Goal: Task Accomplishment & Management: Manage account settings

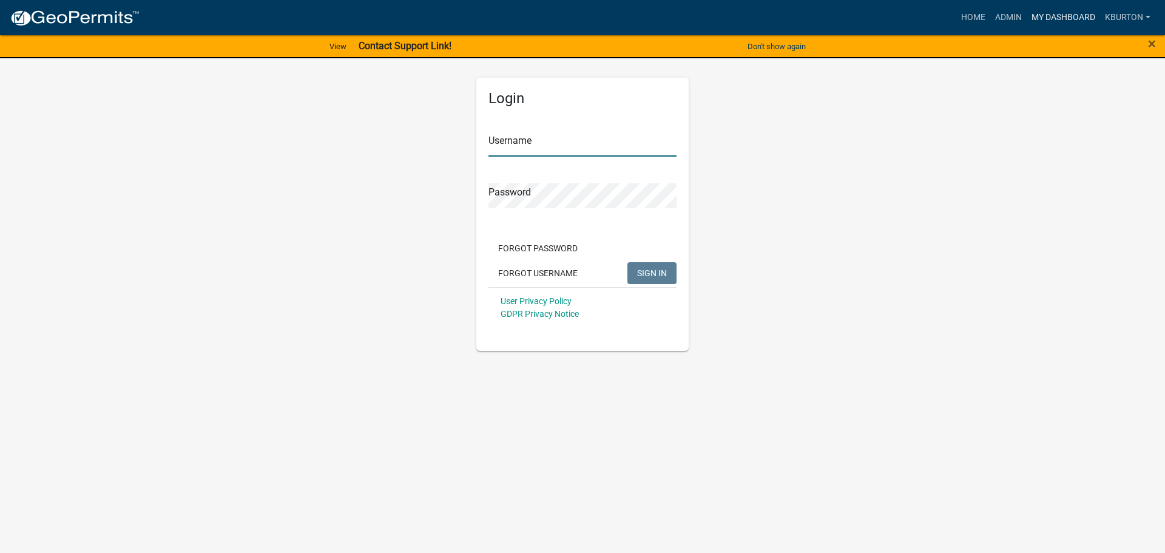
type input "kburton"
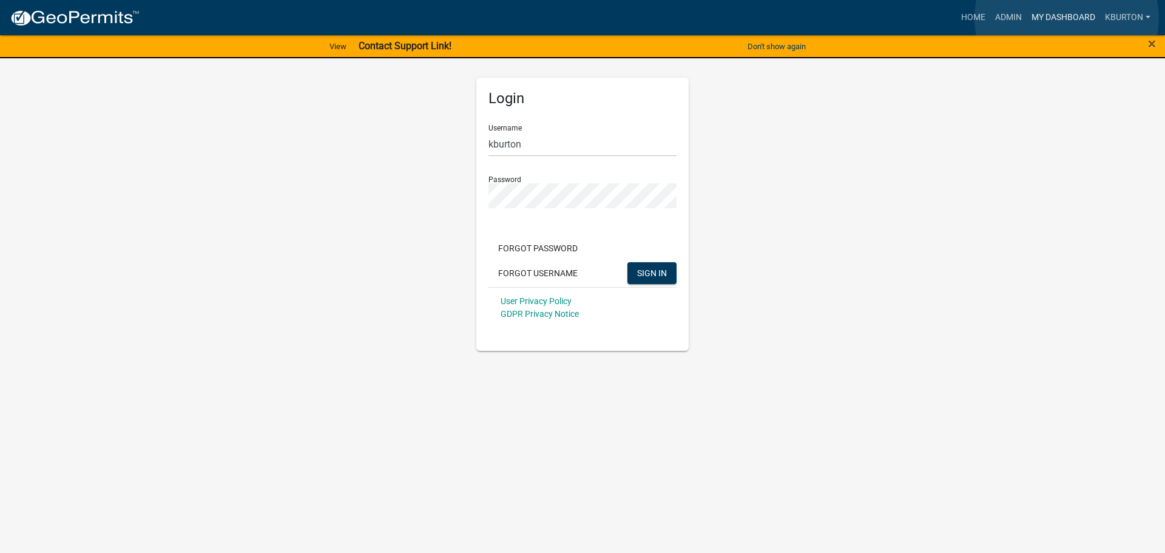
click at [1067, 18] on link "My Dashboard" at bounding box center [1063, 17] width 73 height 23
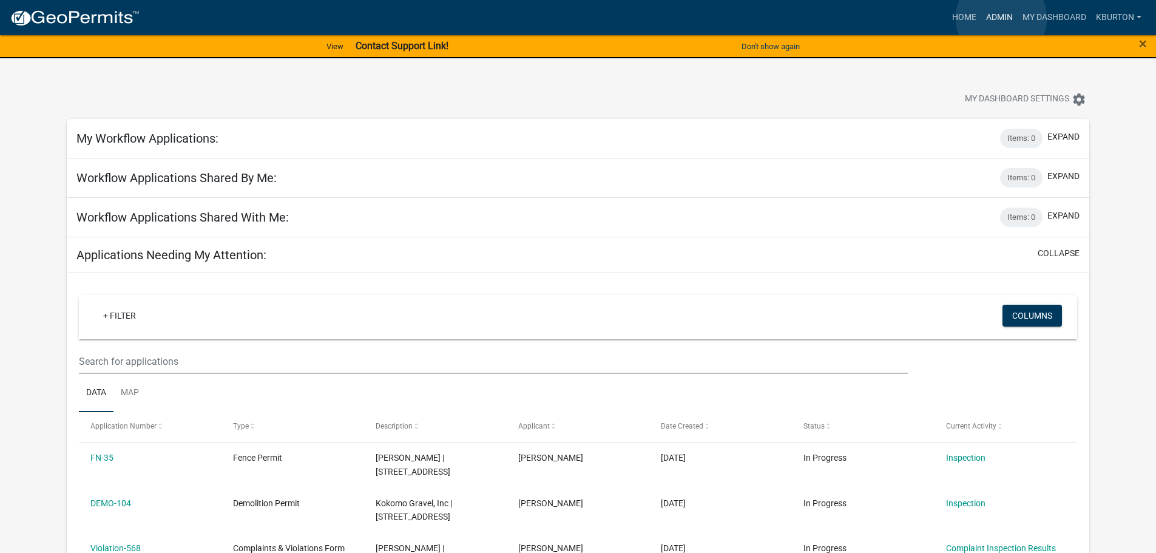
click at [1001, 18] on link "Admin" at bounding box center [999, 17] width 36 height 23
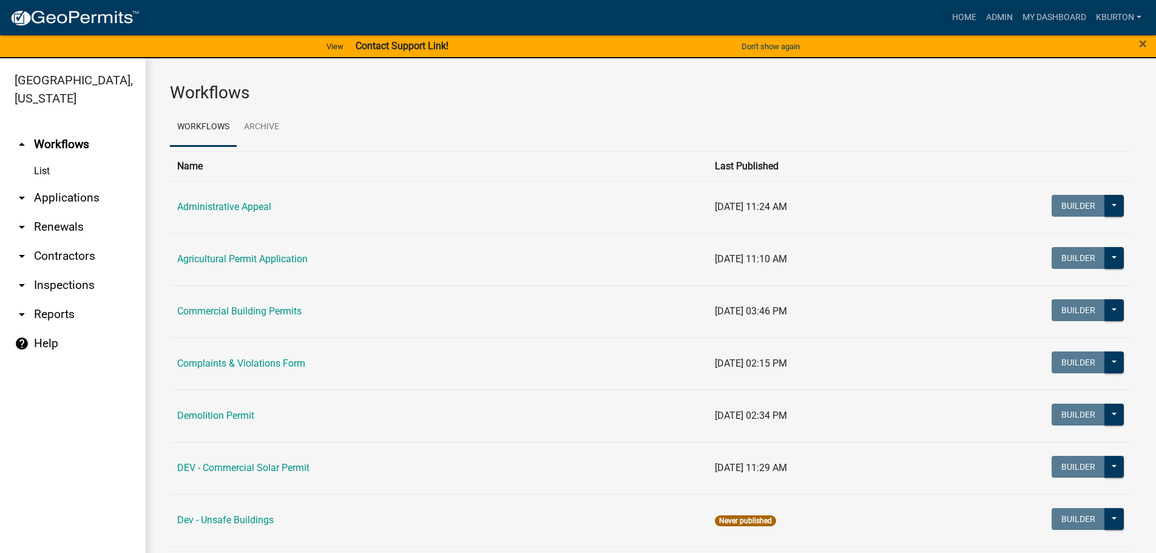
click at [86, 271] on link "arrow_drop_down Inspections" at bounding box center [73, 285] width 146 height 29
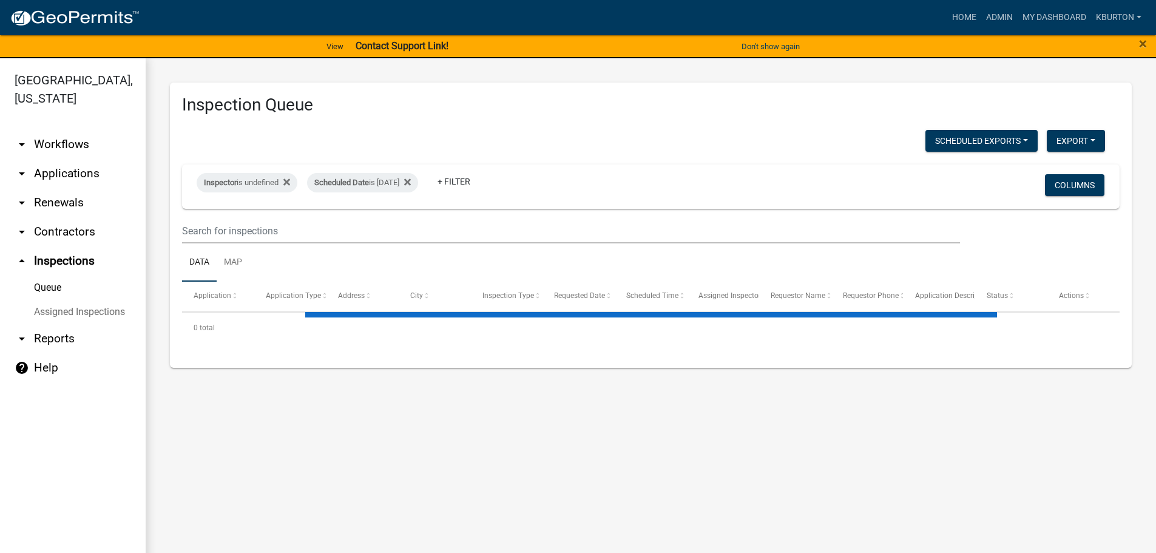
select select "1: 25"
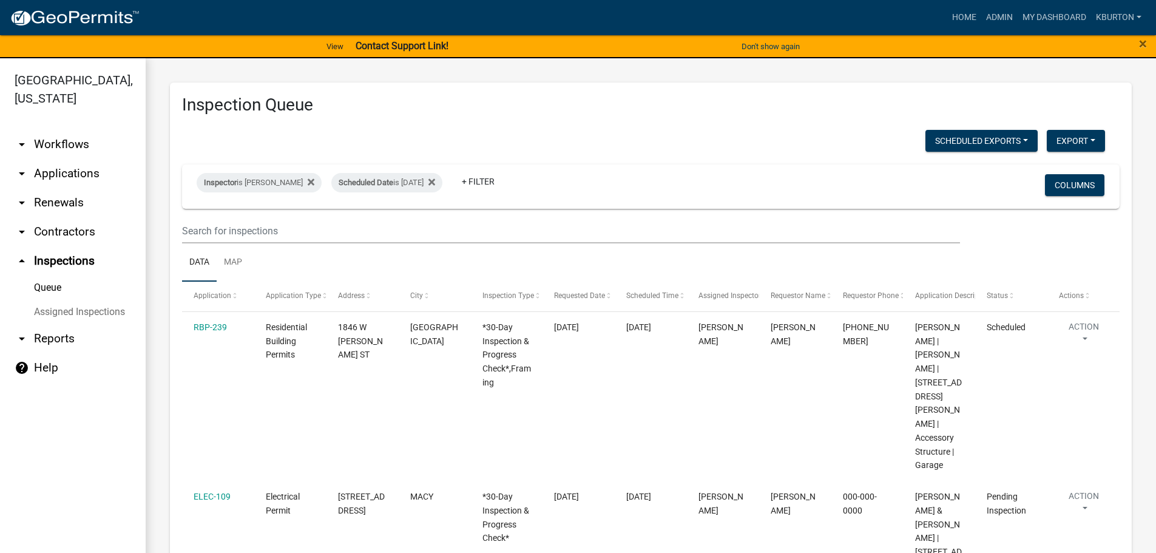
click at [84, 300] on link "Assigned Inspections" at bounding box center [73, 312] width 146 height 24
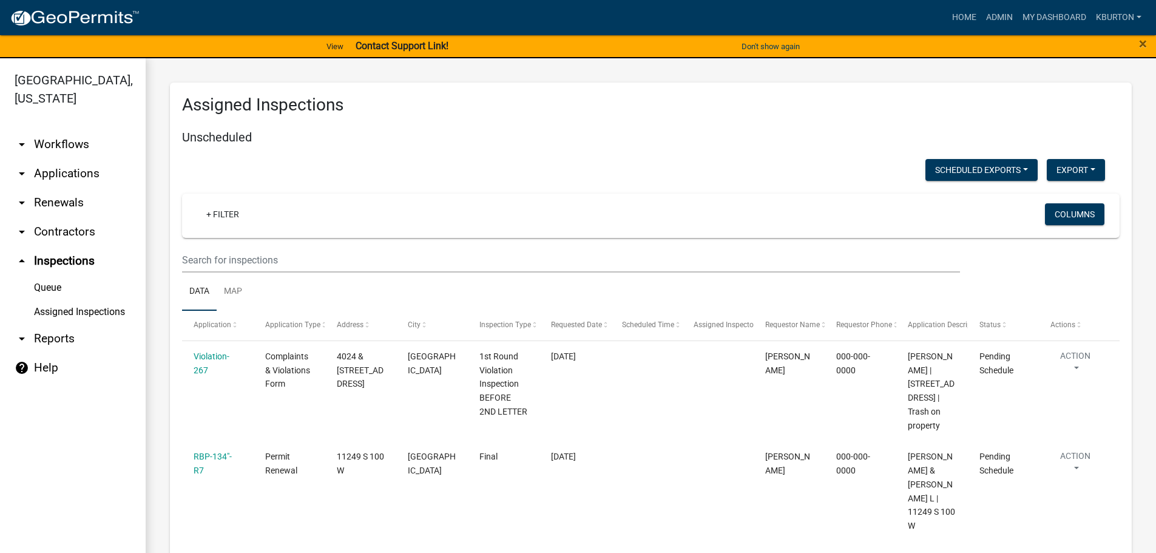
click at [45, 275] on link "Queue" at bounding box center [73, 287] width 146 height 24
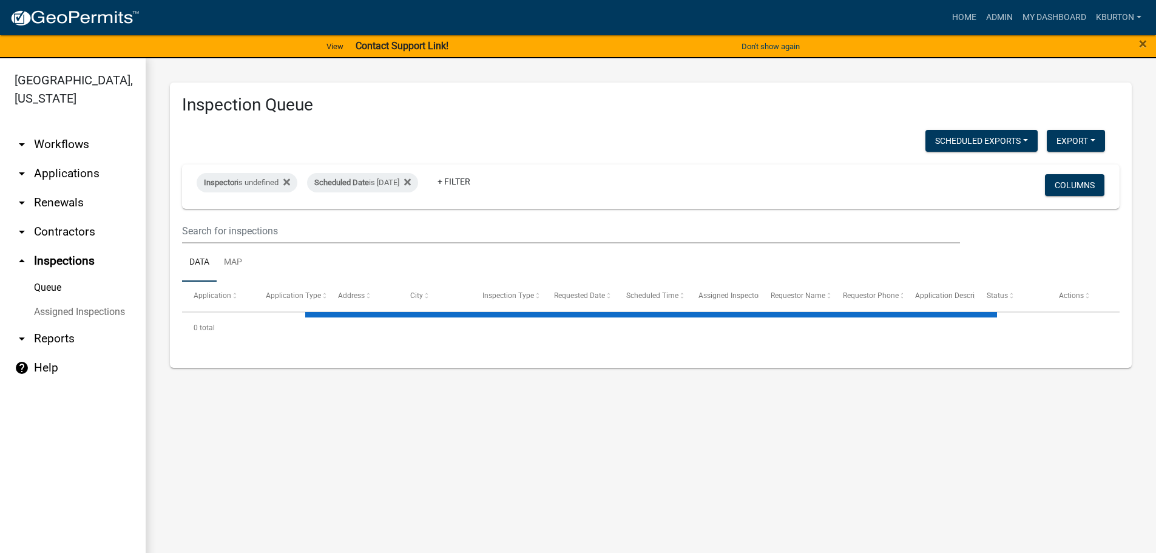
select select "1: 25"
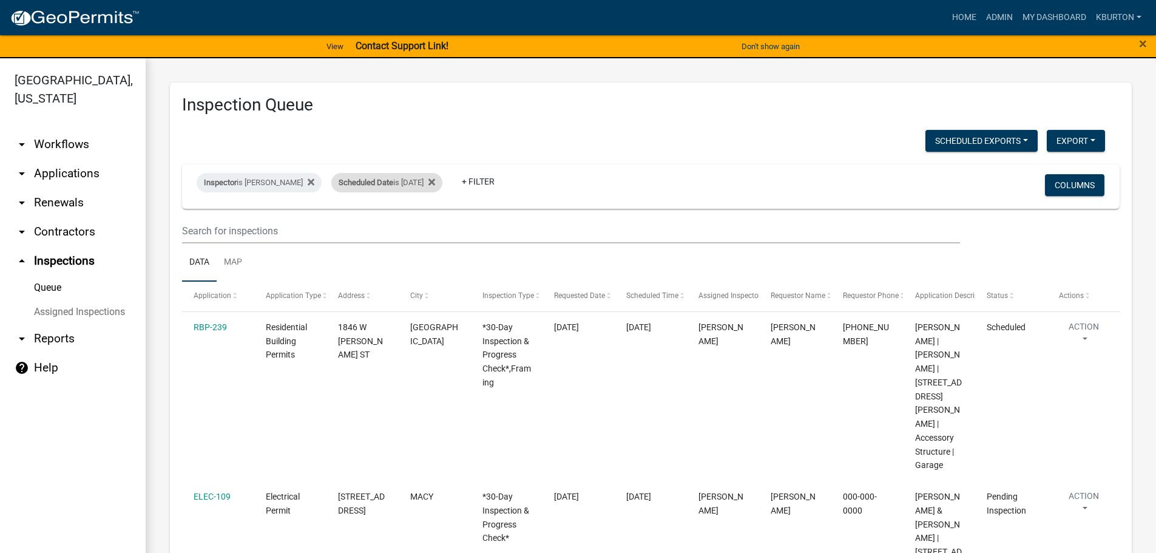
click at [405, 183] on div "Scheduled Date is [DATE]" at bounding box center [386, 182] width 111 height 19
click at [420, 224] on input "[DATE]" at bounding box center [388, 227] width 85 height 25
click at [393, 268] on button "Done" at bounding box center [388, 264] width 85 height 22
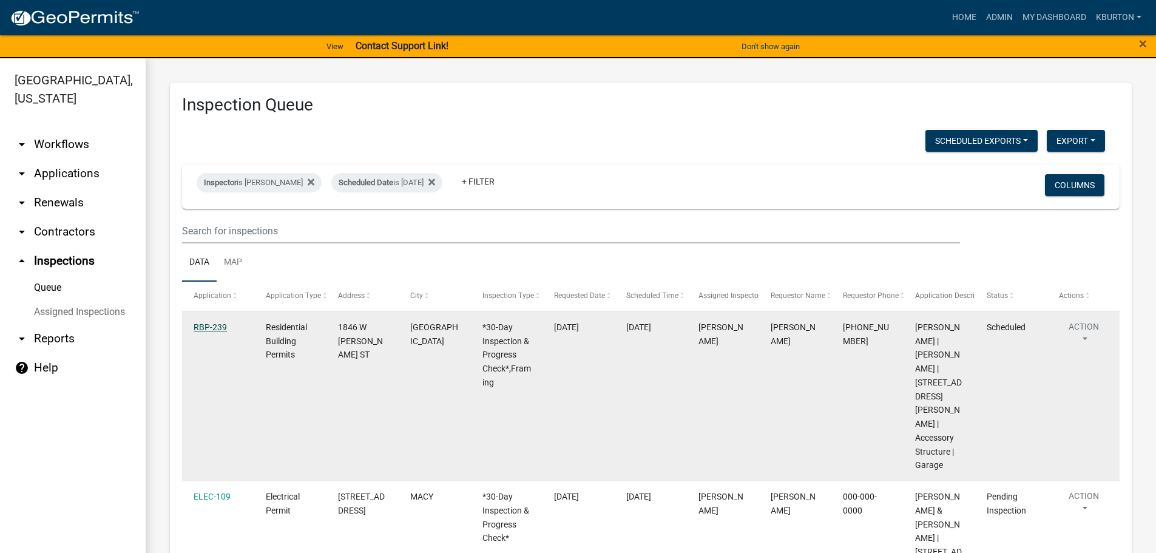
click at [215, 323] on link "RBP-239" at bounding box center [210, 327] width 33 height 10
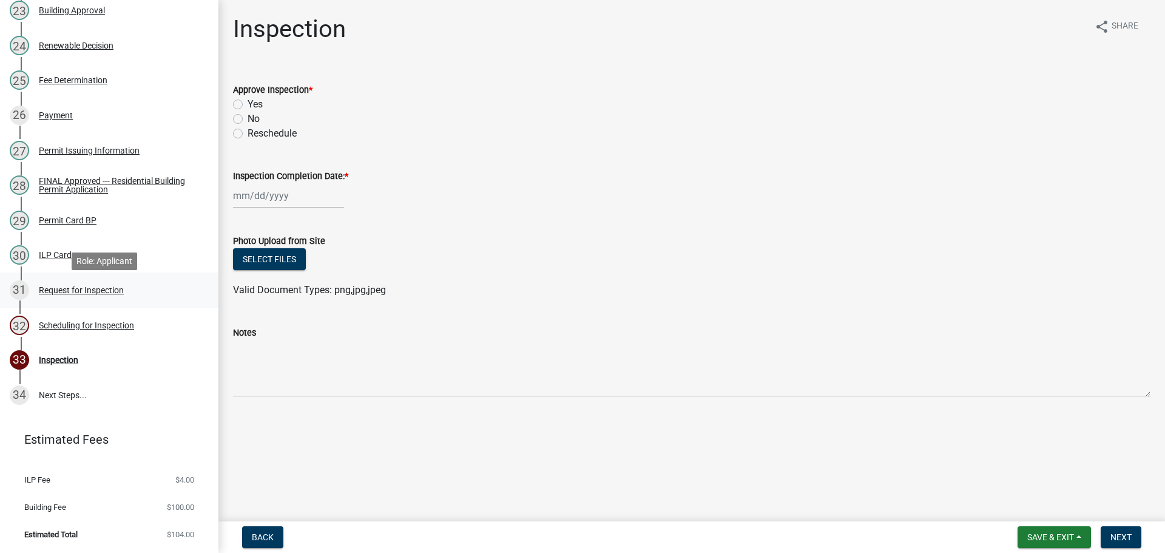
scroll to position [973, 0]
click at [115, 328] on div "Scheduling for Inspection" at bounding box center [86, 325] width 95 height 8
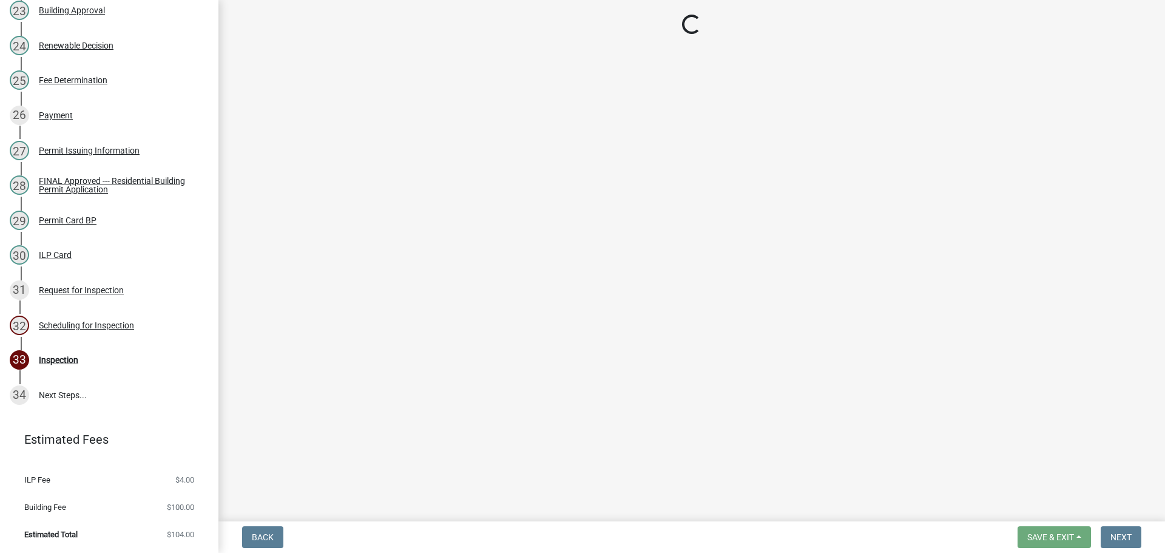
select select "25b75ae6-03c7-4280-9b34-fcf63005d5e5"
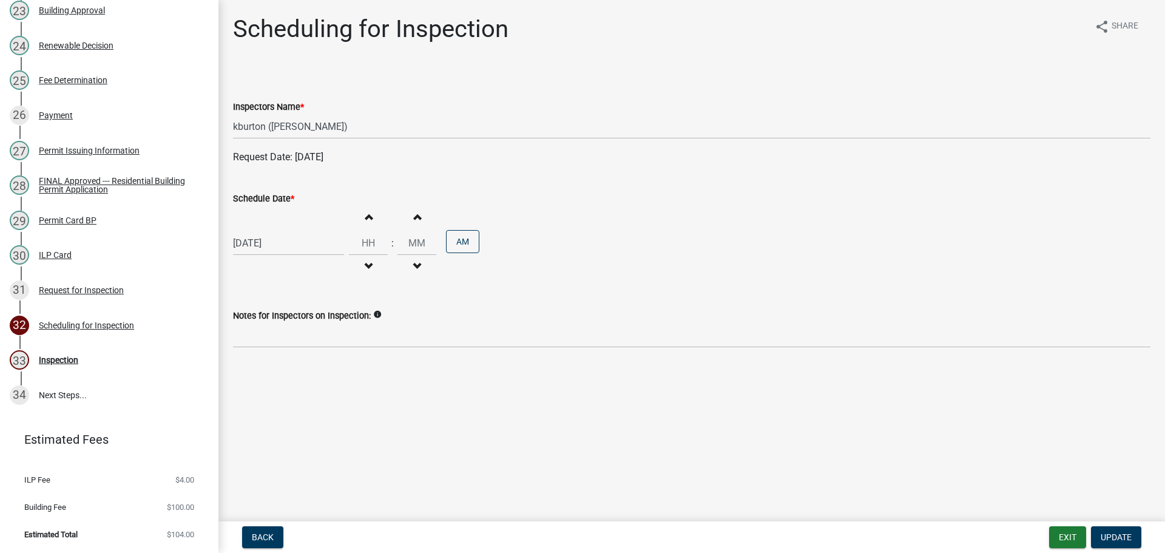
click at [260, 196] on label "Schedule Date *" at bounding box center [263, 199] width 61 height 8
click at [260, 231] on input "[DATE]" at bounding box center [288, 243] width 111 height 25
select select "9"
select select "2025"
click at [303, 386] on div "2" at bounding box center [303, 385] width 19 height 19
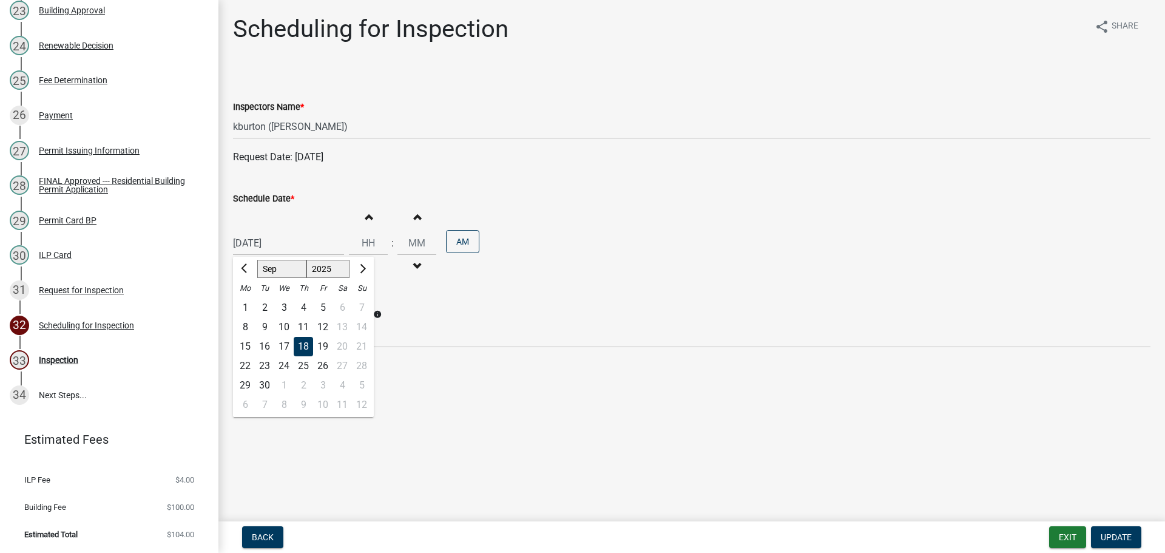
type input "[DATE]"
click at [1115, 533] on span "Update" at bounding box center [1116, 537] width 31 height 10
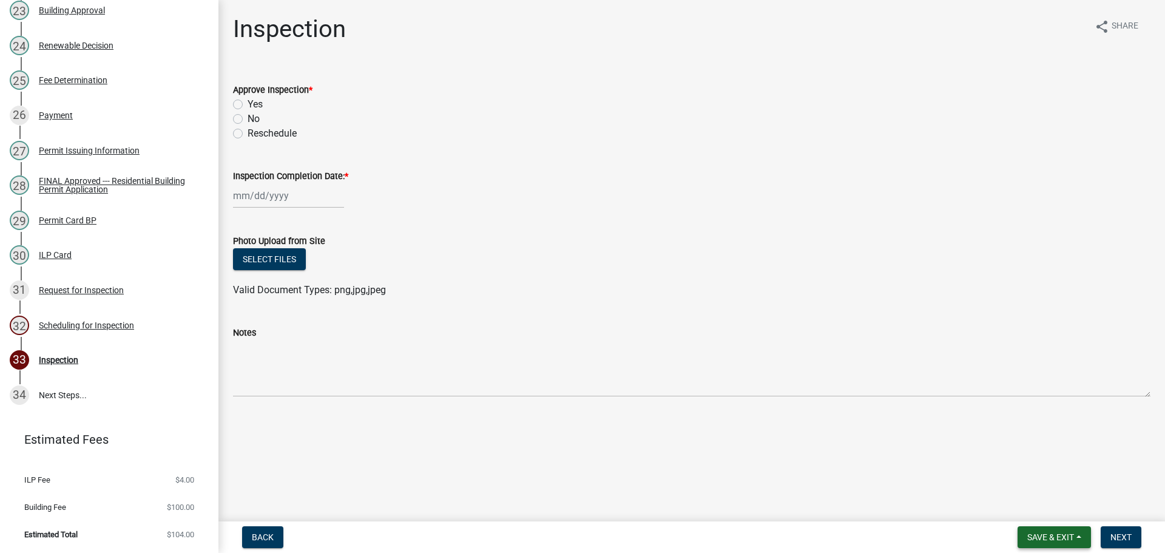
click at [1061, 530] on button "Save & Exit" at bounding box center [1053, 537] width 73 height 22
click at [1051, 508] on button "Save & Exit" at bounding box center [1042, 505] width 97 height 29
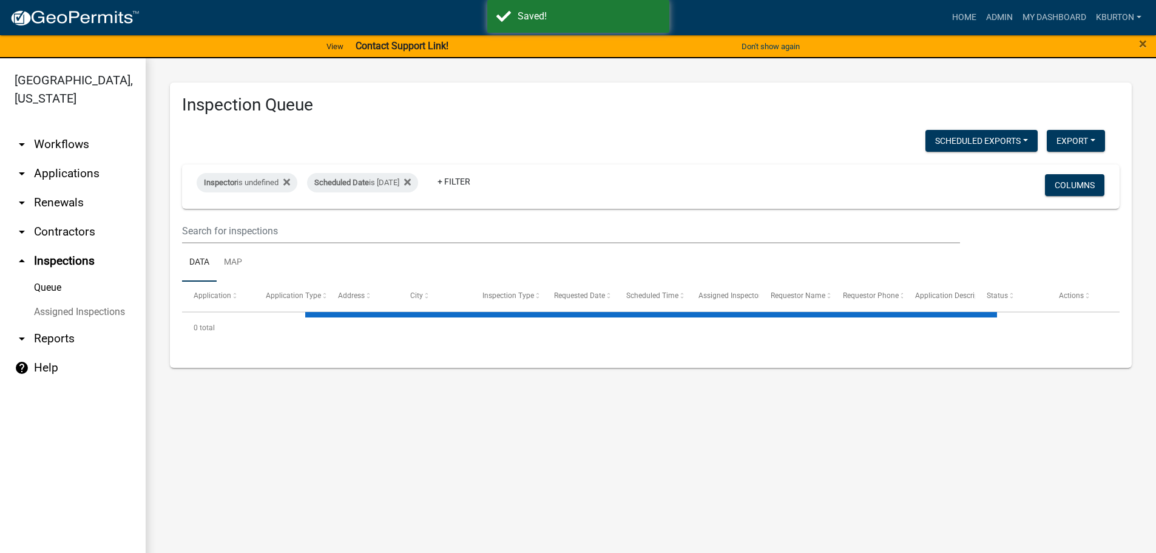
select select "1: 25"
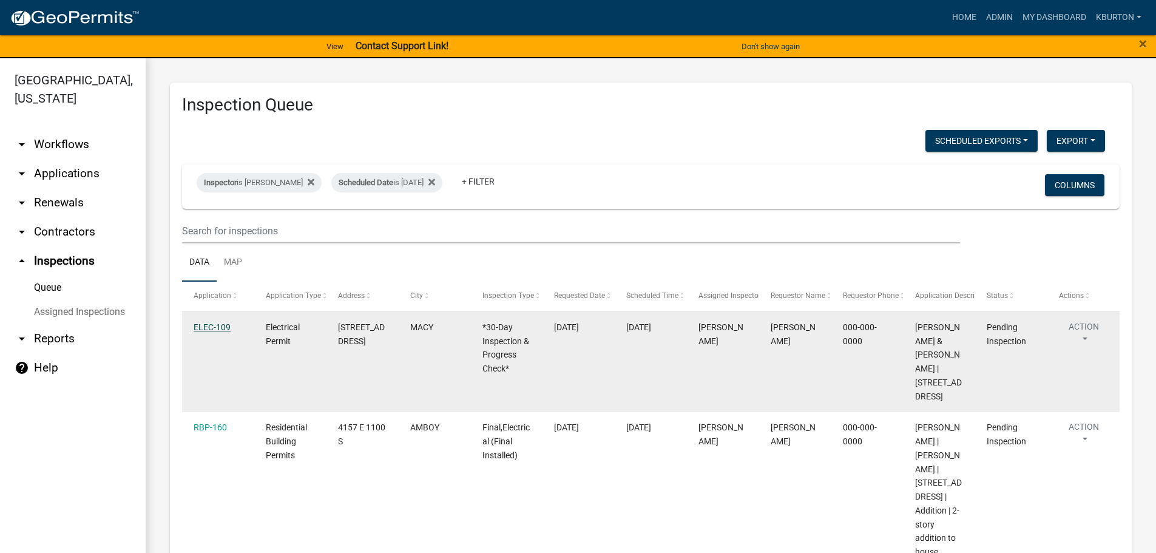
click at [229, 325] on link "ELEC-109" at bounding box center [212, 327] width 37 height 10
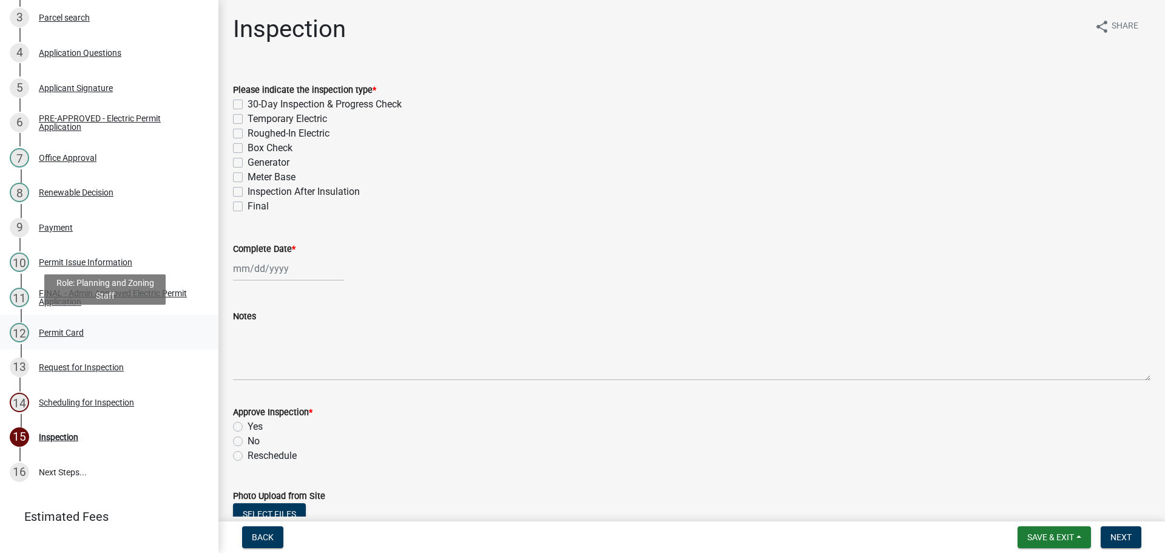
scroll to position [300, 0]
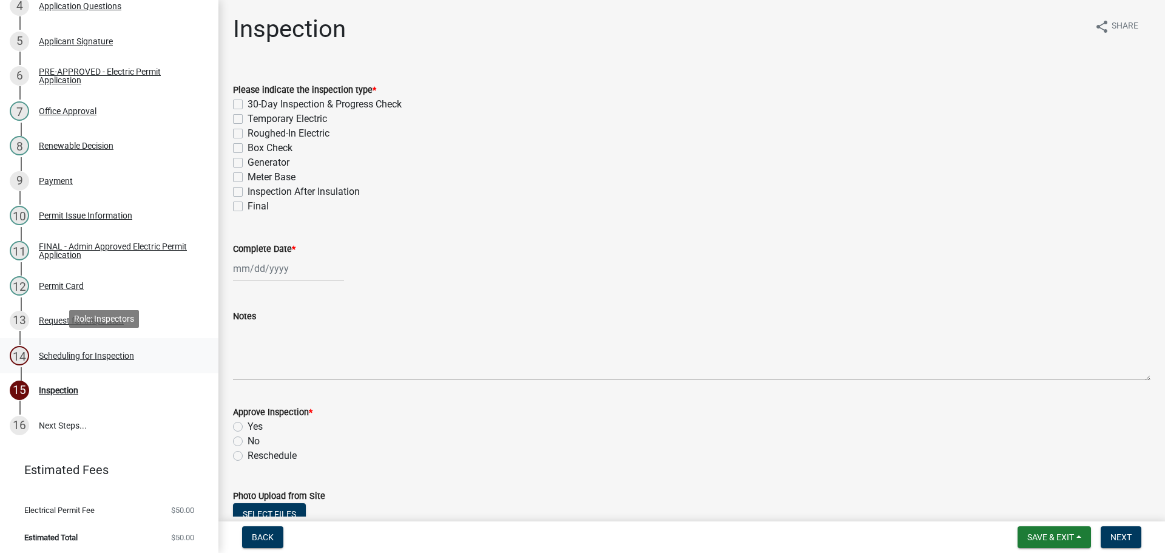
click at [118, 352] on div "Scheduling for Inspection" at bounding box center [86, 355] width 95 height 8
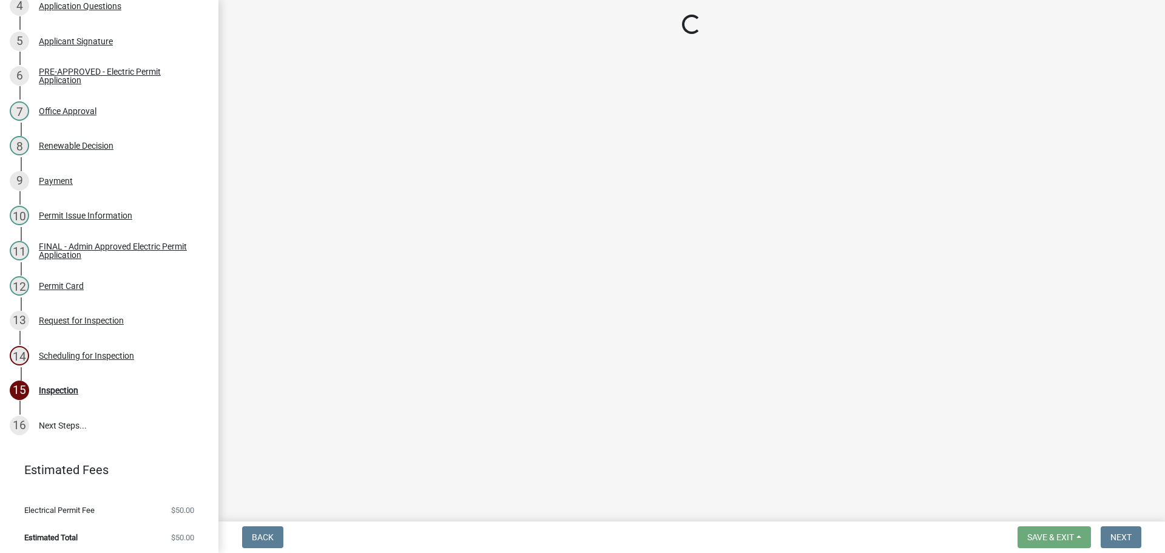
select select "25b75ae6-03c7-4280-9b34-fcf63005d5e5"
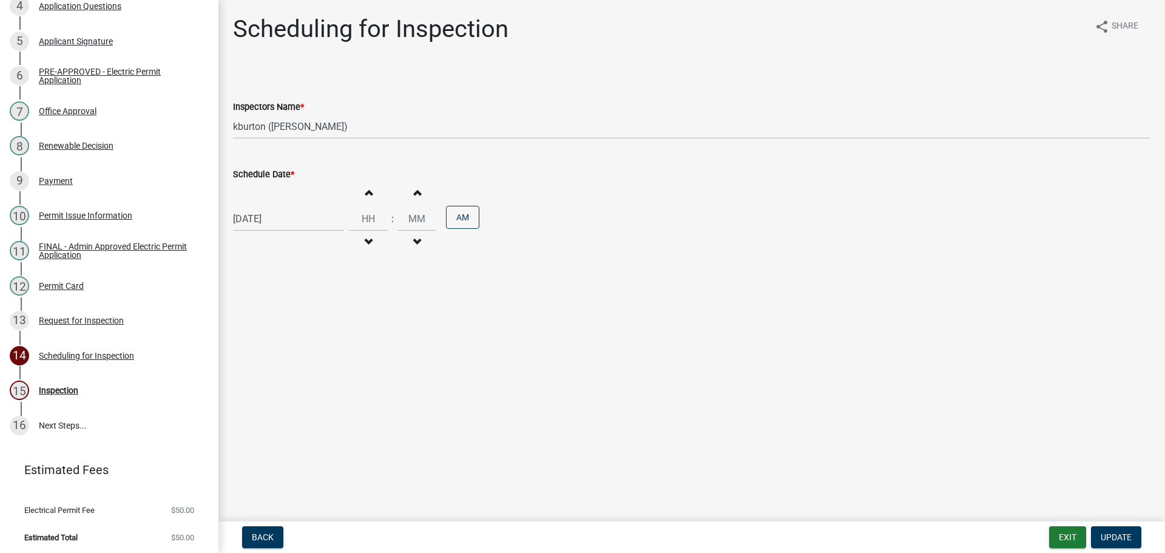
click at [277, 173] on label "Schedule Date *" at bounding box center [263, 174] width 61 height 8
click at [277, 206] on input "[DATE]" at bounding box center [288, 218] width 111 height 25
select select "9"
select select "2025"
drag, startPoint x: 282, startPoint y: 377, endPoint x: 312, endPoint y: 377, distance: 30.9
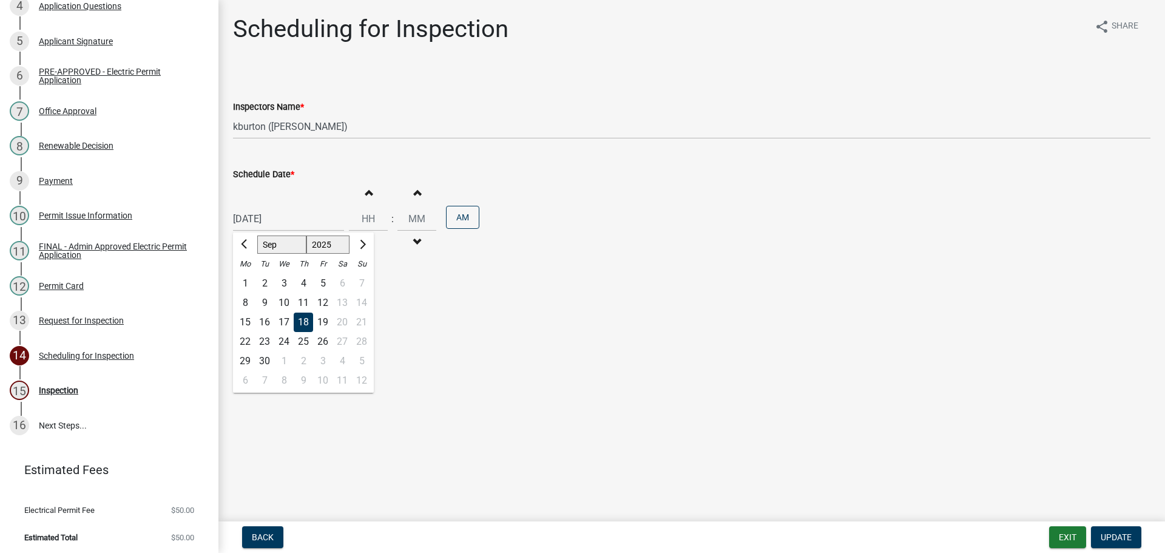
click at [283, 377] on div "8" at bounding box center [283, 380] width 19 height 19
type input "[DATE]"
click at [1121, 538] on span "Update" at bounding box center [1116, 537] width 31 height 10
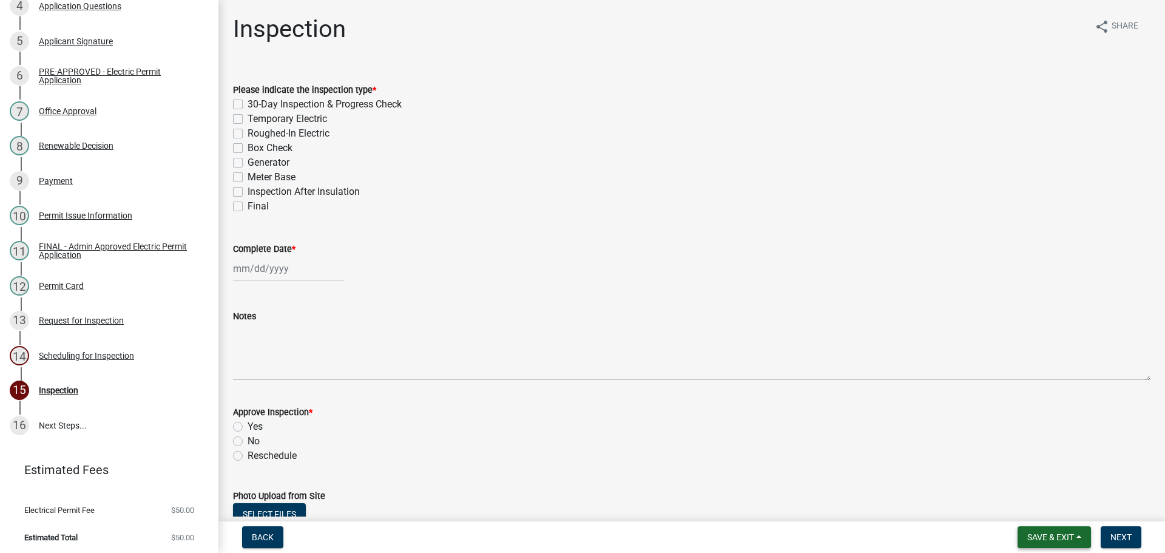
click at [1051, 529] on button "Save & Exit" at bounding box center [1053, 537] width 73 height 22
click at [1048, 513] on button "Save & Exit" at bounding box center [1042, 505] width 97 height 29
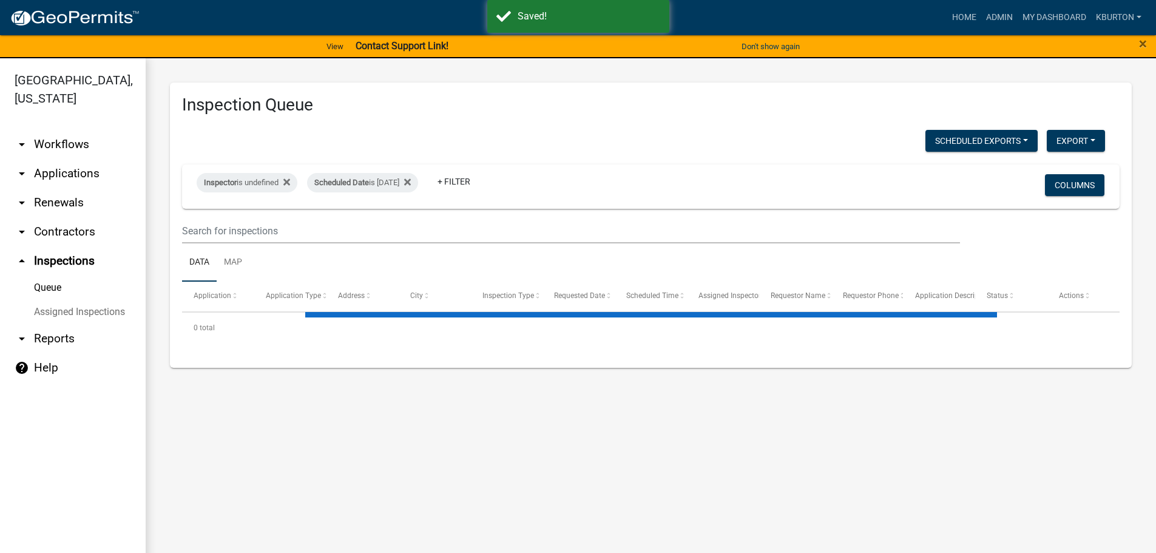
select select "1: 25"
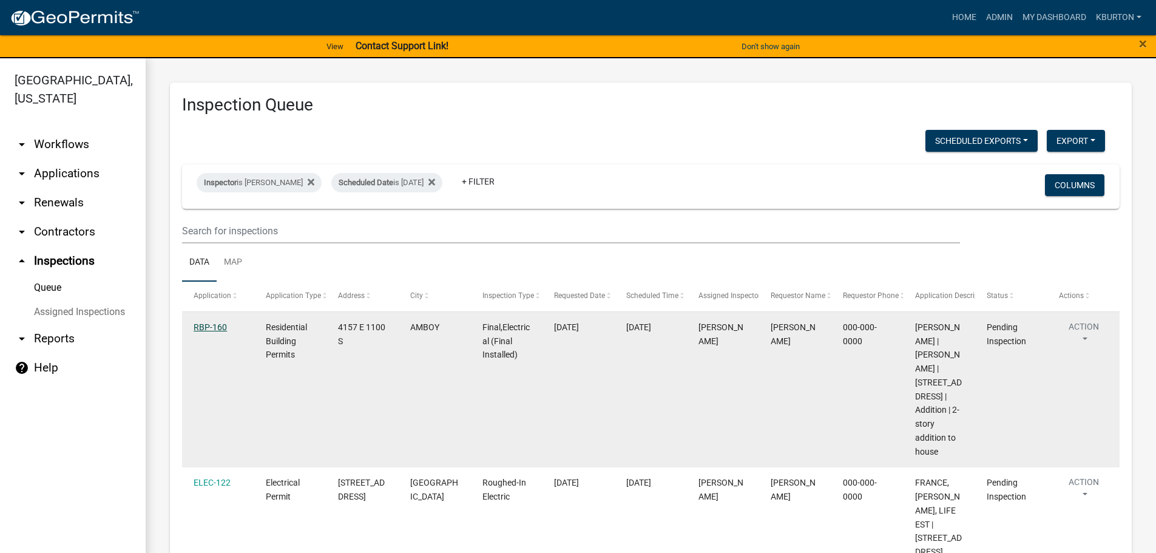
click at [218, 326] on link "RBP-160" at bounding box center [210, 327] width 33 height 10
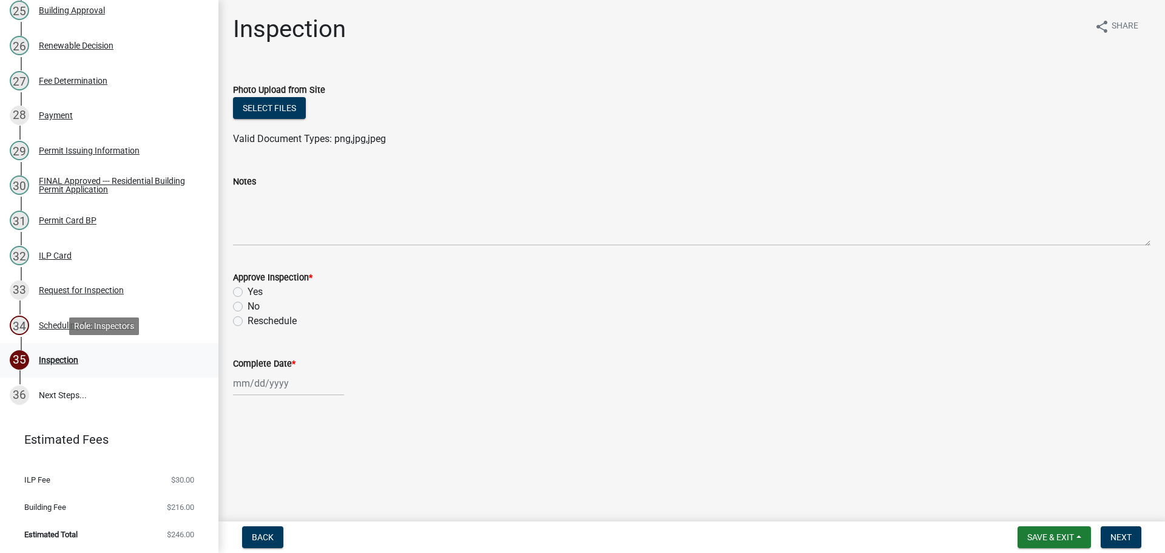
scroll to position [1044, 0]
click at [111, 325] on div "Scheduling for Inspection" at bounding box center [86, 325] width 95 height 8
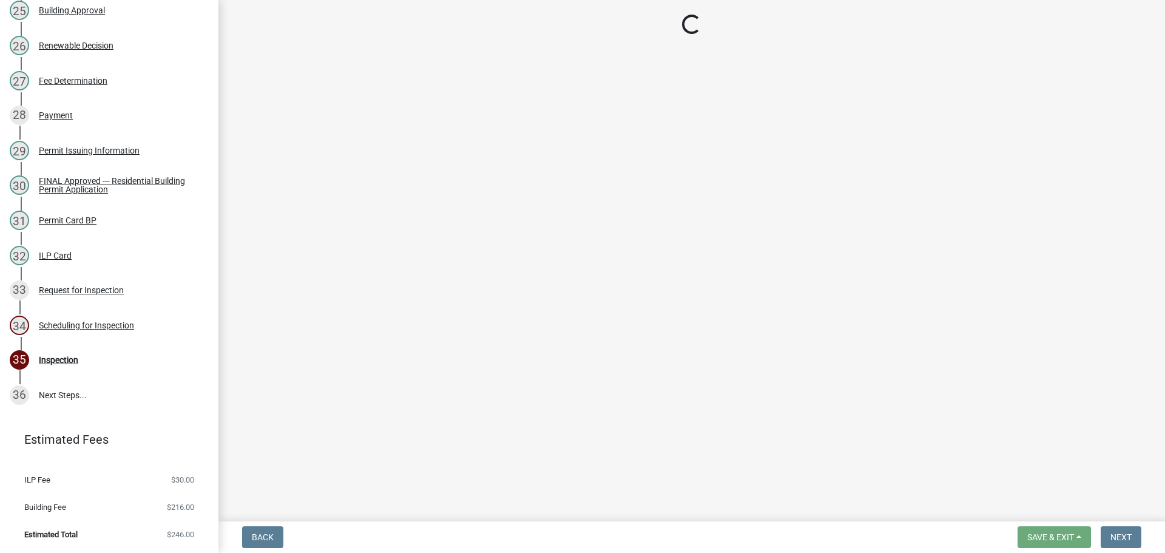
select select "25b75ae6-03c7-4280-9b34-fcf63005d5e5"
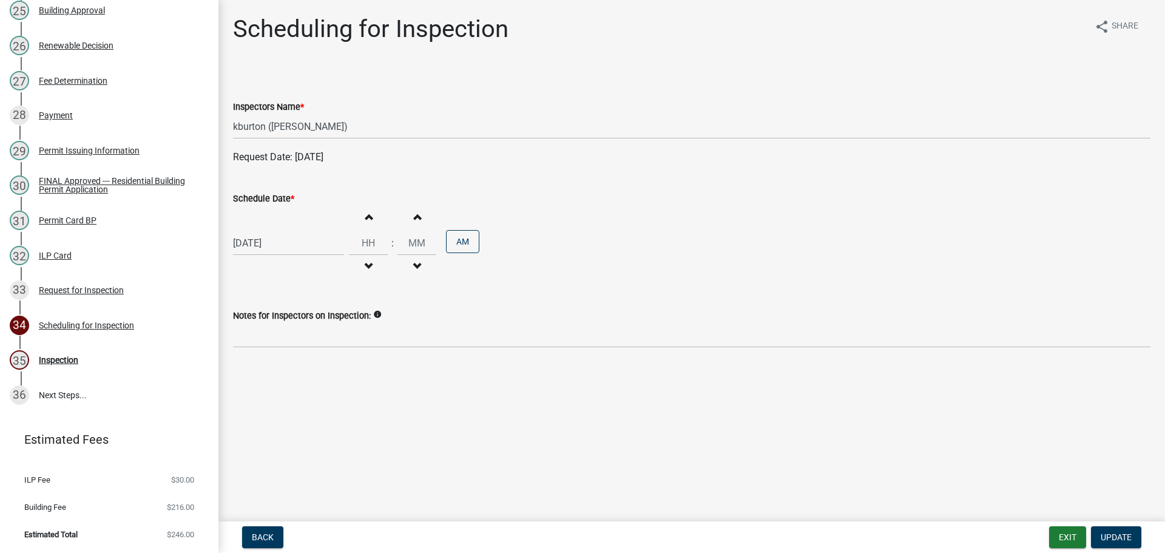
click at [265, 198] on label "Schedule Date *" at bounding box center [263, 199] width 61 height 8
click at [265, 231] on input "[DATE]" at bounding box center [288, 243] width 111 height 25
select select "9"
select select "2025"
click at [322, 400] on div "10" at bounding box center [322, 404] width 19 height 19
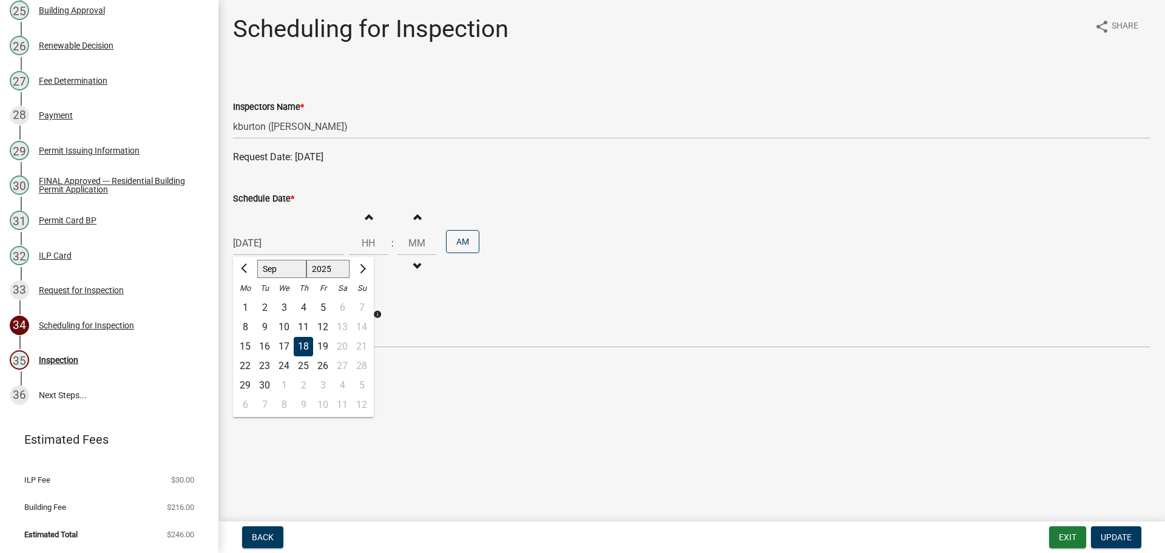
type input "[DATE]"
click at [1104, 531] on button "Update" at bounding box center [1116, 537] width 50 height 22
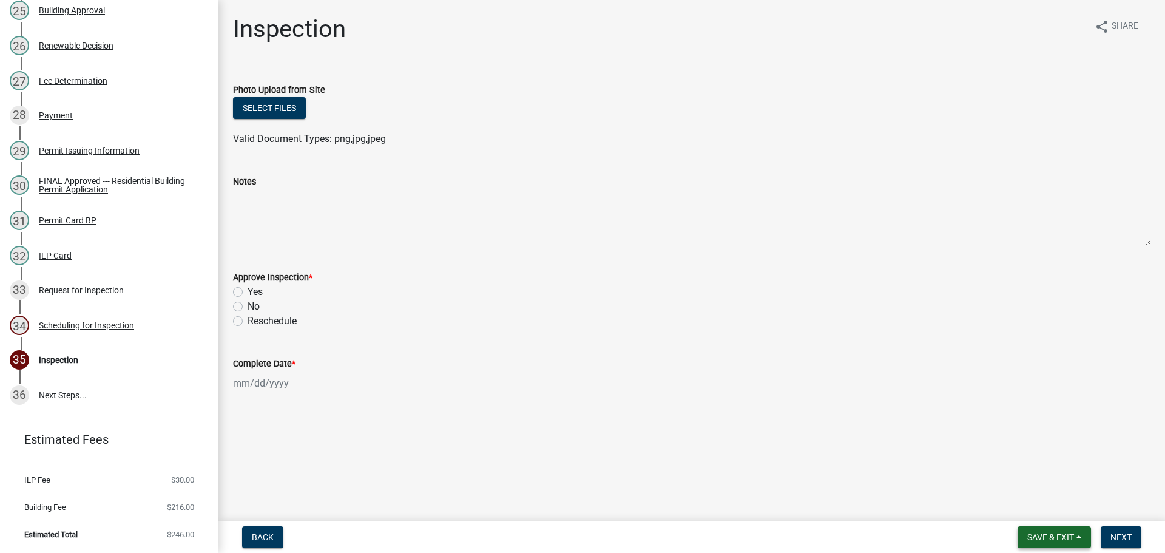
click at [1069, 530] on button "Save & Exit" at bounding box center [1053, 537] width 73 height 22
click at [1060, 515] on button "Save & Exit" at bounding box center [1042, 505] width 97 height 29
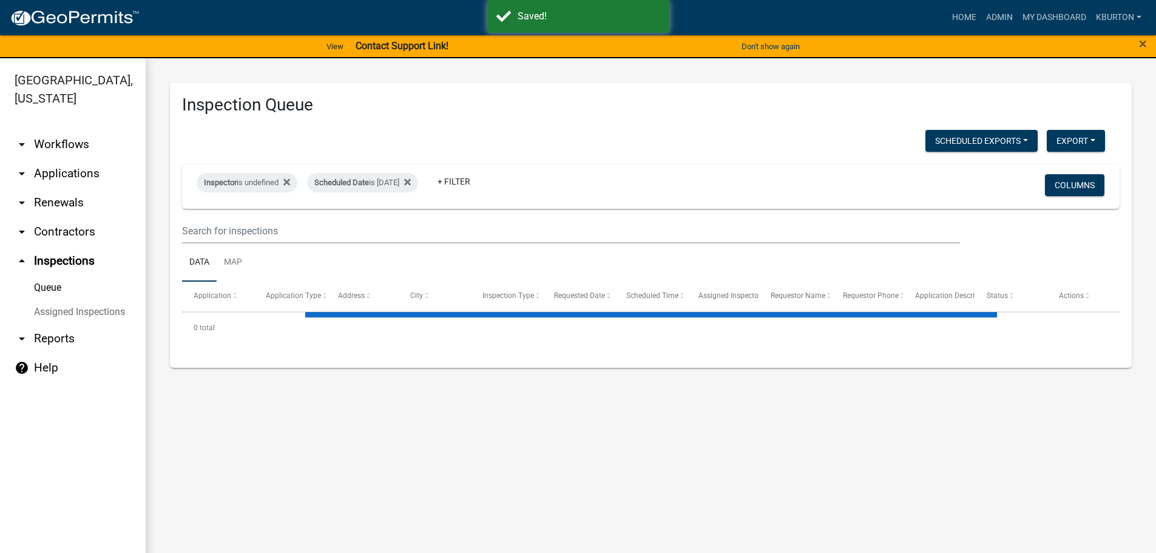
select select "1: 25"
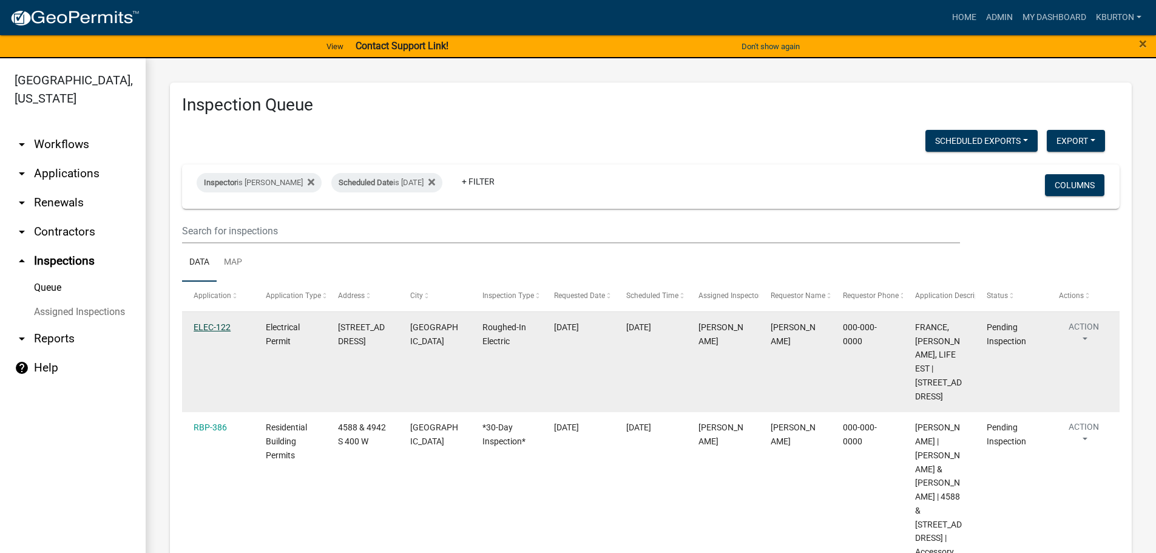
click at [212, 325] on link "ELEC-122" at bounding box center [212, 327] width 37 height 10
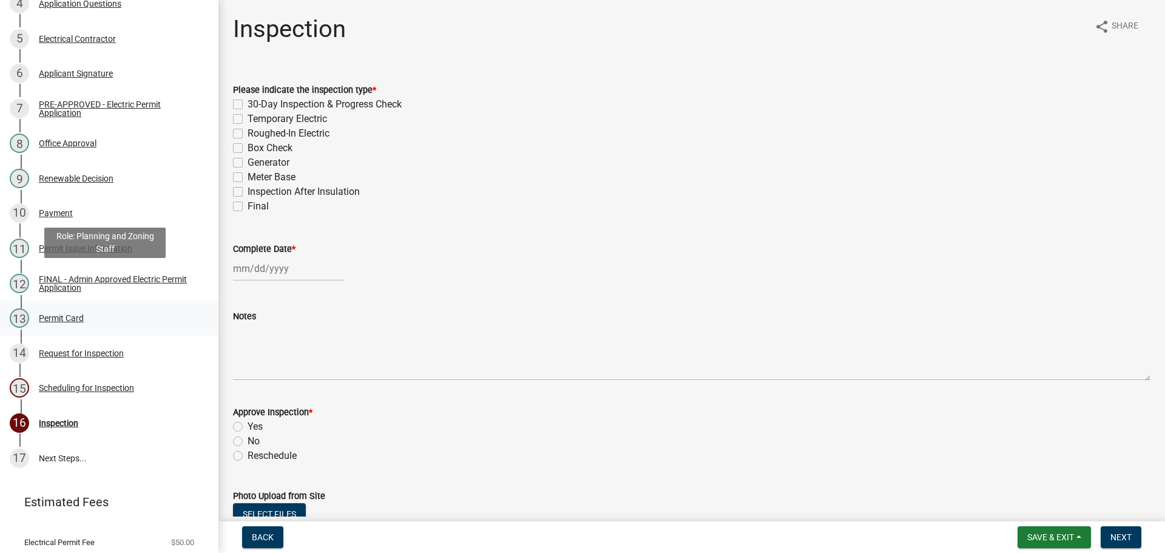
scroll to position [335, 0]
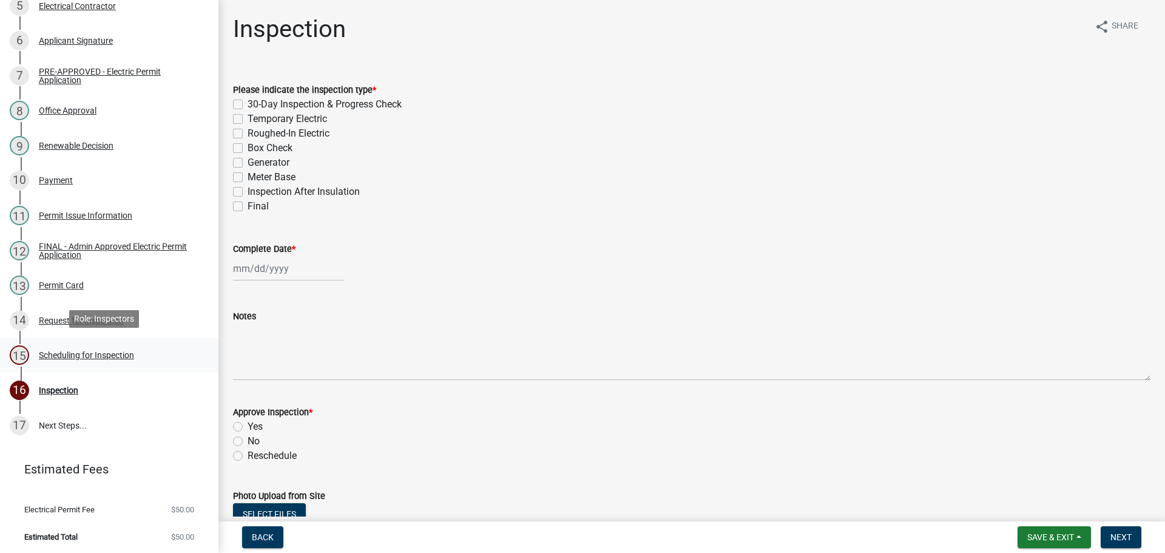
click at [92, 354] on div "Scheduling for Inspection" at bounding box center [86, 355] width 95 height 8
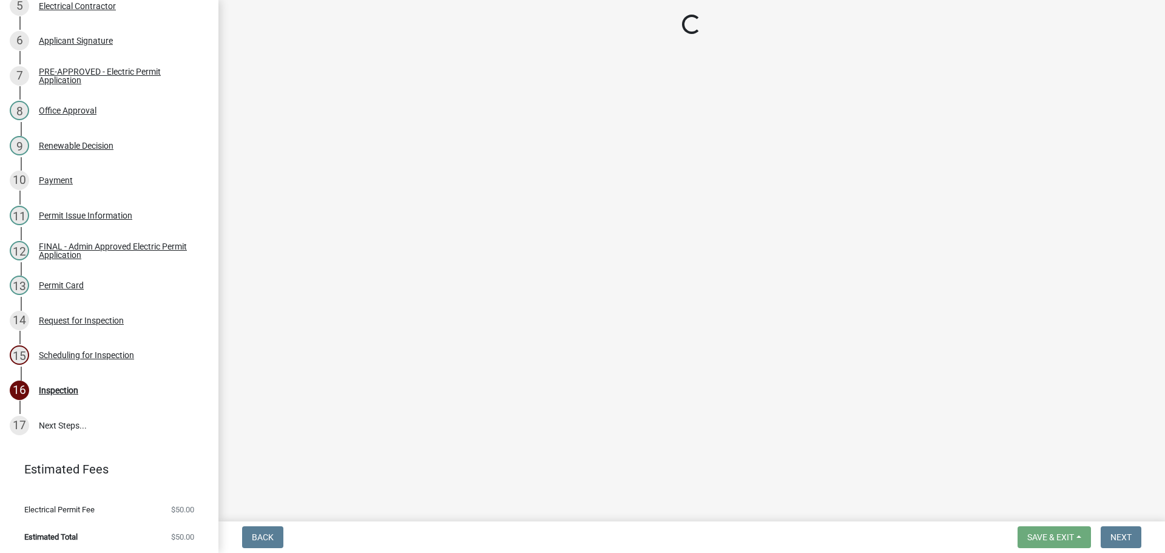
select select "25b75ae6-03c7-4280-9b34-fcf63005d5e5"
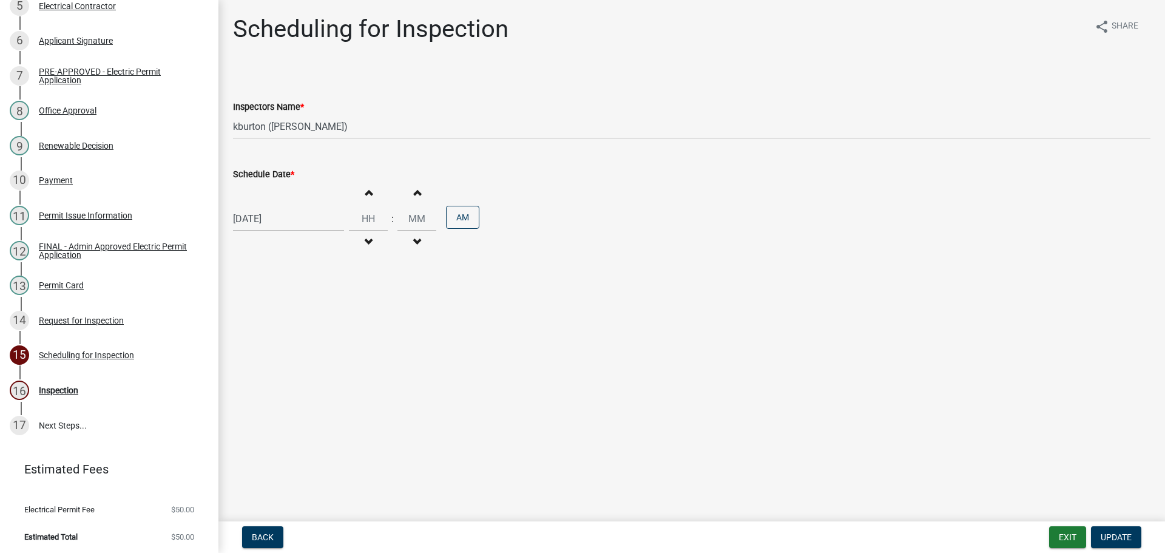
click at [271, 176] on label "Schedule Date *" at bounding box center [263, 174] width 61 height 8
click at [271, 206] on input "[DATE]" at bounding box center [288, 218] width 111 height 25
select select "9"
select select "2025"
click at [286, 338] on div "24" at bounding box center [283, 341] width 19 height 19
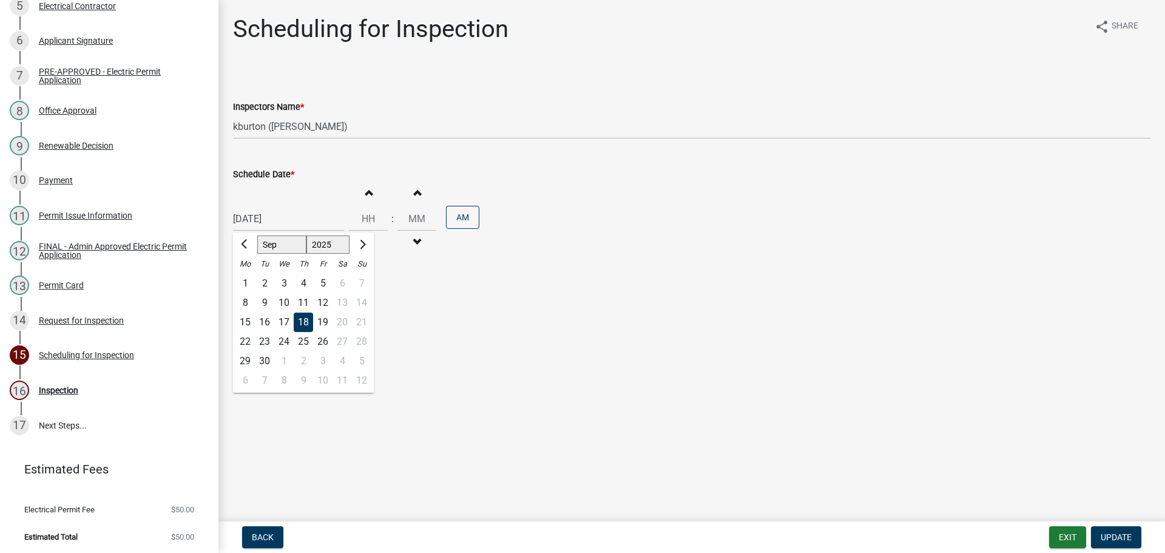
type input "[DATE]"
click at [1107, 529] on button "Update" at bounding box center [1116, 537] width 50 height 22
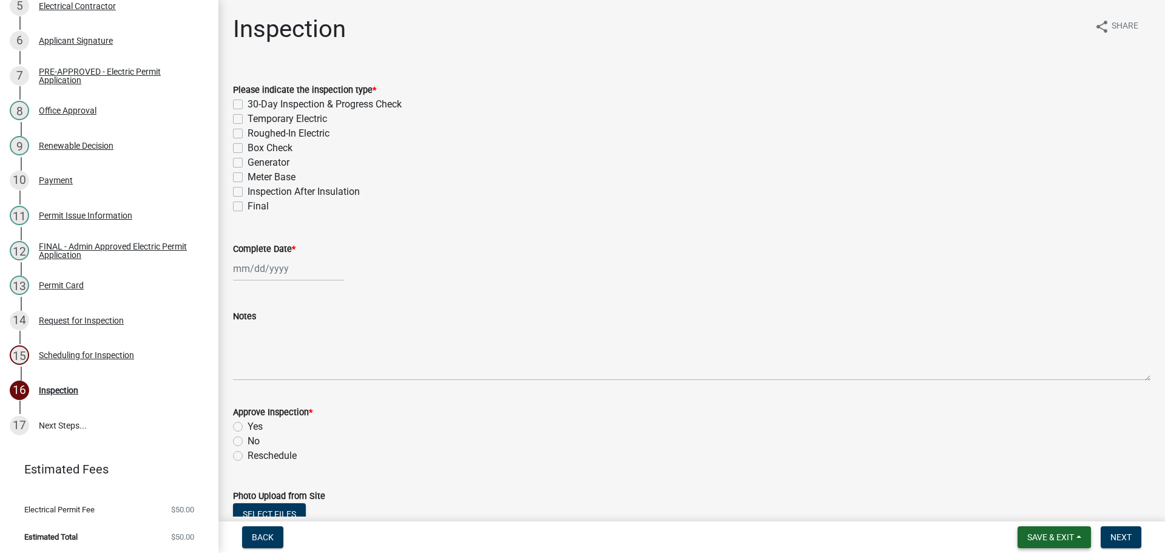
click at [1074, 529] on button "Save & Exit" at bounding box center [1053, 537] width 73 height 22
click at [1065, 502] on button "Save & Exit" at bounding box center [1042, 505] width 97 height 29
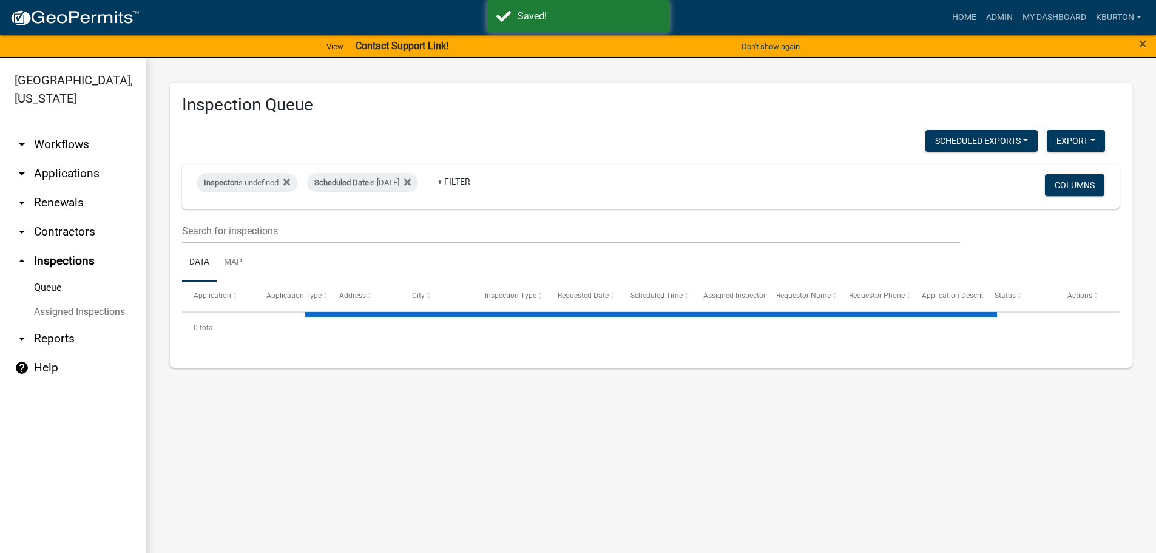
select select "1: 25"
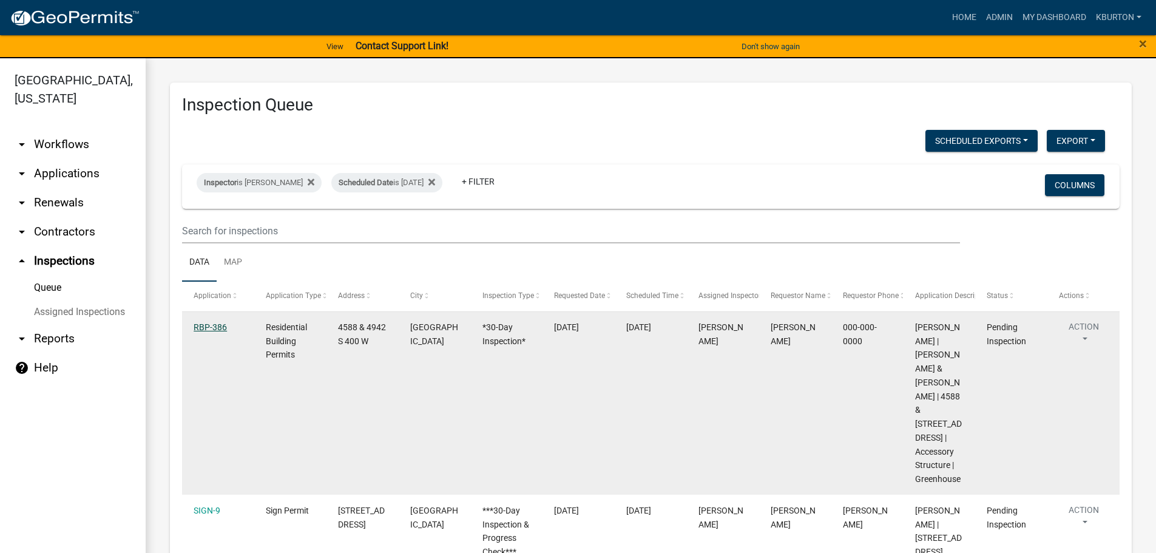
click at [220, 325] on link "RBP-386" at bounding box center [210, 327] width 33 height 10
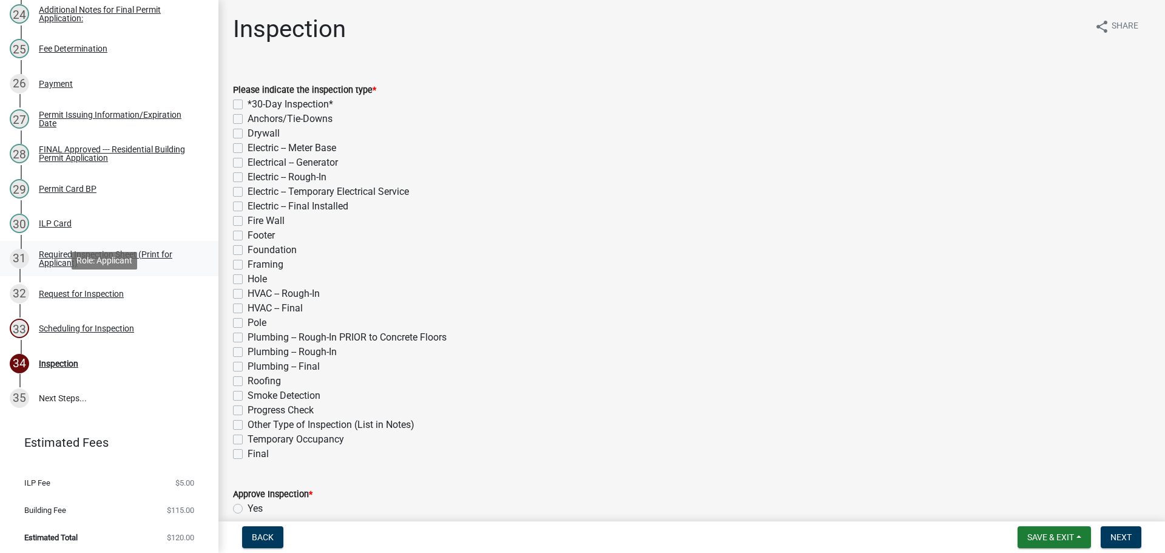
scroll to position [1008, 0]
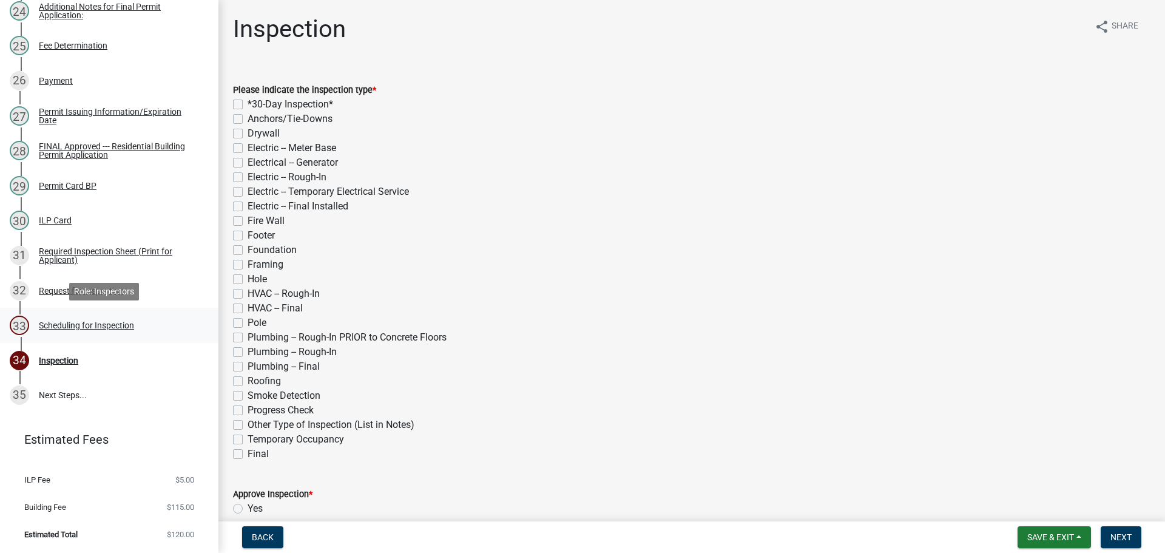
click at [124, 319] on div "33 Scheduling for Inspection" at bounding box center [104, 324] width 189 height 19
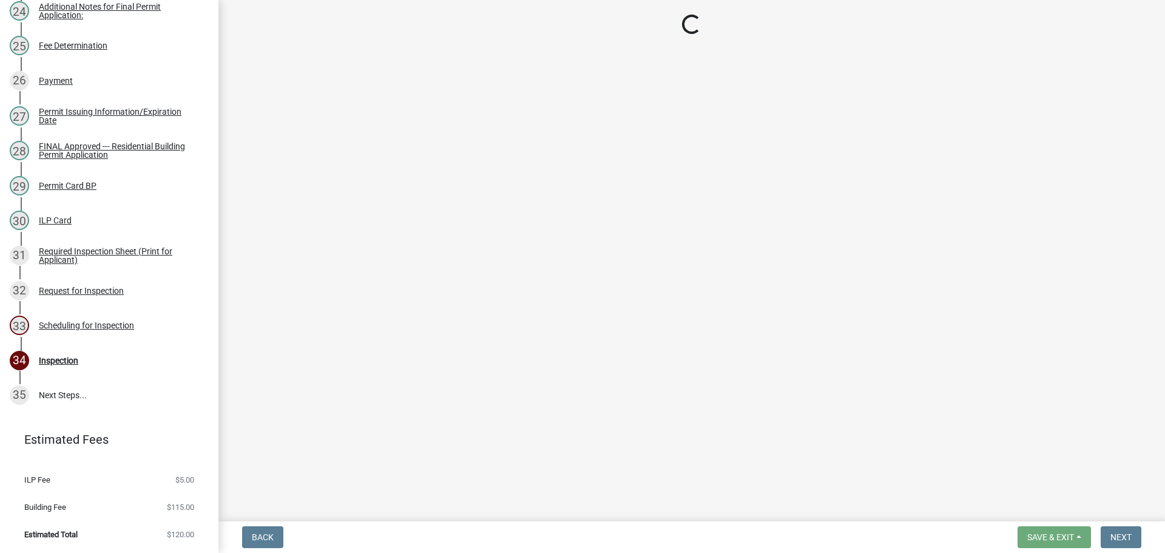
select select "25b75ae6-03c7-4280-9b34-fcf63005d5e5"
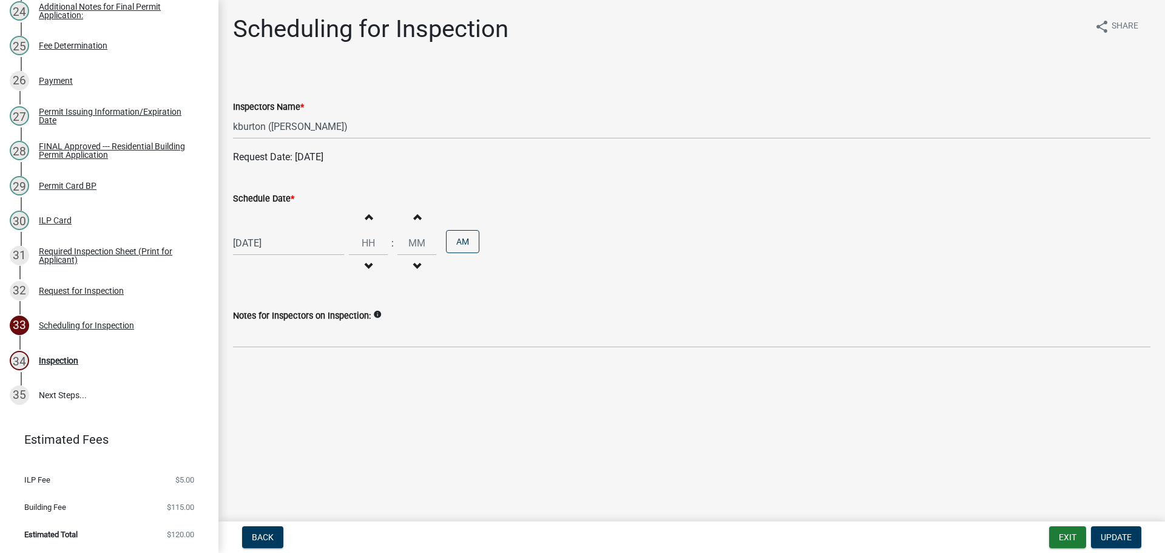
click at [271, 203] on label "Schedule Date *" at bounding box center [263, 199] width 61 height 8
click at [271, 231] on input "[DATE]" at bounding box center [288, 243] width 111 height 25
select select "9"
select select "2025"
click at [303, 403] on div "9" at bounding box center [303, 404] width 19 height 19
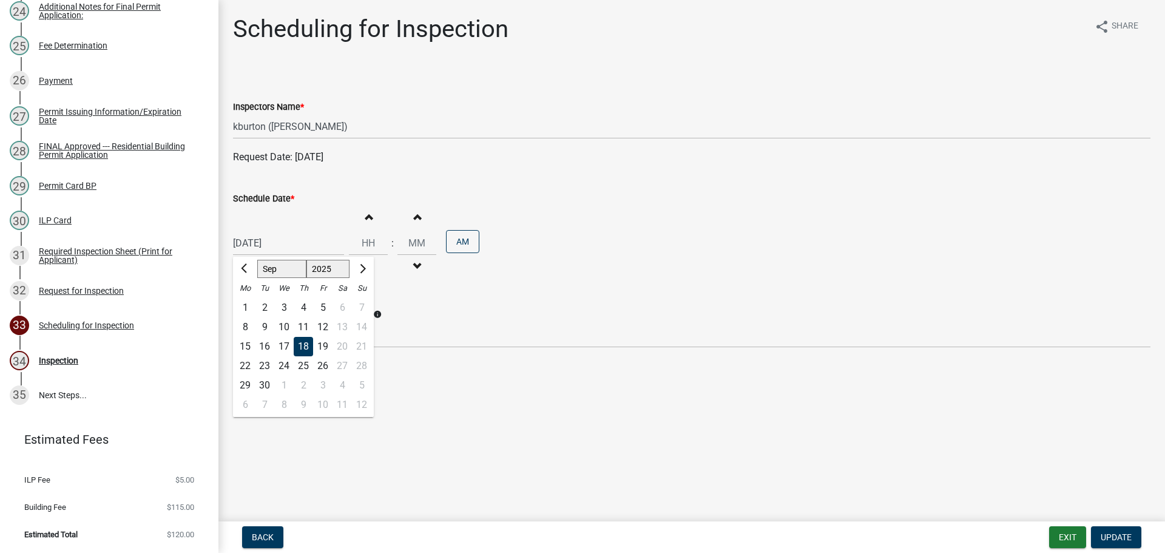
type input "[DATE]"
click at [1108, 535] on span "Update" at bounding box center [1116, 537] width 31 height 10
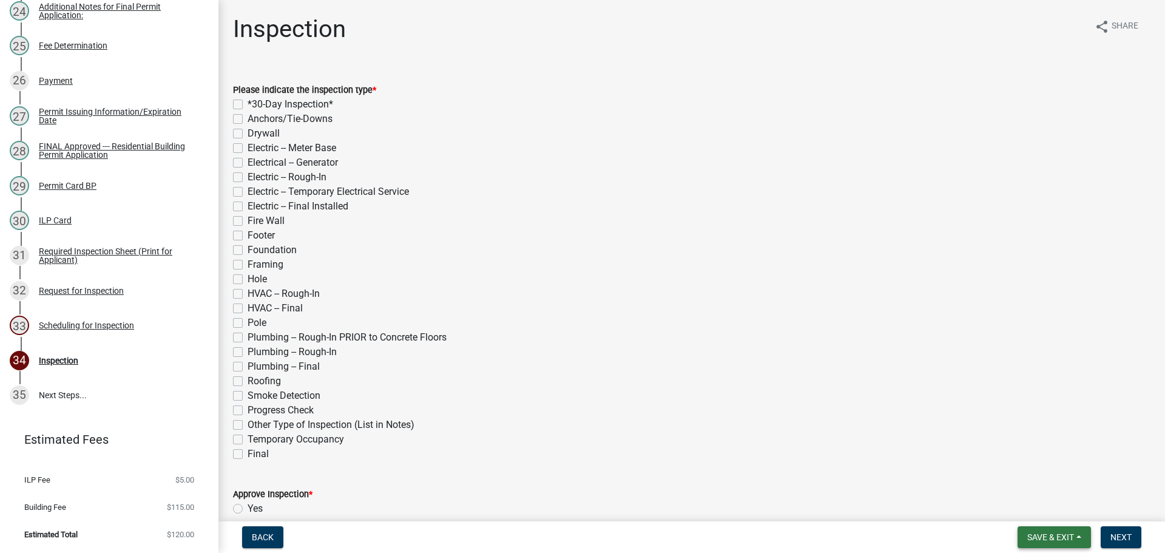
click at [1069, 538] on span "Save & Exit" at bounding box center [1050, 537] width 47 height 10
click at [1057, 519] on button "Save & Exit" at bounding box center [1042, 505] width 97 height 29
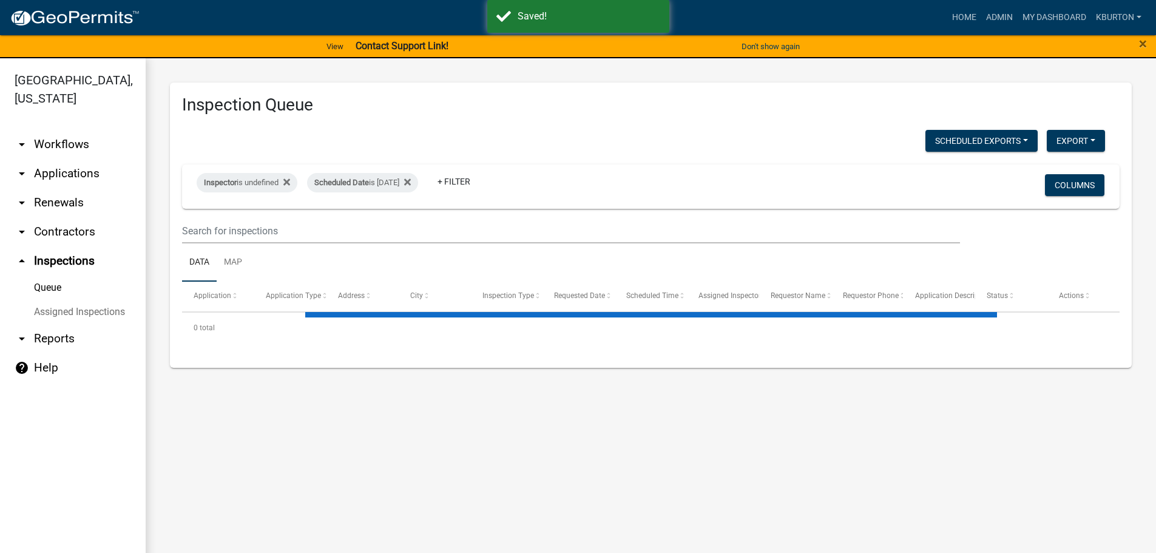
select select "1: 25"
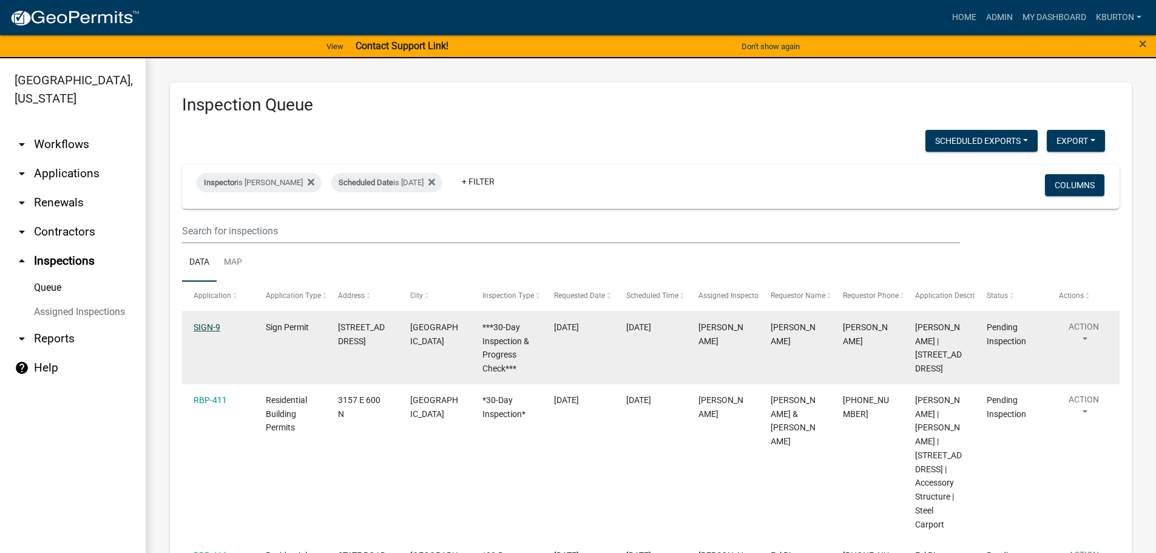
click at [209, 329] on link "SIGN-9" at bounding box center [207, 327] width 27 height 10
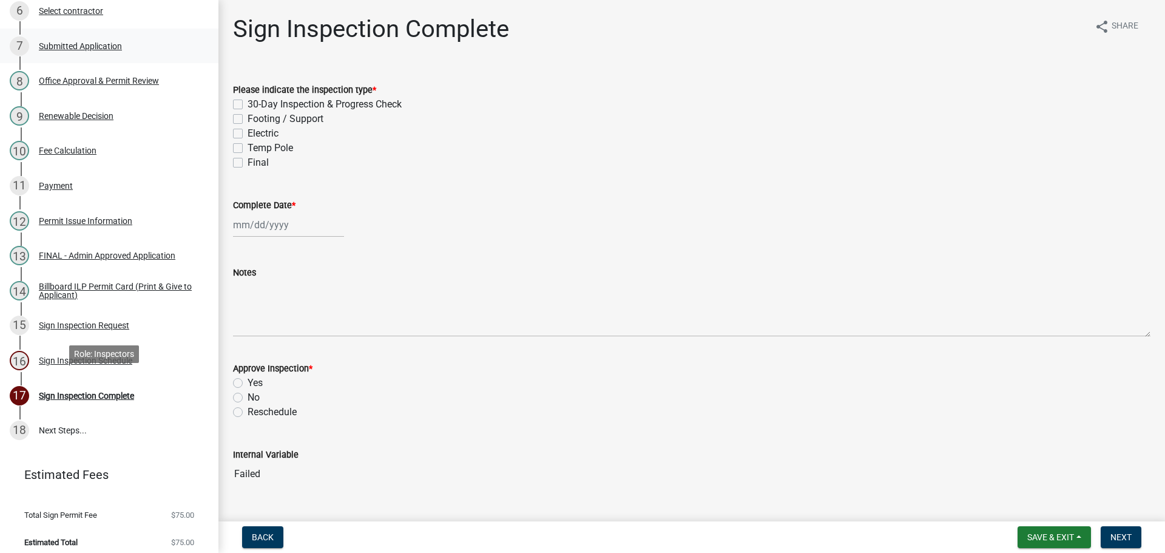
scroll to position [369, 0]
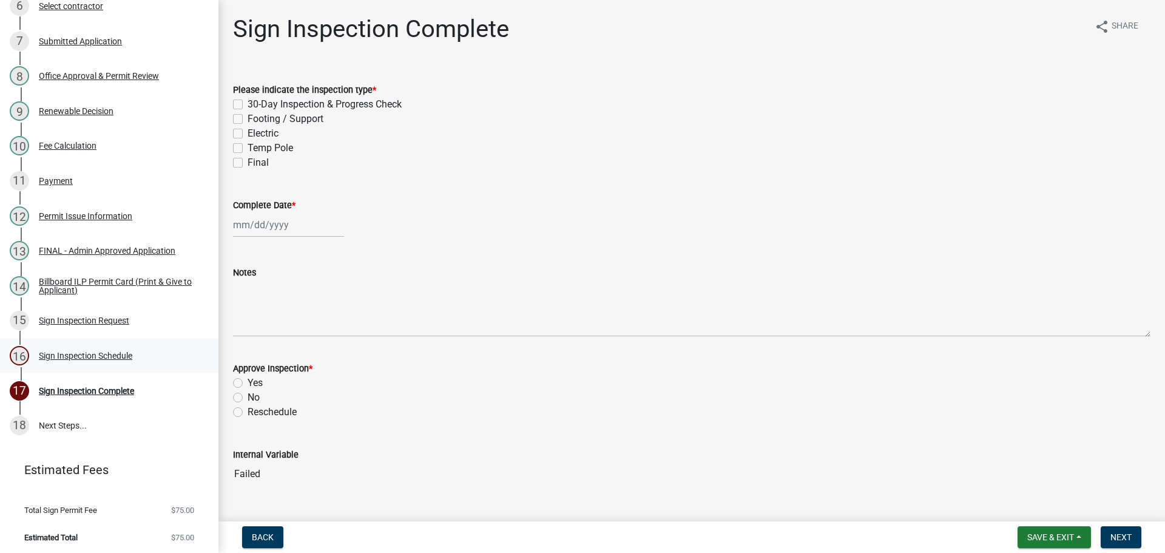
click at [96, 354] on div "Sign Inspection Schedule" at bounding box center [85, 355] width 93 height 8
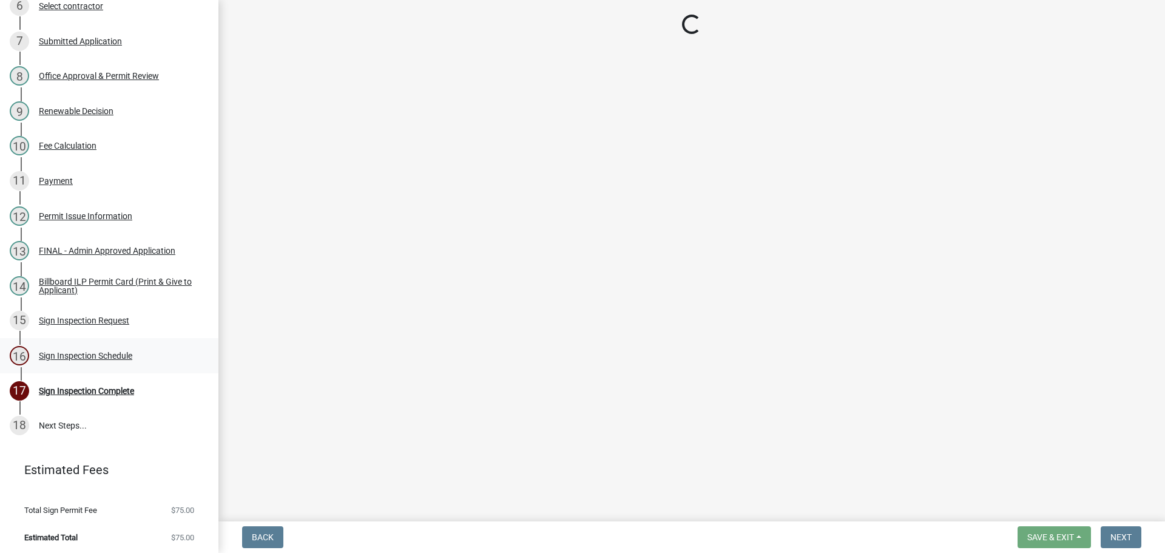
select select "25b75ae6-03c7-4280-9b34-fcf63005d5e5"
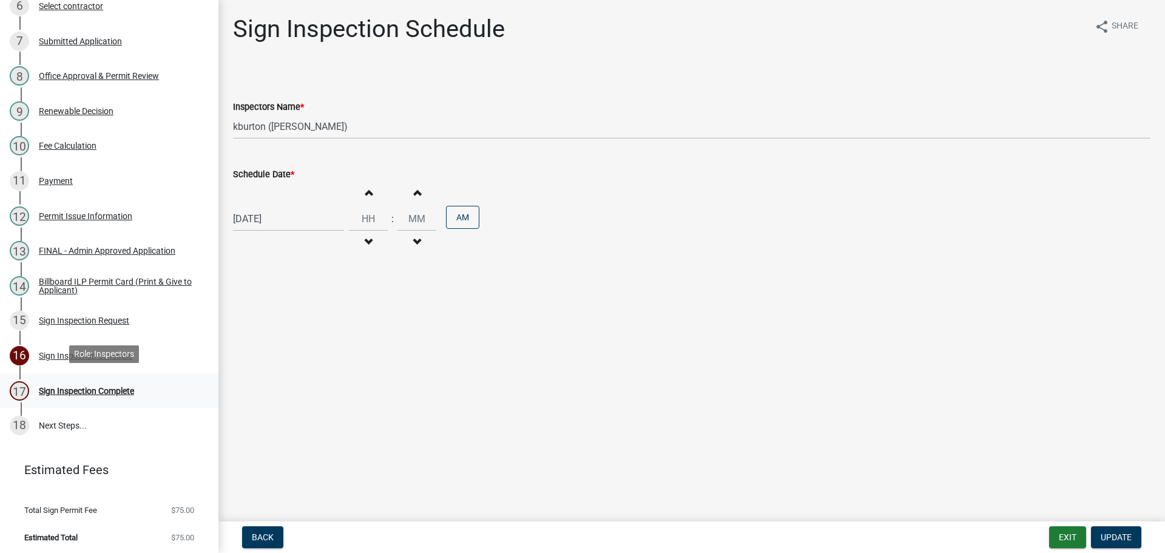
click at [109, 386] on div "Sign Inspection Complete" at bounding box center [86, 390] width 95 height 8
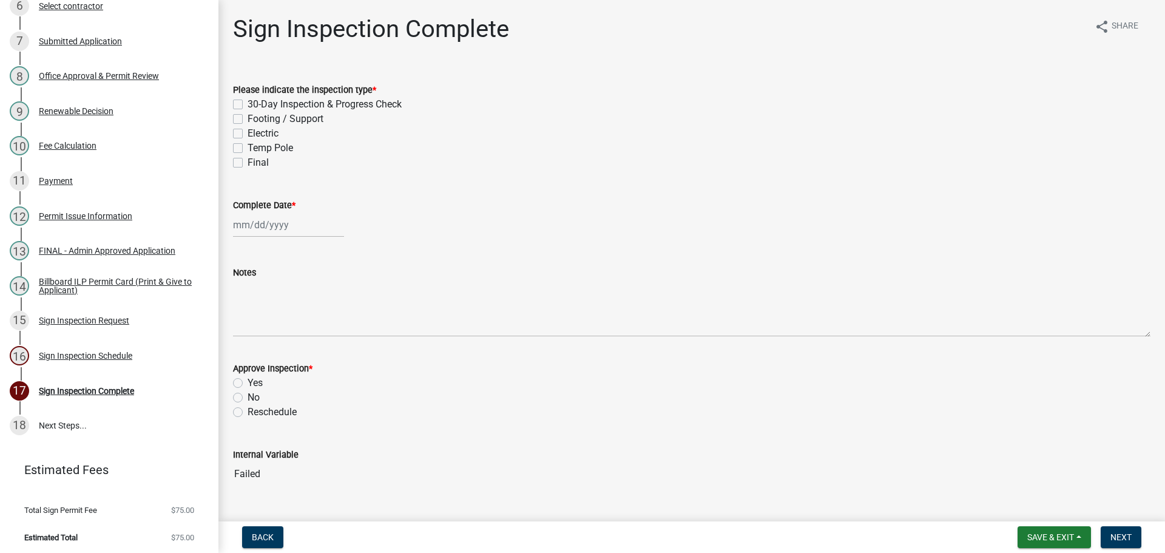
click at [248, 104] on label "30-Day Inspection & Progress Check" at bounding box center [325, 104] width 154 height 15
click at [248, 104] on input "30-Day Inspection & Progress Check" at bounding box center [252, 101] width 8 height 8
checkbox input "true"
checkbox input "false"
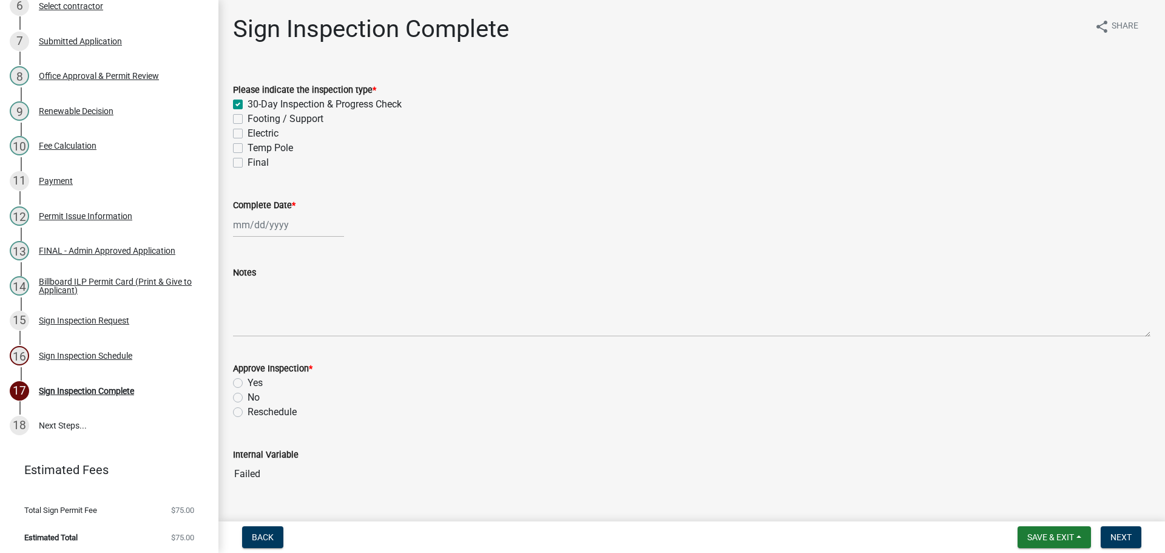
checkbox input "false"
click at [248, 135] on label "Electric" at bounding box center [263, 133] width 31 height 15
click at [248, 134] on input "Electric" at bounding box center [252, 130] width 8 height 8
checkbox input "true"
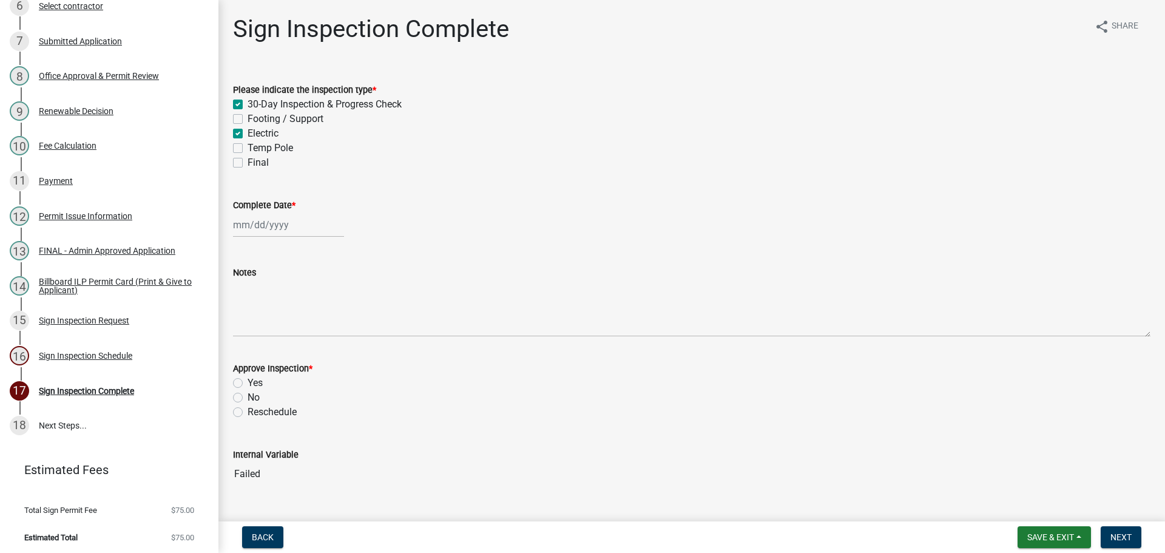
checkbox input "true"
checkbox input "false"
checkbox input "true"
checkbox input "false"
click at [248, 163] on label "Final" at bounding box center [258, 162] width 21 height 15
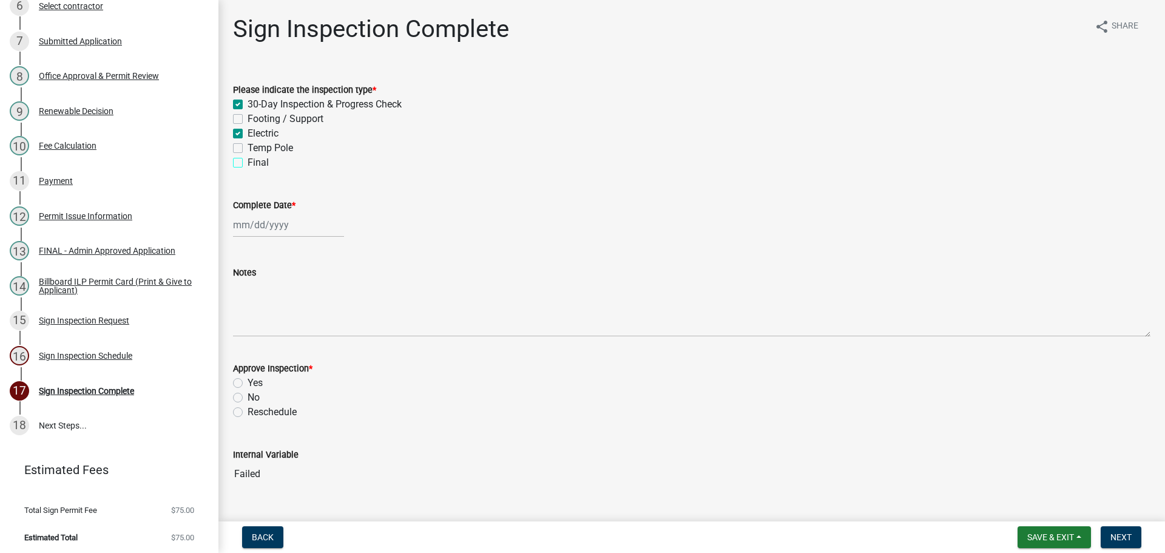
click at [248, 163] on input "Final" at bounding box center [252, 159] width 8 height 8
checkbox input "true"
checkbox input "false"
checkbox input "true"
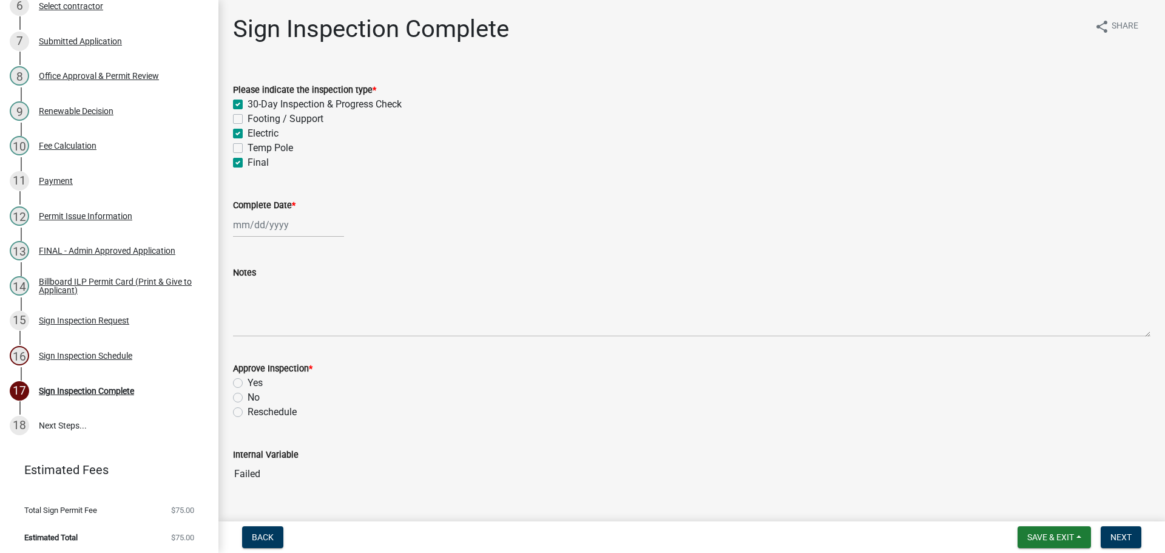
checkbox input "false"
checkbox input "true"
click at [262, 204] on label "Complete Date *" at bounding box center [264, 205] width 62 height 8
click at [262, 212] on input "Complete Date *" at bounding box center [288, 224] width 111 height 25
select select "9"
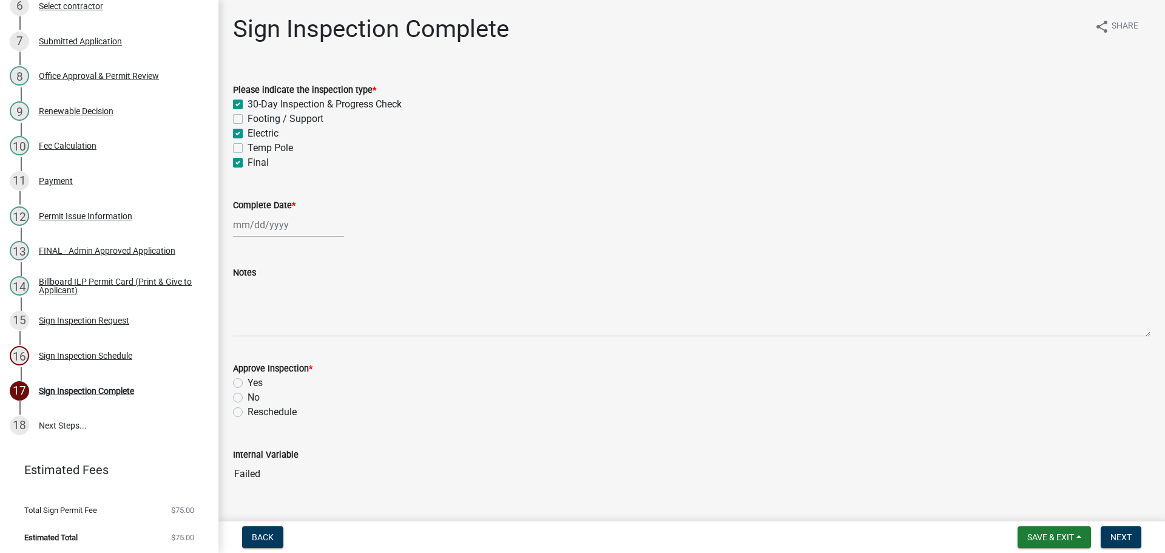
select select "2025"
click at [303, 331] on div "18" at bounding box center [303, 328] width 19 height 19
type input "[DATE]"
click at [248, 383] on label "Yes" at bounding box center [255, 383] width 15 height 15
click at [248, 383] on input "Yes" at bounding box center [252, 380] width 8 height 8
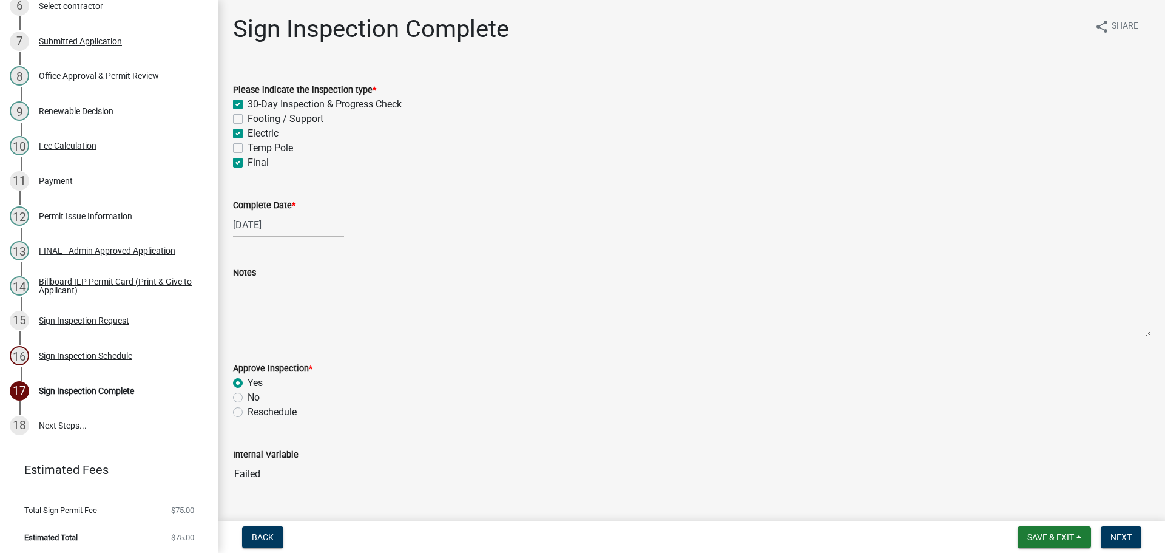
radio input "true"
click at [1133, 534] on button "Next" at bounding box center [1121, 537] width 41 height 22
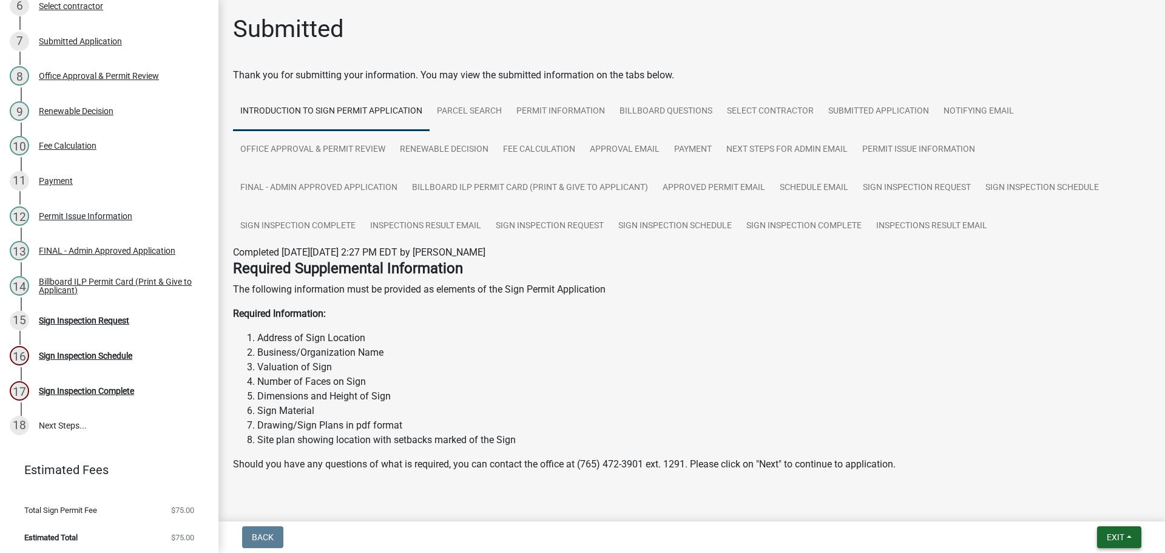
click at [1115, 537] on span "Exit" at bounding box center [1116, 537] width 18 height 10
click at [1107, 511] on button "Save & Exit" at bounding box center [1092, 505] width 97 height 29
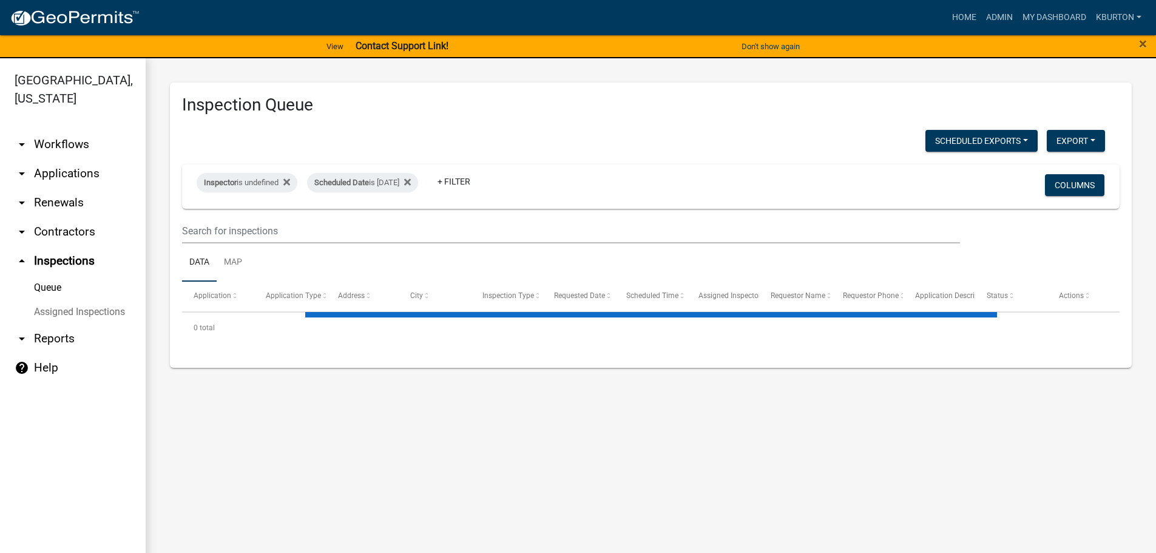
select select "1: 25"
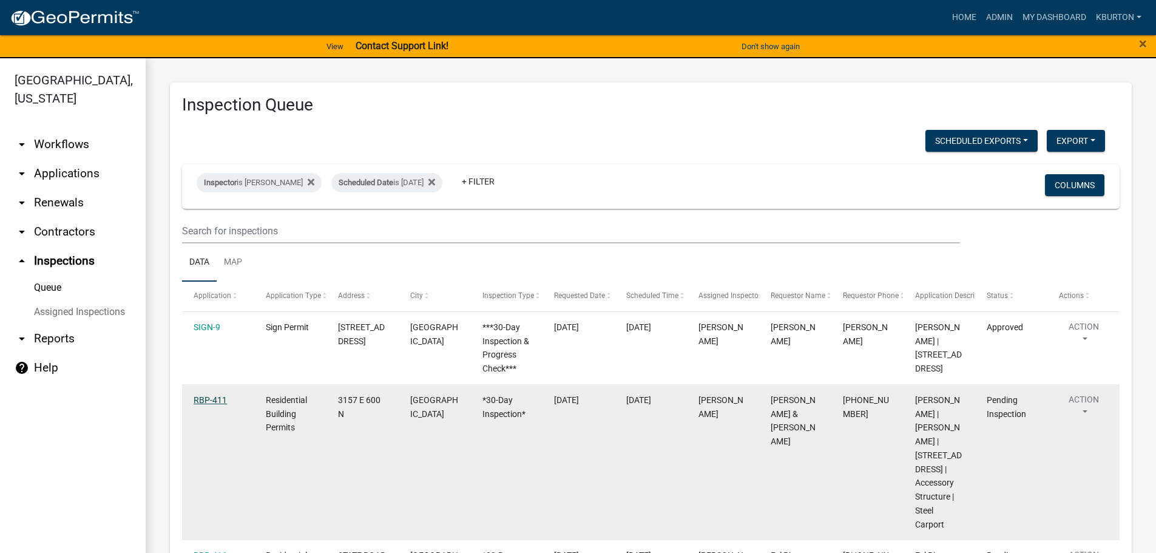
click at [207, 400] on link "RBP-411" at bounding box center [210, 400] width 33 height 10
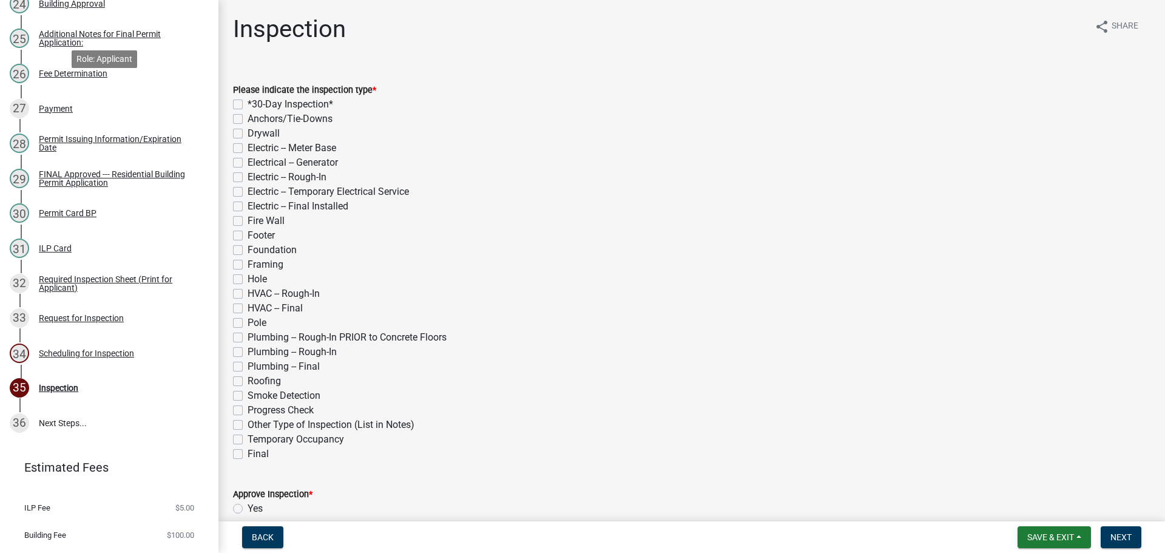
scroll to position [1031, 0]
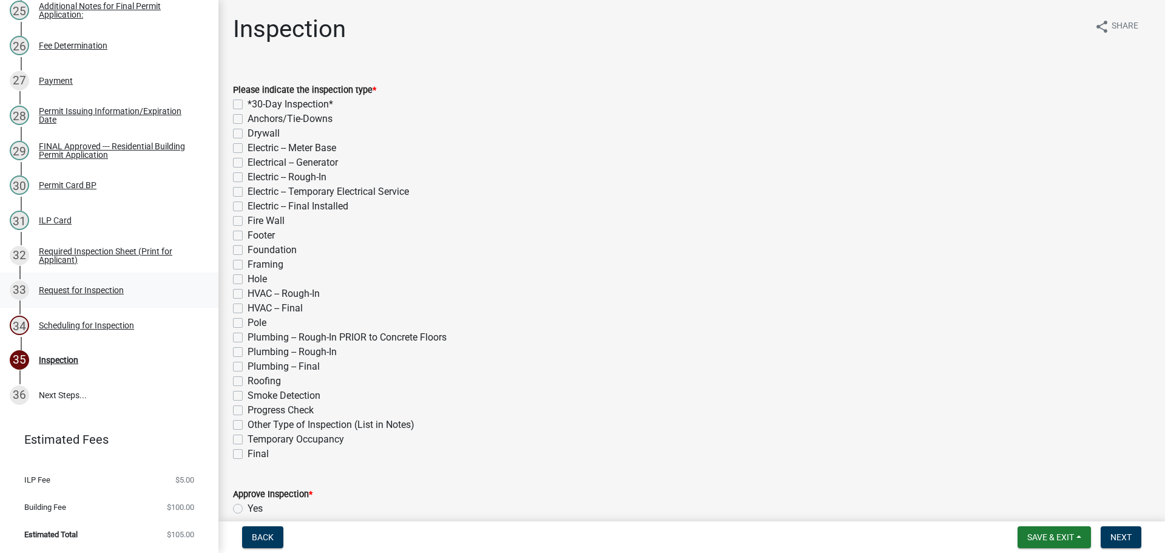
click at [103, 294] on div "Request for Inspection" at bounding box center [81, 290] width 85 height 8
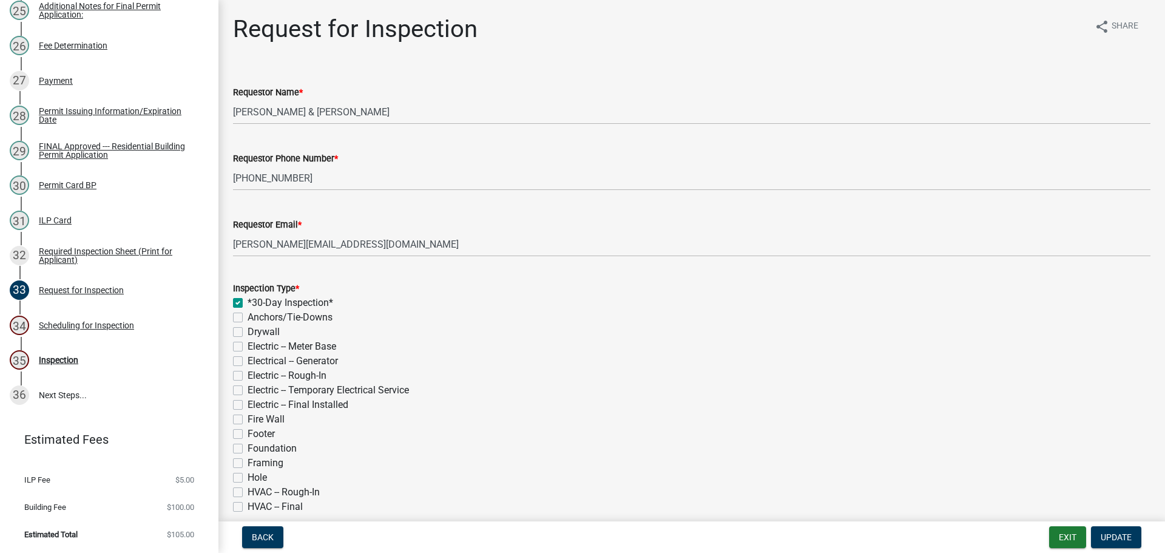
click at [248, 315] on label "Anchors/Tie-Downs" at bounding box center [290, 317] width 85 height 15
click at [248, 315] on input "Anchors/Tie-Downs" at bounding box center [252, 314] width 8 height 8
checkbox input "true"
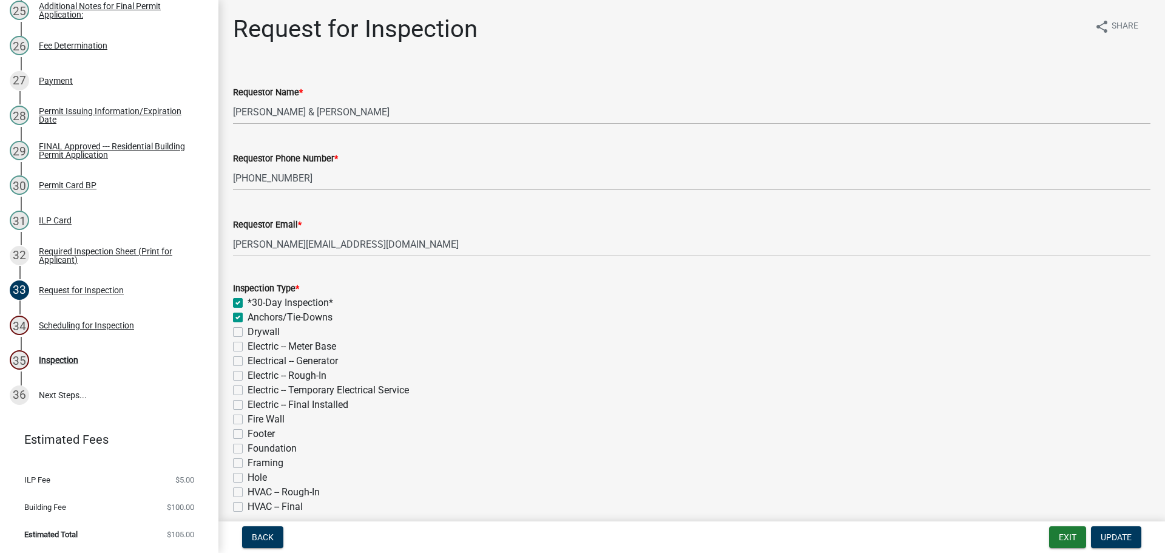
checkbox input "false"
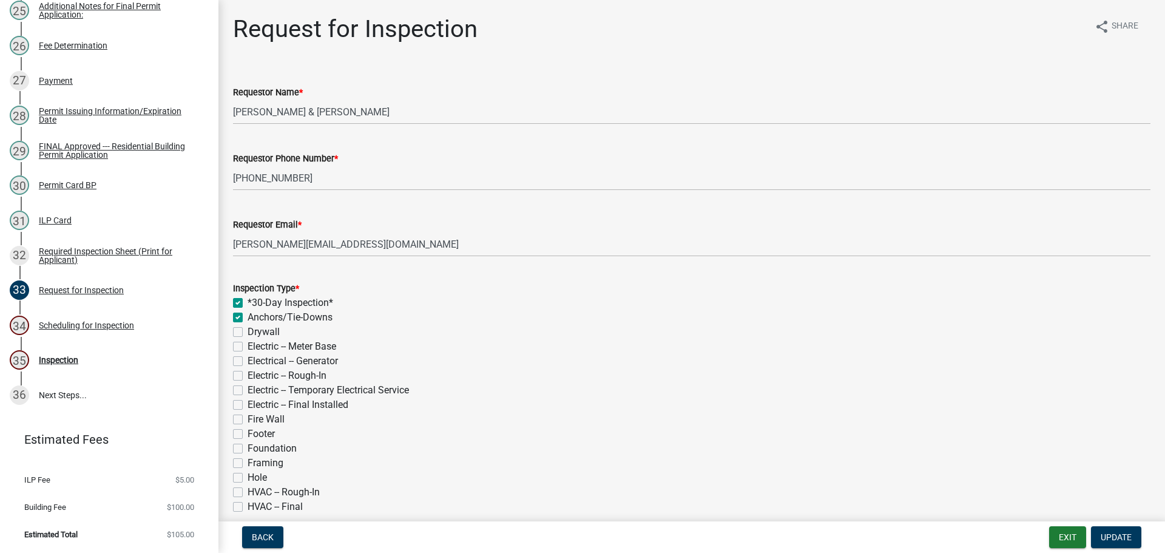
checkbox input "false"
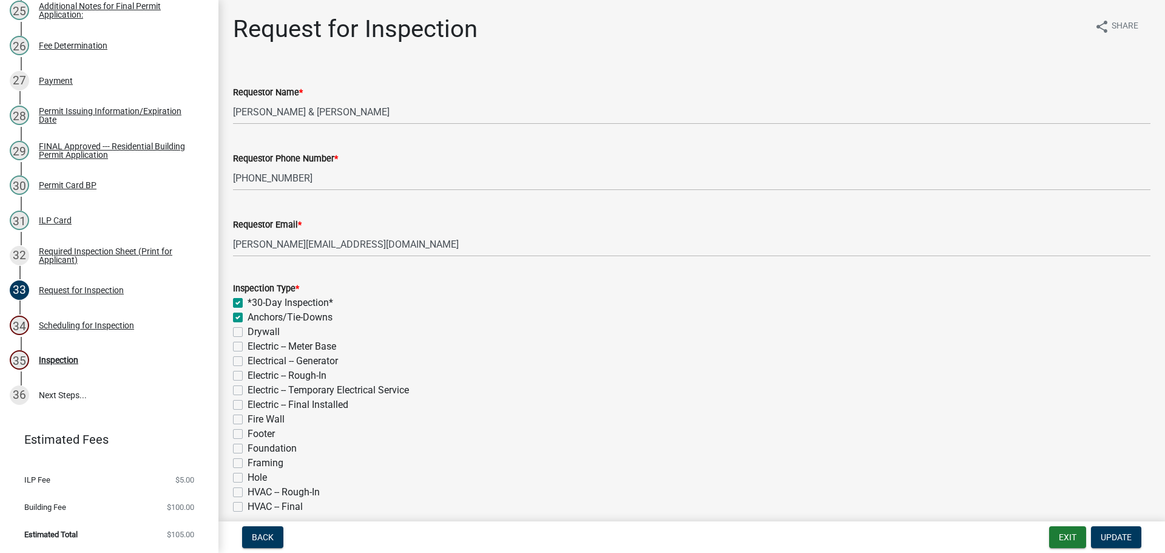
checkbox input "false"
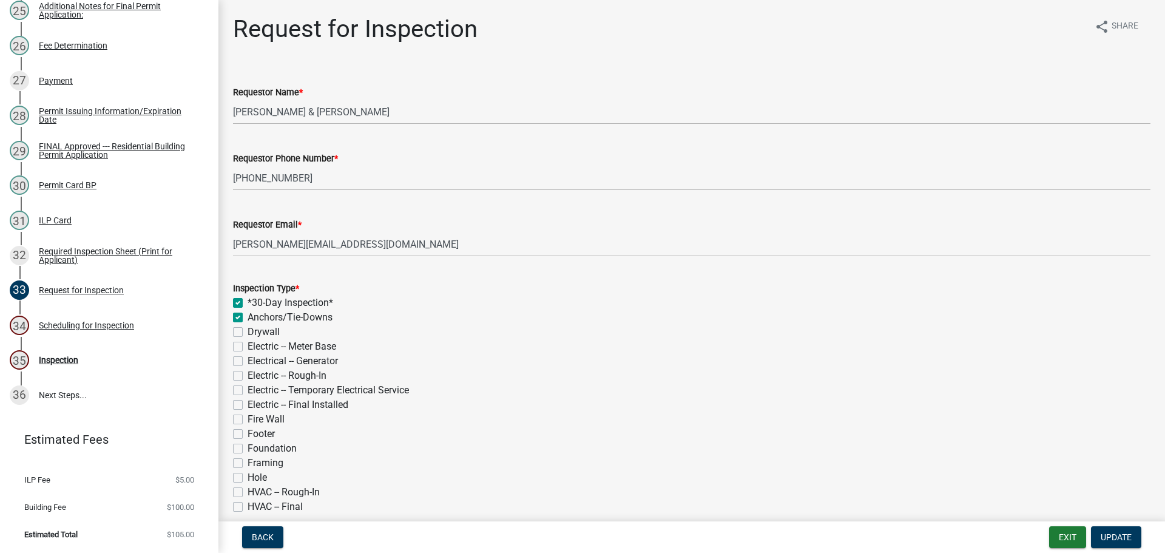
checkbox input "false"
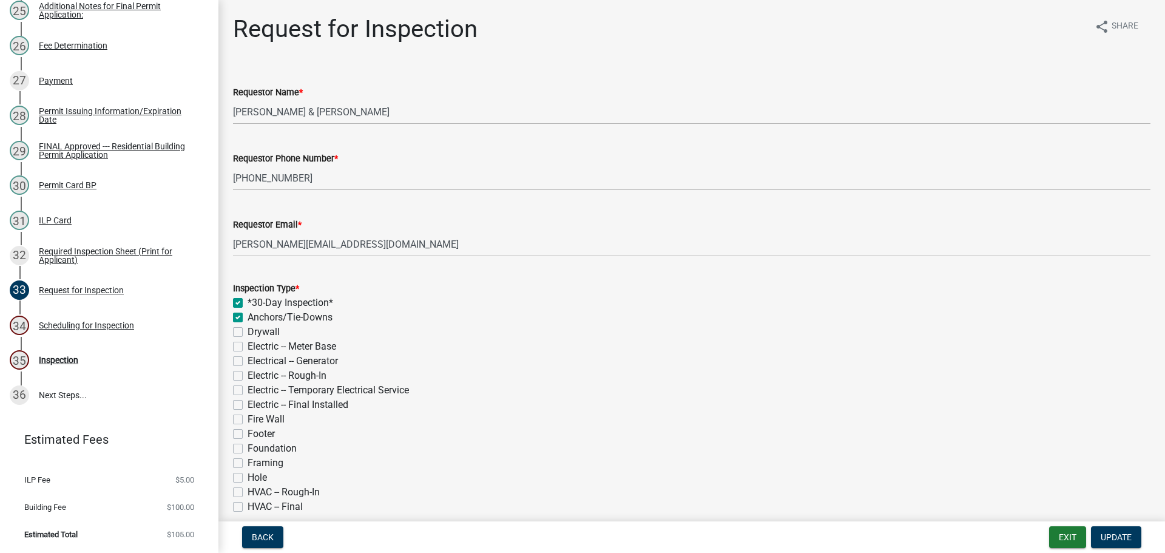
checkbox input "false"
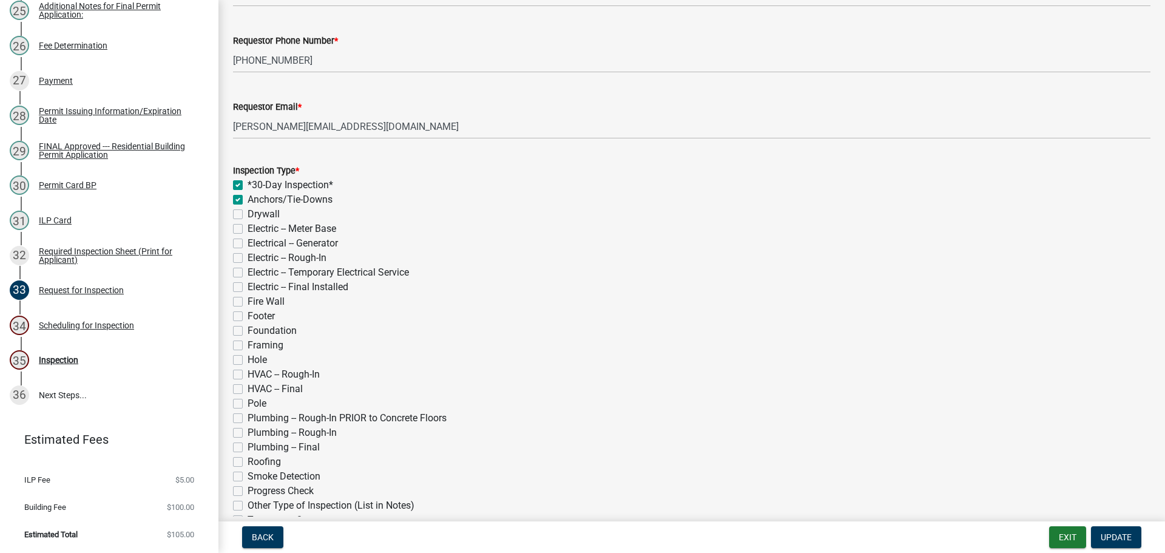
scroll to position [121, 0]
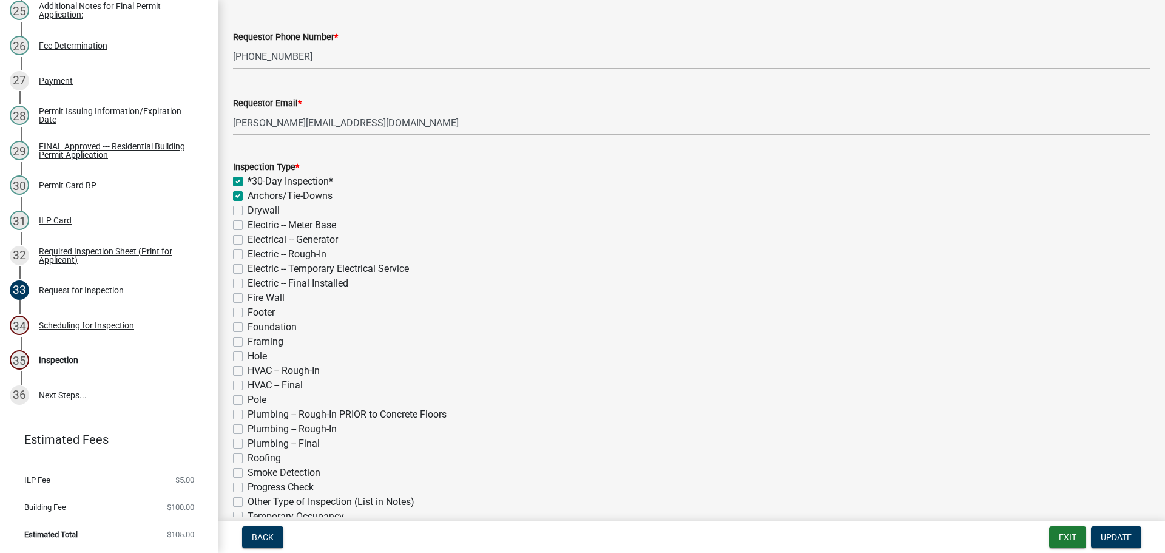
click at [248, 339] on label "Framing" at bounding box center [266, 341] width 36 height 15
click at [248, 339] on input "Framing" at bounding box center [252, 338] width 8 height 8
checkbox input "true"
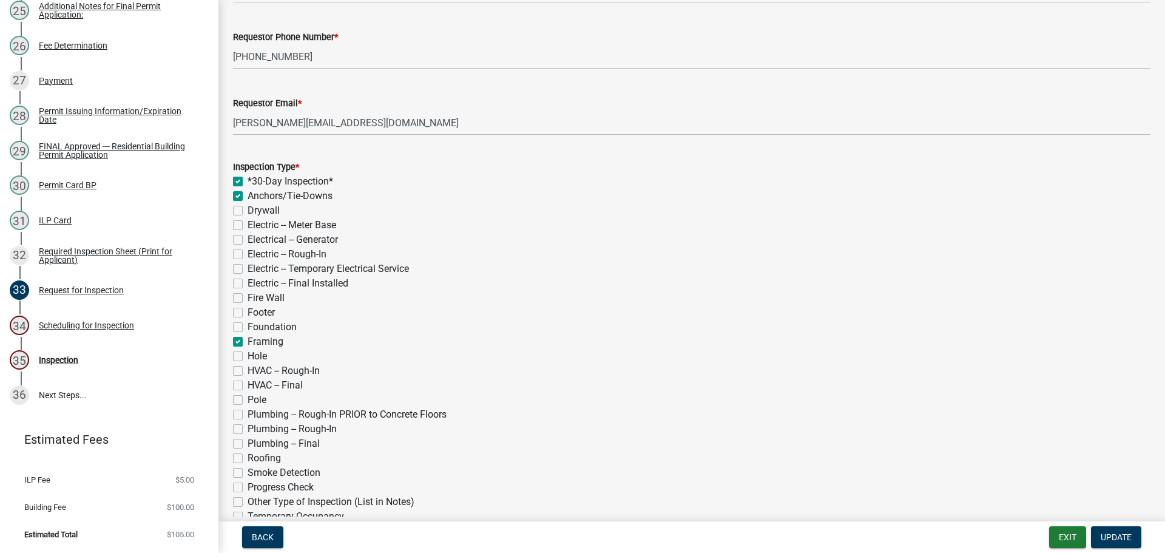
checkbox input "false"
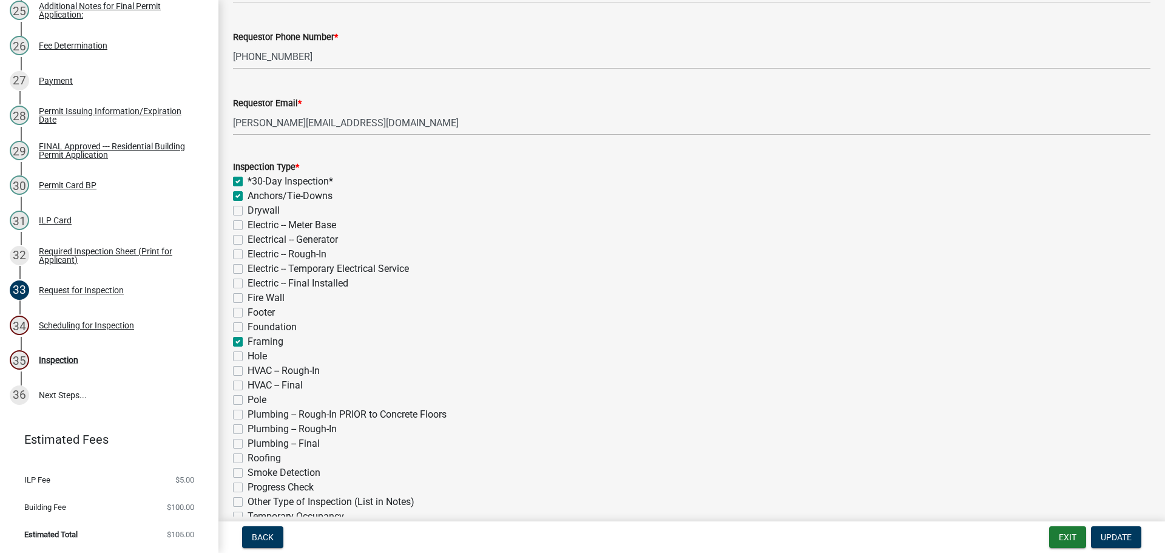
checkbox input "false"
checkbox input "true"
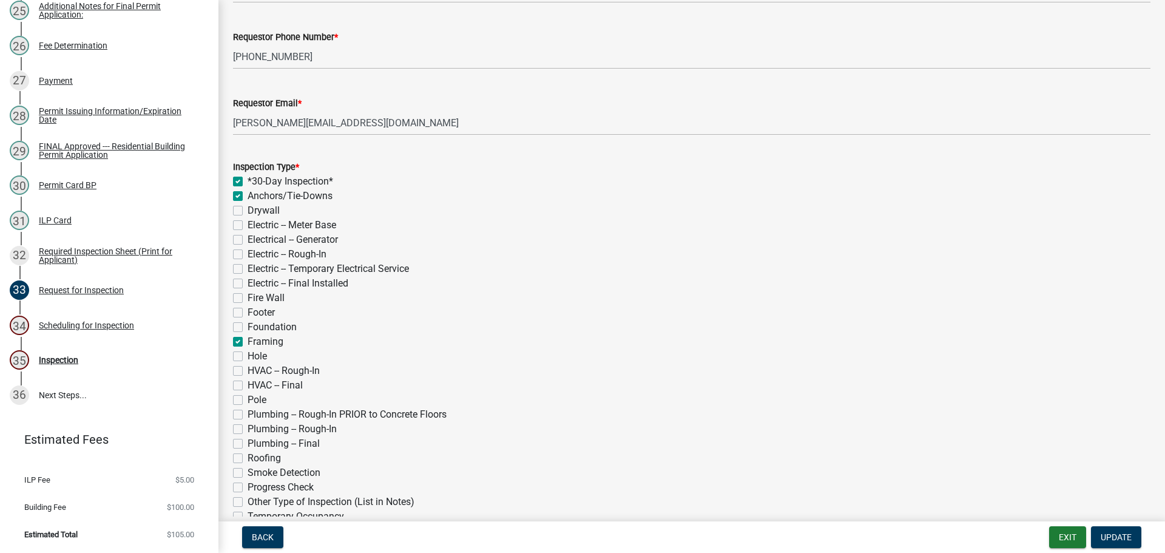
checkbox input "false"
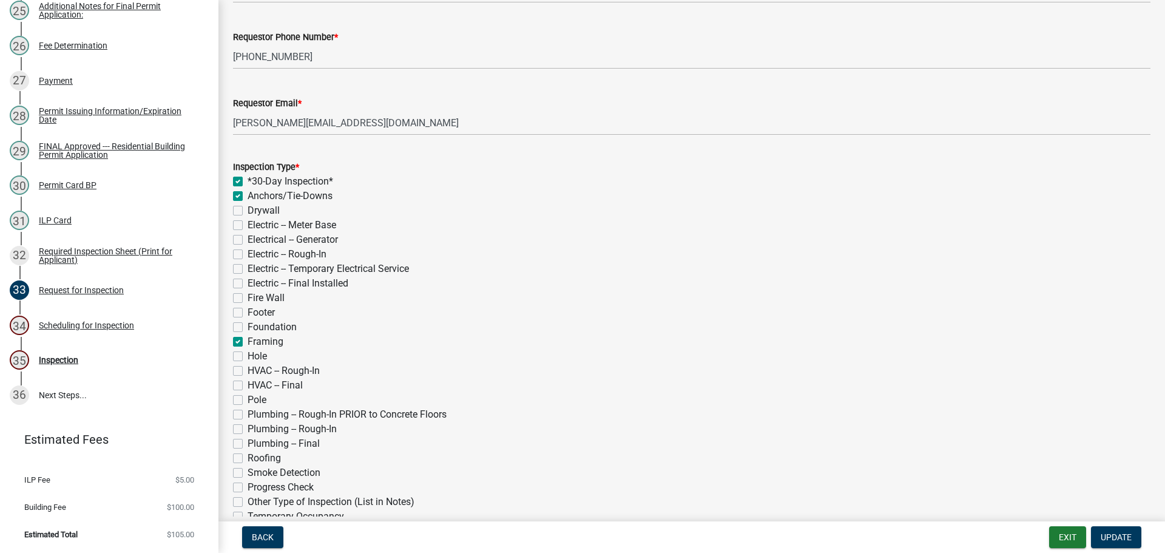
checkbox input "false"
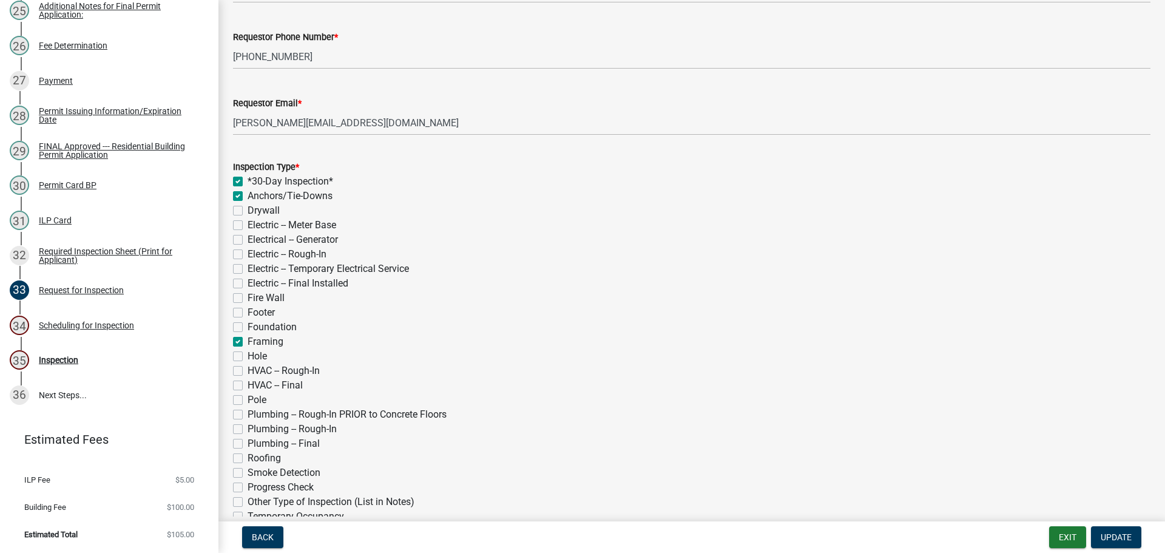
checkbox input "false"
click at [248, 457] on label "Roofing" at bounding box center [264, 458] width 33 height 15
click at [248, 457] on input "Roofing" at bounding box center [252, 455] width 8 height 8
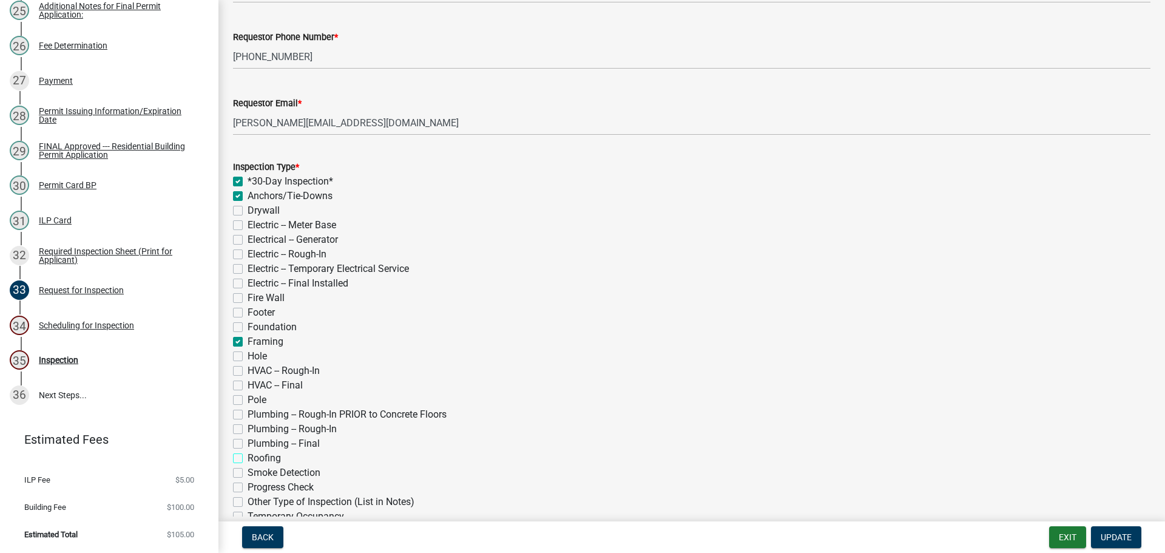
checkbox input "true"
checkbox input "false"
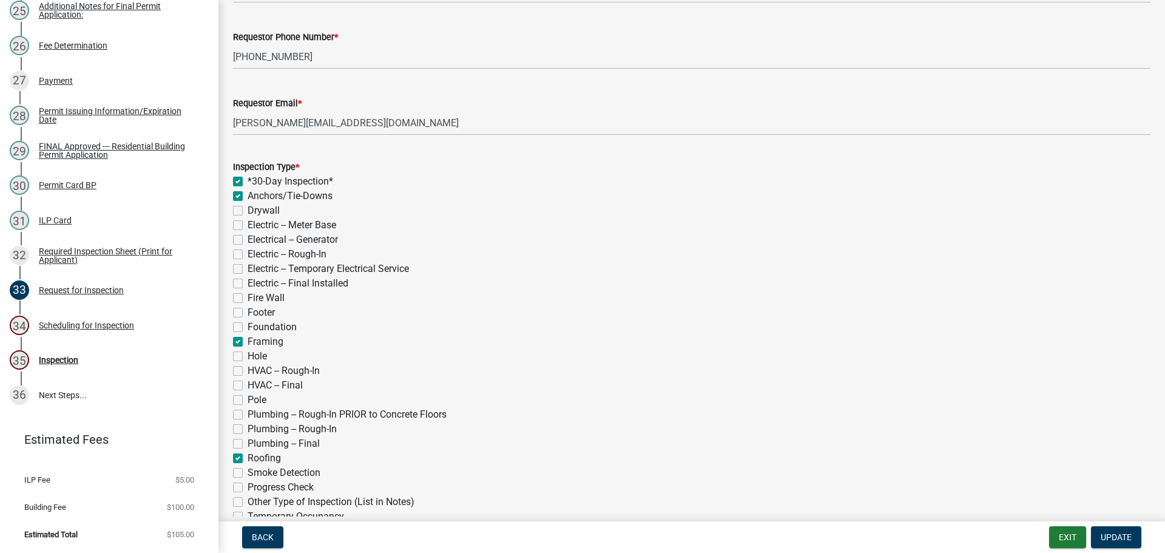
checkbox input "false"
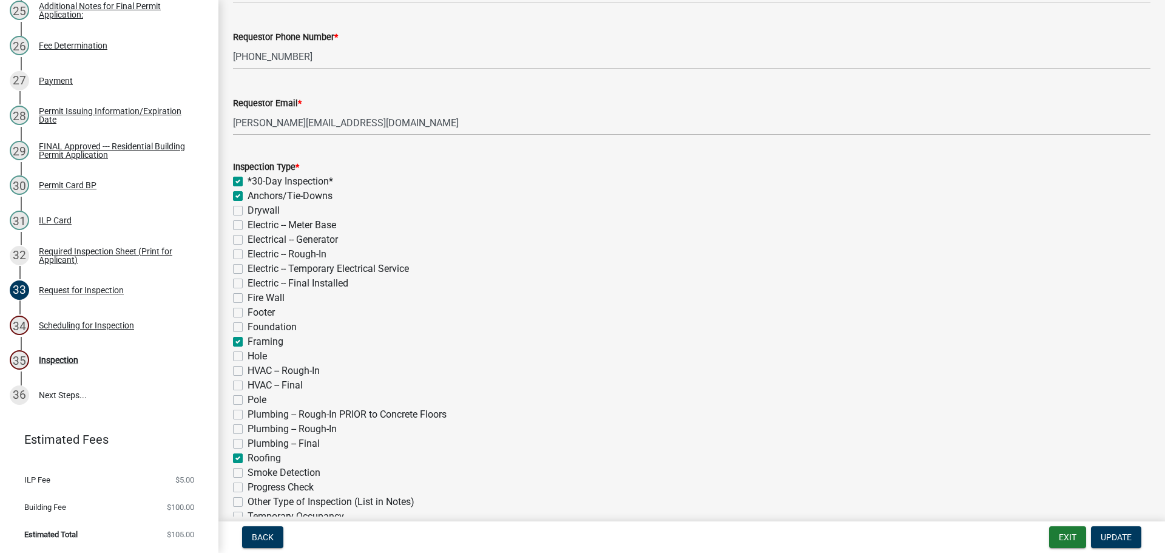
checkbox input "false"
checkbox input "true"
checkbox input "false"
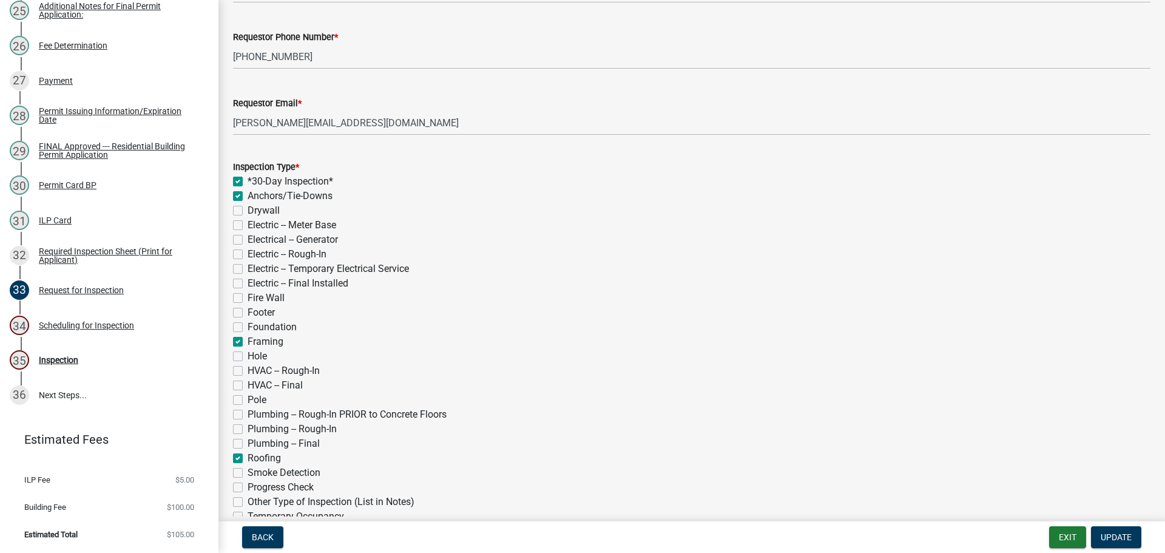
checkbox input "false"
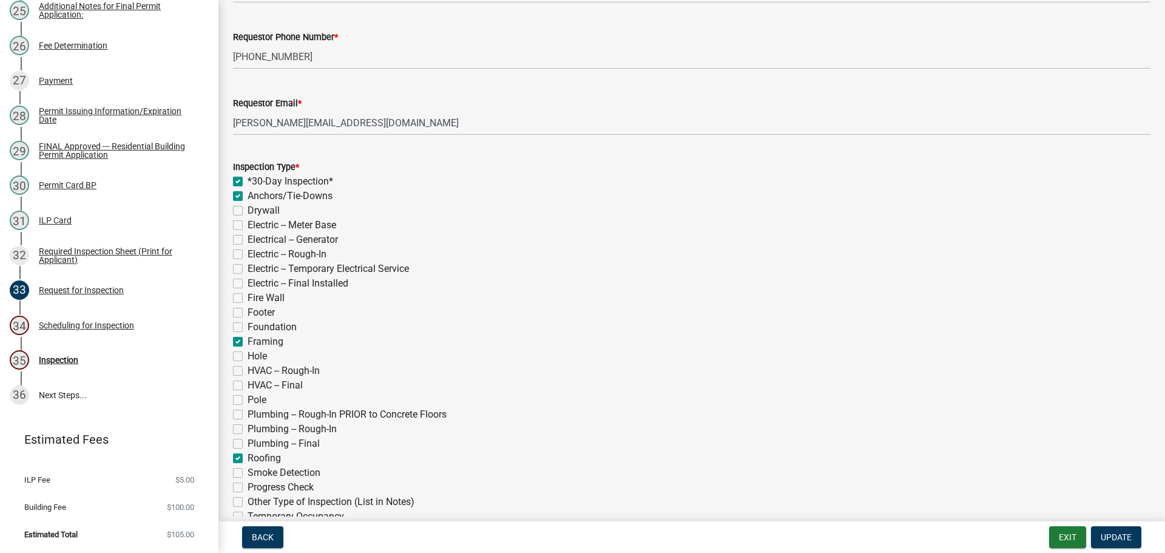
checkbox input "true"
checkbox input "false"
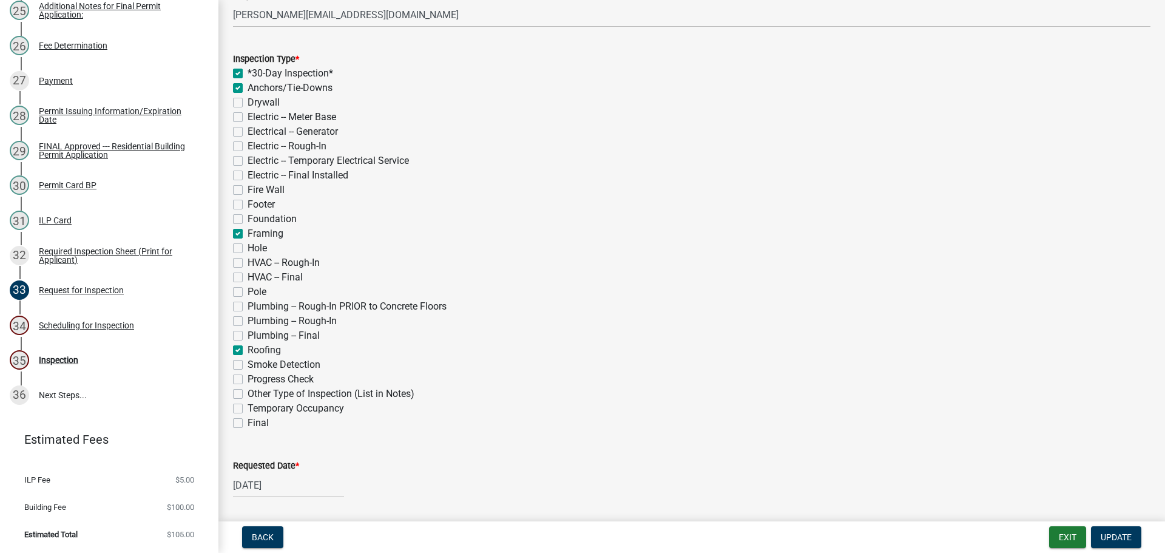
scroll to position [243, 0]
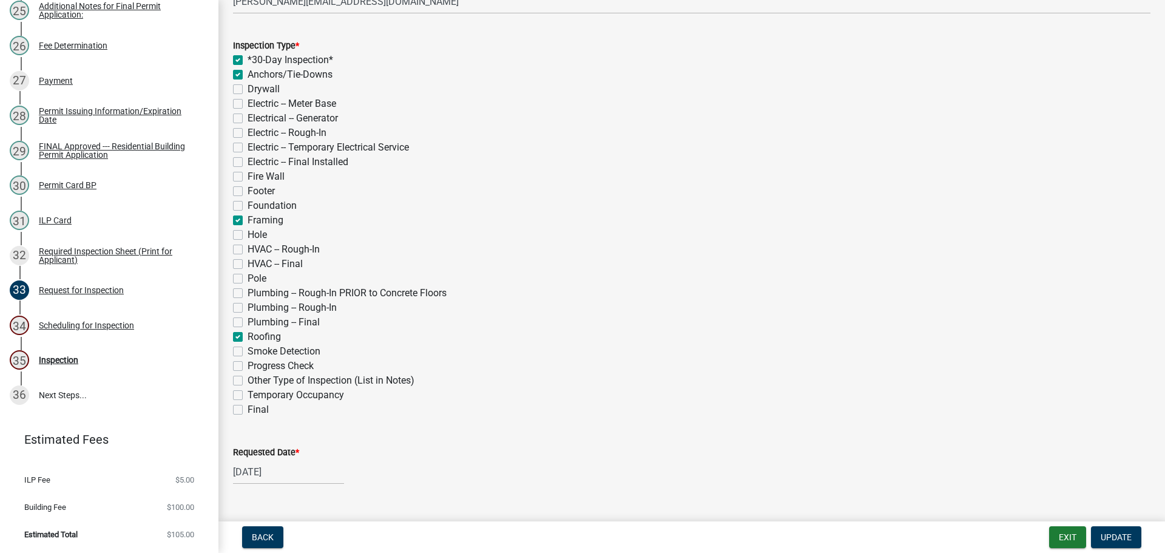
click at [248, 412] on label "Final" at bounding box center [258, 409] width 21 height 15
click at [248, 410] on input "Final" at bounding box center [252, 406] width 8 height 8
checkbox input "true"
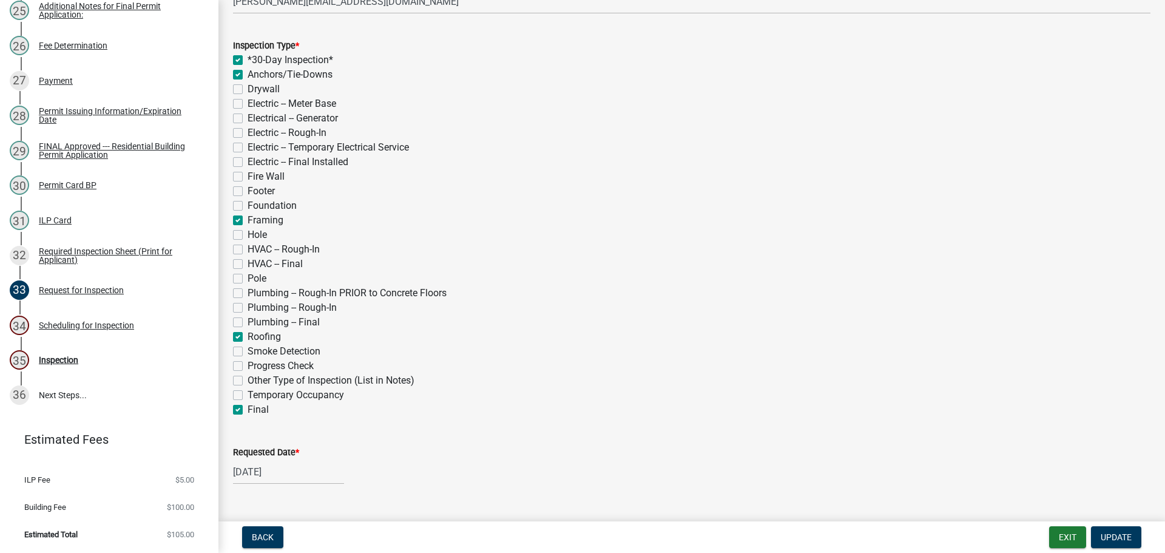
checkbox input "false"
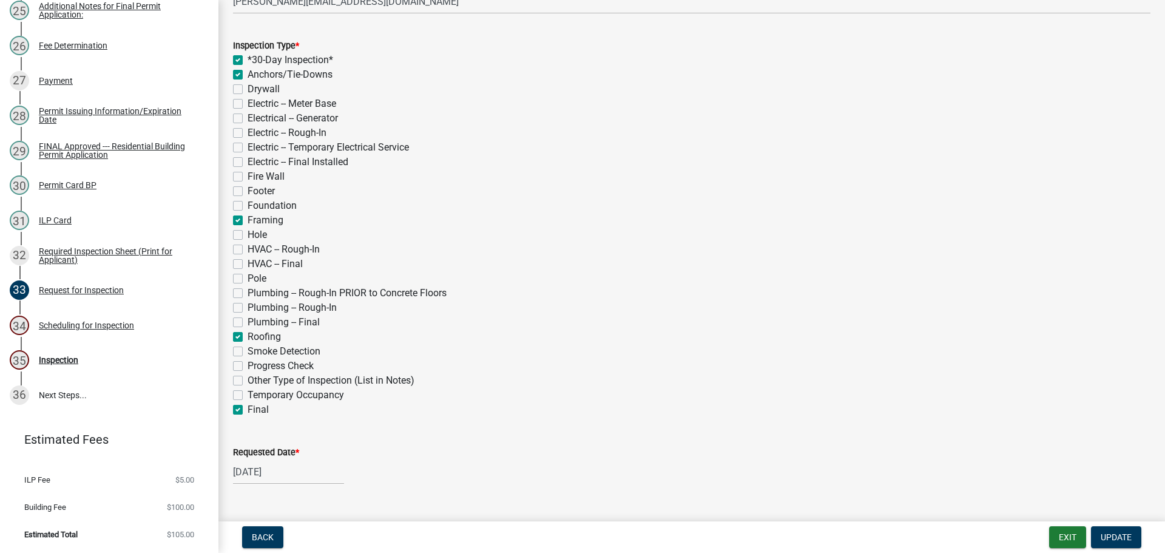
checkbox input "false"
checkbox input "true"
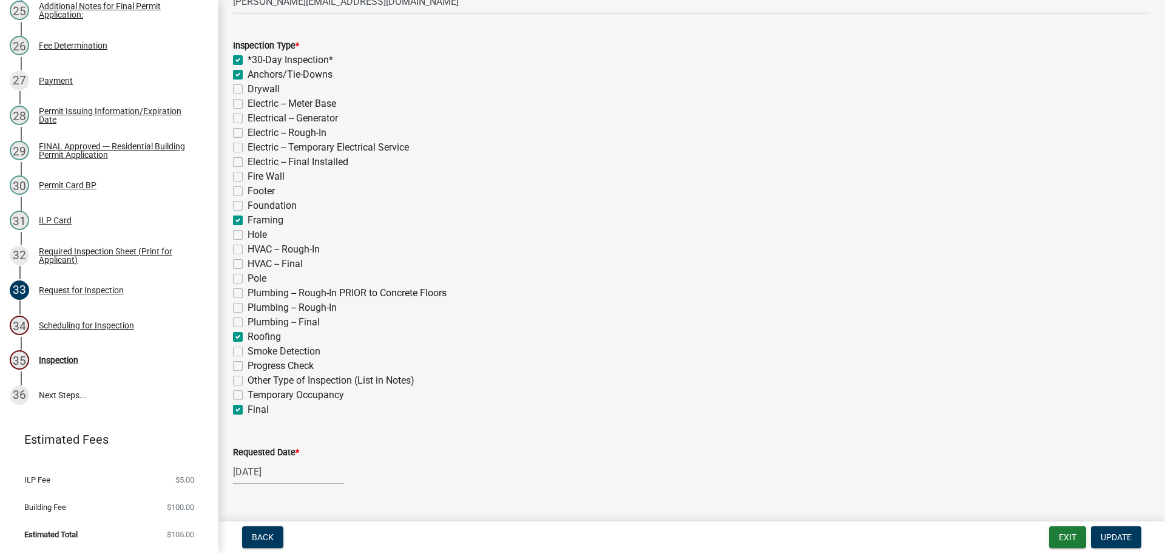
checkbox input "false"
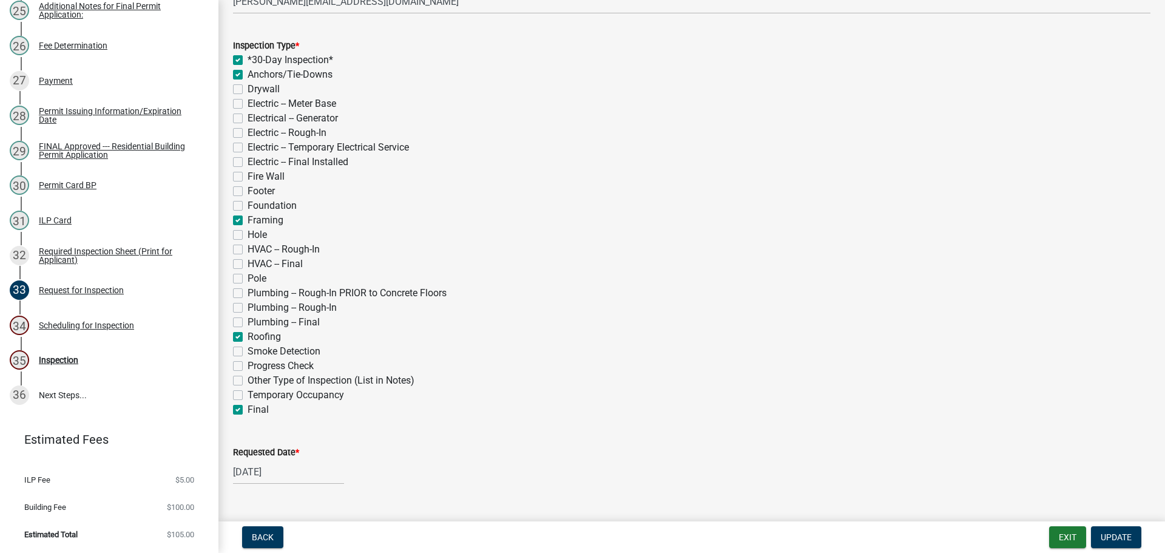
checkbox input "false"
checkbox input "true"
checkbox input "false"
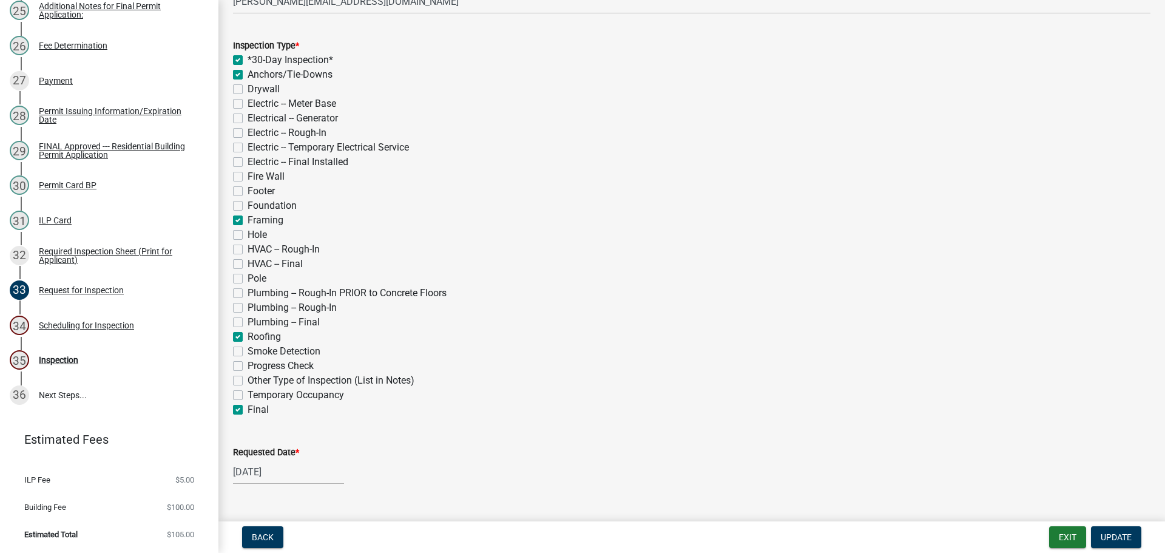
checkbox input "false"
checkbox input "true"
click at [251, 453] on label "Requested Date *" at bounding box center [266, 452] width 66 height 8
click at [251, 459] on input "[DATE]" at bounding box center [288, 471] width 111 height 25
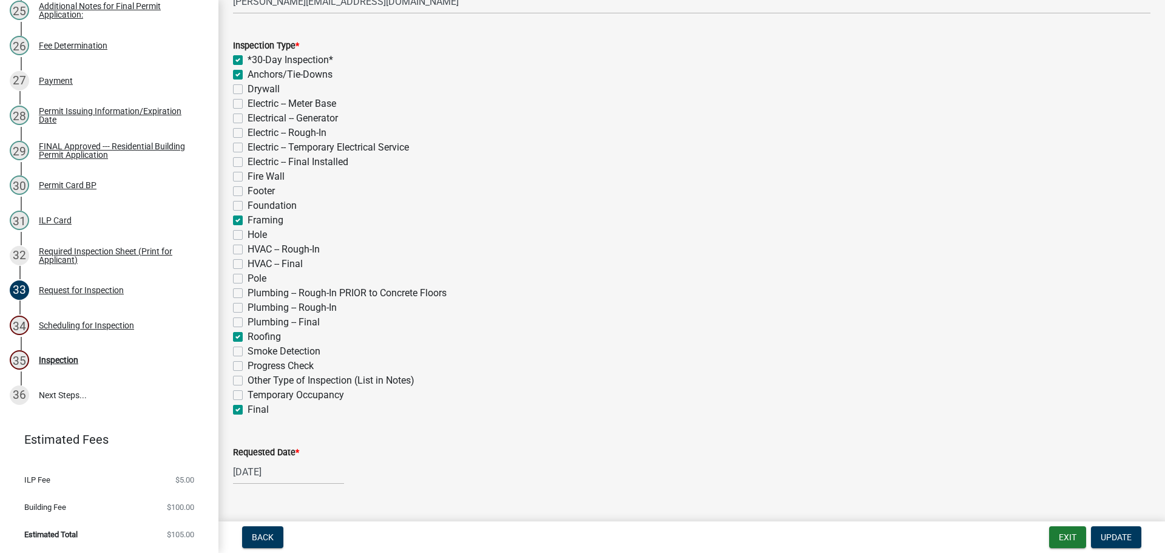
select select "5"
select select "2025"
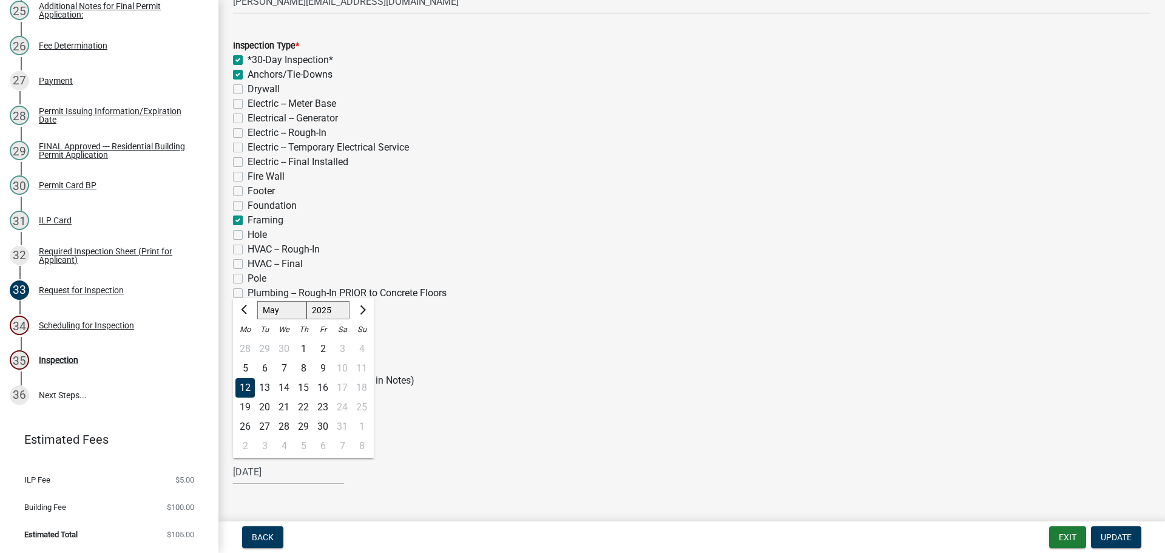
click at [284, 318] on select "Jan Feb Mar Apr May Jun [DATE] Aug Sep Oct Nov Dec" at bounding box center [281, 310] width 49 height 18
select select "9"
click at [257, 301] on select "Jan Feb Mar Apr May Jun [DATE] Aug Sep Oct Nov Dec" at bounding box center [281, 310] width 49 height 18
click at [304, 385] on div "18" at bounding box center [303, 387] width 19 height 19
type input "[DATE]"
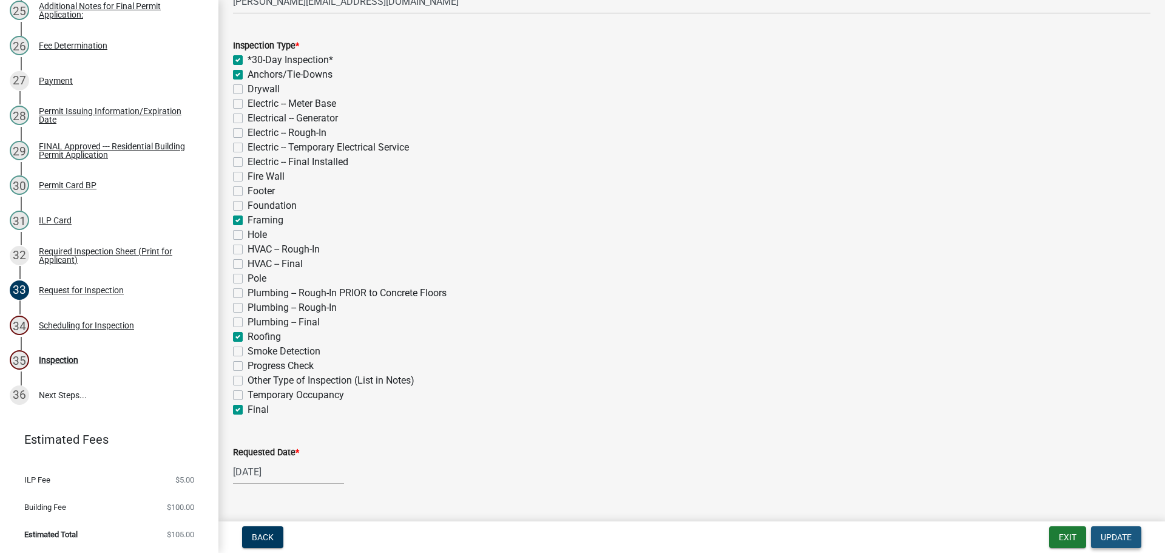
click at [1106, 532] on span "Update" at bounding box center [1116, 537] width 31 height 10
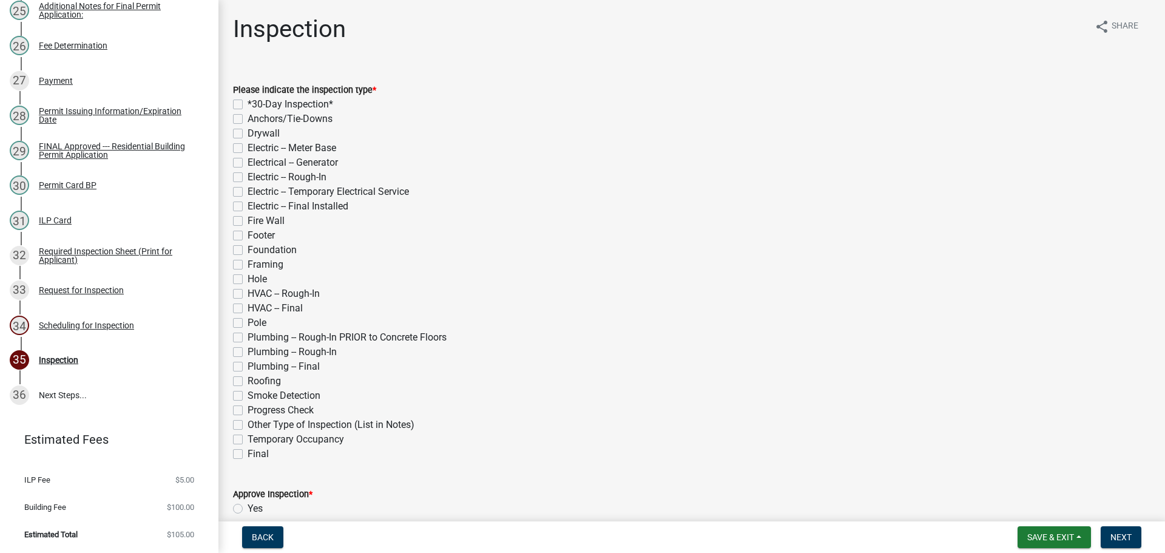
click at [248, 103] on label "*30-Day Inspection*" at bounding box center [291, 104] width 86 height 15
click at [248, 103] on input "*30-Day Inspection*" at bounding box center [252, 101] width 8 height 8
checkbox input "true"
checkbox input "false"
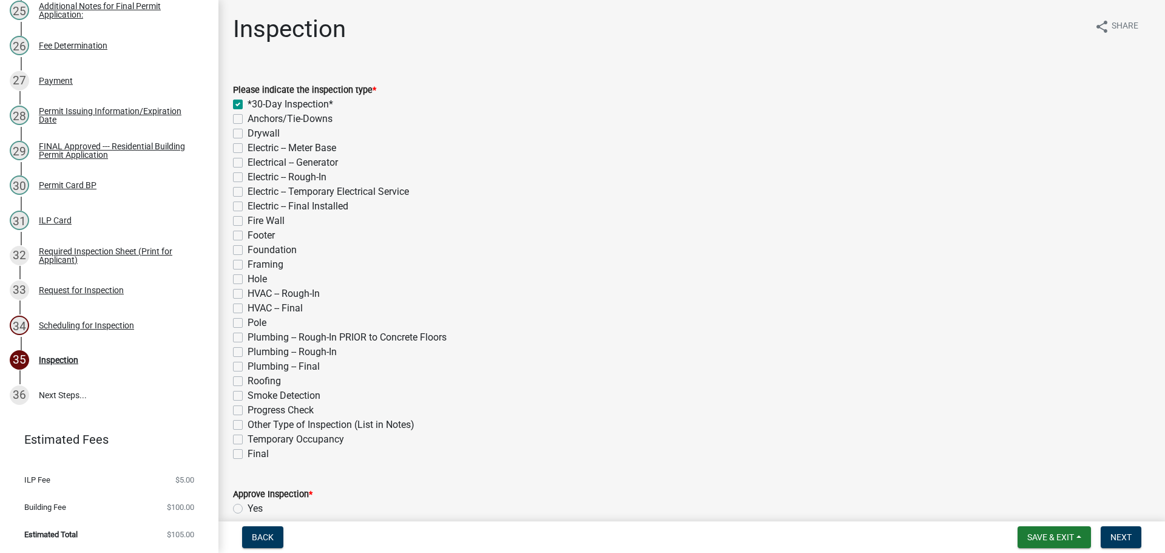
checkbox input "false"
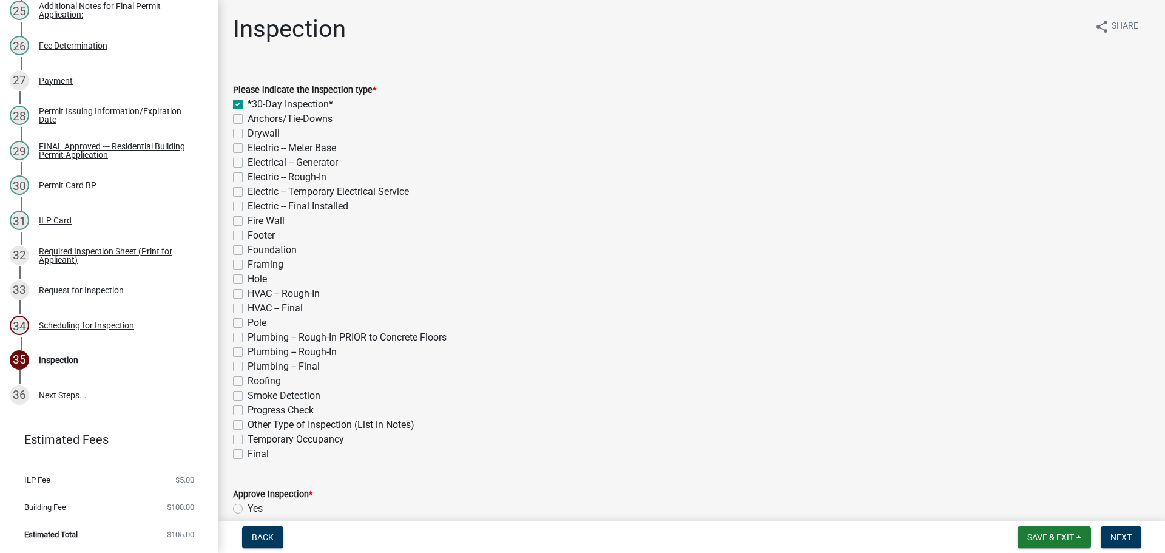
checkbox input "false"
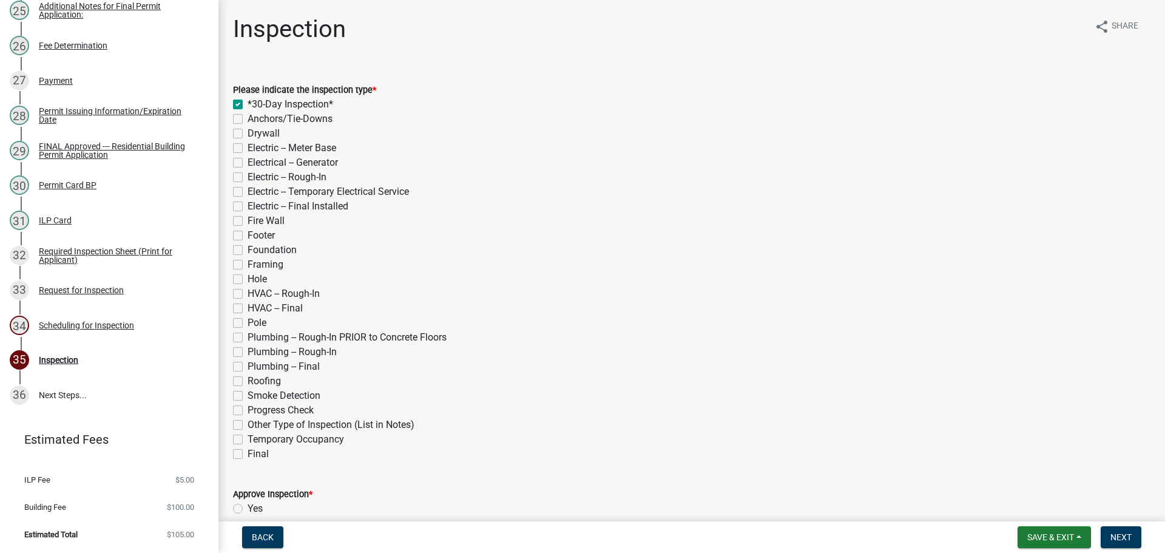
checkbox input "false"
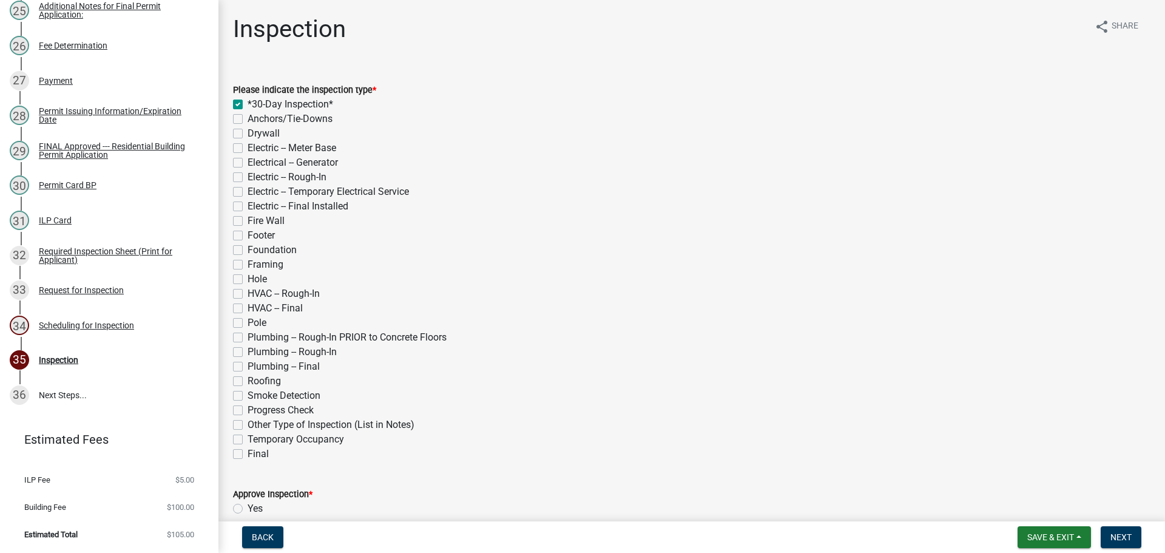
checkbox input "false"
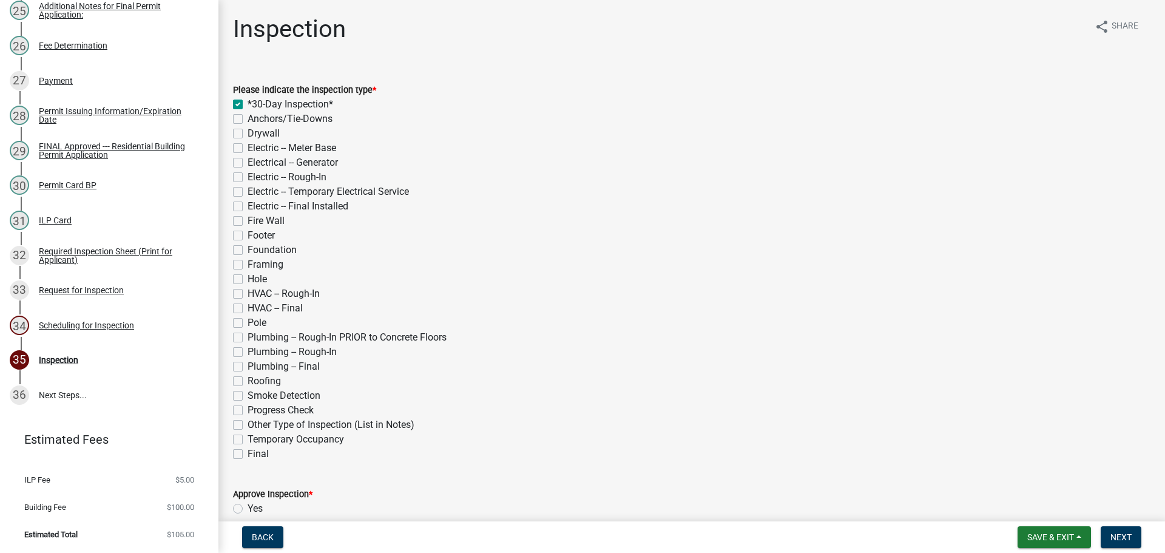
checkbox input "false"
click at [248, 115] on label "Anchors/Tie-Downs" at bounding box center [290, 119] width 85 height 15
click at [248, 115] on input "Anchors/Tie-Downs" at bounding box center [252, 116] width 8 height 8
checkbox input "true"
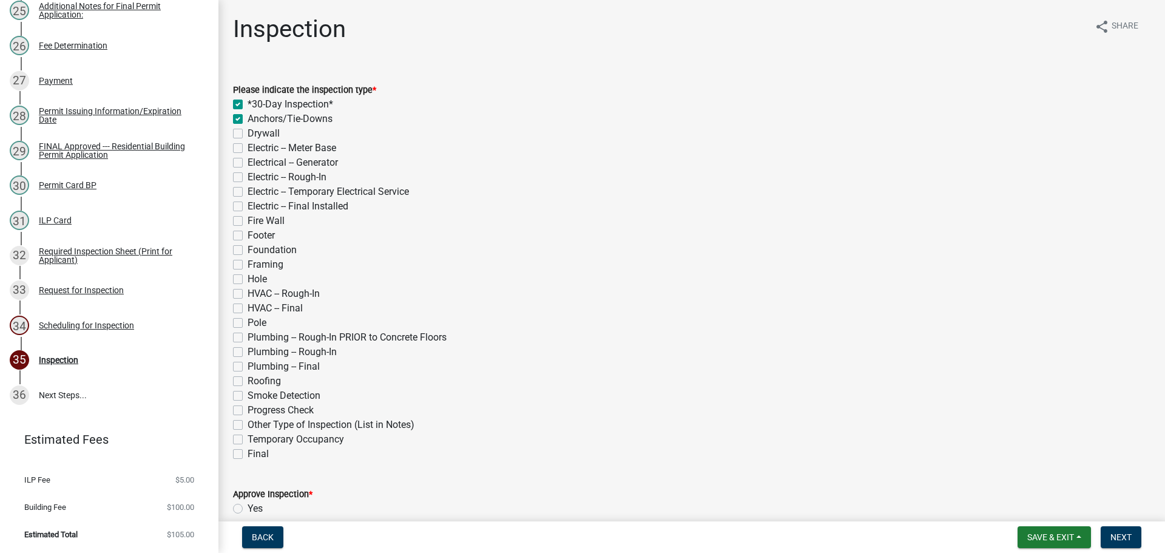
checkbox input "true"
checkbox input "false"
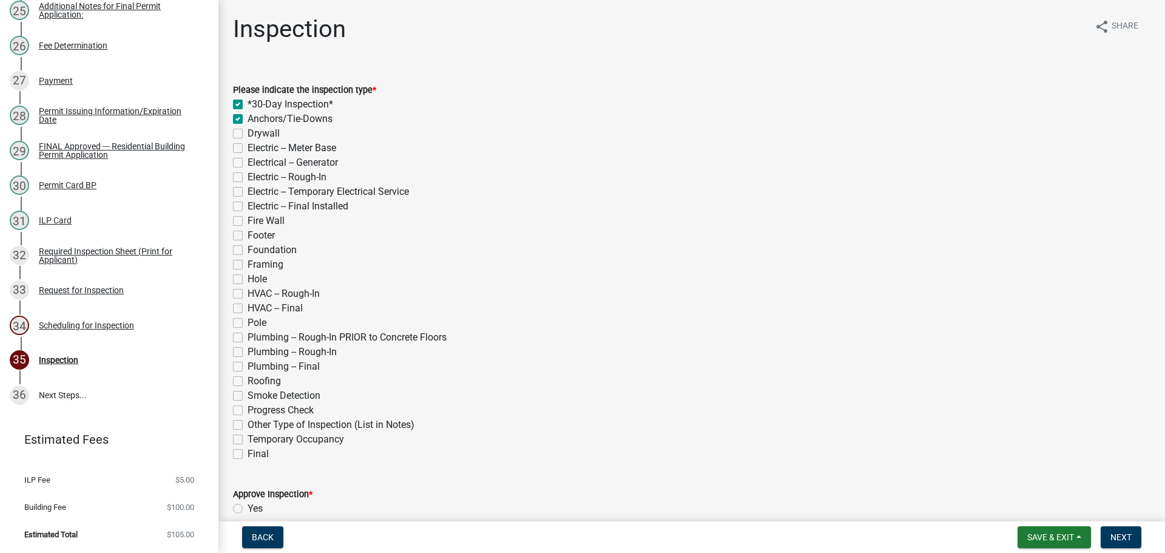
checkbox input "false"
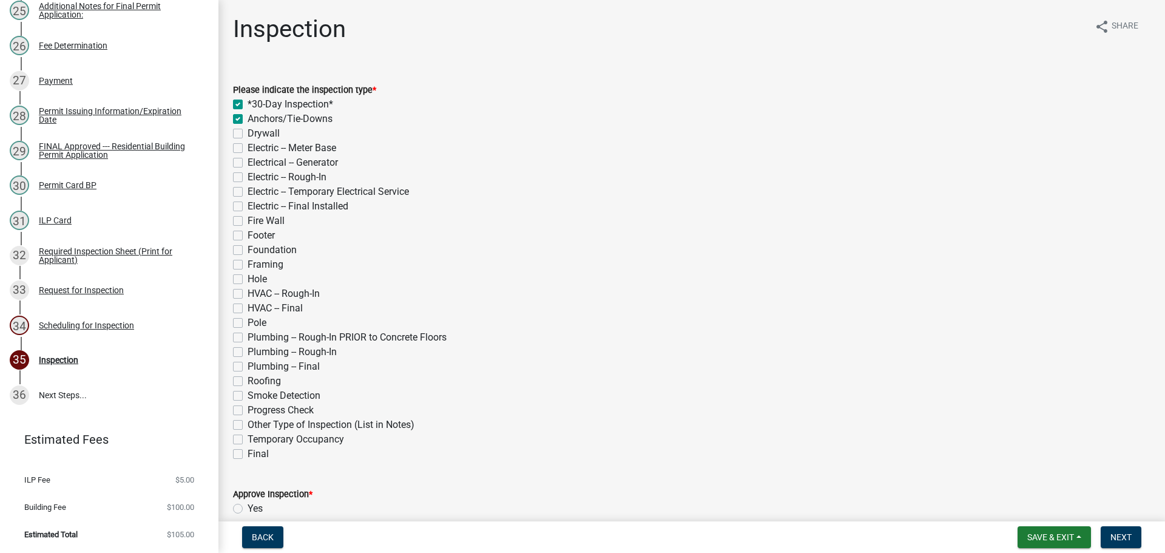
checkbox input "false"
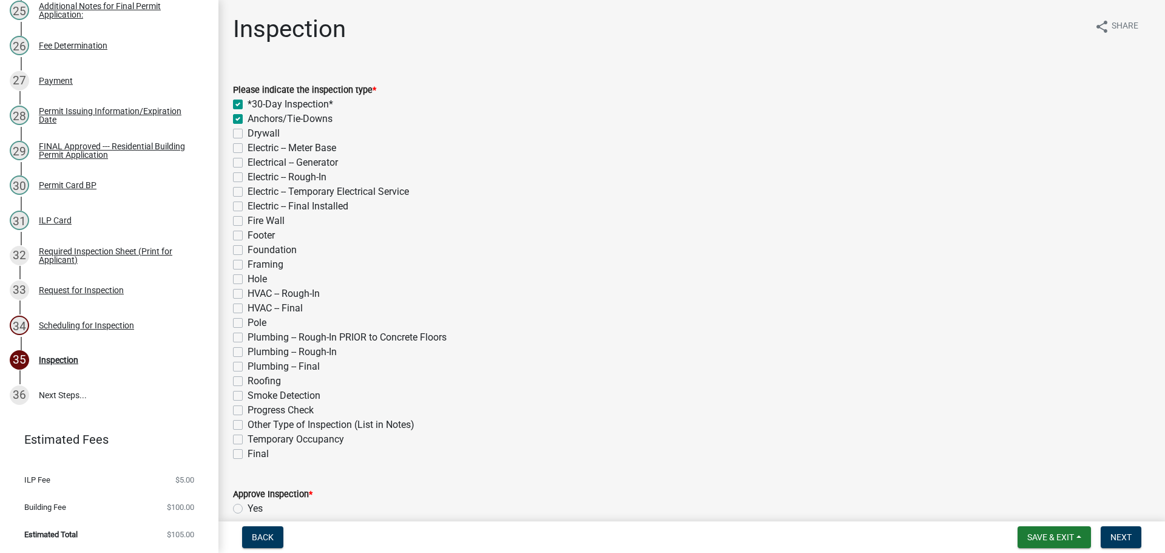
checkbox input "false"
click at [248, 264] on label "Framing" at bounding box center [266, 264] width 36 height 15
click at [248, 264] on input "Framing" at bounding box center [252, 261] width 8 height 8
click at [248, 380] on label "Roofing" at bounding box center [264, 381] width 33 height 15
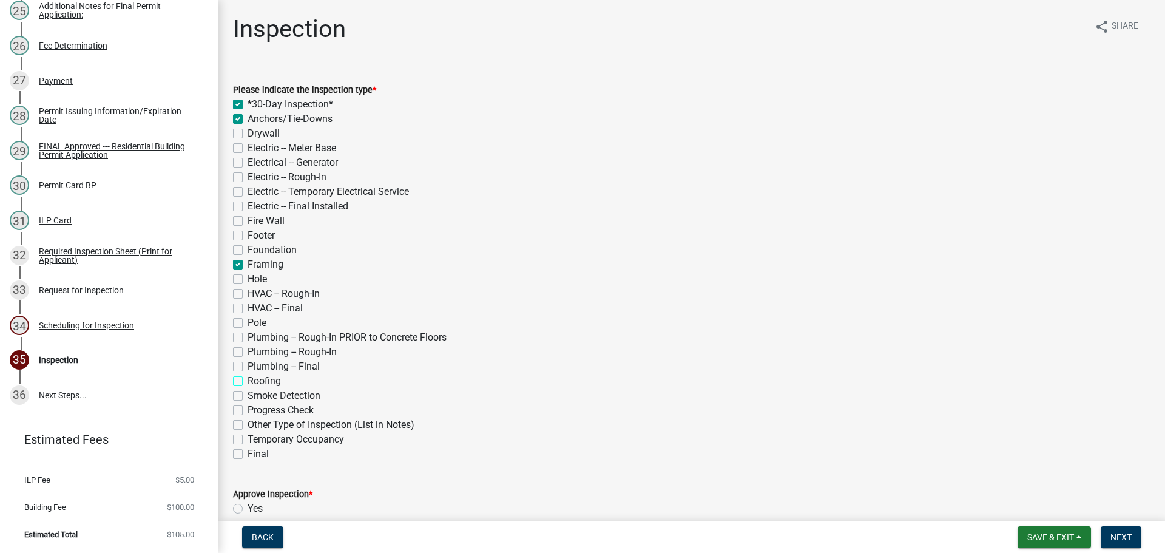
click at [248, 380] on input "Roofing" at bounding box center [252, 378] width 8 height 8
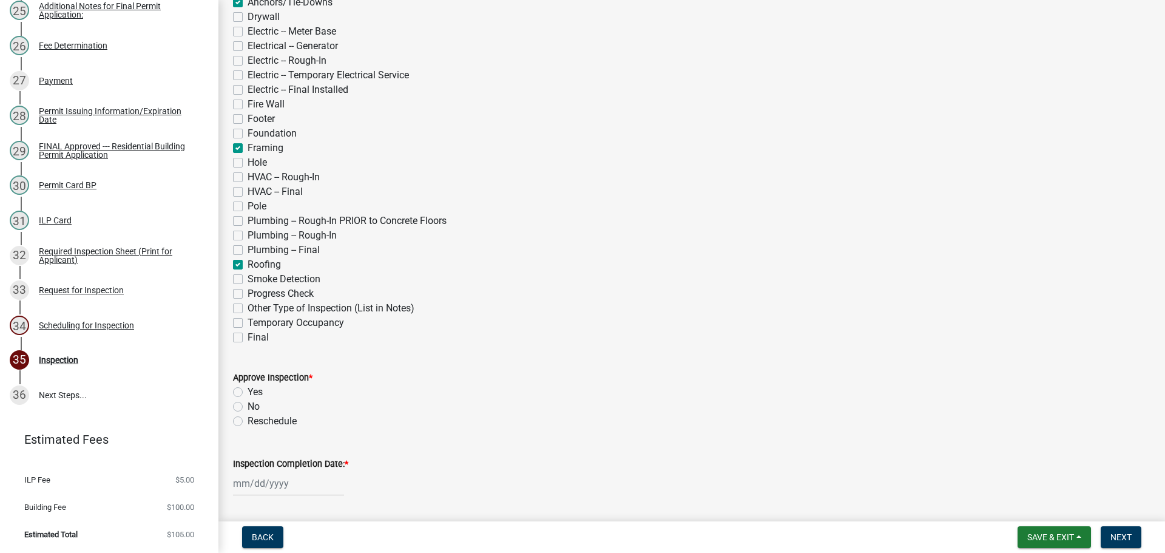
scroll to position [121, 0]
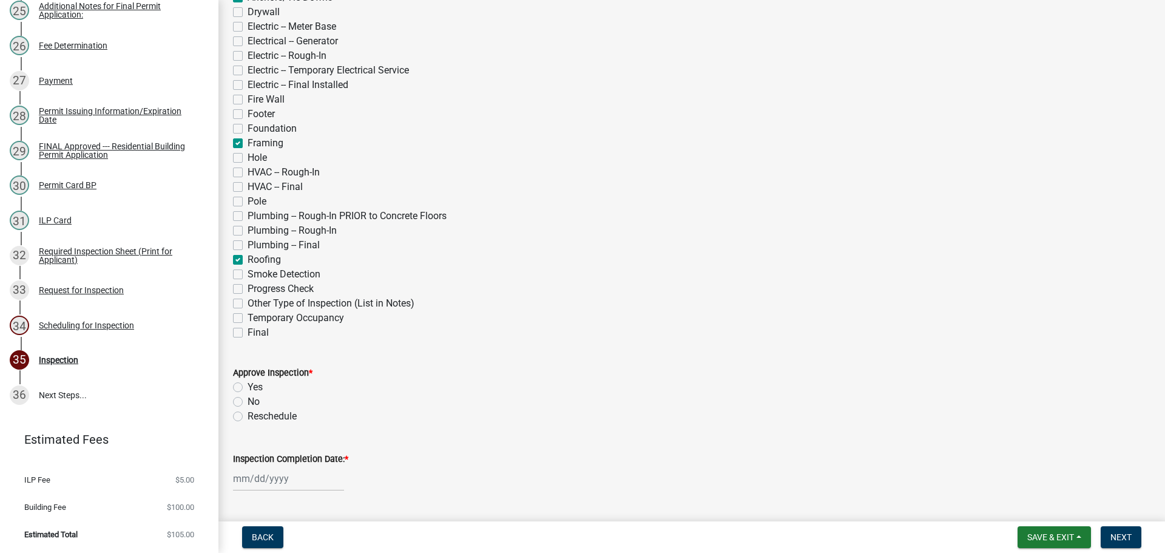
click at [248, 331] on label "Final" at bounding box center [258, 332] width 21 height 15
click at [248, 331] on input "Final" at bounding box center [252, 329] width 8 height 8
click at [248, 388] on label "Yes" at bounding box center [255, 387] width 15 height 15
click at [248, 388] on input "Yes" at bounding box center [252, 384] width 8 height 8
click at [287, 459] on label "Inspection Completion Date: *" at bounding box center [290, 459] width 115 height 8
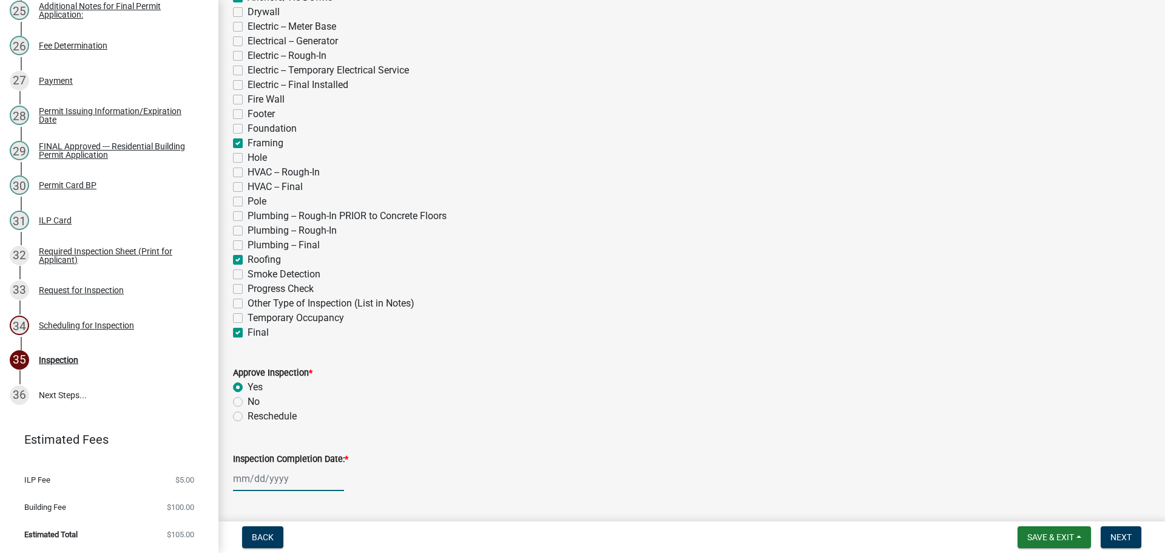
click at [287, 466] on input "Inspection Completion Date: *" at bounding box center [288, 478] width 111 height 25
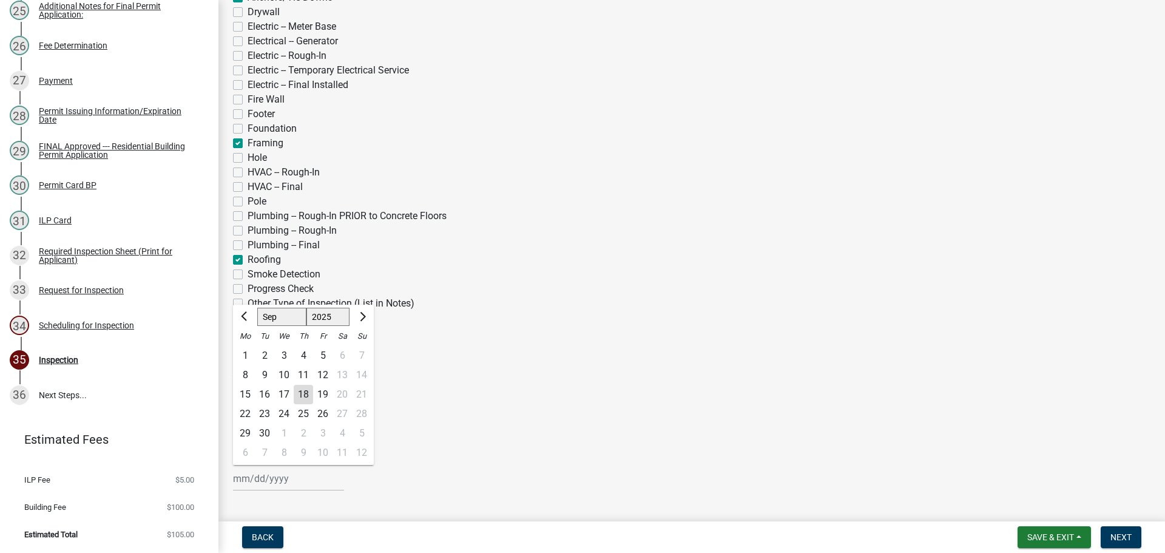
click at [305, 399] on div "18" at bounding box center [303, 394] width 19 height 19
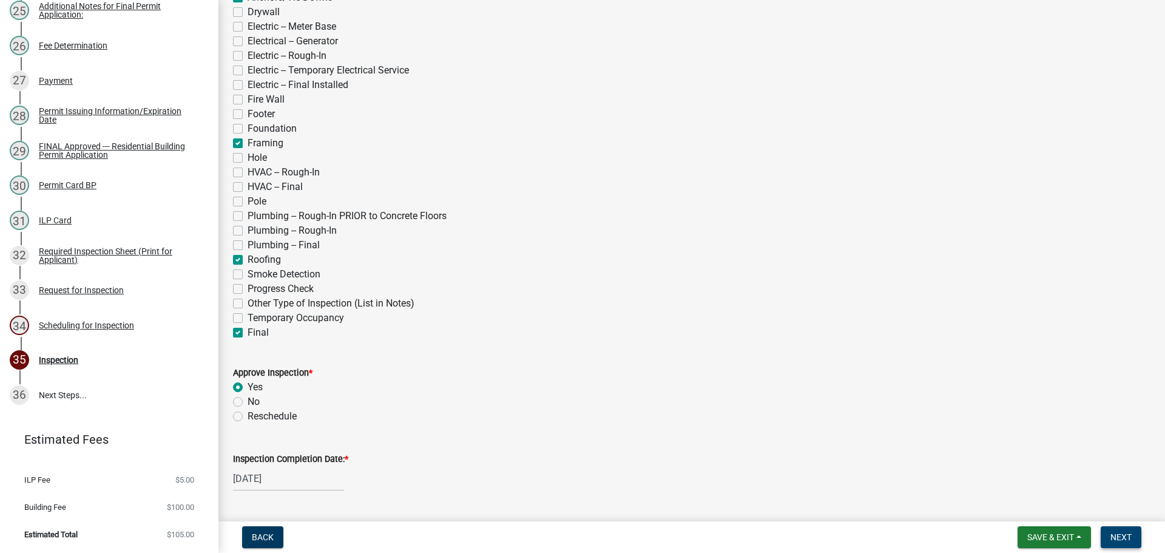
click at [1118, 541] on span "Next" at bounding box center [1120, 537] width 21 height 10
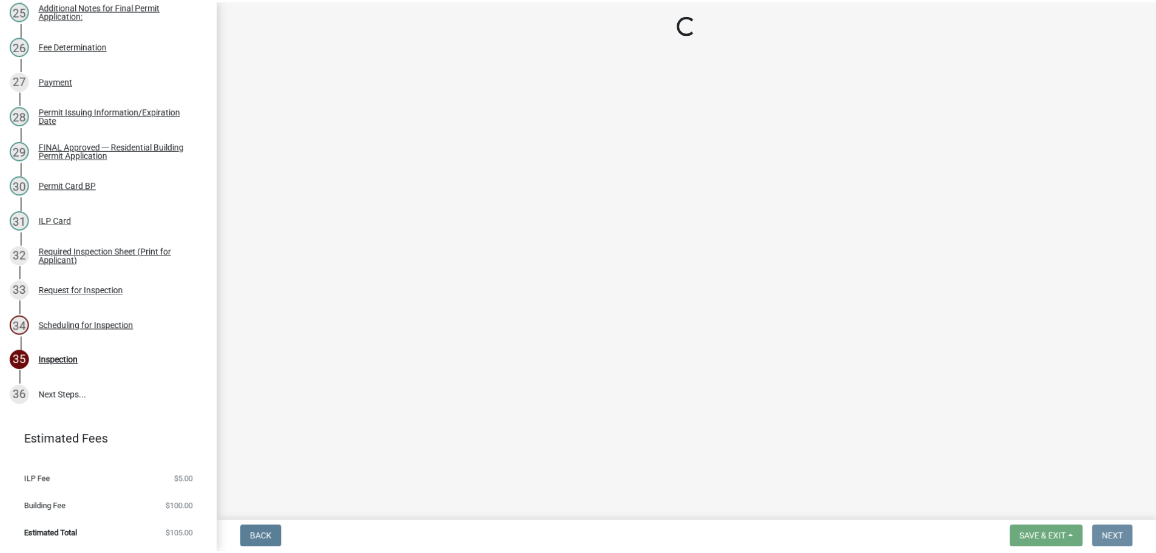
scroll to position [0, 0]
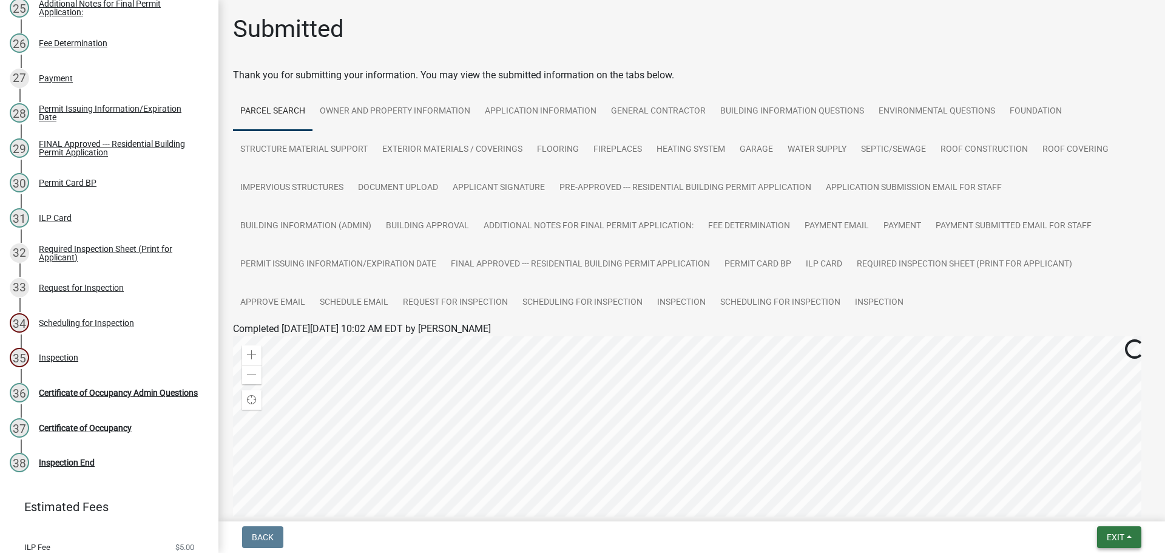
click at [1115, 532] on span "Exit" at bounding box center [1116, 537] width 18 height 10
click at [1103, 502] on button "Save & Exit" at bounding box center [1092, 505] width 97 height 29
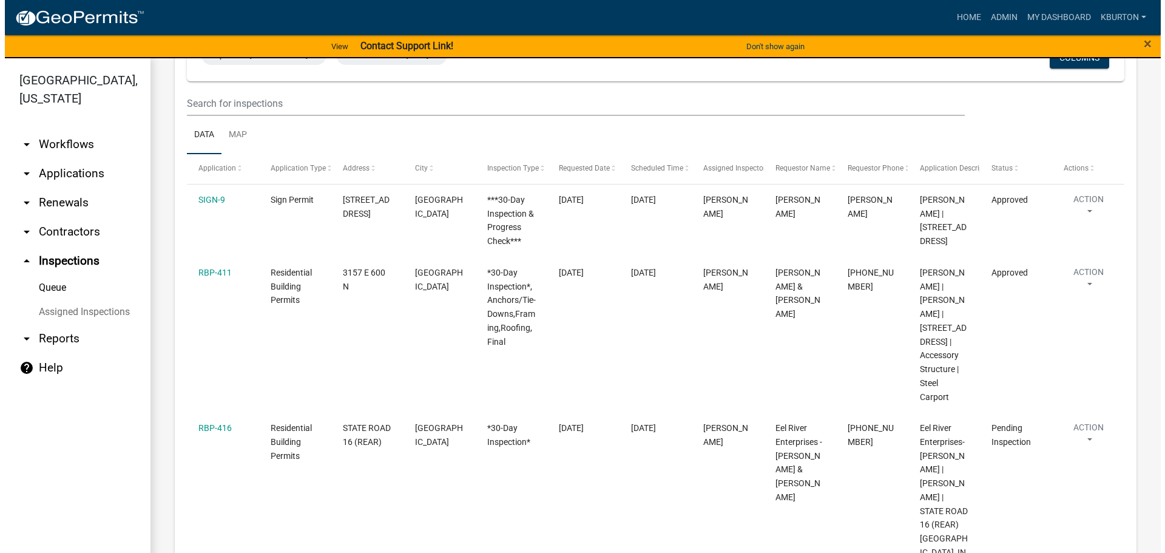
scroll to position [182, 0]
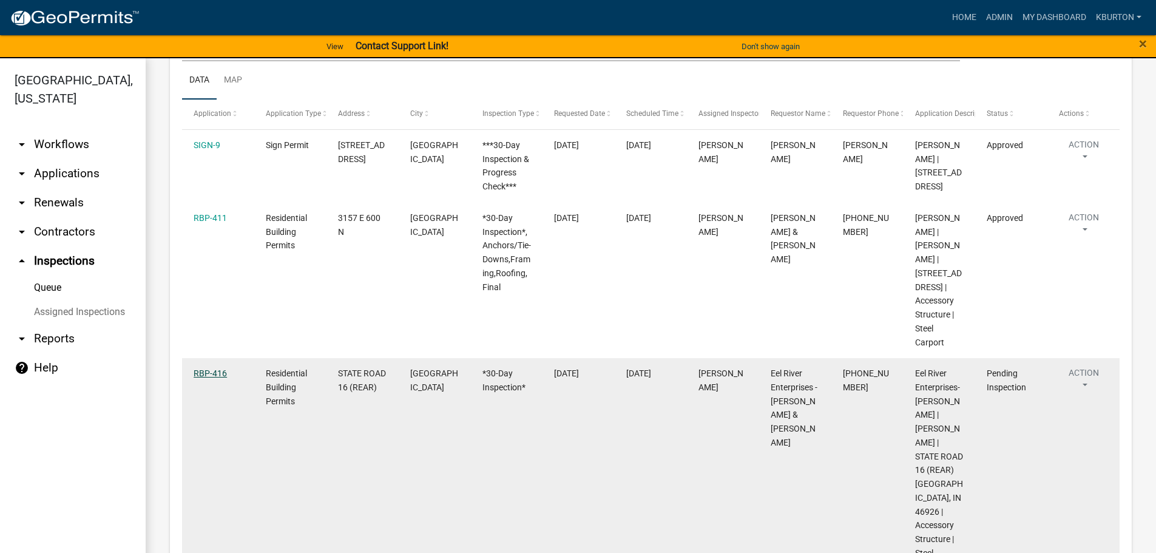
click at [212, 374] on link "RBP-416" at bounding box center [210, 373] width 33 height 10
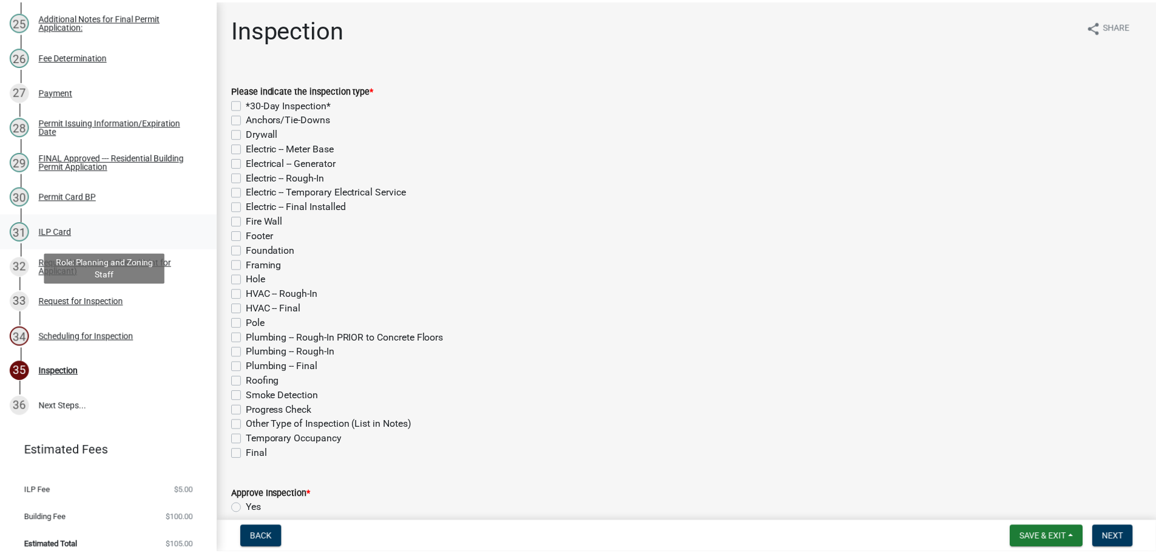
scroll to position [1044, 0]
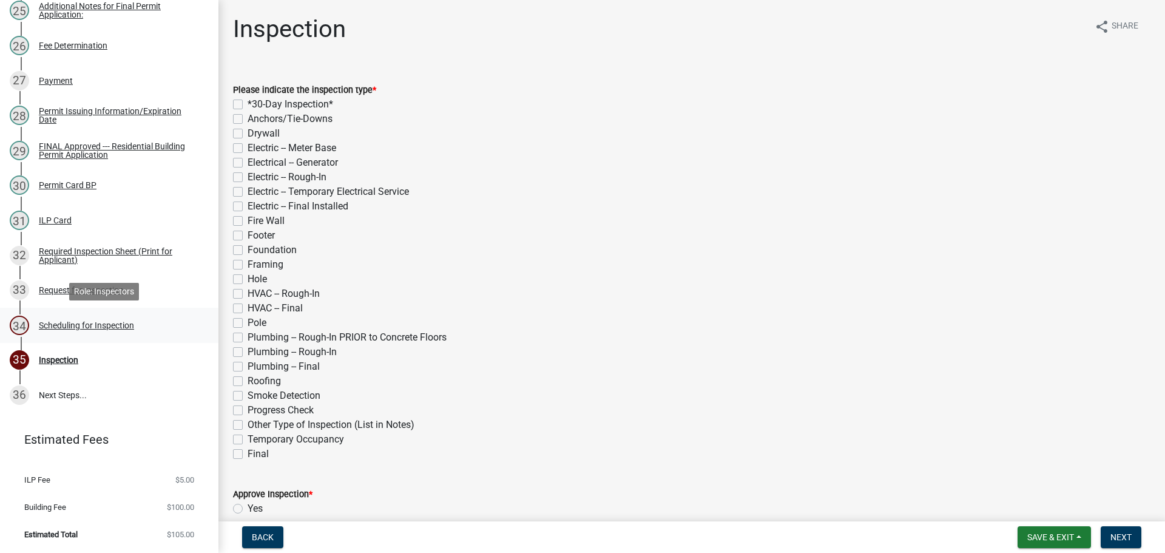
click at [120, 330] on div "34 Scheduling for Inspection" at bounding box center [104, 324] width 189 height 19
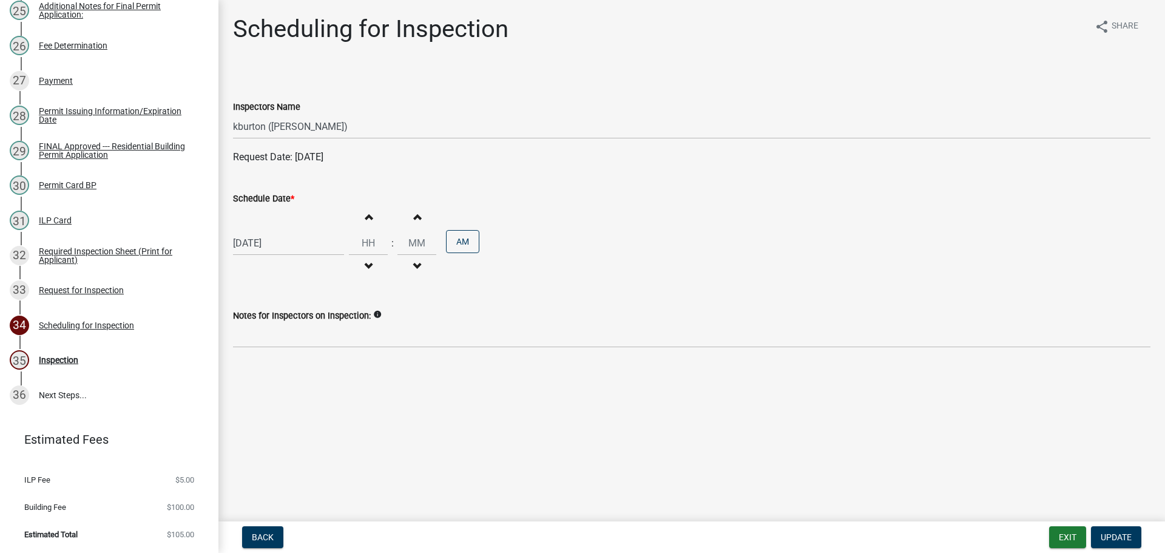
click at [278, 201] on label "Schedule Date *" at bounding box center [263, 199] width 61 height 8
click at [260, 198] on label "Schedule Date *" at bounding box center [263, 199] width 61 height 8
click at [260, 231] on input "[DATE]" at bounding box center [288, 243] width 111 height 25
click at [283, 403] on div "8" at bounding box center [283, 404] width 19 height 19
click at [1115, 534] on span "Update" at bounding box center [1116, 537] width 31 height 10
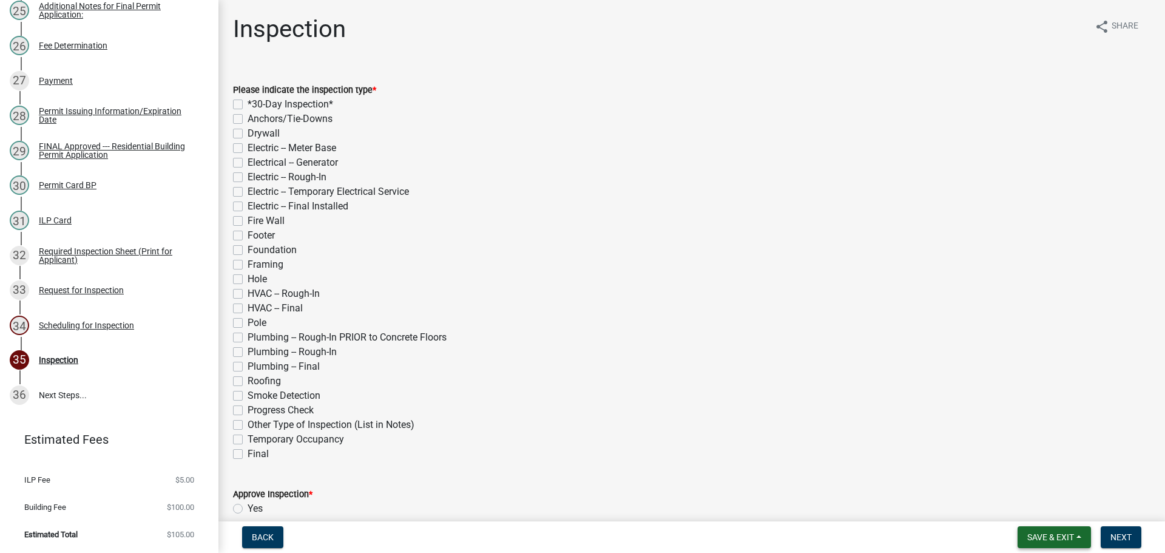
click at [1055, 538] on span "Save & Exit" at bounding box center [1050, 537] width 47 height 10
click at [1053, 519] on button "Save & Exit" at bounding box center [1042, 505] width 97 height 29
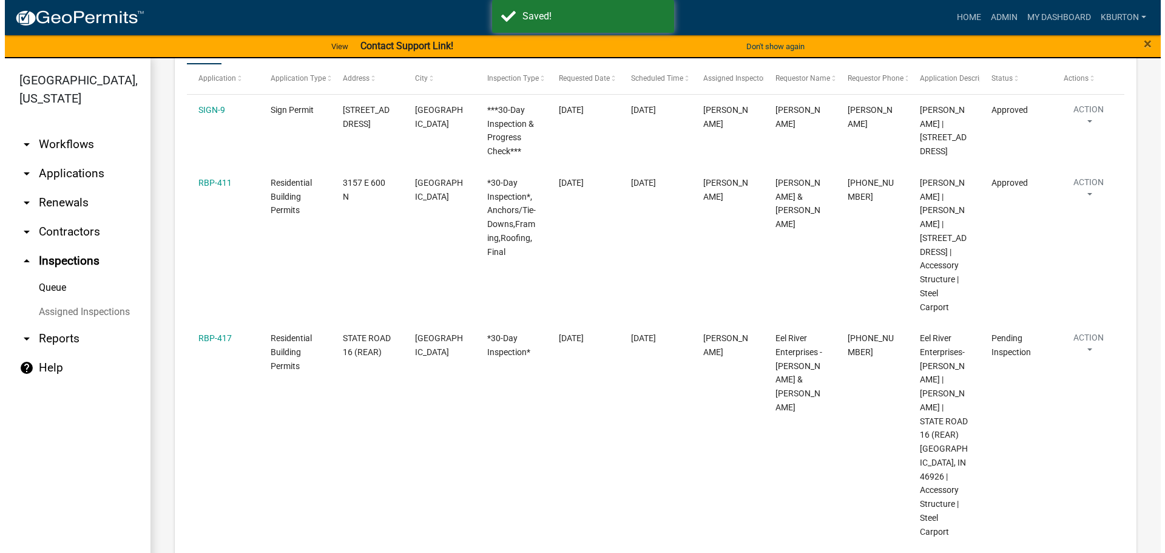
scroll to position [243, 0]
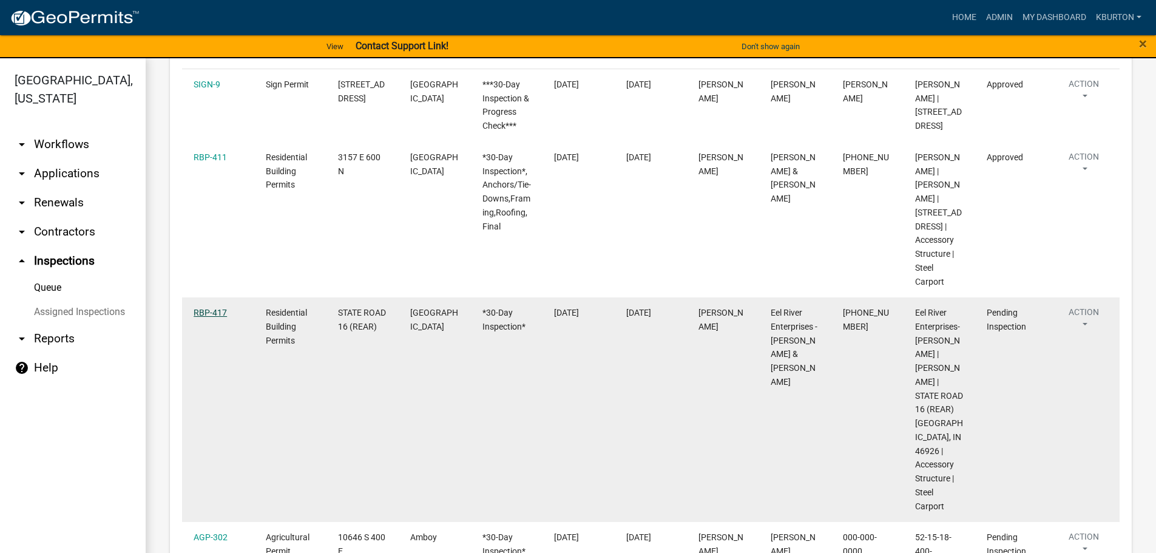
click at [217, 314] on link "RBP-417" at bounding box center [210, 313] width 33 height 10
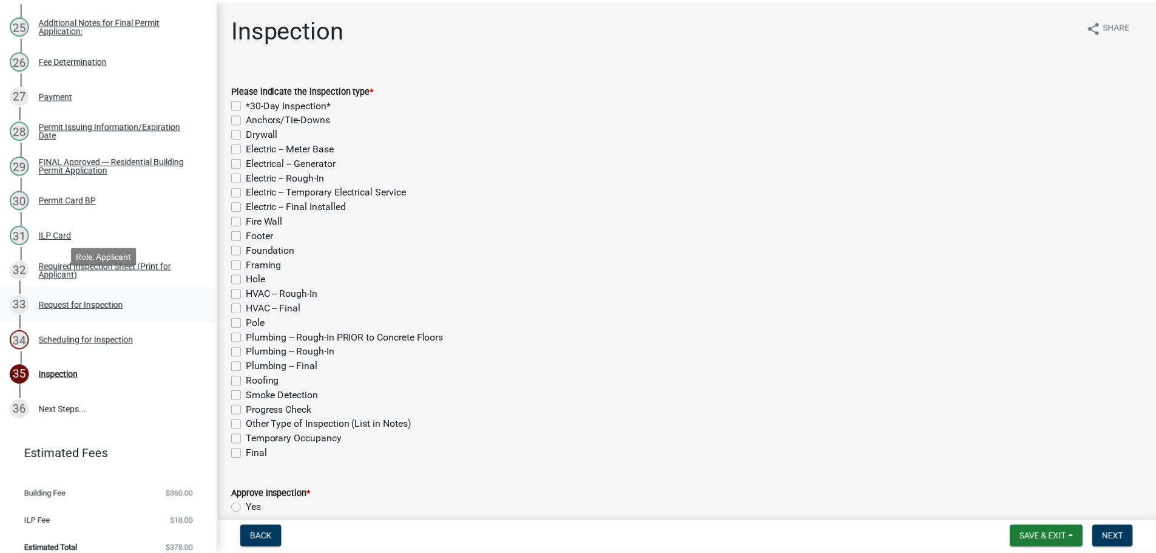
scroll to position [1044, 0]
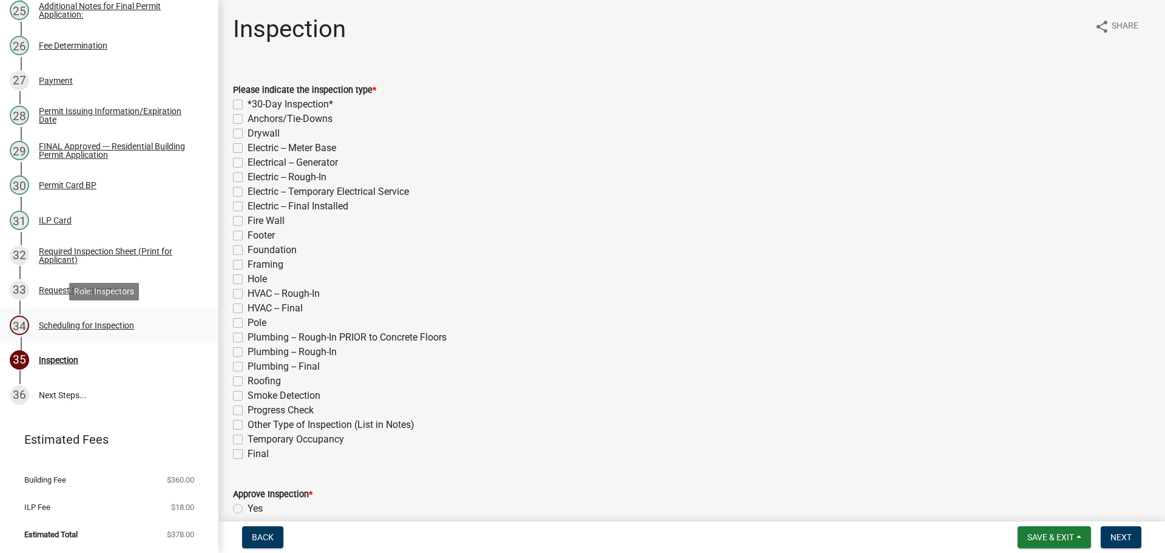
click at [98, 326] on div "Scheduling for Inspection" at bounding box center [86, 325] width 95 height 8
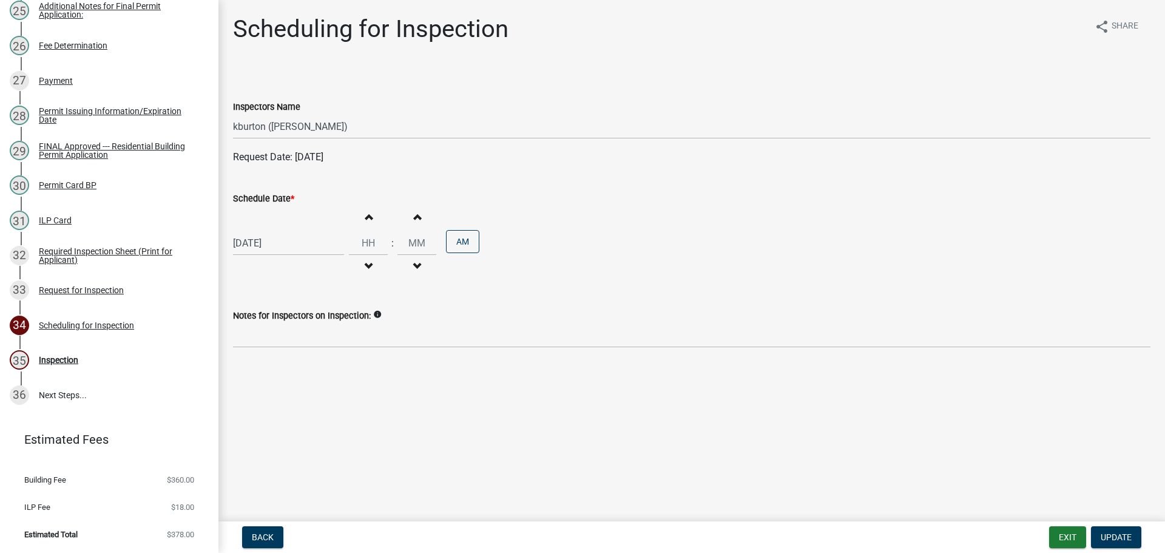
click at [266, 200] on label "Schedule Date *" at bounding box center [263, 199] width 61 height 8
click at [266, 231] on input "[DATE]" at bounding box center [288, 243] width 111 height 25
click at [283, 406] on div "8" at bounding box center [283, 404] width 19 height 19
click at [1111, 531] on button "Update" at bounding box center [1116, 537] width 50 height 22
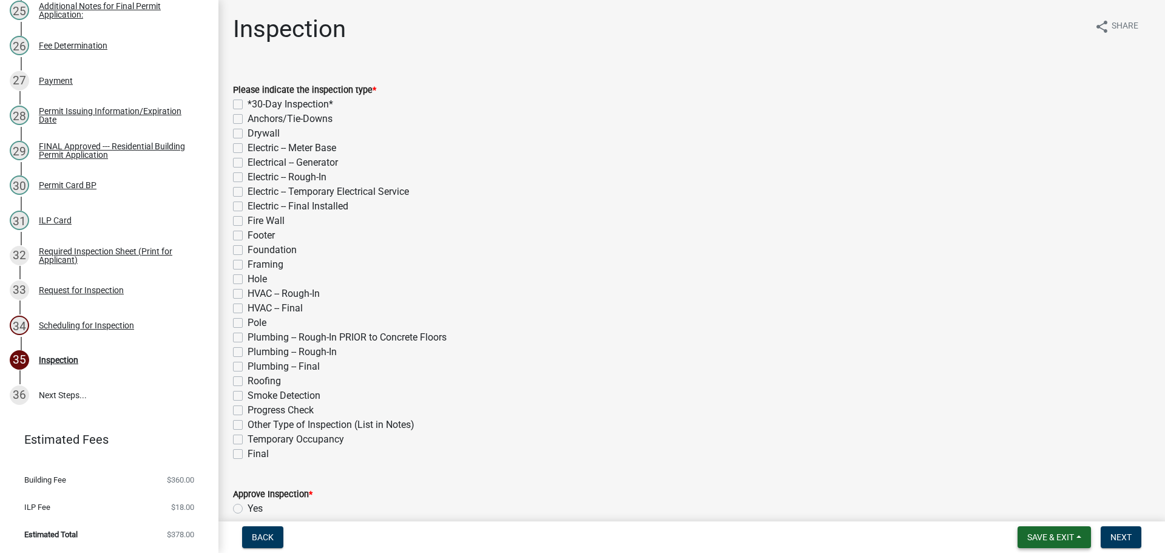
click at [1060, 532] on span "Save & Exit" at bounding box center [1050, 537] width 47 height 10
click at [1054, 501] on button "Save & Exit" at bounding box center [1042, 505] width 97 height 29
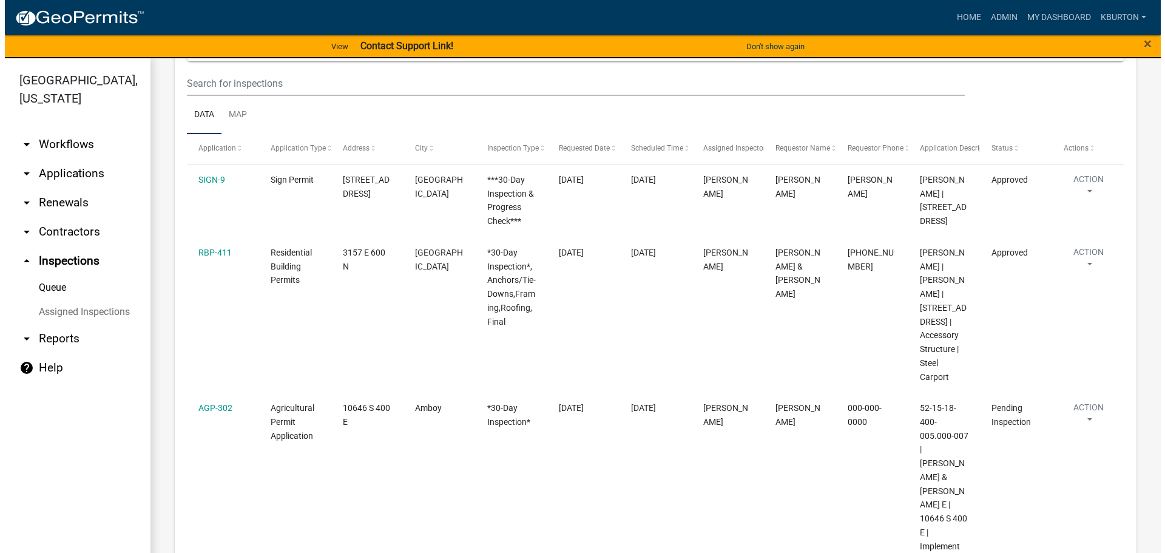
scroll to position [182, 0]
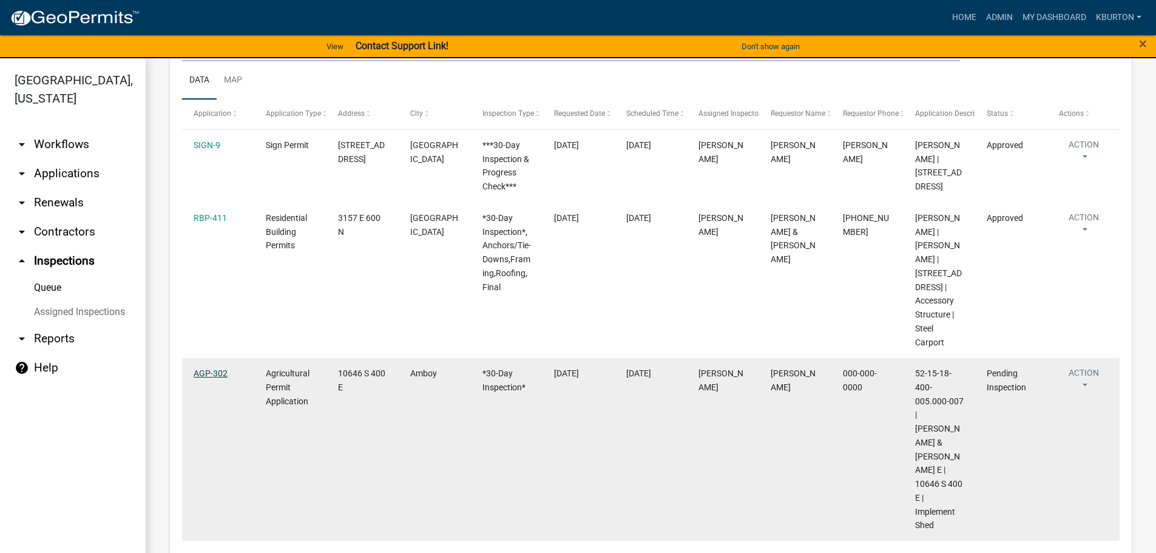
click at [206, 374] on link "AGP-302" at bounding box center [211, 373] width 34 height 10
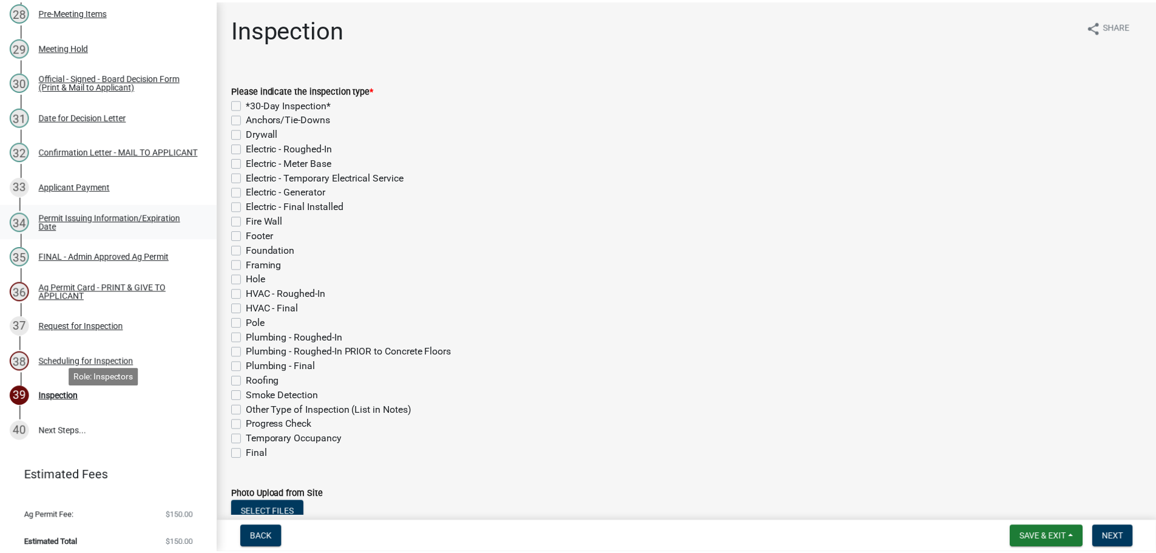
scroll to position [1153, 0]
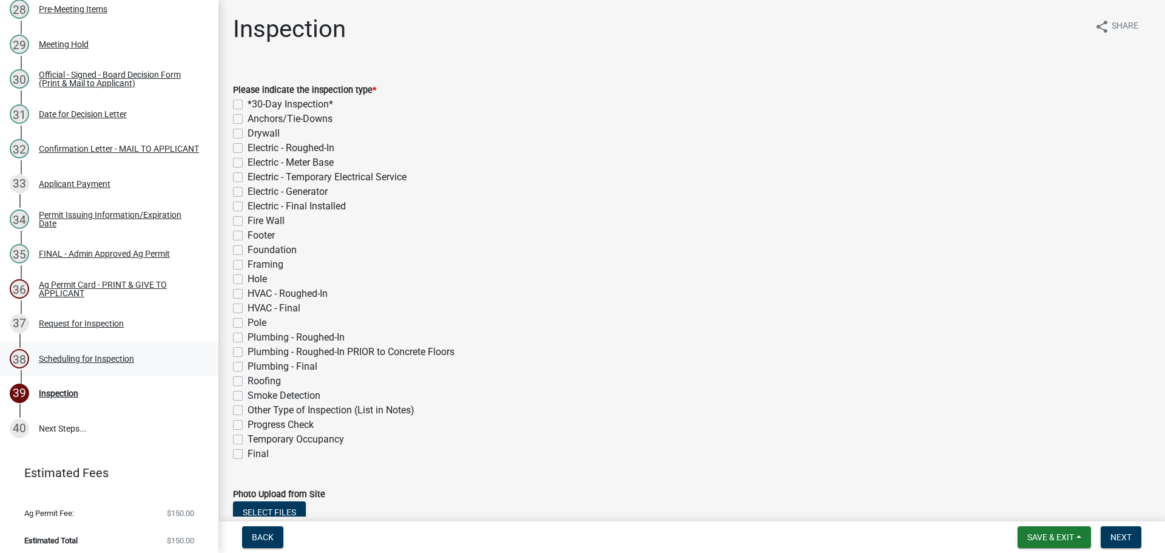
click at [86, 354] on div "Scheduling for Inspection" at bounding box center [86, 358] width 95 height 8
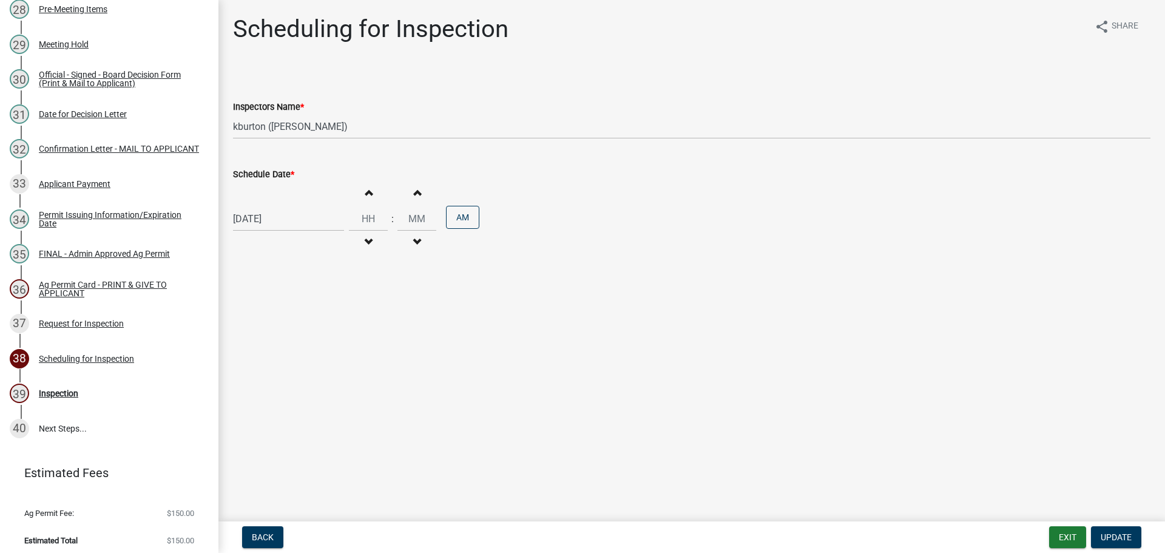
click at [266, 178] on label "Schedule Date *" at bounding box center [263, 174] width 61 height 8
click at [266, 206] on input "[DATE]" at bounding box center [288, 218] width 111 height 25
click at [266, 240] on select "Jan Feb Mar Apr May Jun [DATE] Aug Sep Oct Nov Dec" at bounding box center [281, 244] width 49 height 18
click at [257, 235] on select "Jan Feb Mar Apr May Jun [DATE] Aug Sep Oct Nov Dec" at bounding box center [281, 244] width 49 height 18
click at [266, 362] on div "25" at bounding box center [264, 360] width 19 height 19
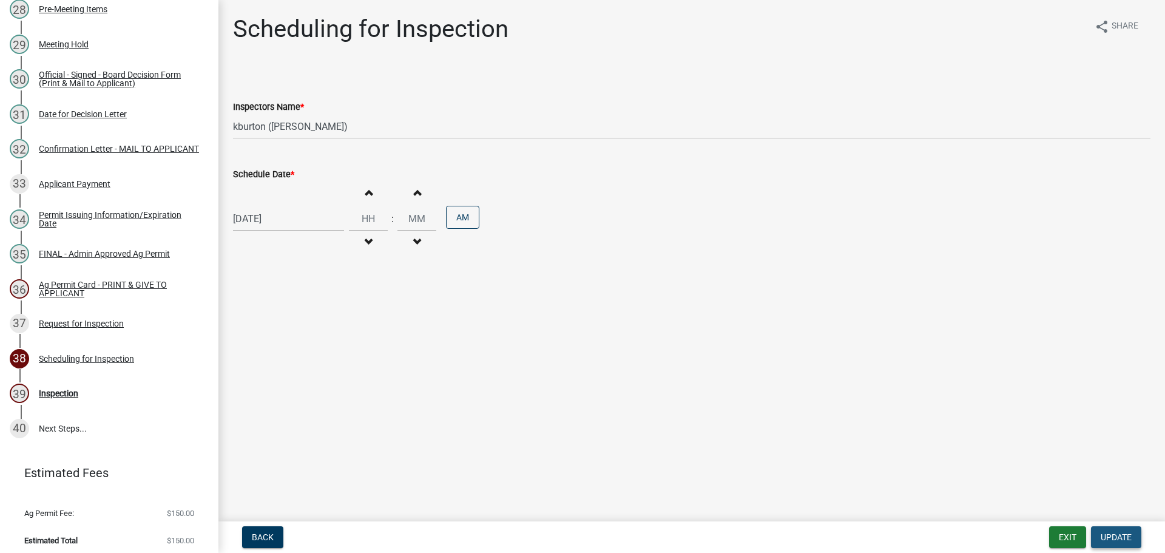
click at [1123, 532] on span "Update" at bounding box center [1116, 537] width 31 height 10
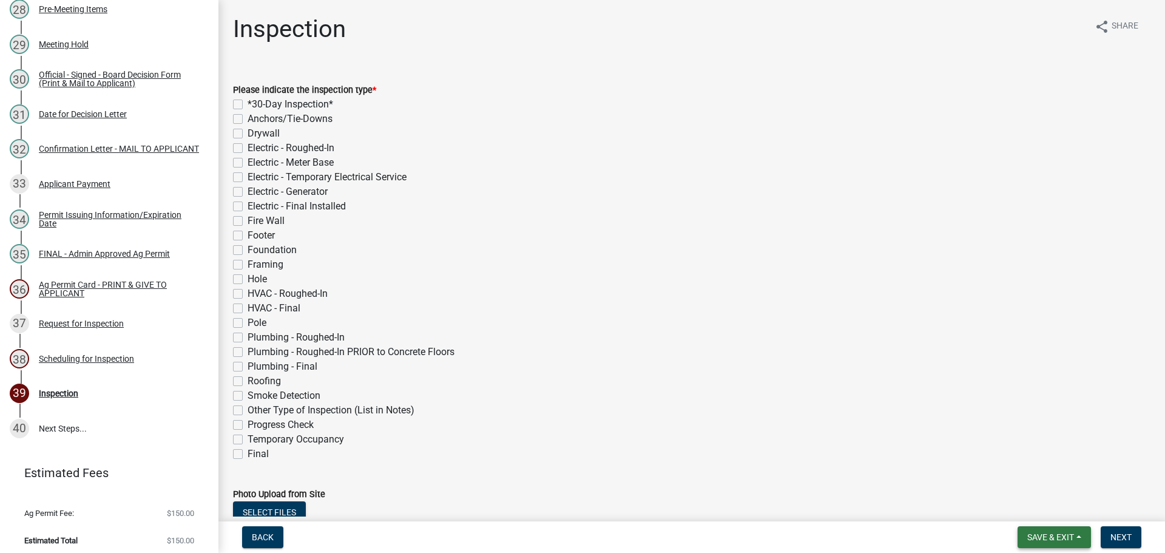
click at [1067, 532] on span "Save & Exit" at bounding box center [1050, 537] width 47 height 10
click at [1053, 507] on button "Save & Exit" at bounding box center [1042, 505] width 97 height 29
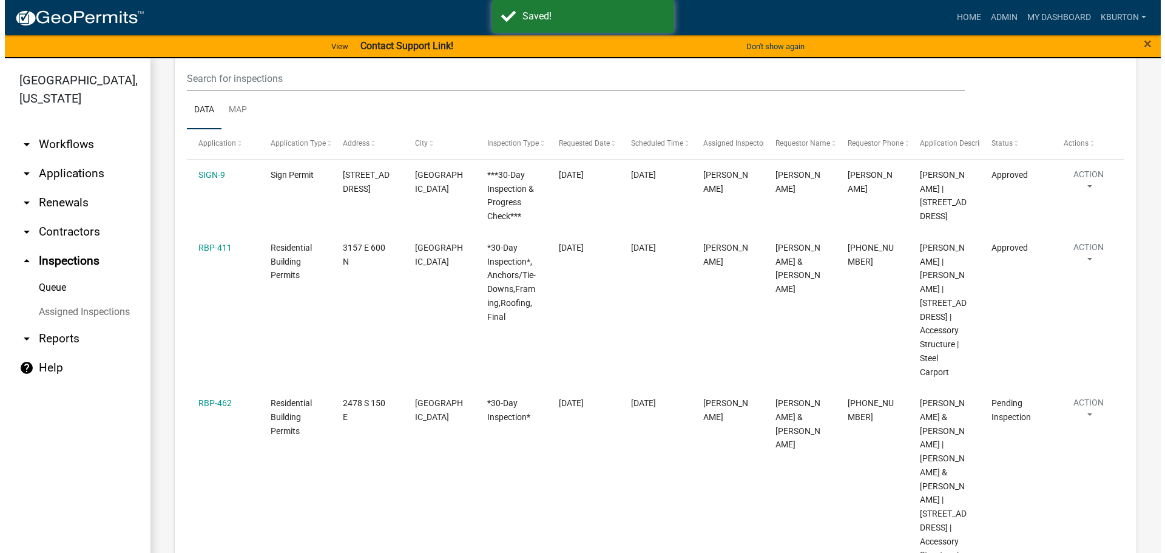
scroll to position [182, 0]
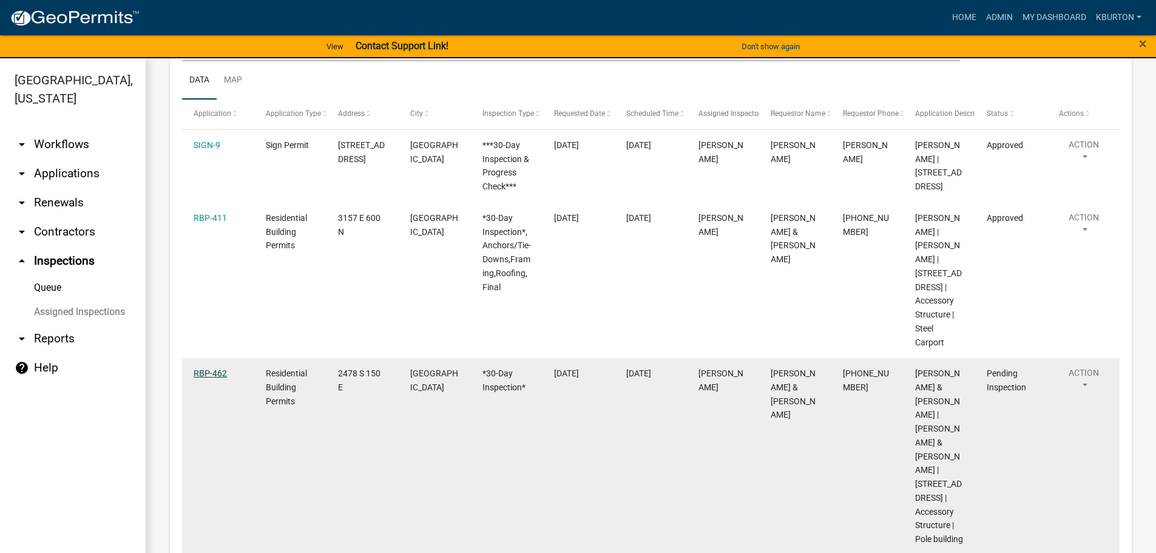
click at [215, 371] on link "RBP-462" at bounding box center [210, 373] width 33 height 10
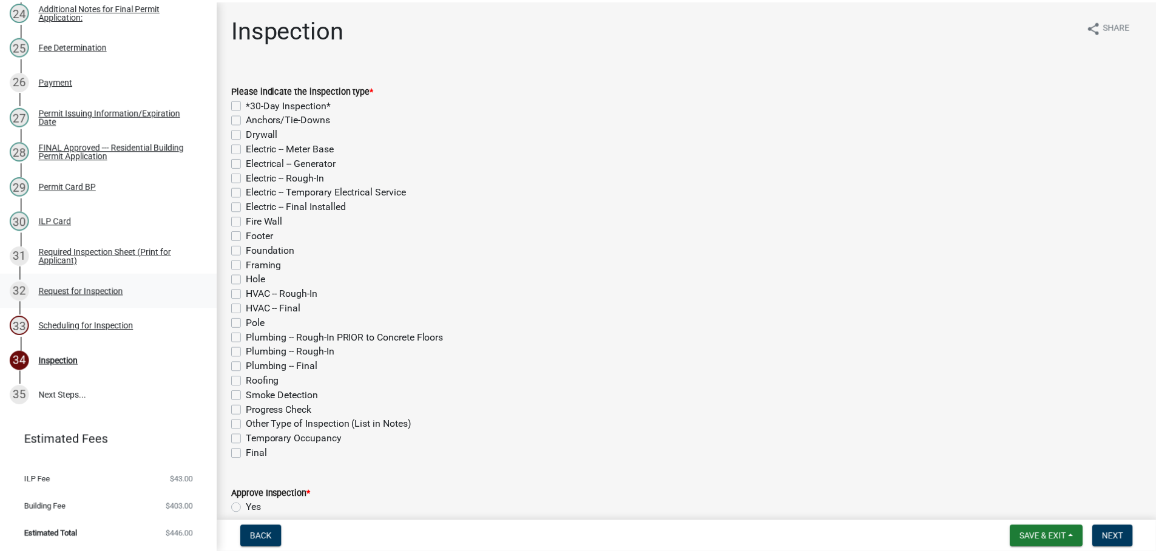
scroll to position [1008, 0]
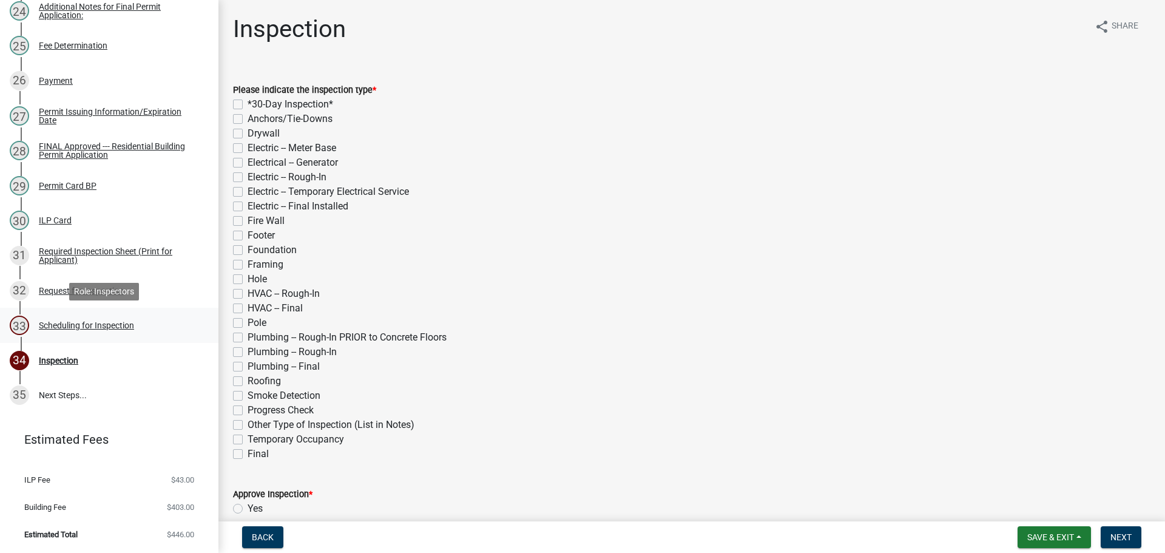
click at [87, 327] on div "Scheduling for Inspection" at bounding box center [86, 325] width 95 height 8
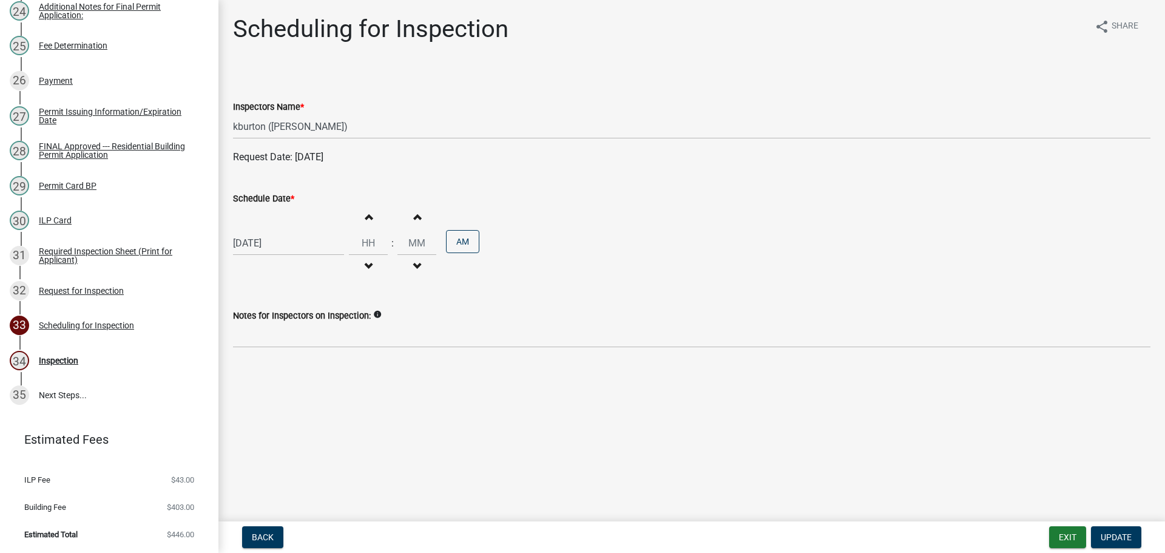
click at [271, 203] on label "Schedule Date *" at bounding box center [263, 199] width 61 height 8
click at [271, 231] on input "[DATE]" at bounding box center [288, 243] width 111 height 25
click at [272, 268] on select "Jan Feb Mar Apr May Jun [DATE] Aug Sep Oct Nov Dec" at bounding box center [281, 269] width 49 height 18
click at [257, 260] on select "Jan Feb Mar Apr May Jun [DATE] Aug Sep Oct Nov Dec" at bounding box center [281, 269] width 49 height 18
click at [288, 365] on div "22" at bounding box center [283, 365] width 19 height 19
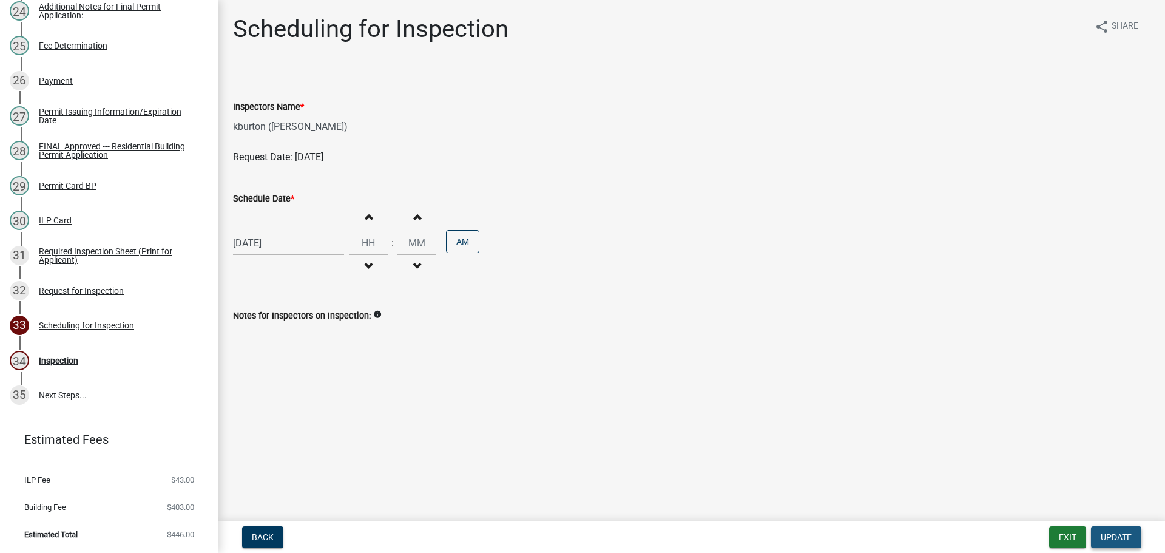
click at [1116, 536] on span "Update" at bounding box center [1116, 537] width 31 height 10
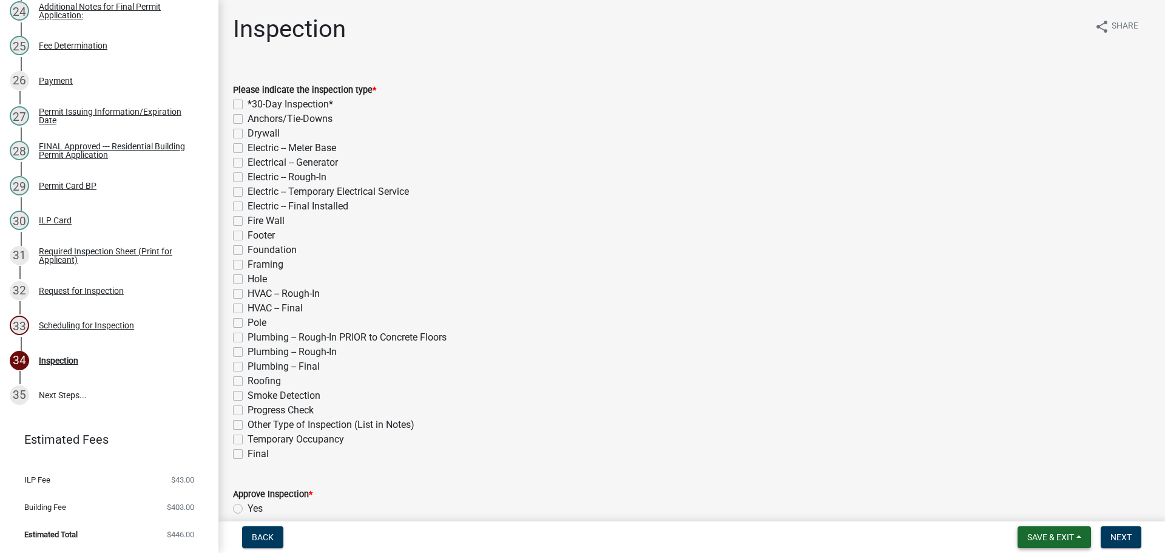
click at [1042, 532] on span "Save & Exit" at bounding box center [1050, 537] width 47 height 10
click at [1045, 509] on button "Save & Exit" at bounding box center [1042, 505] width 97 height 29
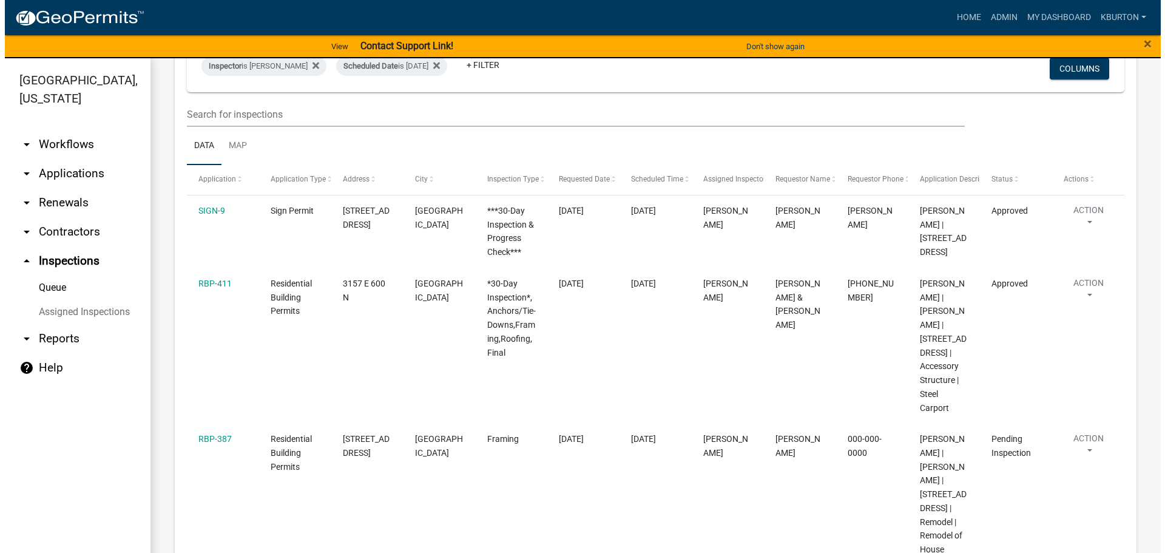
scroll to position [121, 0]
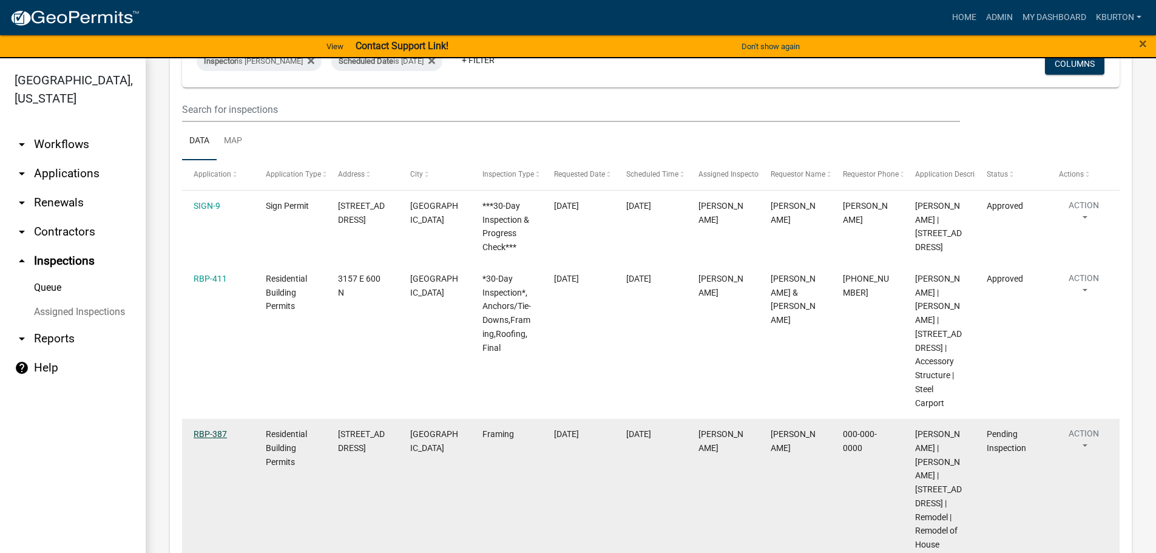
click at [215, 436] on link "RBP-387" at bounding box center [210, 434] width 33 height 10
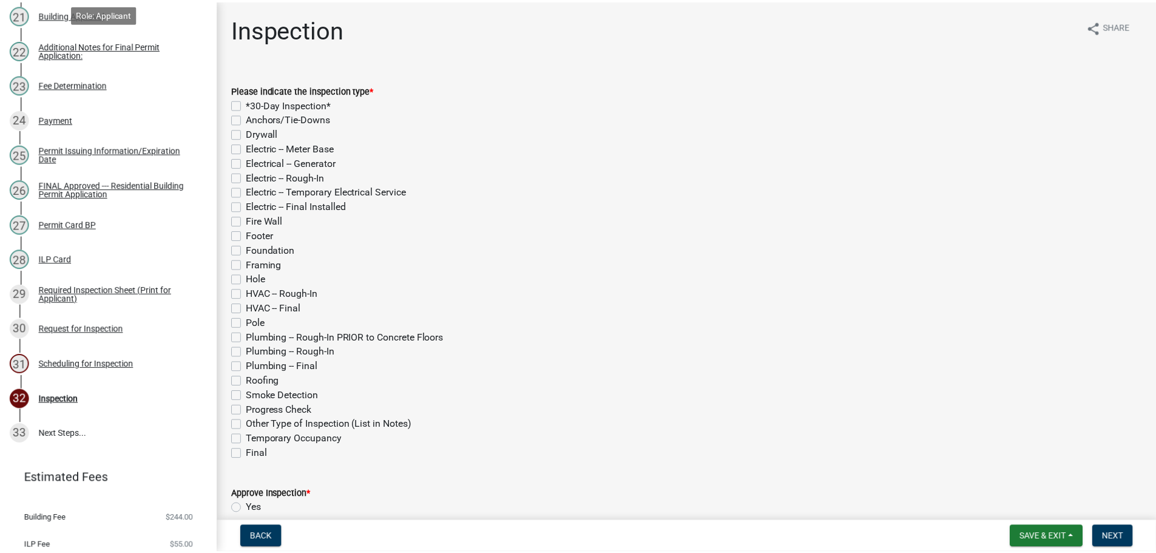
scroll to position [910, 0]
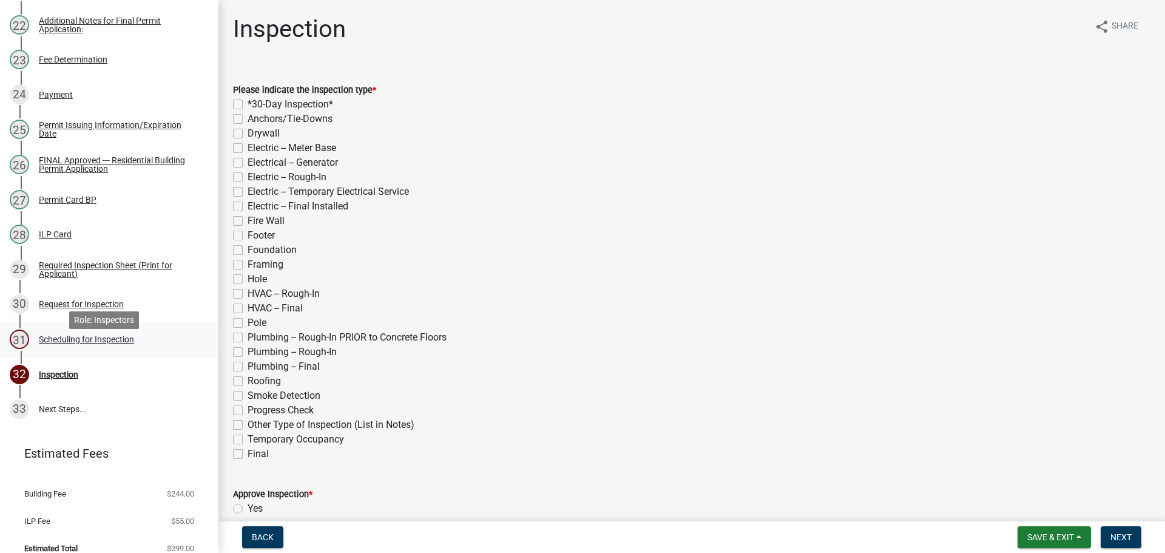
click at [81, 343] on div "Scheduling for Inspection" at bounding box center [86, 339] width 95 height 8
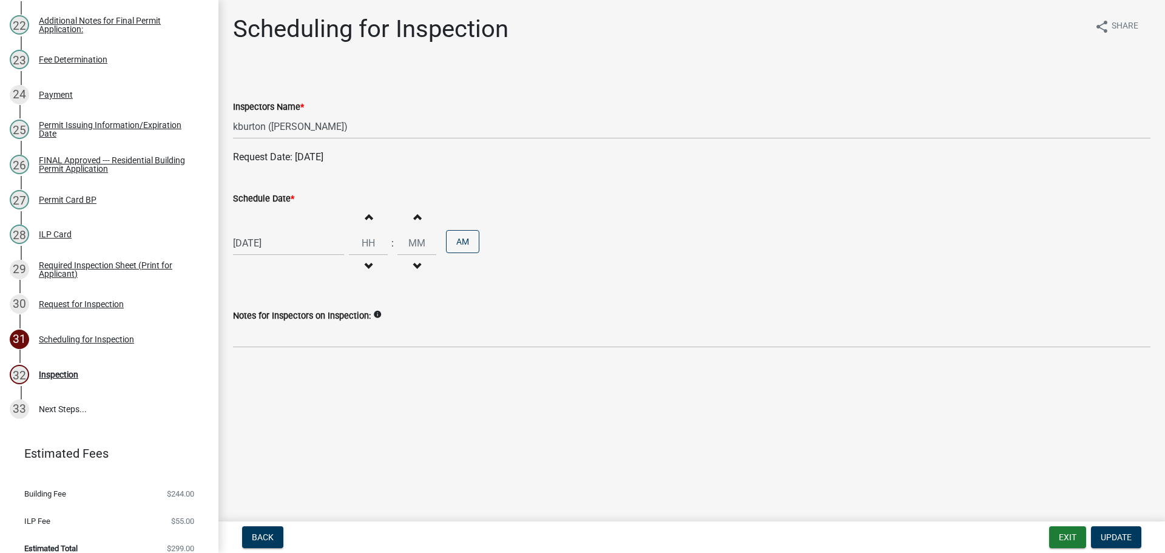
click at [266, 200] on label "Schedule Date *" at bounding box center [263, 199] width 61 height 8
click at [266, 231] on input "[DATE]" at bounding box center [288, 243] width 111 height 25
click at [282, 263] on select "Jan Feb Mar Apr May Jun [DATE] Aug Sep Oct Nov Dec" at bounding box center [281, 269] width 49 height 18
click at [257, 260] on select "Jan Feb Mar Apr May Jun [DATE] Aug Sep Oct Nov Dec" at bounding box center [281, 269] width 49 height 18
click at [280, 343] on div "15" at bounding box center [283, 346] width 19 height 19
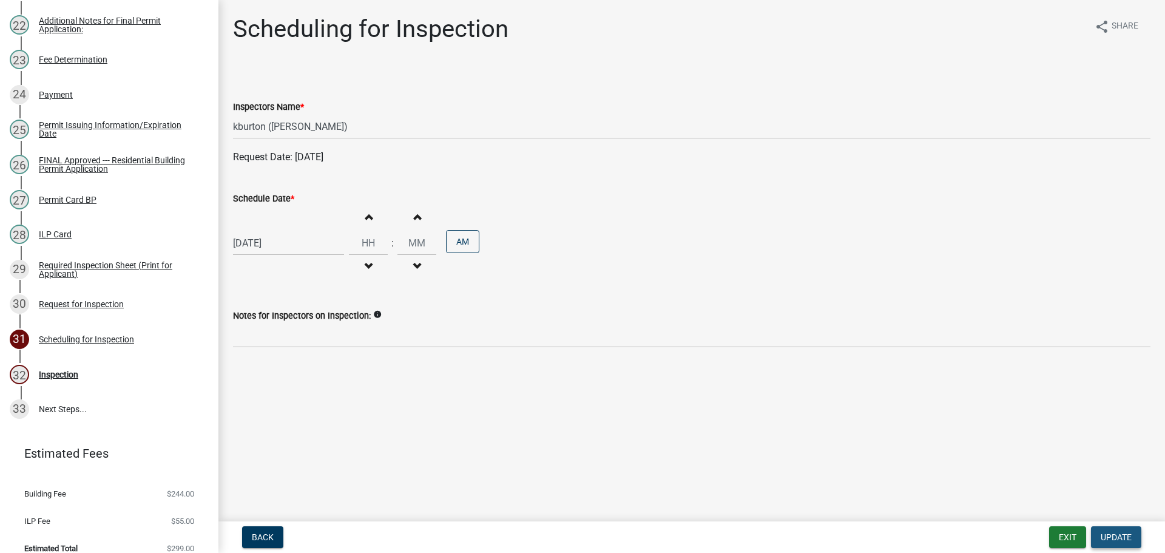
click at [1120, 533] on span "Update" at bounding box center [1116, 537] width 31 height 10
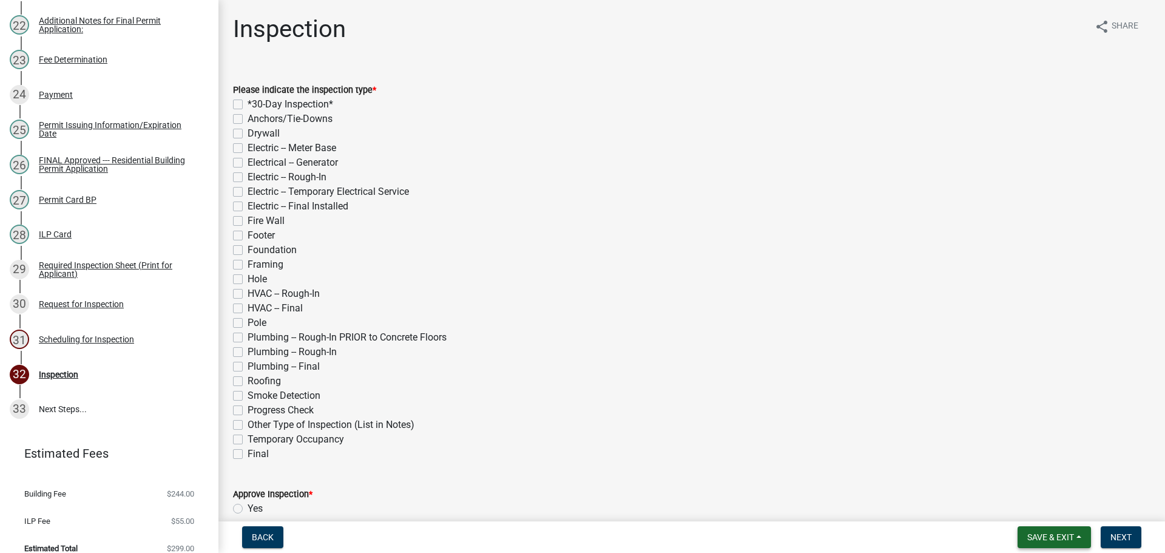
click at [1040, 533] on span "Save & Exit" at bounding box center [1050, 537] width 47 height 10
click at [1047, 513] on button "Save & Exit" at bounding box center [1042, 505] width 97 height 29
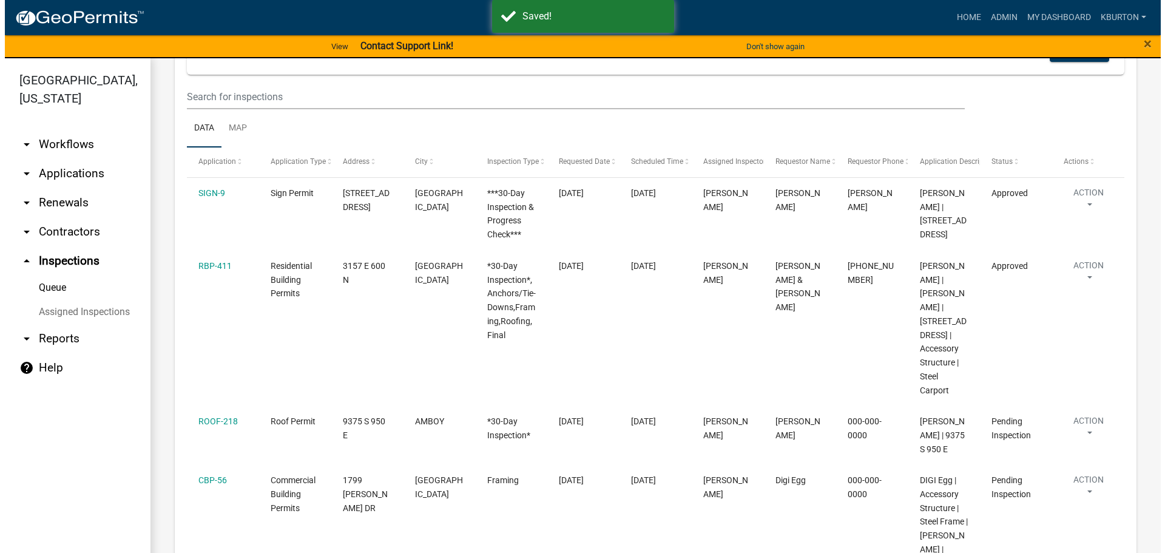
scroll to position [182, 0]
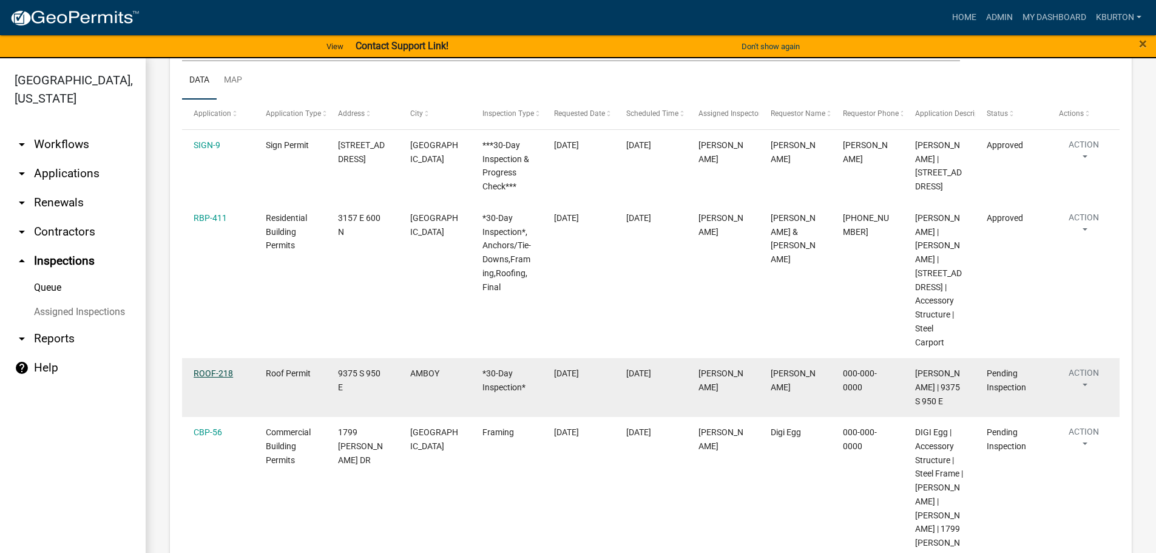
click at [211, 374] on link "ROOF-218" at bounding box center [213, 373] width 39 height 10
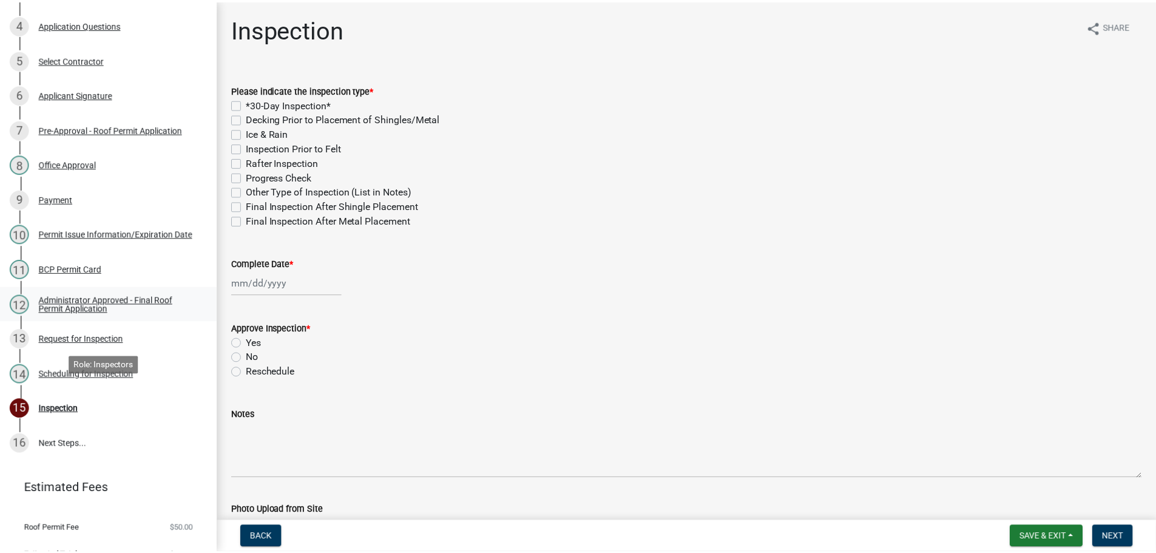
scroll to position [300, 0]
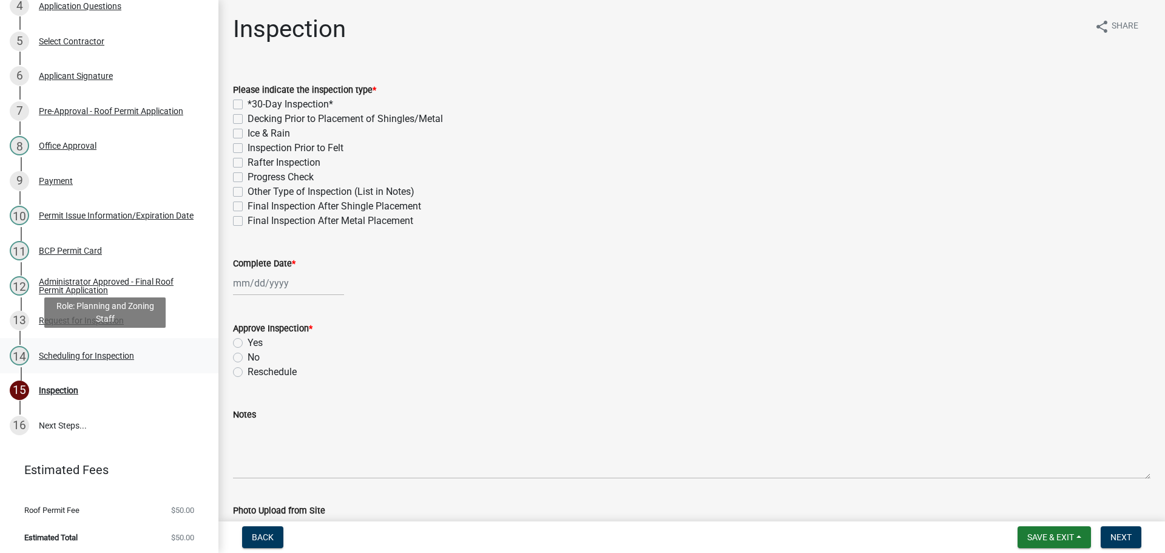
click at [121, 353] on div "Scheduling for Inspection" at bounding box center [86, 355] width 95 height 8
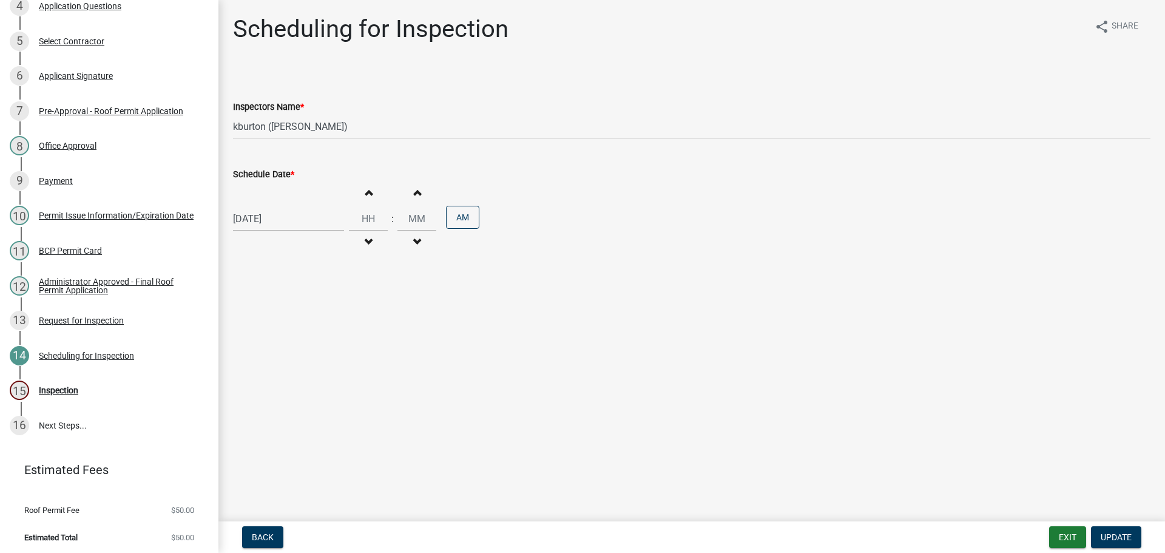
click at [272, 177] on label "Schedule Date *" at bounding box center [263, 174] width 61 height 8
click at [272, 206] on input "[DATE]" at bounding box center [288, 218] width 111 height 25
click at [286, 346] on div "24" at bounding box center [283, 341] width 19 height 19
click at [1109, 533] on span "Update" at bounding box center [1116, 537] width 31 height 10
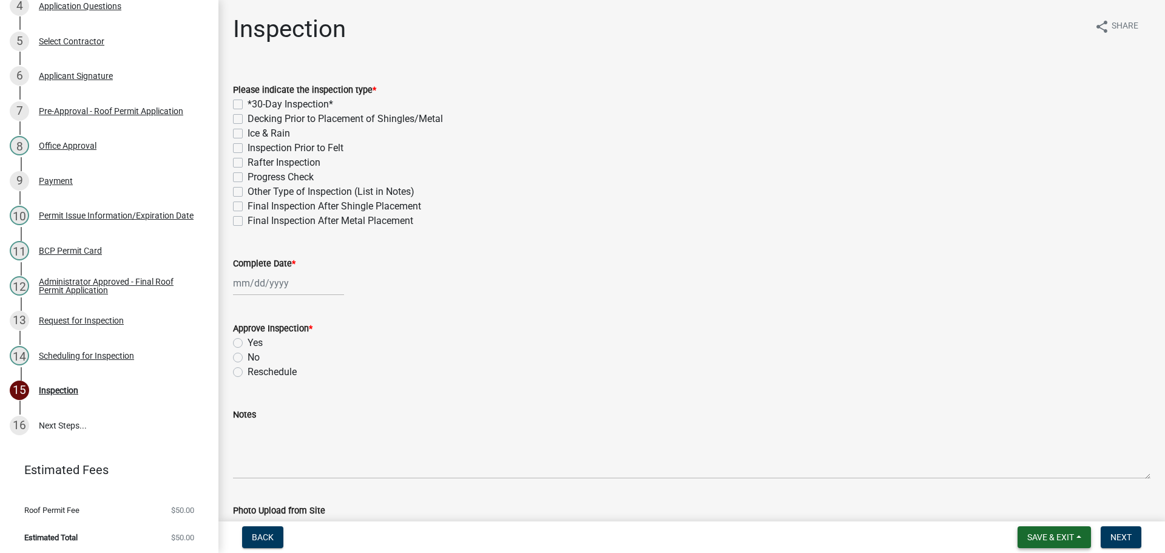
click at [1056, 541] on span "Save & Exit" at bounding box center [1050, 537] width 47 height 10
click at [1052, 510] on button "Save & Exit" at bounding box center [1042, 505] width 97 height 29
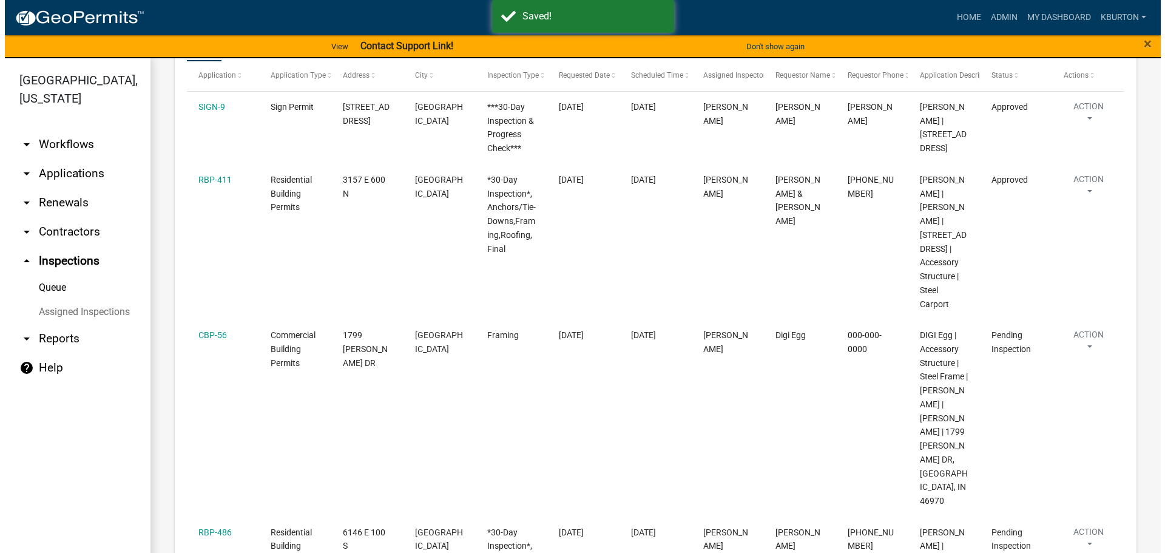
scroll to position [303, 0]
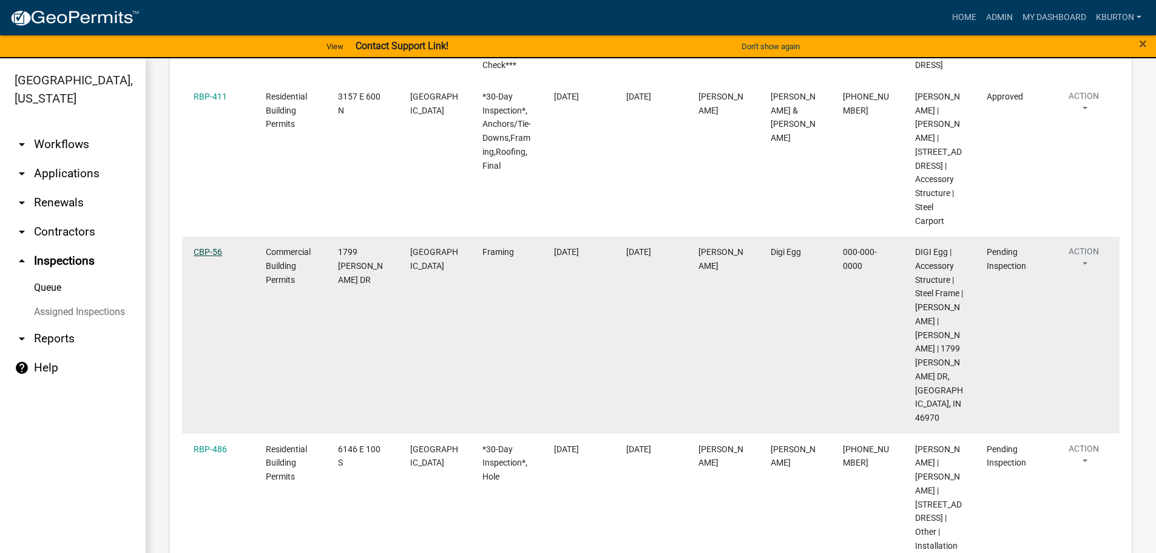
click at [209, 252] on link "CBP-56" at bounding box center [208, 252] width 29 height 10
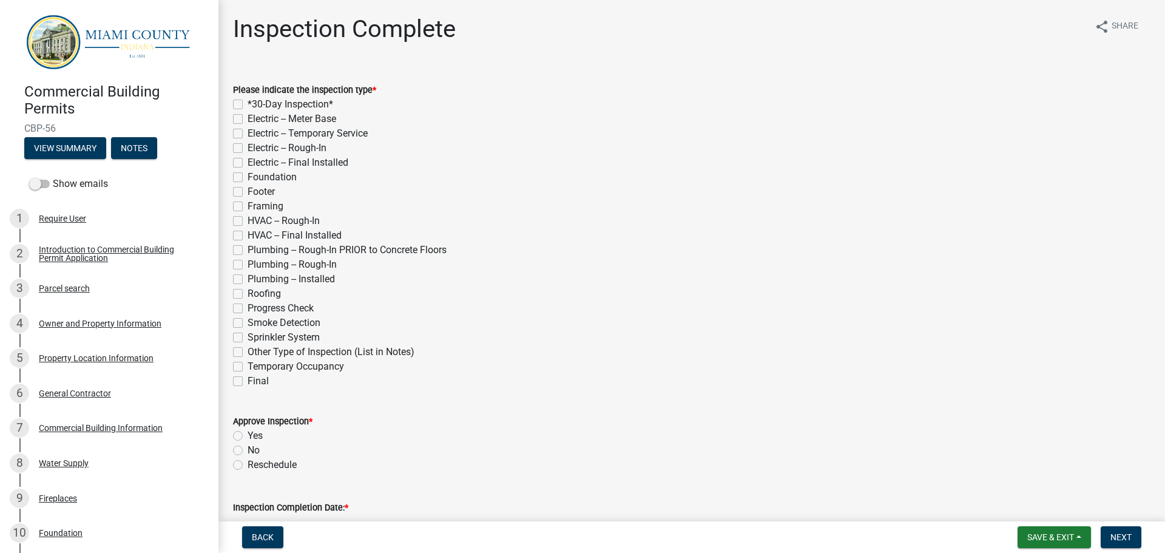
click at [248, 208] on label "Framing" at bounding box center [266, 206] width 36 height 15
click at [248, 207] on input "Framing" at bounding box center [252, 203] width 8 height 8
click at [248, 433] on label "Yes" at bounding box center [255, 435] width 15 height 15
click at [248, 433] on input "Yes" at bounding box center [252, 432] width 8 height 8
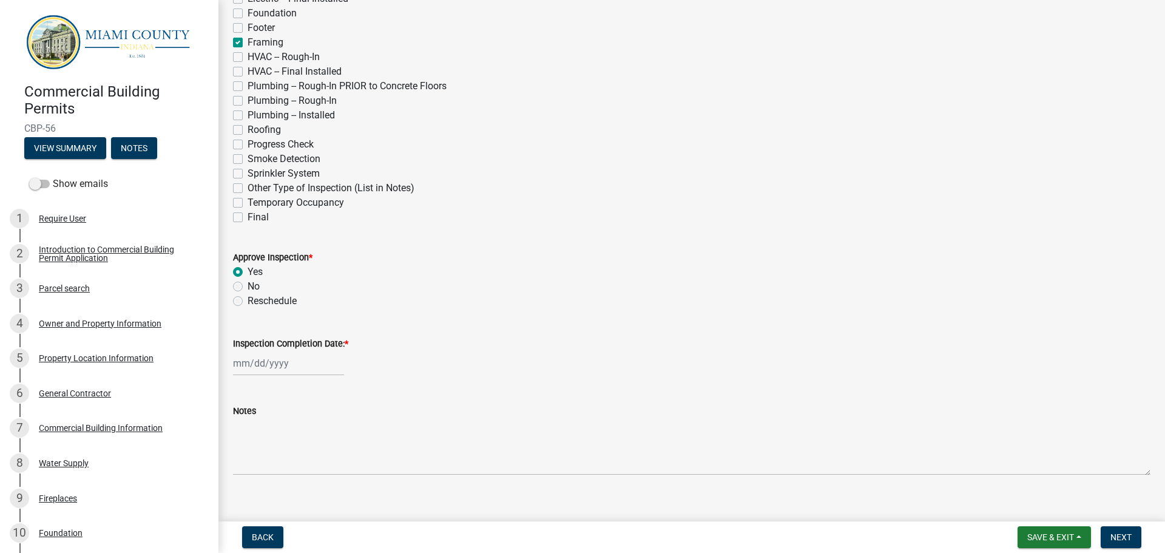
scroll to position [180, 0]
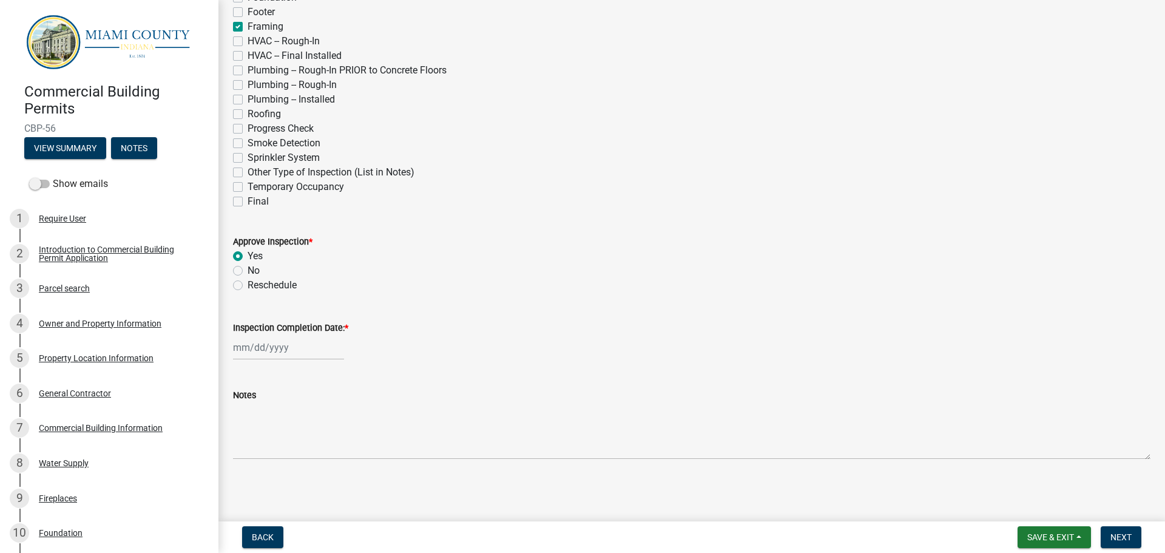
click at [262, 324] on label "Inspection Completion Date: *" at bounding box center [290, 328] width 115 height 8
click at [262, 335] on input "Inspection Completion Date: *" at bounding box center [288, 347] width 111 height 25
click at [299, 264] on div "18" at bounding box center [303, 263] width 19 height 19
click at [1129, 536] on span "Next" at bounding box center [1120, 537] width 21 height 10
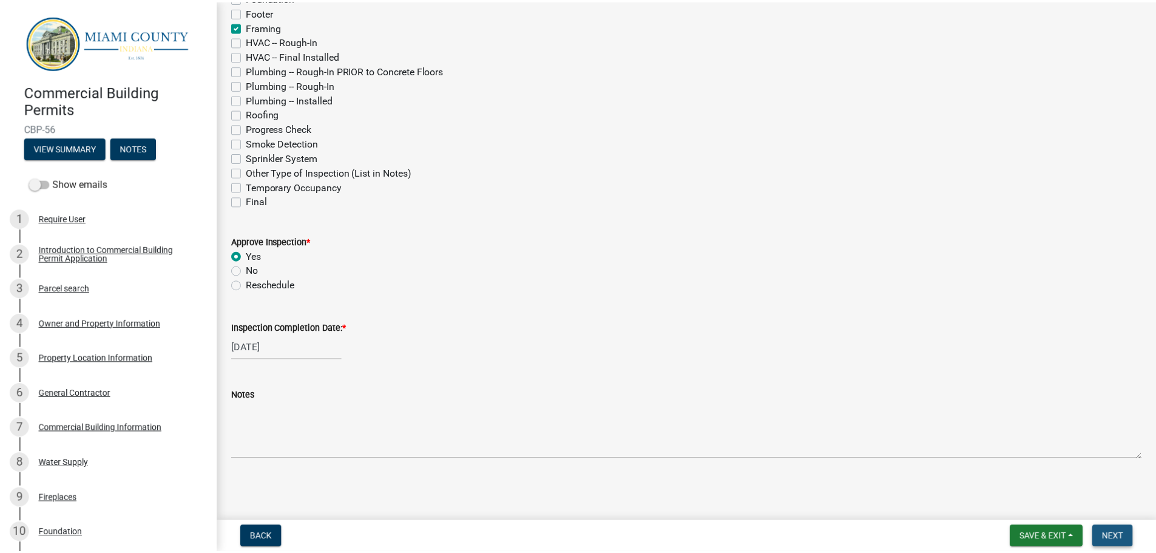
scroll to position [0, 0]
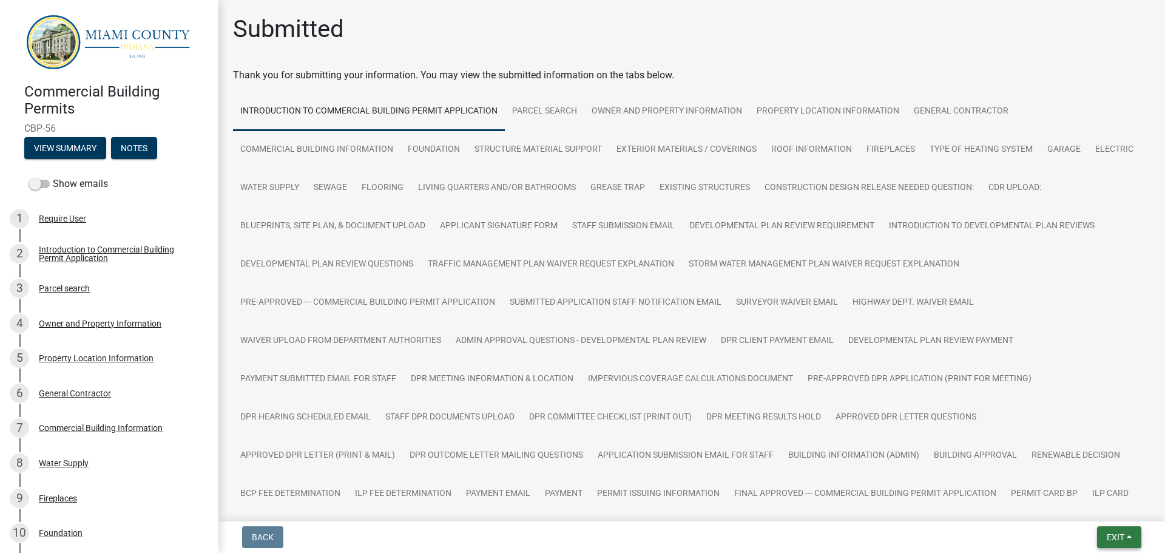
click at [1122, 529] on button "Exit" at bounding box center [1119, 537] width 44 height 22
click at [1111, 504] on button "Save & Exit" at bounding box center [1092, 505] width 97 height 29
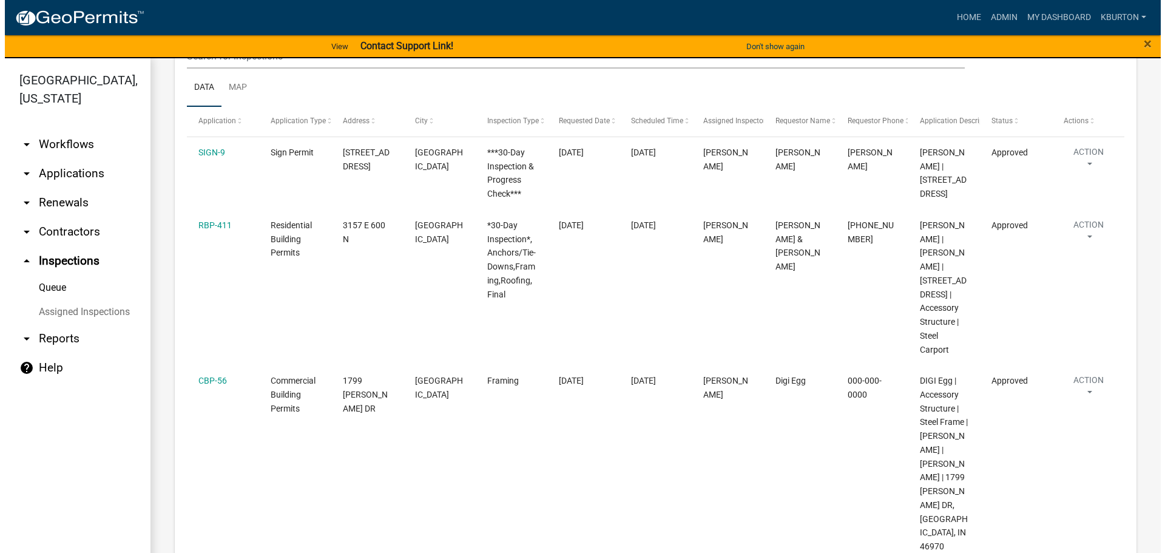
scroll to position [243, 0]
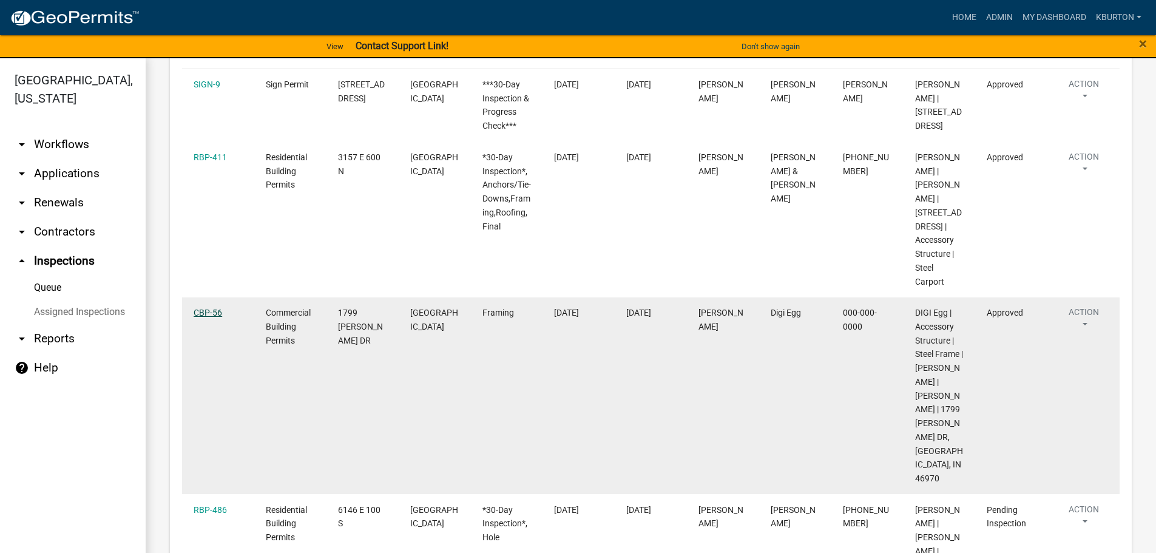
click at [203, 309] on link "CBP-56" at bounding box center [208, 313] width 29 height 10
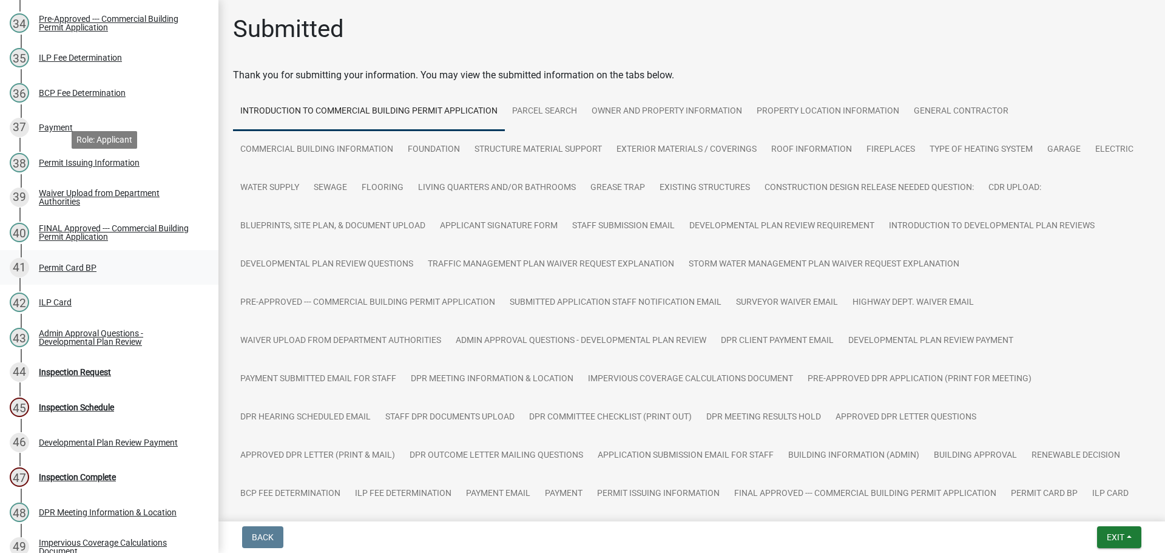
scroll to position [1456, 0]
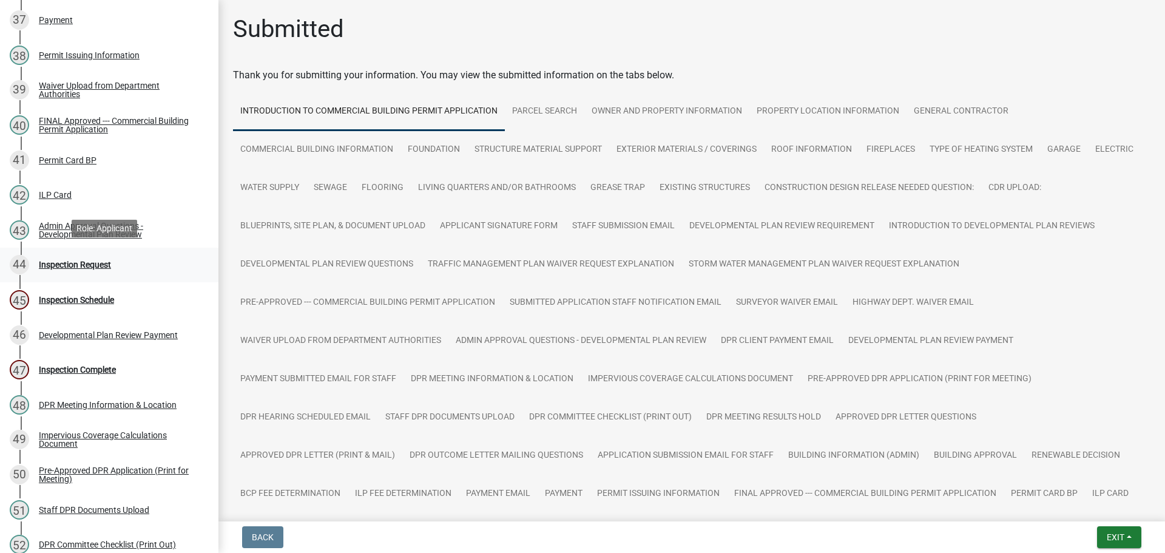
click at [84, 263] on div "Inspection Request" at bounding box center [75, 264] width 72 height 8
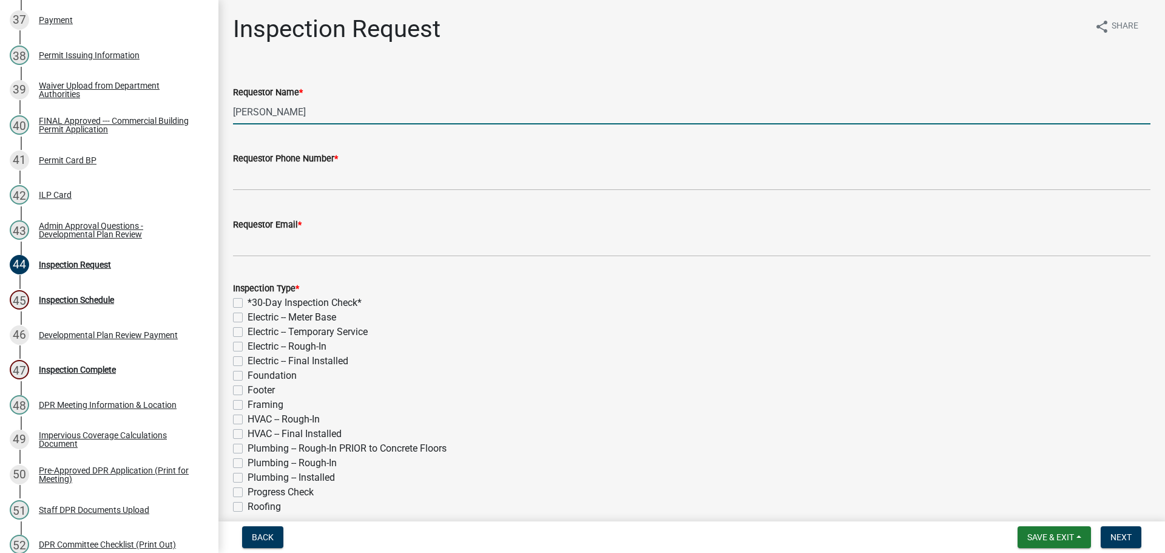
click at [334, 115] on input "[PERSON_NAME]" at bounding box center [691, 111] width 917 height 25
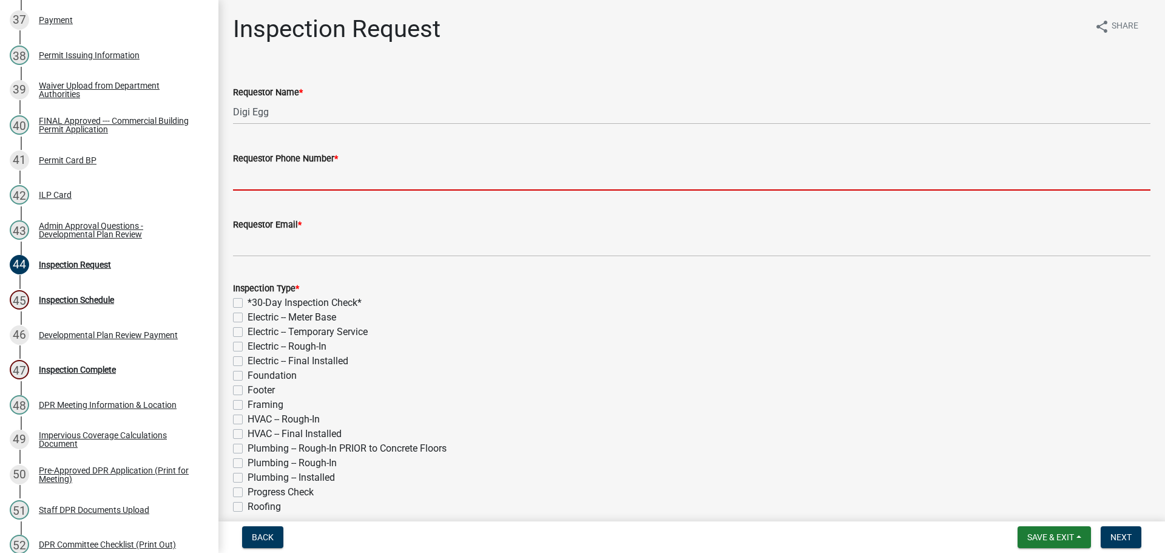
click at [315, 177] on input "Requestor Phone Number *" at bounding box center [691, 178] width 917 height 25
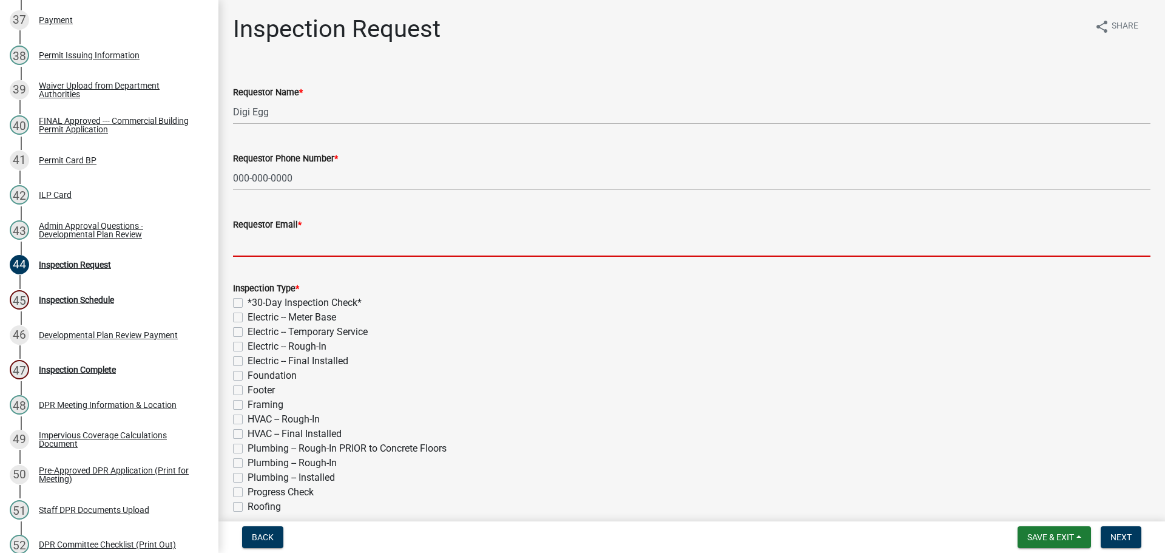
click at [336, 247] on input "Requestor Email *" at bounding box center [691, 244] width 917 height 25
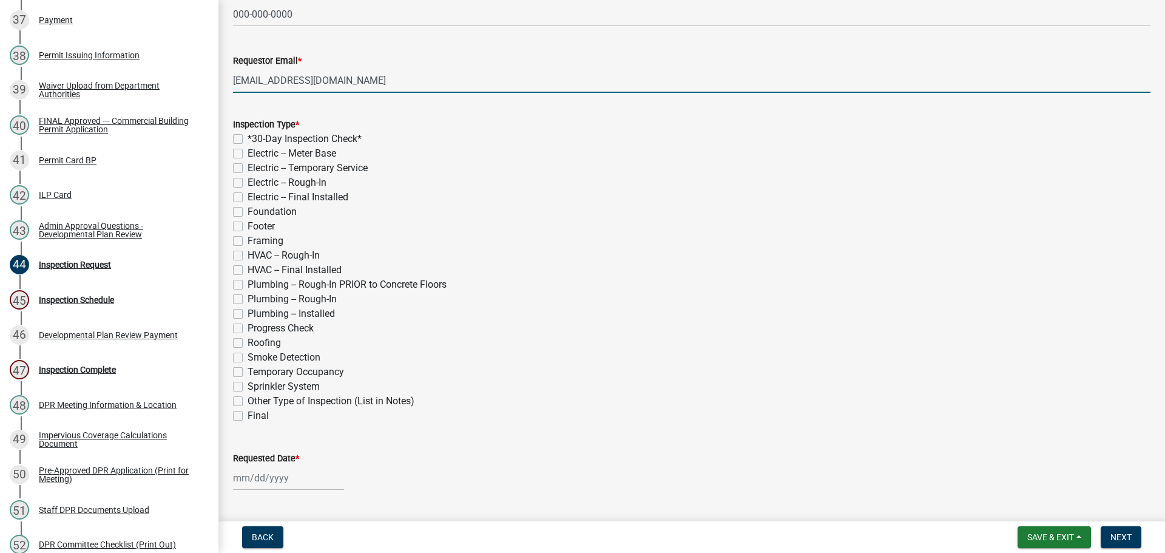
scroll to position [182, 0]
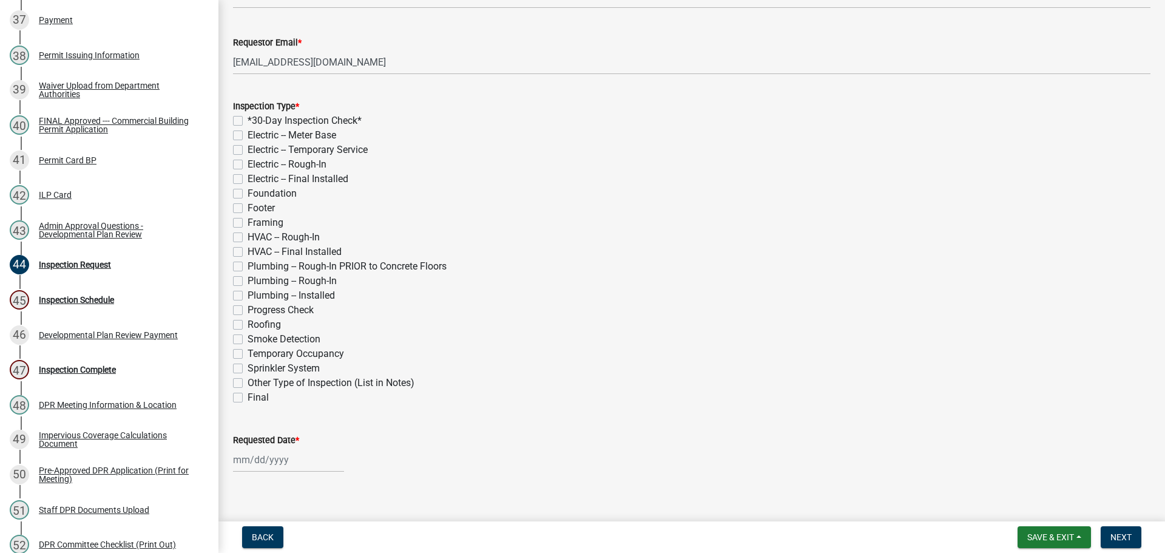
click at [248, 397] on label "Final" at bounding box center [258, 397] width 21 height 15
click at [248, 397] on input "Final" at bounding box center [252, 394] width 8 height 8
click at [261, 440] on label "Requested Date *" at bounding box center [266, 440] width 66 height 8
click at [261, 447] on input "Requested Date *" at bounding box center [288, 459] width 111 height 25
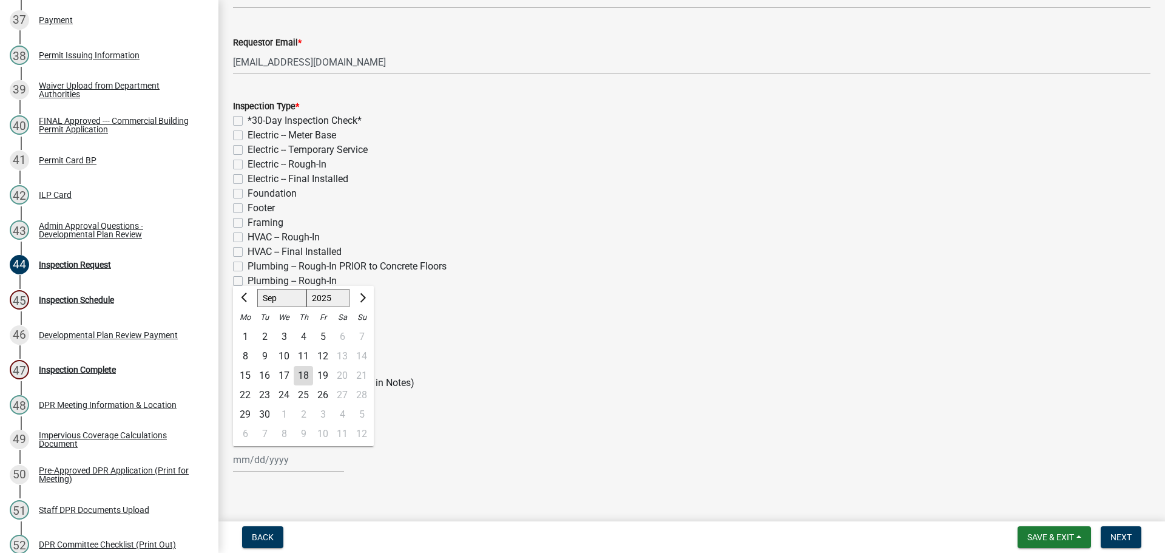
click at [303, 413] on div "2" at bounding box center [303, 414] width 19 height 19
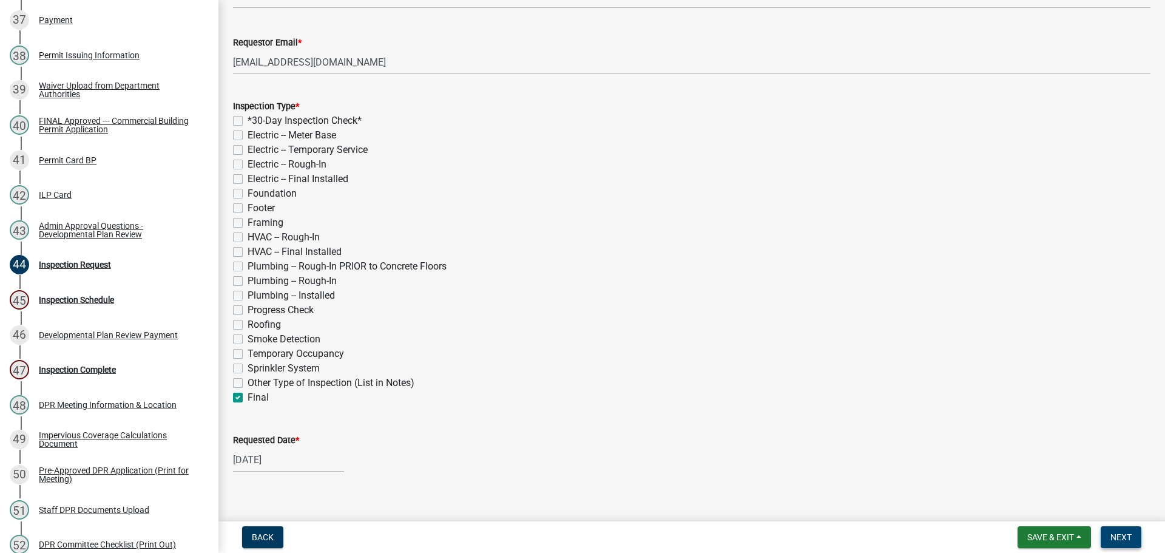
click at [1119, 532] on span "Next" at bounding box center [1120, 537] width 21 height 10
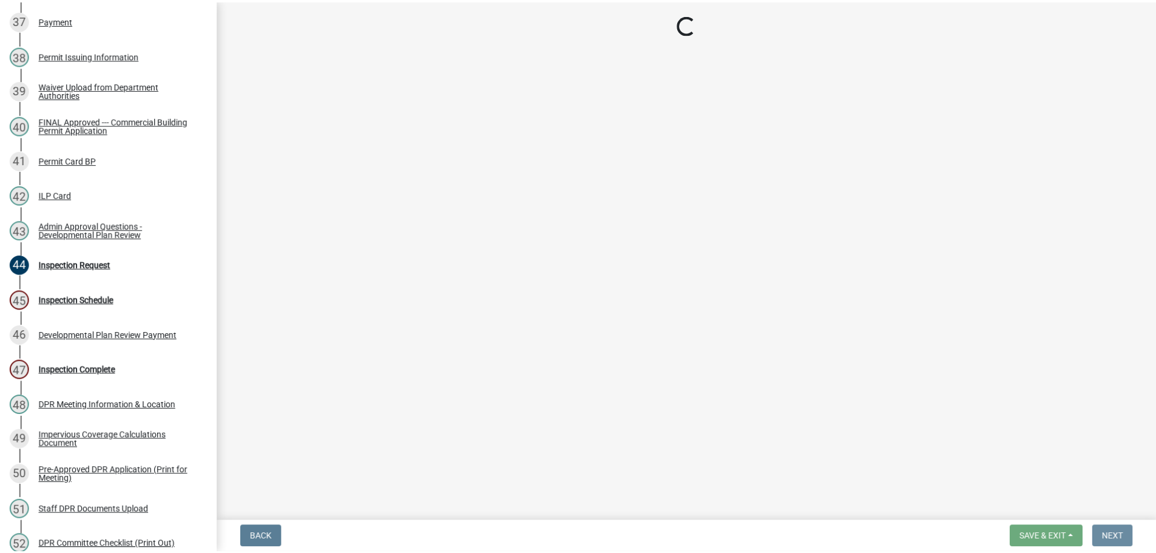
scroll to position [0, 0]
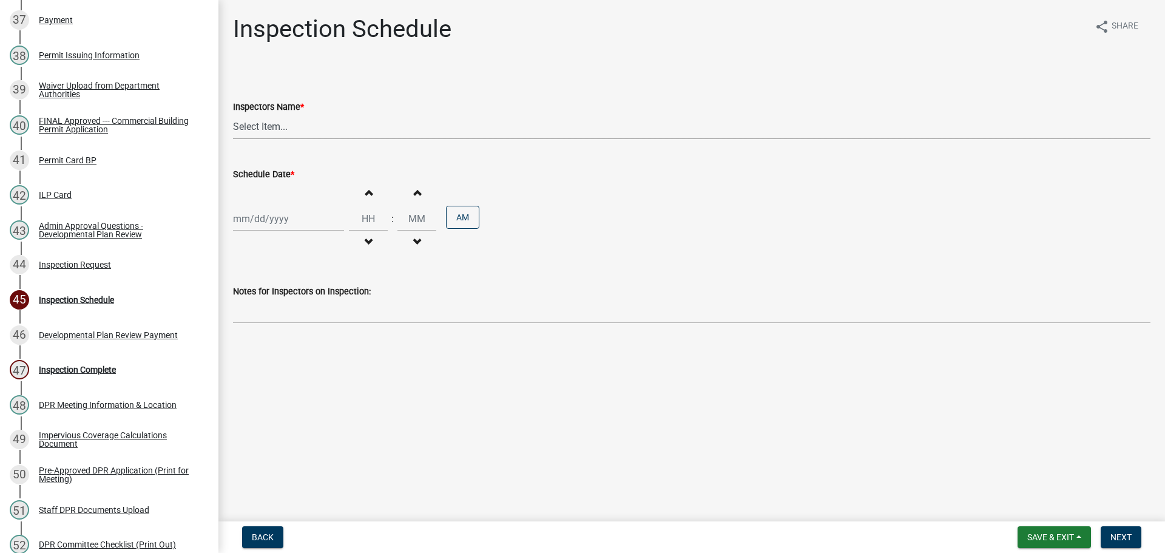
click at [302, 126] on select "Select Item... bmthomas ([PERSON_NAME]) croser ([PERSON_NAME]) [PERSON_NAME] ([…" at bounding box center [691, 126] width 917 height 25
click at [233, 114] on select "Select Item... bmthomas ([PERSON_NAME]) croser ([PERSON_NAME]) [PERSON_NAME] ([…" at bounding box center [691, 126] width 917 height 25
click at [272, 175] on label "Schedule Date *" at bounding box center [263, 174] width 61 height 8
click at [272, 206] on input "Schedule Date *" at bounding box center [288, 218] width 111 height 25
click at [309, 366] on div "2" at bounding box center [303, 360] width 19 height 19
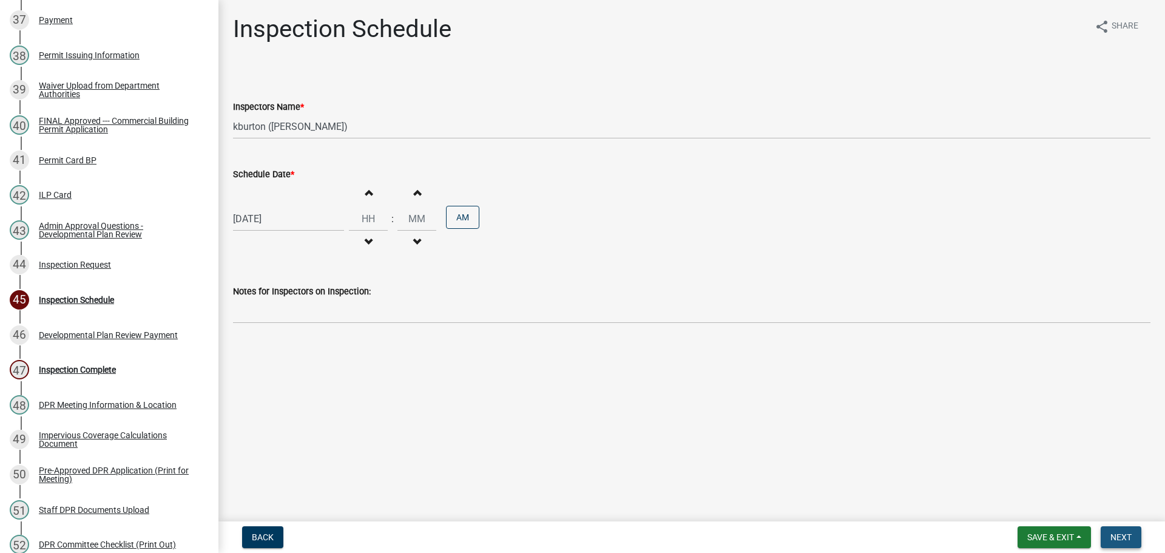
click at [1130, 540] on span "Next" at bounding box center [1120, 537] width 21 height 10
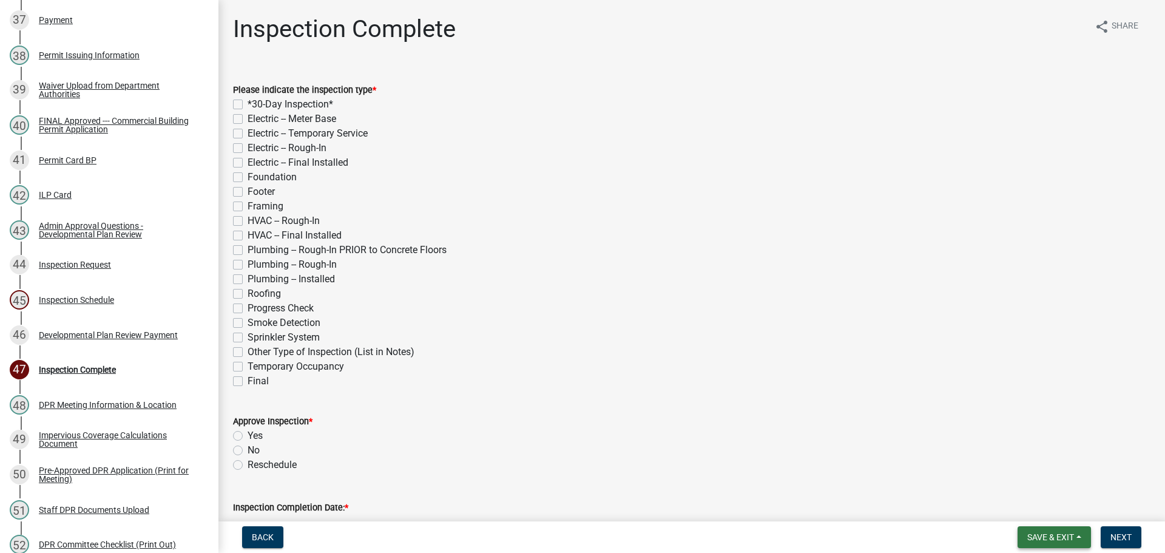
click at [1034, 529] on button "Save & Exit" at bounding box center [1053, 537] width 73 height 22
click at [1020, 505] on button "Save & Exit" at bounding box center [1042, 505] width 97 height 29
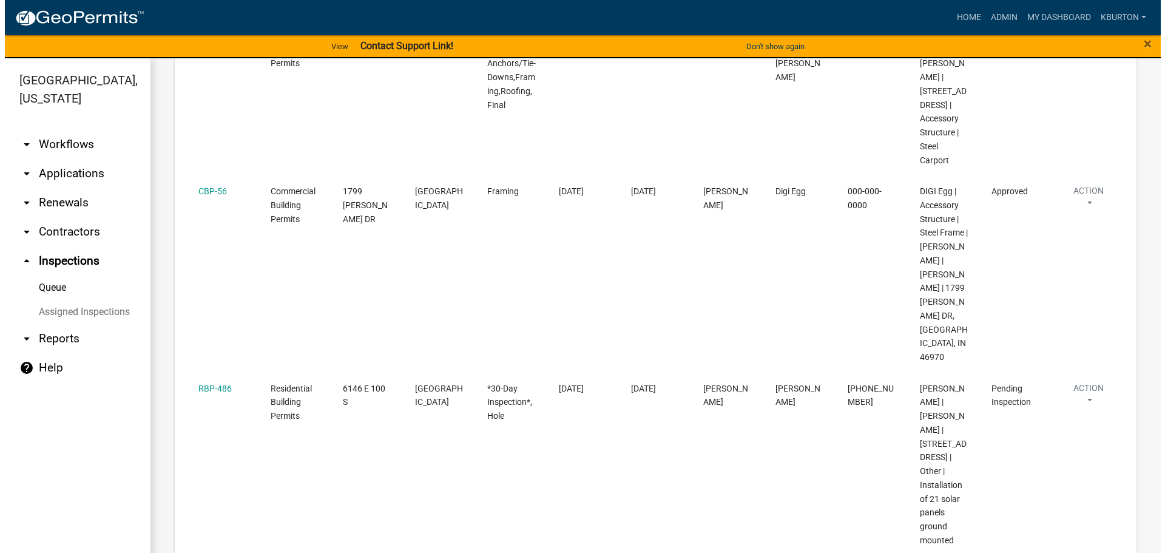
scroll to position [425, 0]
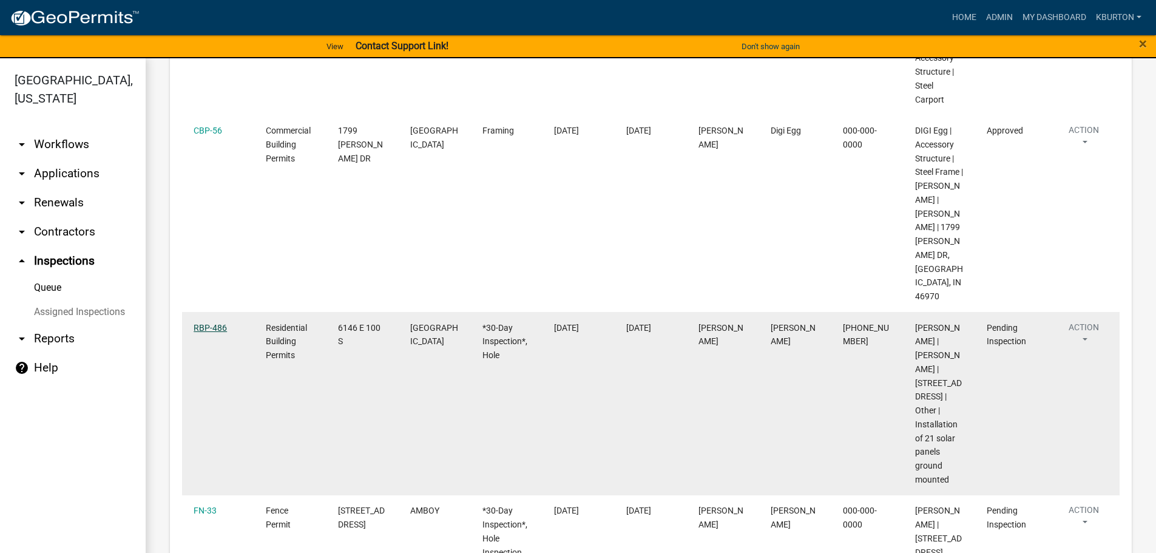
click at [218, 323] on link "RBP-486" at bounding box center [210, 328] width 33 height 10
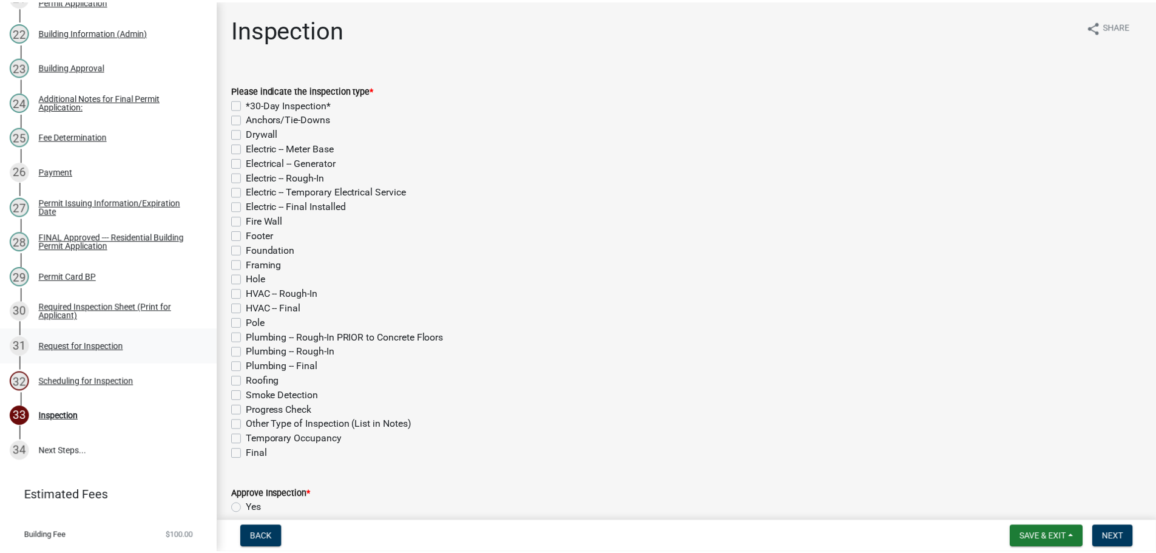
scroll to position [910, 0]
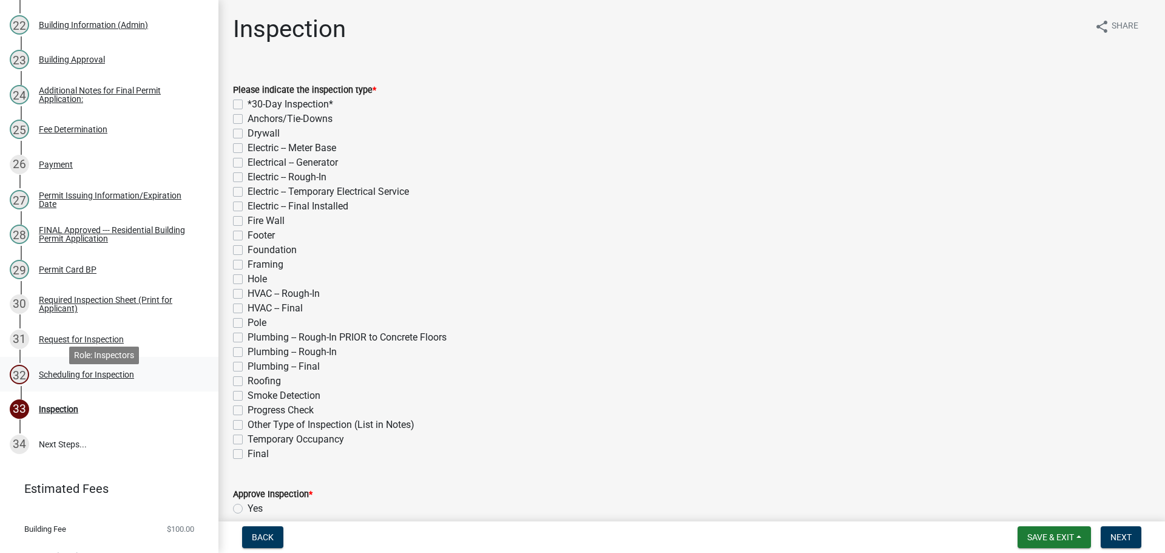
click at [89, 379] on div "Scheduling for Inspection" at bounding box center [86, 374] width 95 height 8
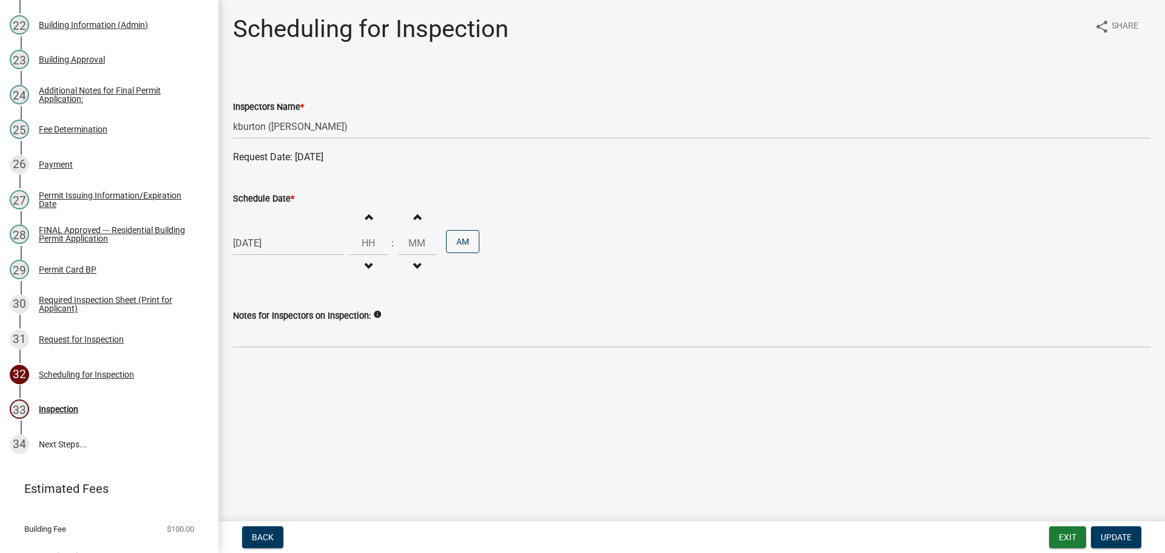
click at [271, 201] on label "Schedule Date *" at bounding box center [263, 199] width 61 height 8
click at [271, 231] on input "[DATE]" at bounding box center [288, 243] width 111 height 25
click at [304, 366] on div "25" at bounding box center [303, 365] width 19 height 19
click at [1105, 530] on button "Update" at bounding box center [1116, 537] width 50 height 22
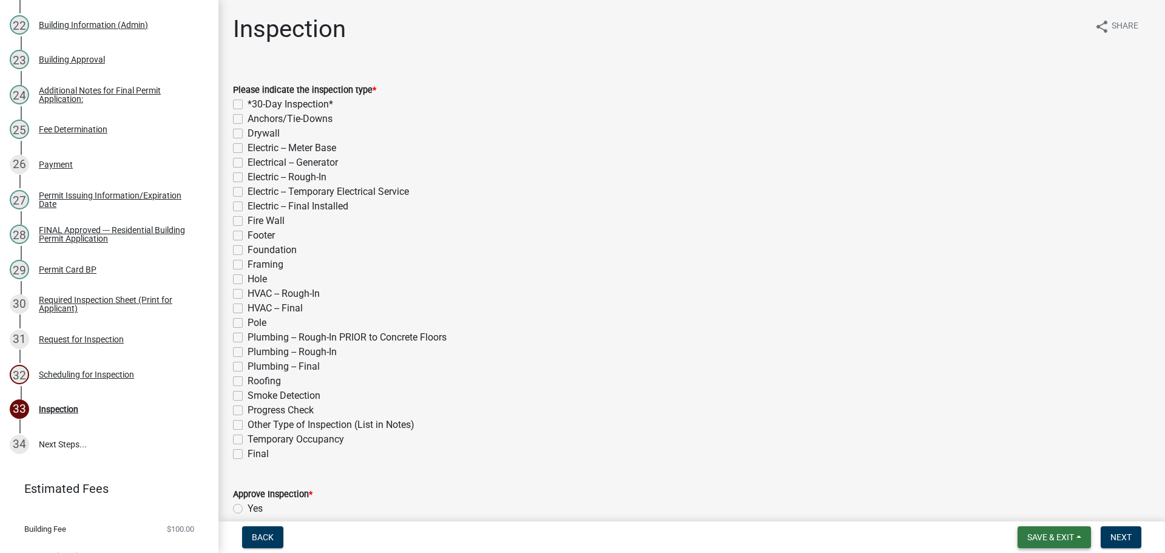
click at [1057, 539] on span "Save & Exit" at bounding box center [1050, 537] width 47 height 10
click at [1048, 516] on button "Save & Exit" at bounding box center [1042, 505] width 97 height 29
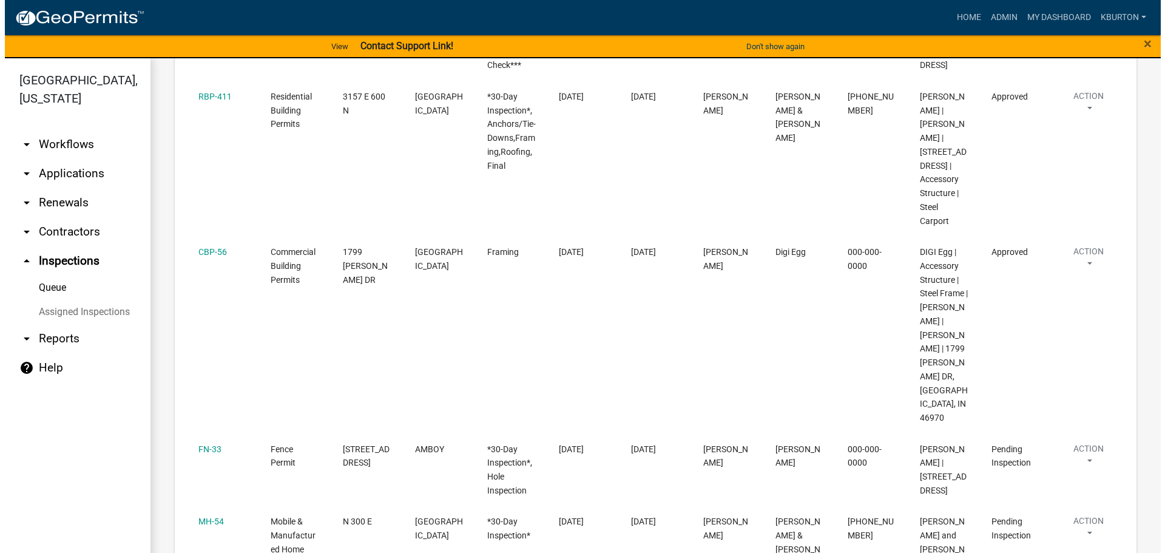
scroll to position [364, 0]
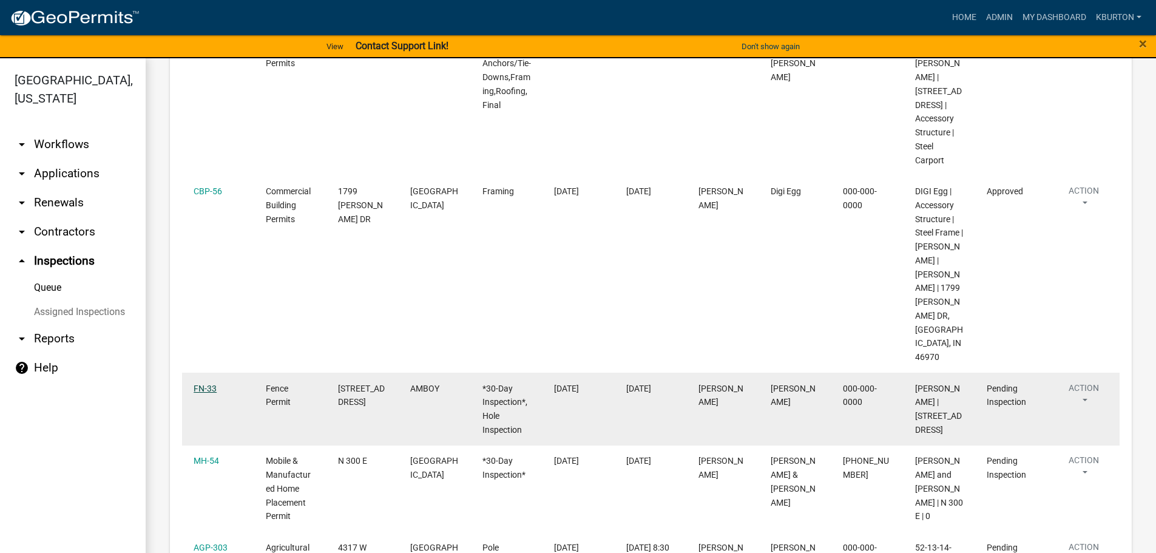
click at [206, 383] on link "FN-33" at bounding box center [205, 388] width 23 height 10
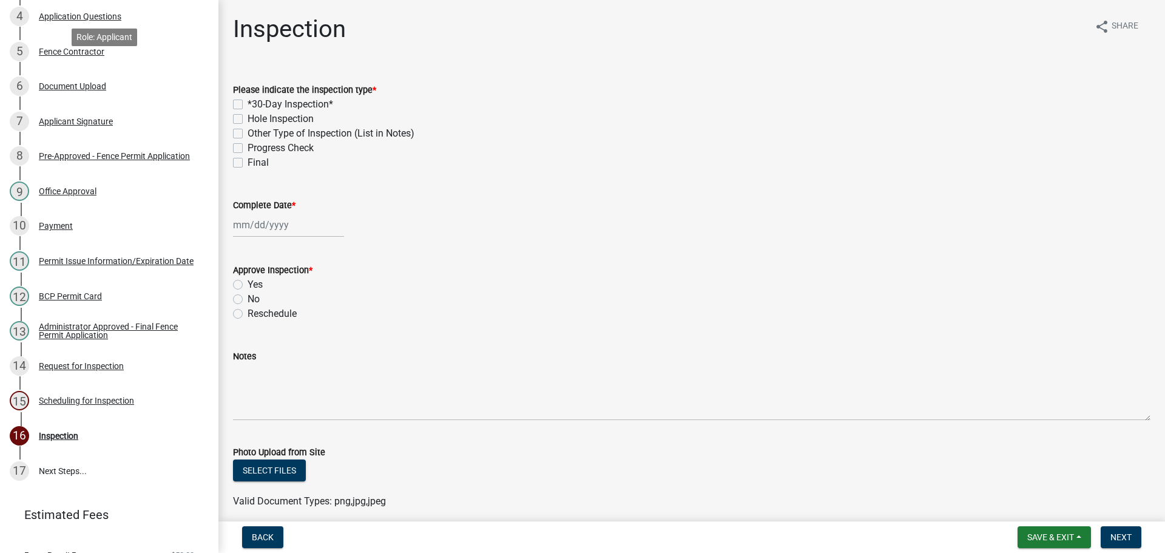
scroll to position [335, 0]
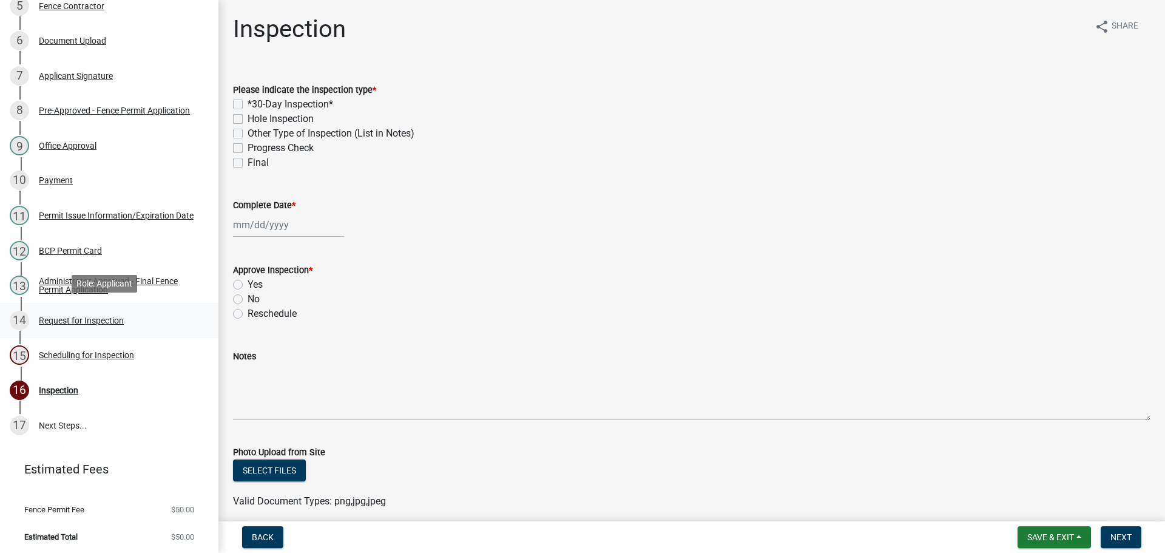
click at [108, 316] on div "Request for Inspection" at bounding box center [81, 320] width 85 height 8
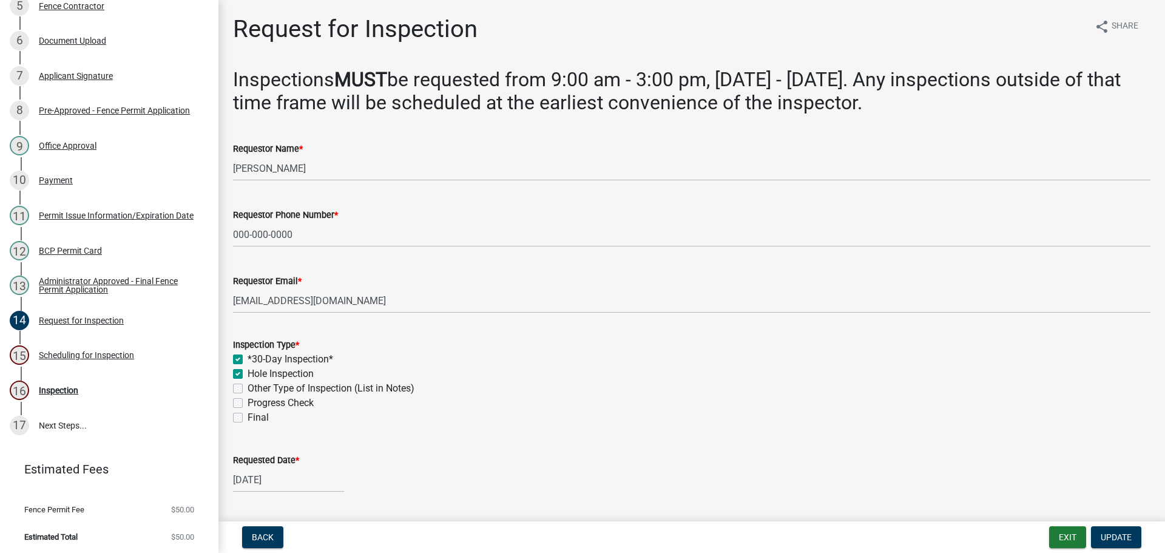
click at [248, 414] on label "Final" at bounding box center [258, 417] width 21 height 15
click at [248, 414] on input "Final" at bounding box center [252, 414] width 8 height 8
click at [254, 457] on label "Requested Date *" at bounding box center [266, 460] width 66 height 8
click at [254, 467] on input "[DATE]" at bounding box center [288, 479] width 111 height 25
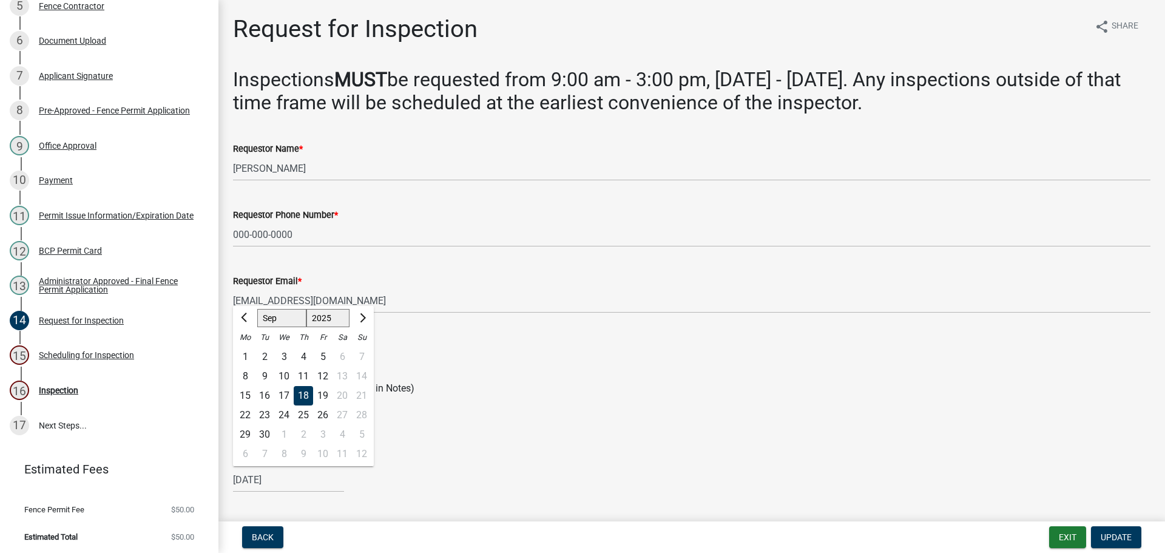
click at [301, 392] on div "18" at bounding box center [303, 395] width 19 height 19
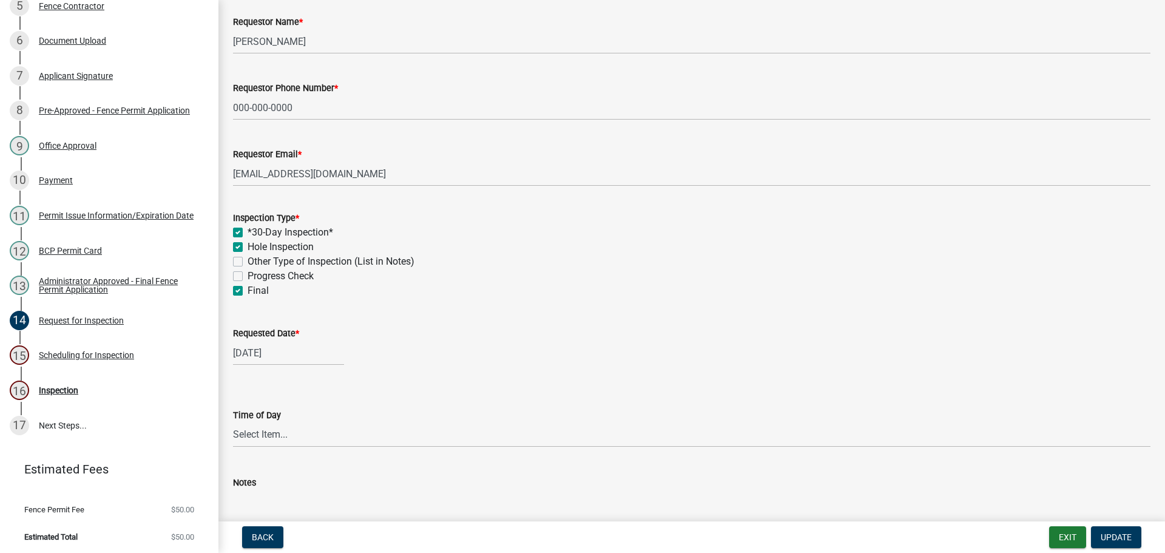
scroll to position [99, 0]
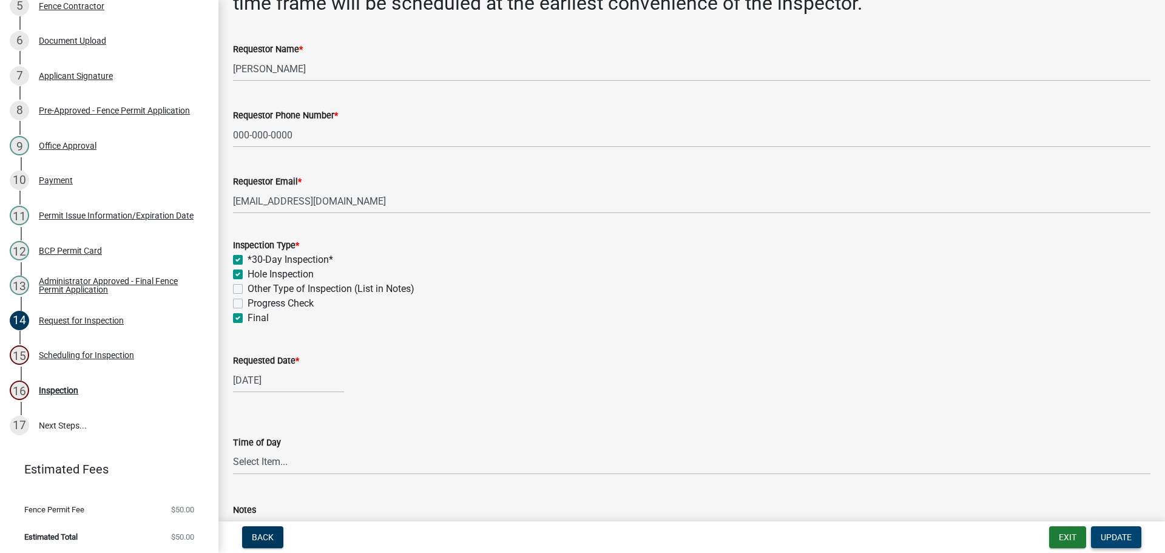
click at [1111, 533] on span "Update" at bounding box center [1116, 537] width 31 height 10
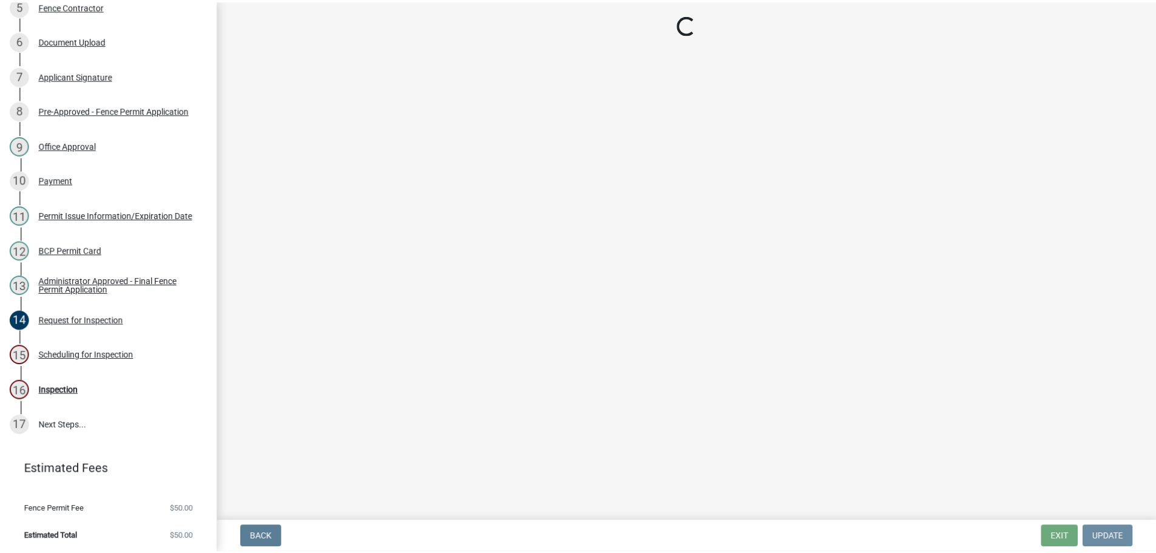
scroll to position [0, 0]
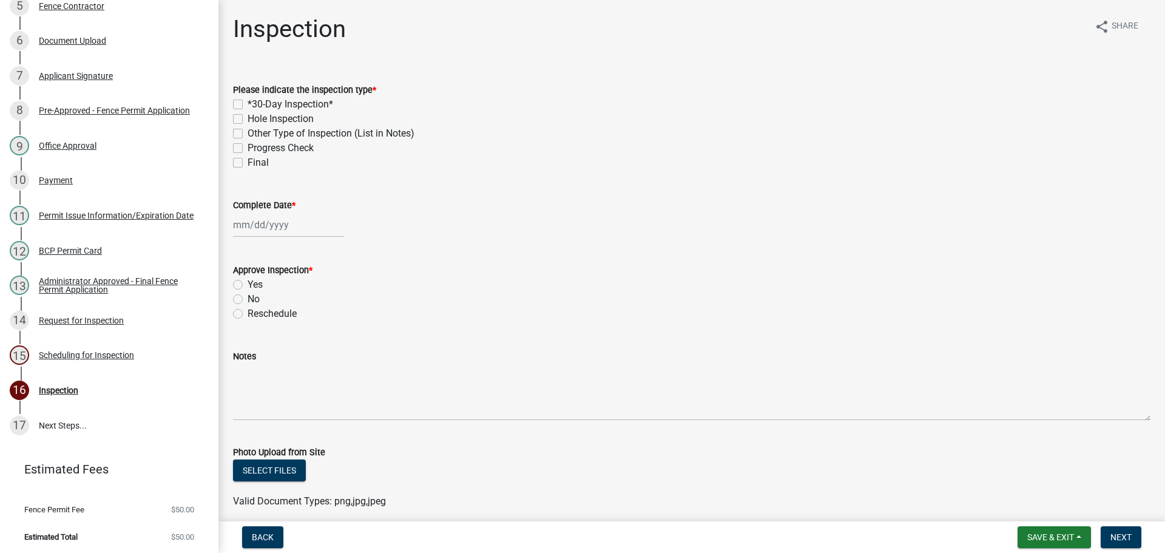
click at [248, 101] on label "*30-Day Inspection*" at bounding box center [291, 104] width 86 height 15
click at [248, 101] on input "*30-Day Inspection*" at bounding box center [252, 101] width 8 height 8
click at [248, 118] on label "Hole Inspection" at bounding box center [281, 119] width 66 height 15
click at [248, 118] on input "Hole Inspection" at bounding box center [252, 116] width 8 height 8
click at [234, 156] on div "Final" at bounding box center [691, 162] width 917 height 15
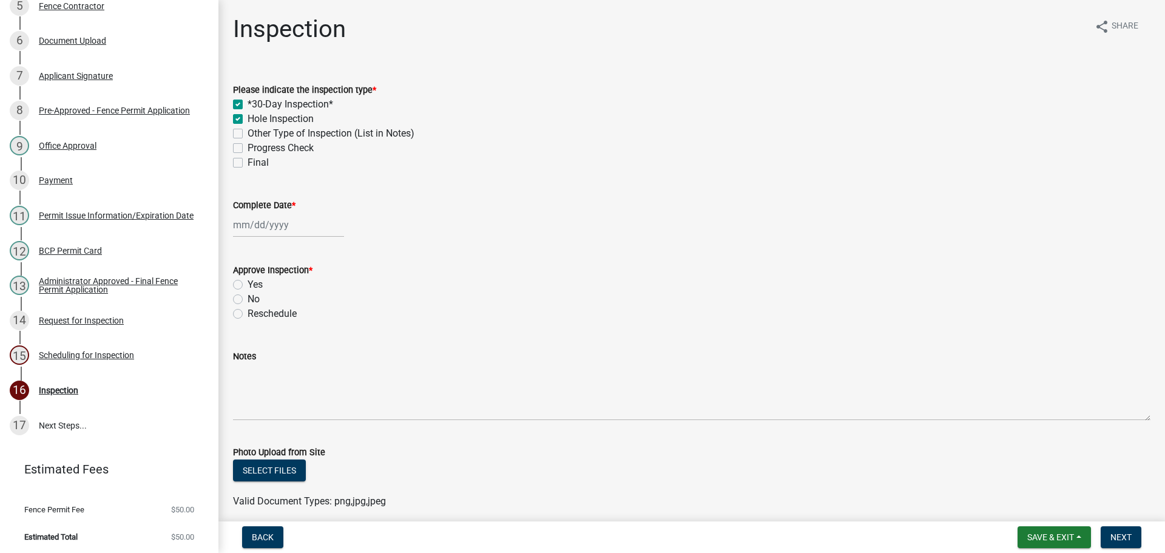
click at [265, 202] on label "Complete Date *" at bounding box center [264, 205] width 62 height 8
click at [265, 212] on input "Complete Date *" at bounding box center [288, 224] width 111 height 25
click at [301, 322] on div "18" at bounding box center [303, 328] width 19 height 19
click at [248, 283] on label "Yes" at bounding box center [255, 284] width 15 height 15
click at [248, 283] on input "Yes" at bounding box center [252, 281] width 8 height 8
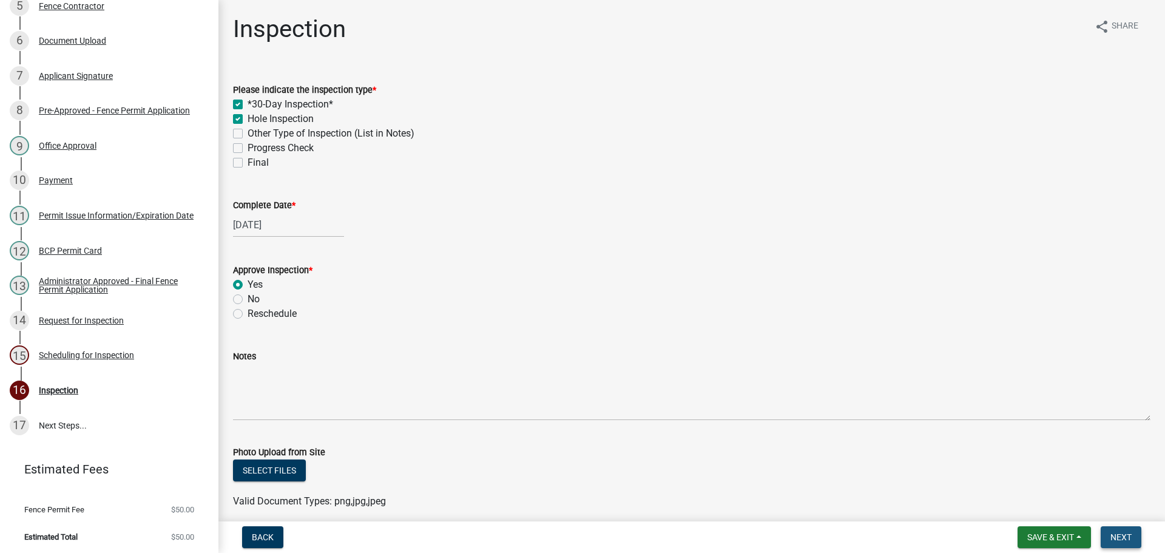
click at [1119, 530] on button "Next" at bounding box center [1121, 537] width 41 height 22
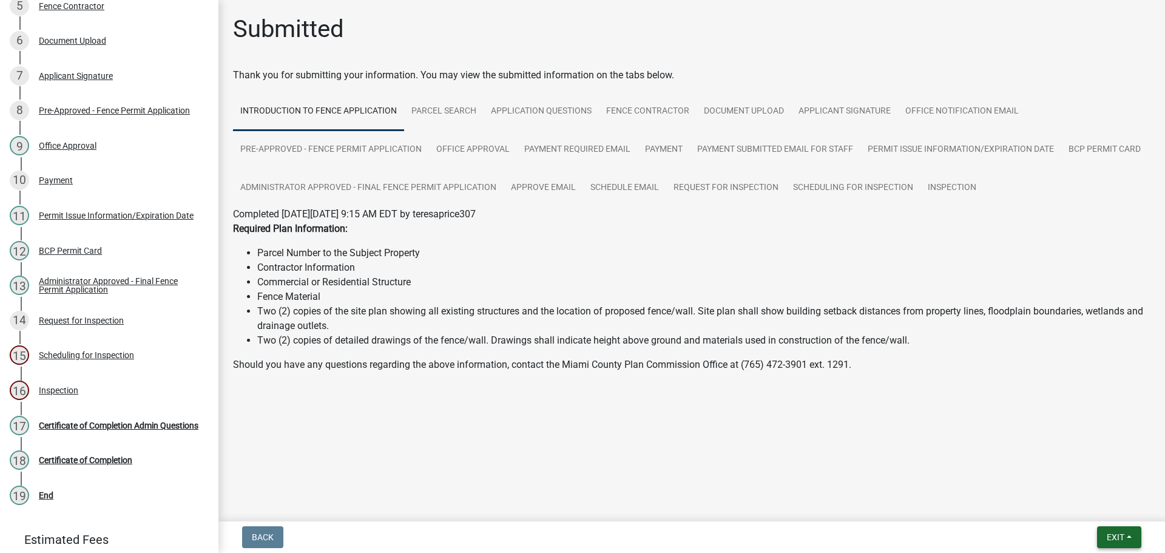
click at [1116, 532] on span "Exit" at bounding box center [1116, 537] width 18 height 10
click at [1090, 494] on button "Save & Exit" at bounding box center [1092, 505] width 97 height 29
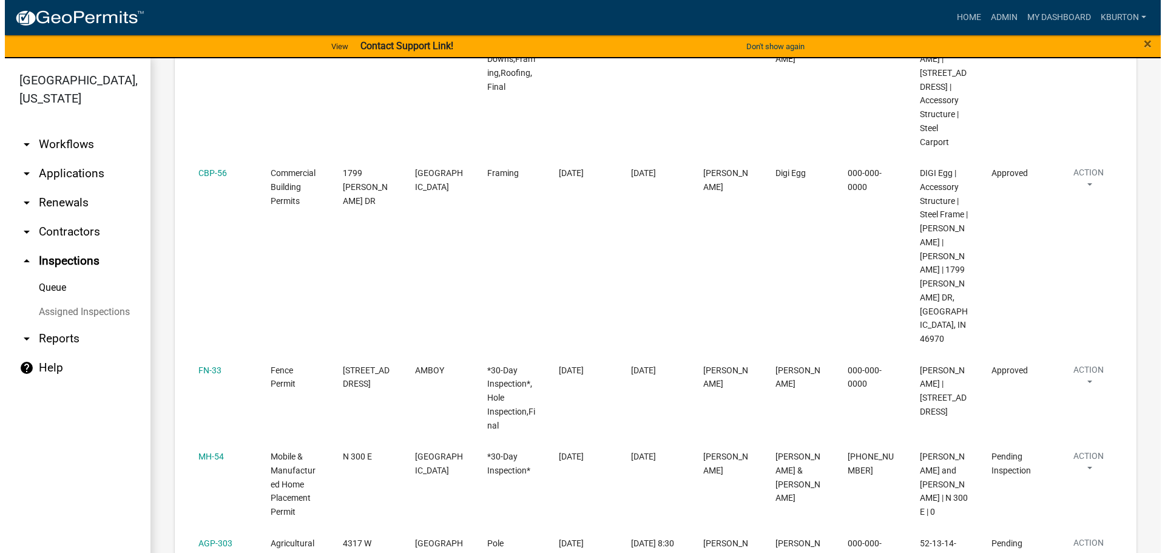
scroll to position [425, 0]
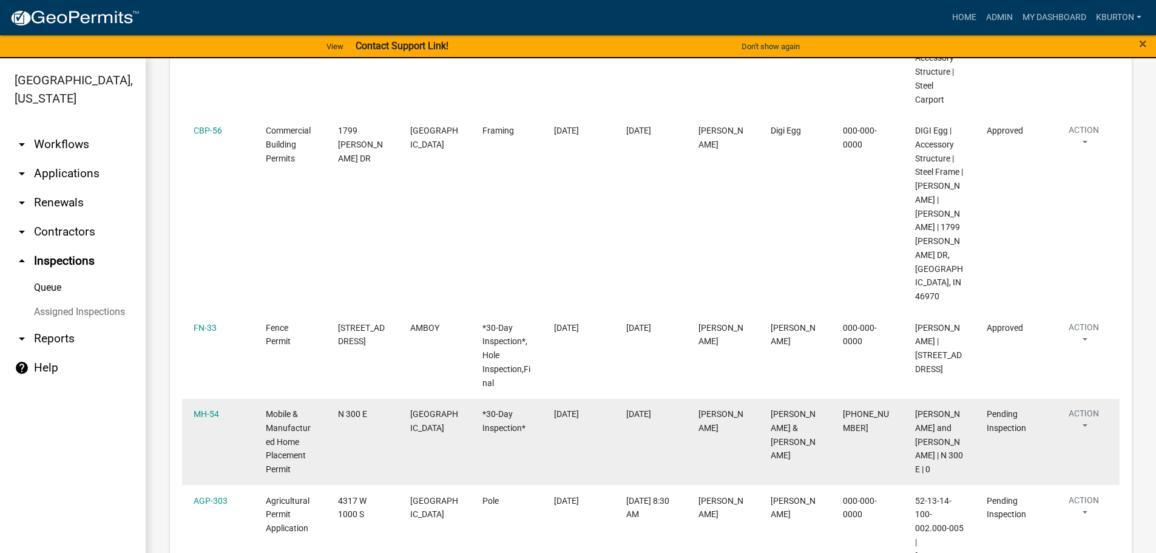
click at [220, 413] on div "MH-54" at bounding box center [218, 414] width 49 height 14
click at [214, 414] on link "MH-54" at bounding box center [206, 414] width 25 height 10
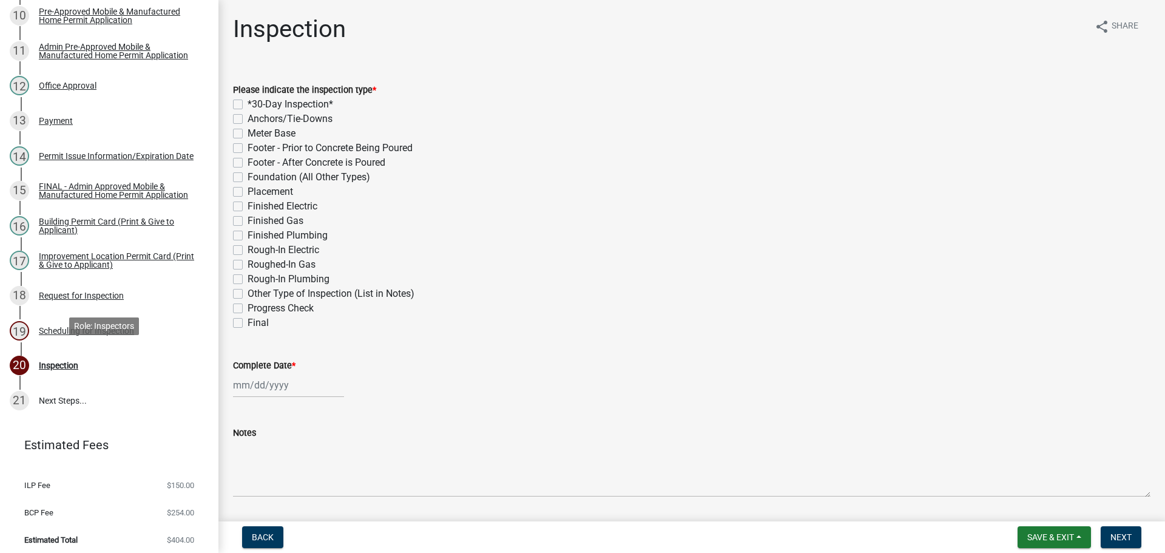
scroll to position [519, 0]
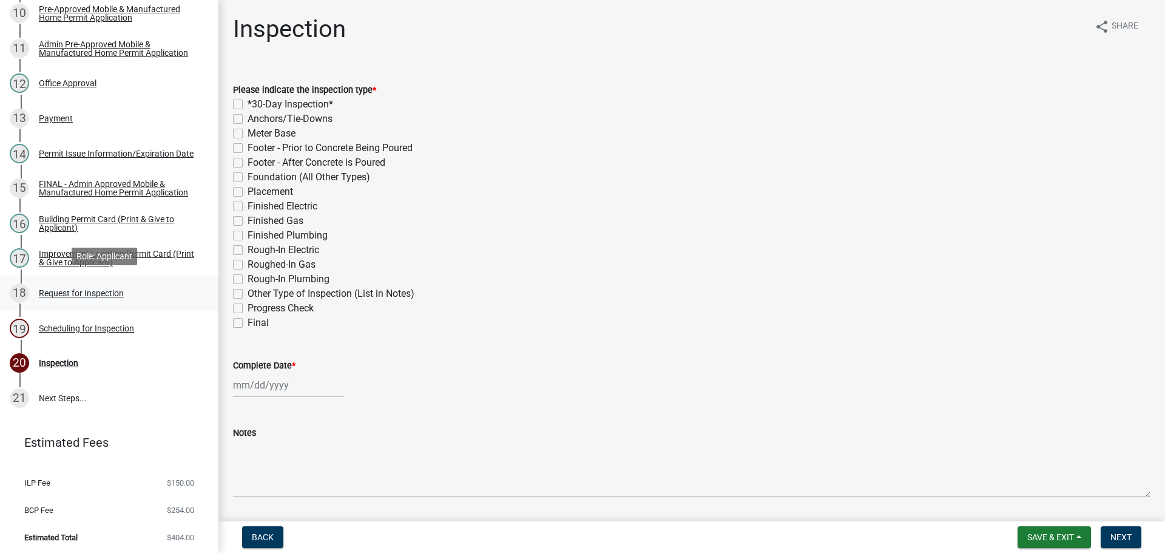
click at [88, 290] on div "Request for Inspection" at bounding box center [81, 293] width 85 height 8
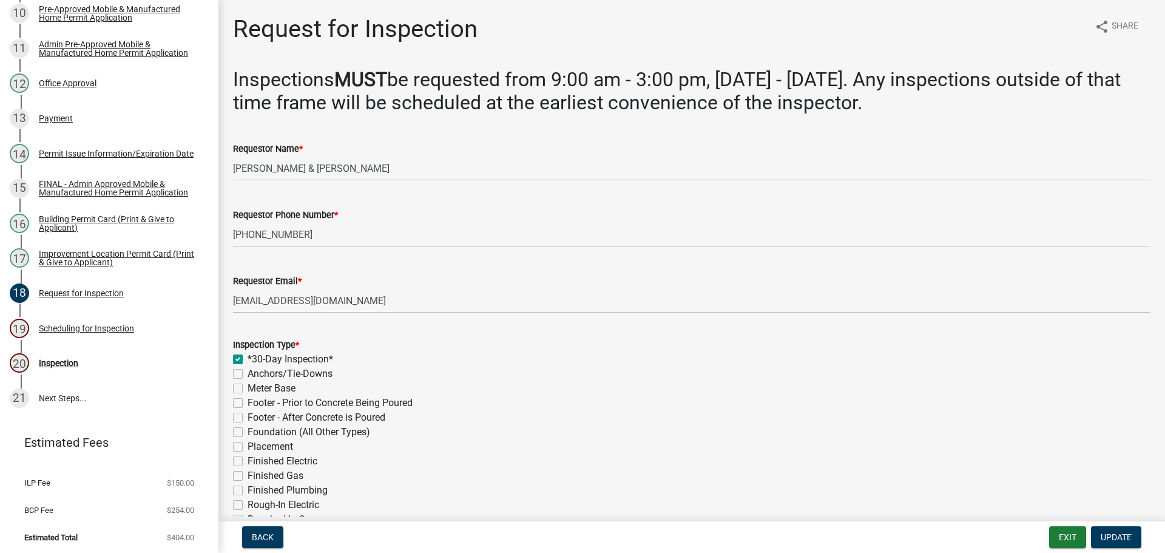
click at [248, 431] on label "Foundation (All Other Types)" at bounding box center [309, 432] width 123 height 15
click at [248, 431] on input "Foundation (All Other Types)" at bounding box center [252, 429] width 8 height 8
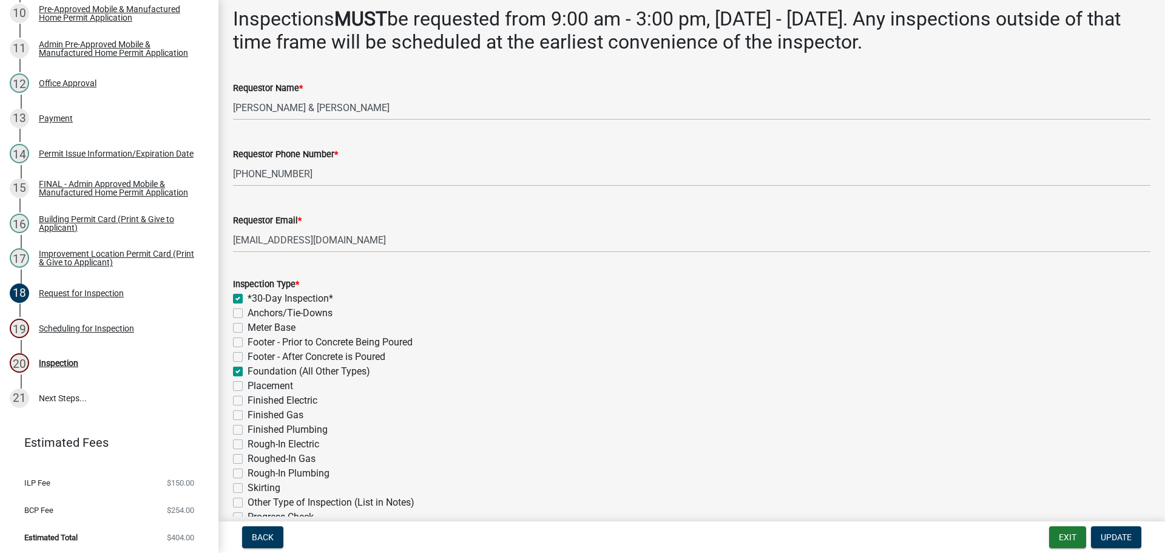
scroll to position [121, 0]
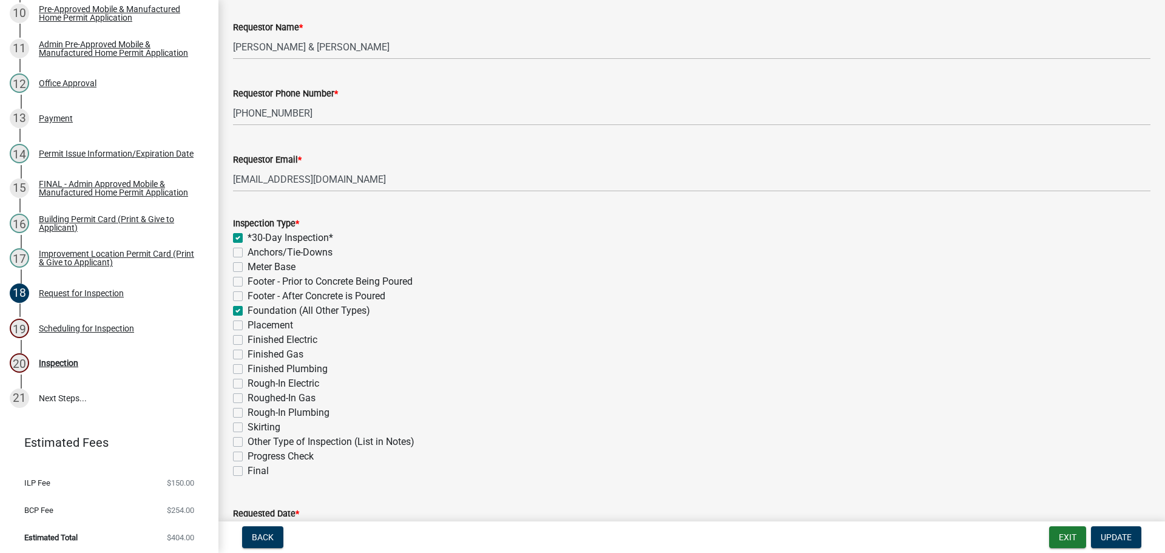
click at [248, 412] on label "Rough-In Plumbing" at bounding box center [289, 412] width 82 height 15
click at [248, 412] on input "Rough-In Plumbing" at bounding box center [252, 409] width 8 height 8
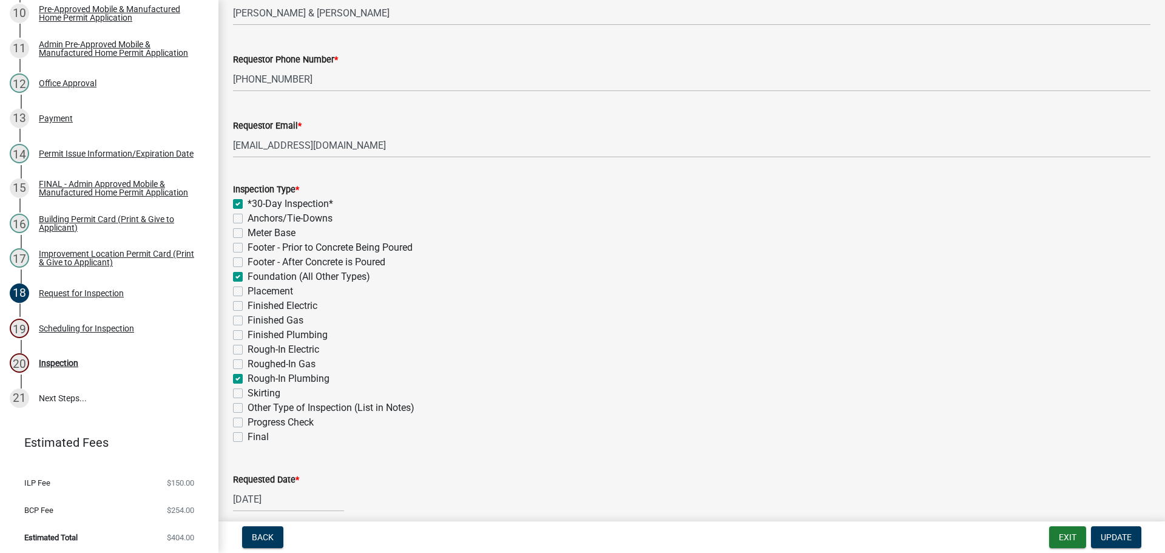
scroll to position [303, 0]
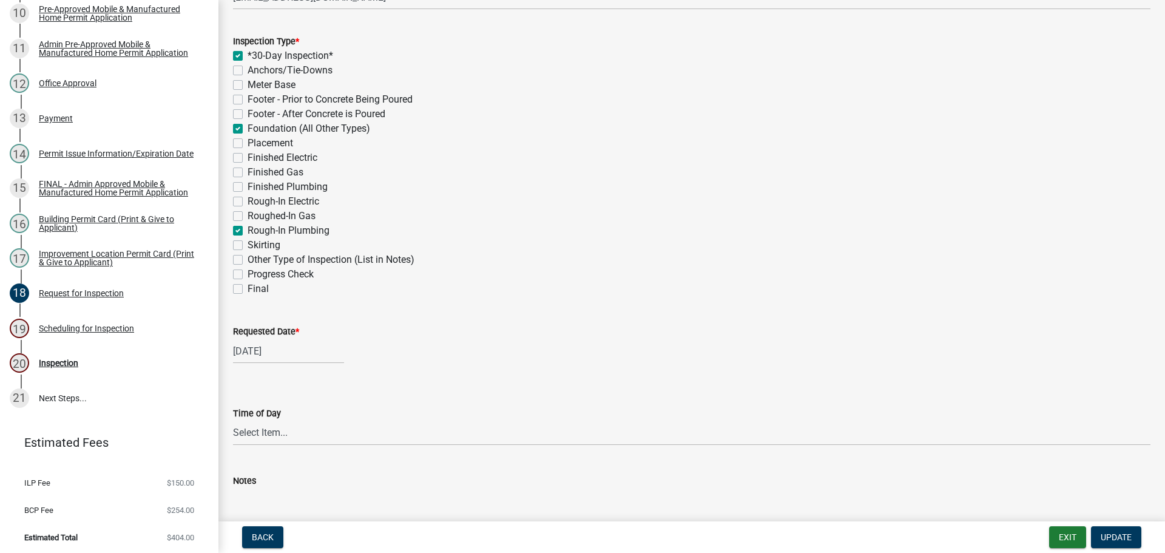
click at [268, 331] on label "Requested Date *" at bounding box center [266, 332] width 66 height 8
click at [268, 339] on input "[DATE]" at bounding box center [288, 351] width 111 height 25
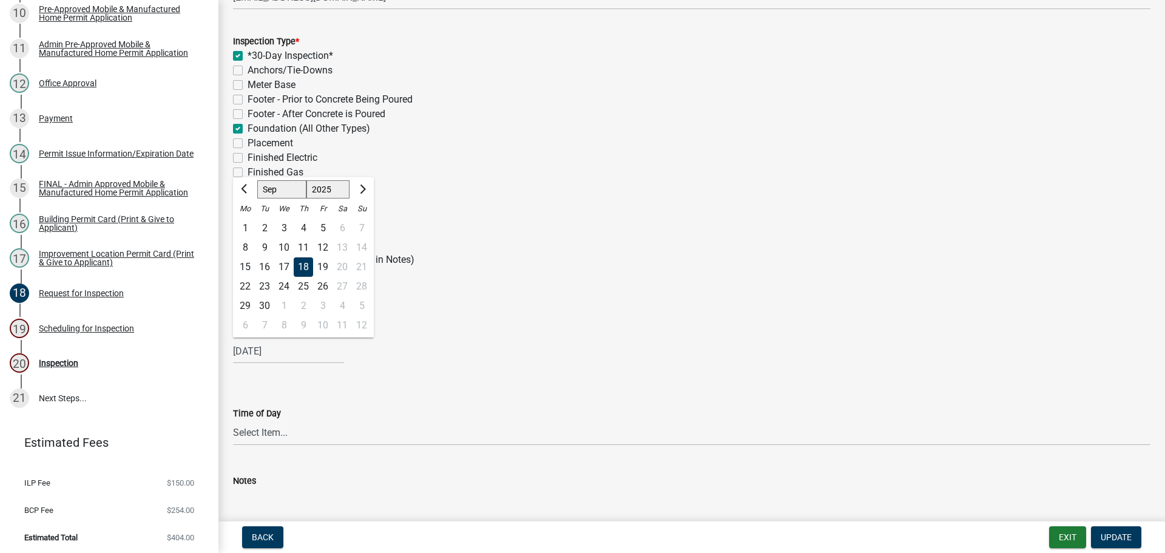
click at [303, 270] on div "18" at bounding box center [303, 266] width 19 height 19
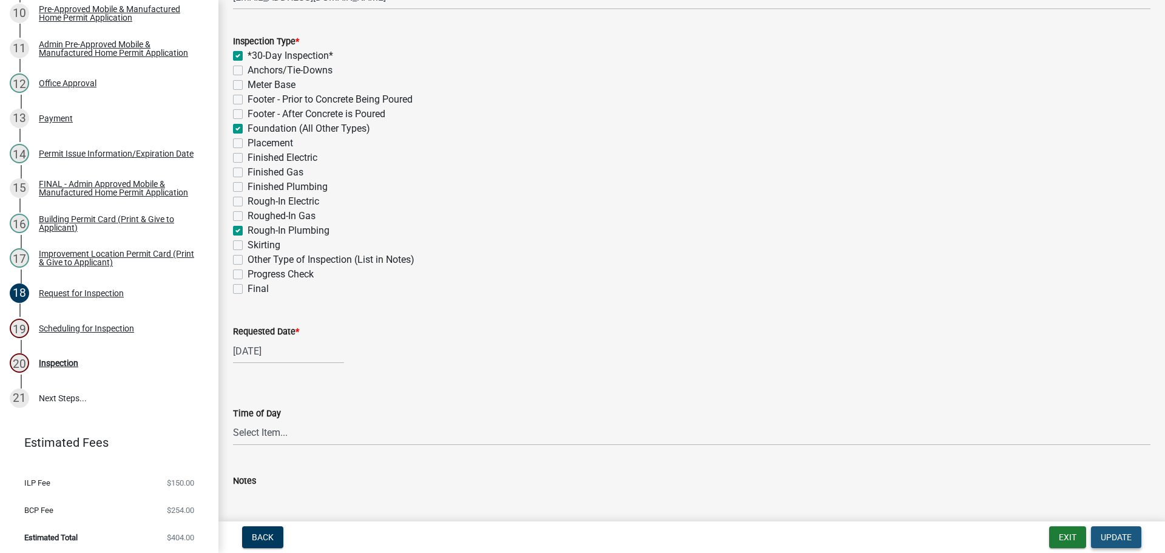
click at [1113, 532] on span "Update" at bounding box center [1116, 537] width 31 height 10
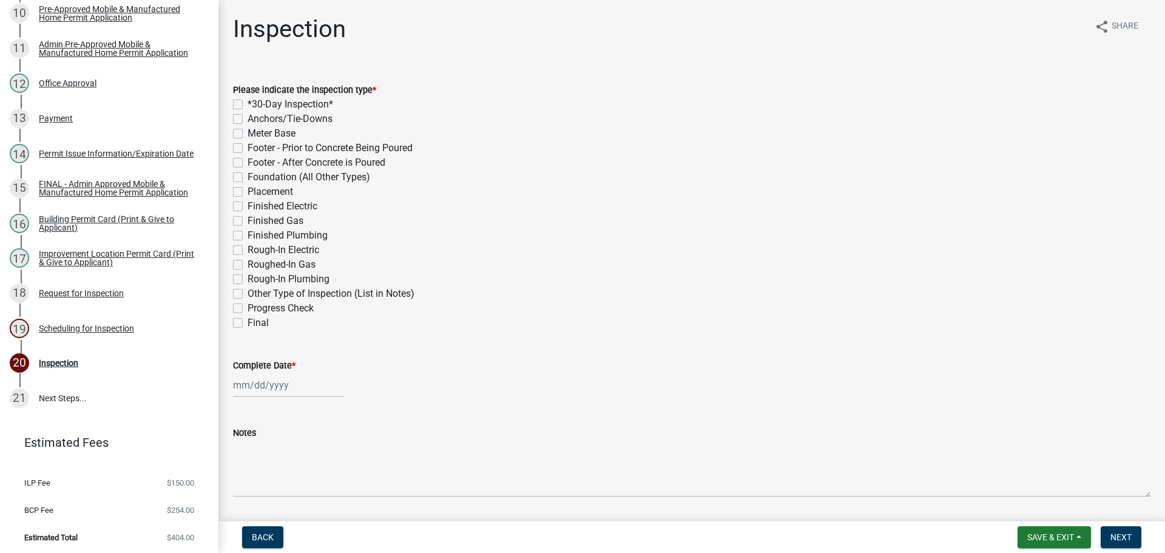
click at [248, 101] on label "*30-Day Inspection*" at bounding box center [291, 104] width 86 height 15
click at [248, 101] on input "*30-Day Inspection*" at bounding box center [252, 101] width 8 height 8
click at [232, 179] on div "Please indicate the inspection type * *30-Day Inspection* Anchors/Tie-Downs Met…" at bounding box center [692, 199] width 936 height 262
click at [248, 174] on label "Foundation (All Other Types)" at bounding box center [309, 177] width 123 height 15
click at [248, 174] on input "Foundation (All Other Types)" at bounding box center [252, 174] width 8 height 8
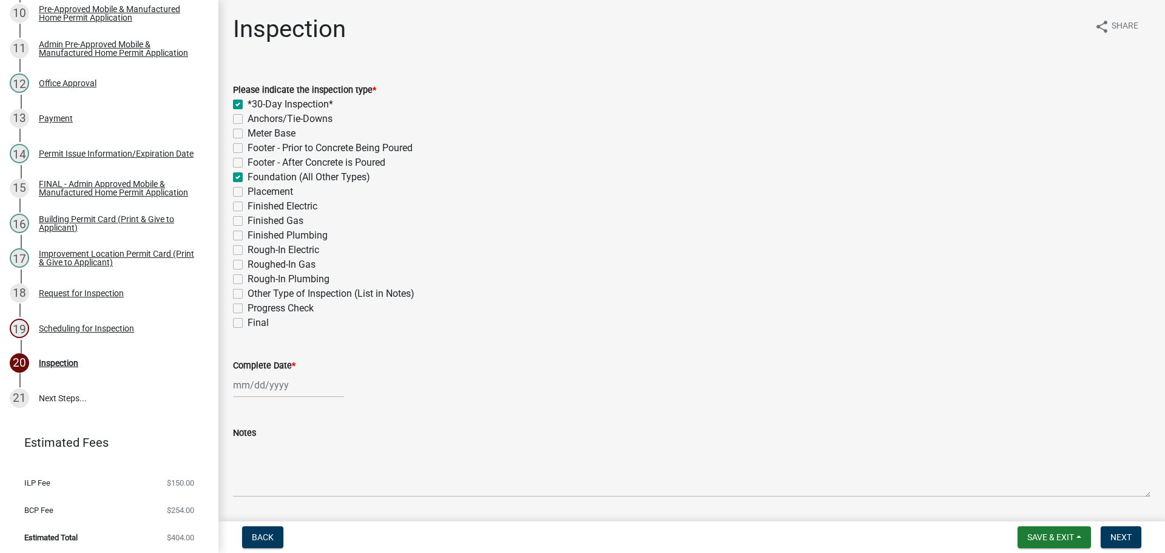
click at [248, 278] on label "Rough-In Plumbing" at bounding box center [289, 279] width 82 height 15
click at [248, 278] on input "Rough-In Plumbing" at bounding box center [252, 276] width 8 height 8
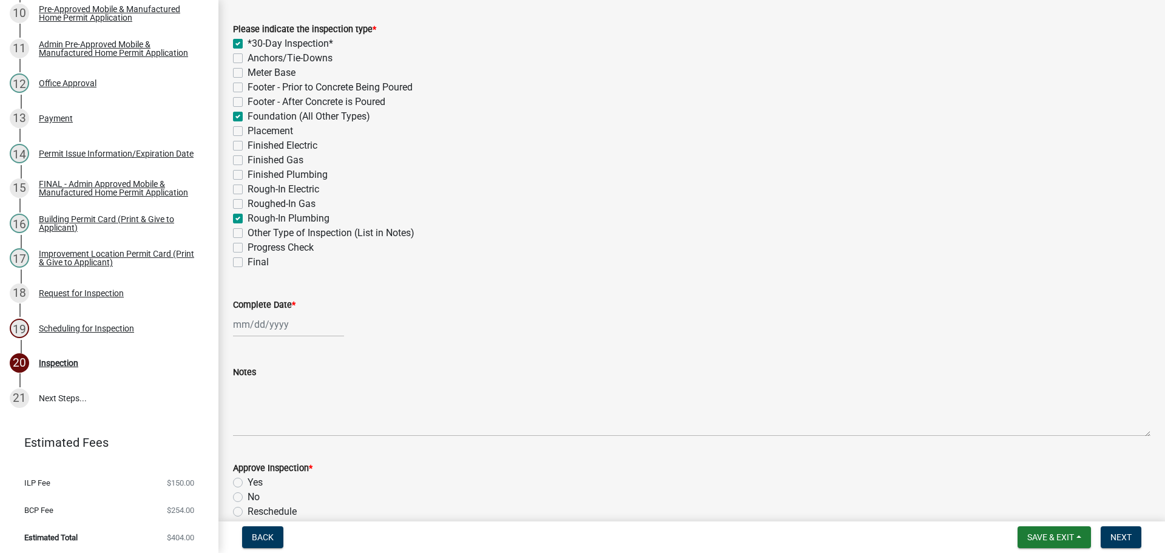
scroll to position [121, 0]
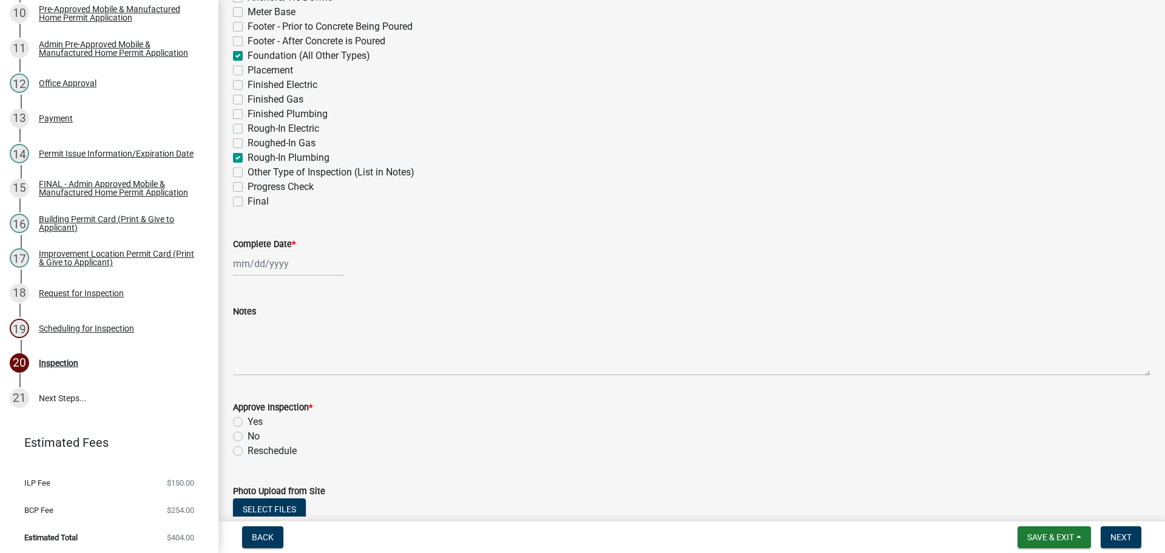
click at [248, 246] on label "Complete Date *" at bounding box center [264, 244] width 62 height 8
click at [248, 251] on input "Complete Date *" at bounding box center [288, 263] width 111 height 25
drag, startPoint x: 302, startPoint y: 365, endPoint x: 294, endPoint y: 349, distance: 17.1
click at [301, 364] on div "18" at bounding box center [303, 366] width 19 height 19
click at [248, 421] on label "Yes" at bounding box center [255, 421] width 15 height 15
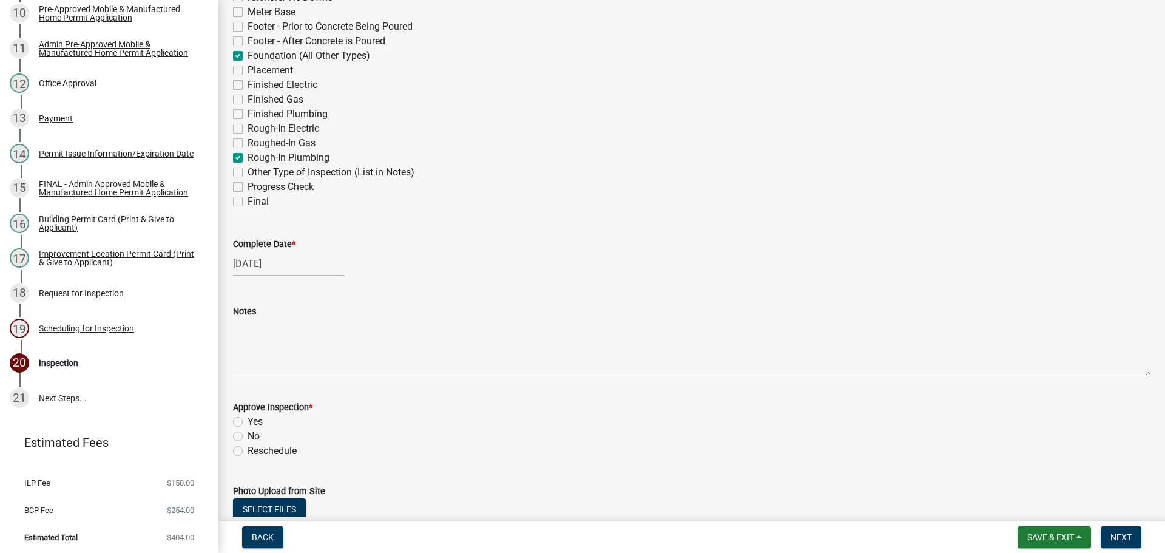
click at [248, 421] on input "Yes" at bounding box center [252, 418] width 8 height 8
click at [1125, 535] on span "Next" at bounding box center [1120, 537] width 21 height 10
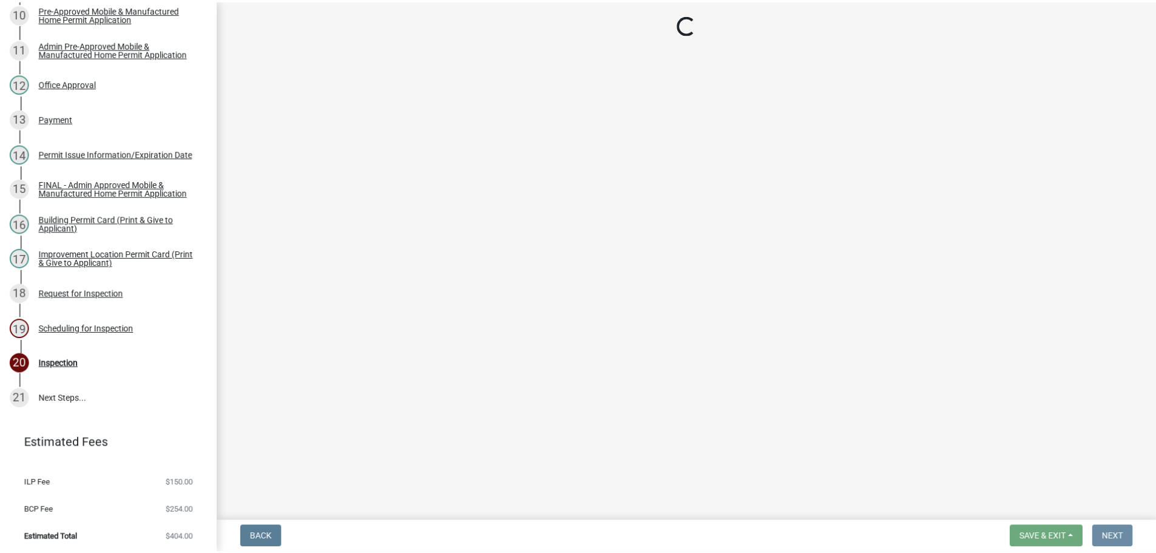
scroll to position [0, 0]
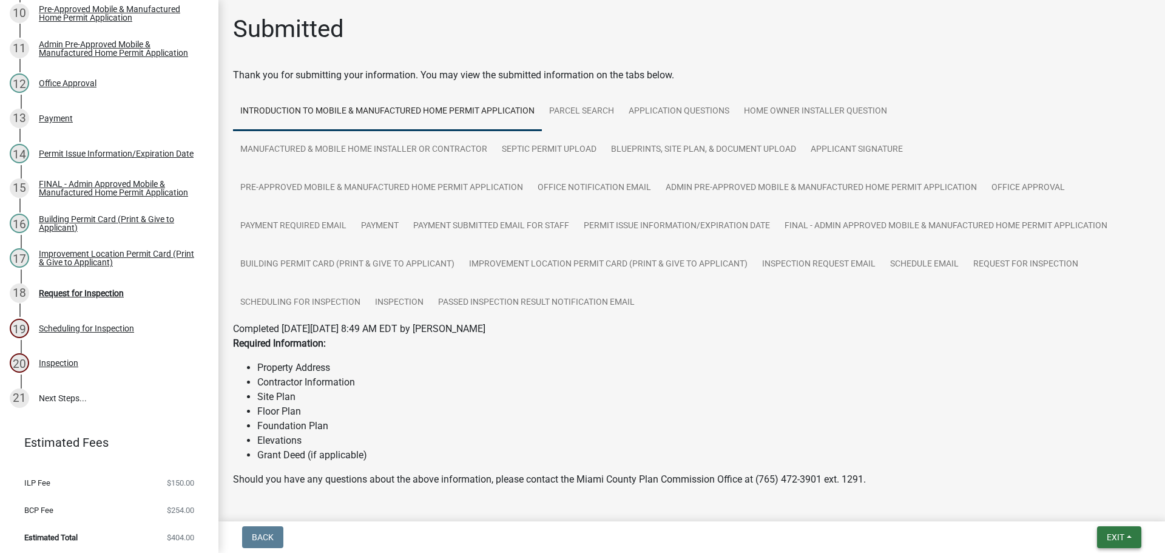
click at [1119, 534] on span "Exit" at bounding box center [1116, 537] width 18 height 10
click at [1109, 515] on button "Save & Exit" at bounding box center [1092, 505] width 97 height 29
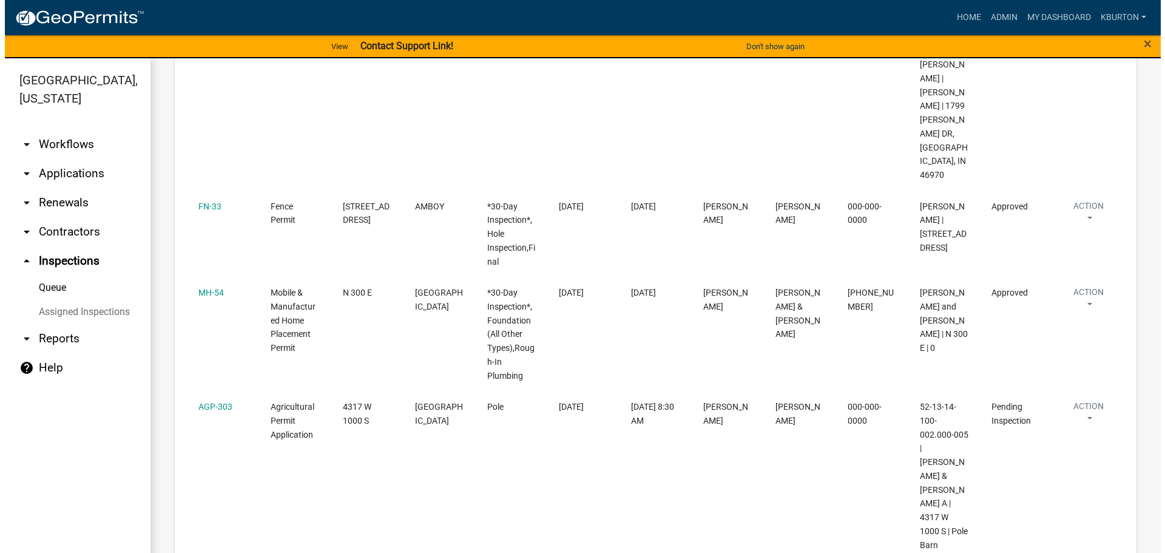
scroll to position [607, 0]
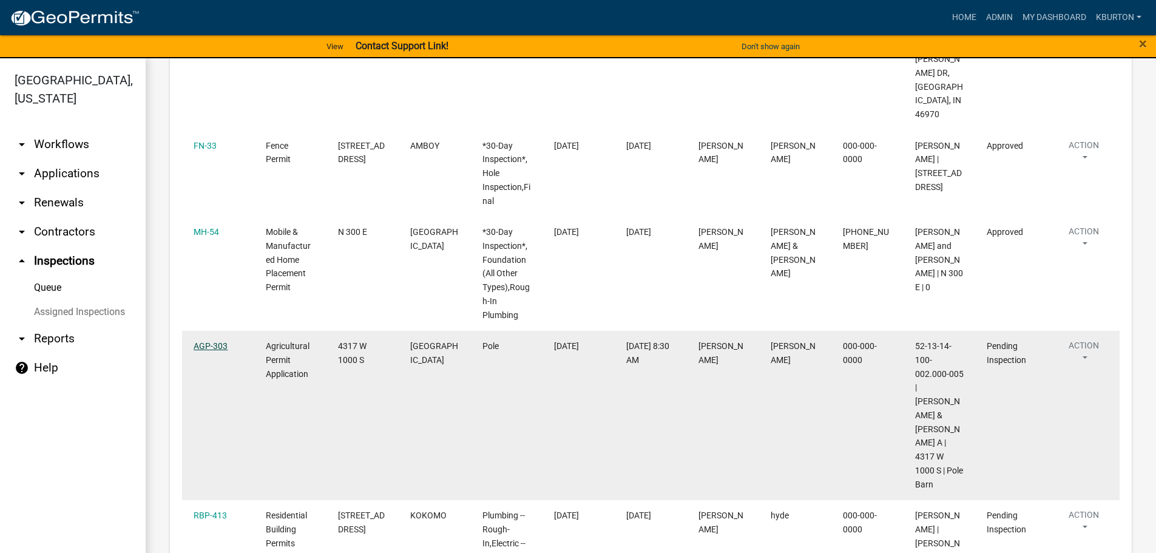
click at [214, 348] on link "AGP-303" at bounding box center [211, 346] width 34 height 10
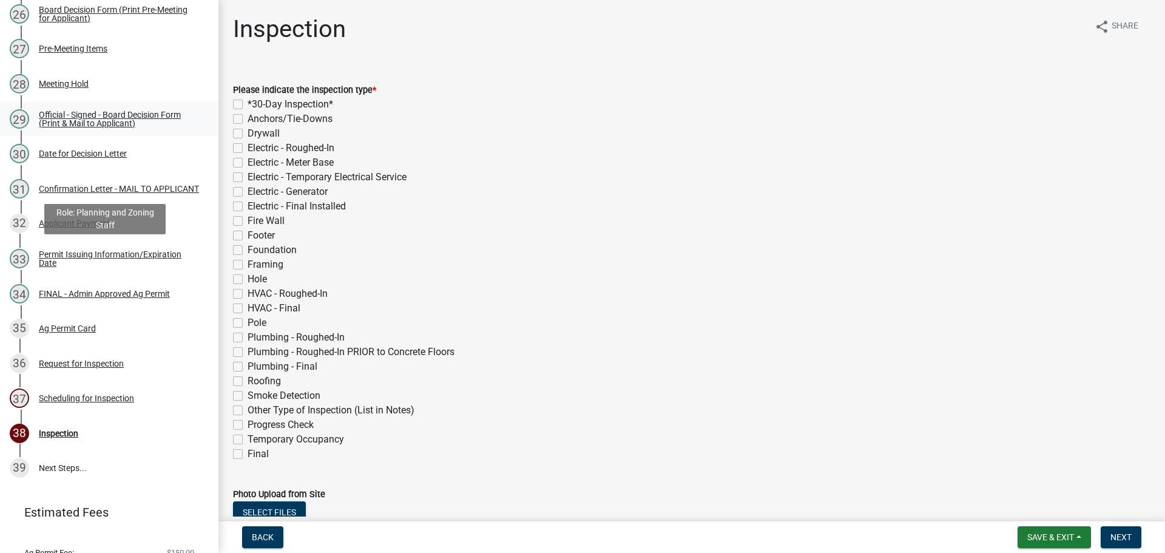
scroll to position [1121, 0]
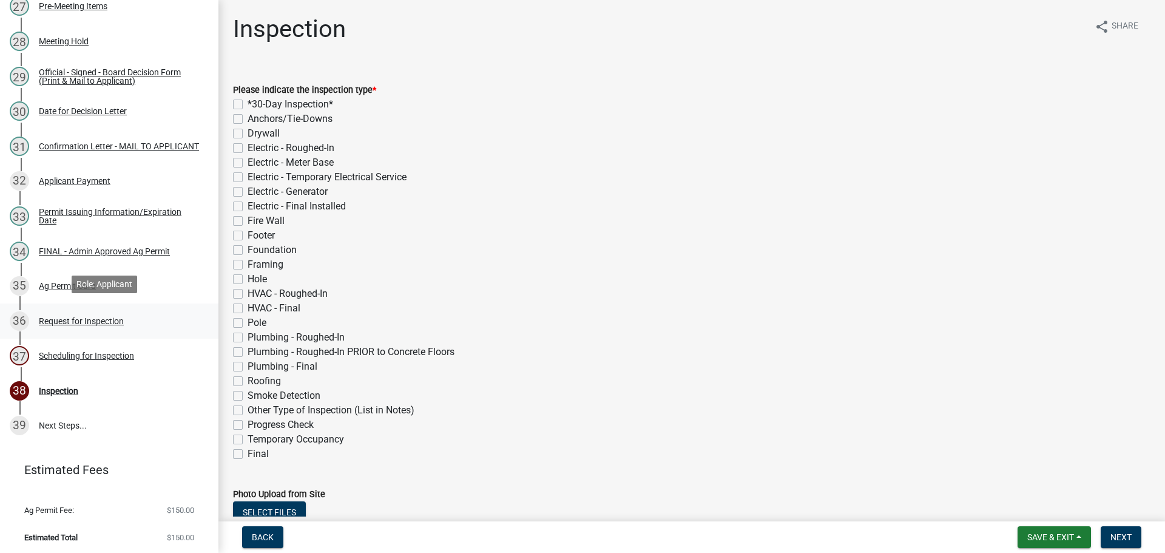
click at [116, 317] on div "Request for Inspection" at bounding box center [81, 321] width 85 height 8
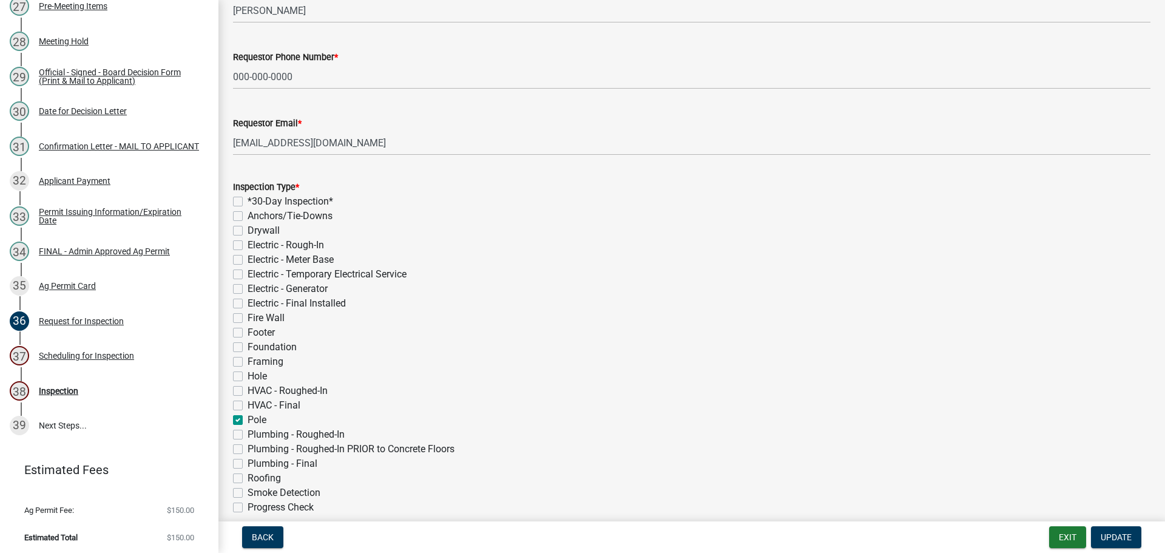
scroll to position [121, 0]
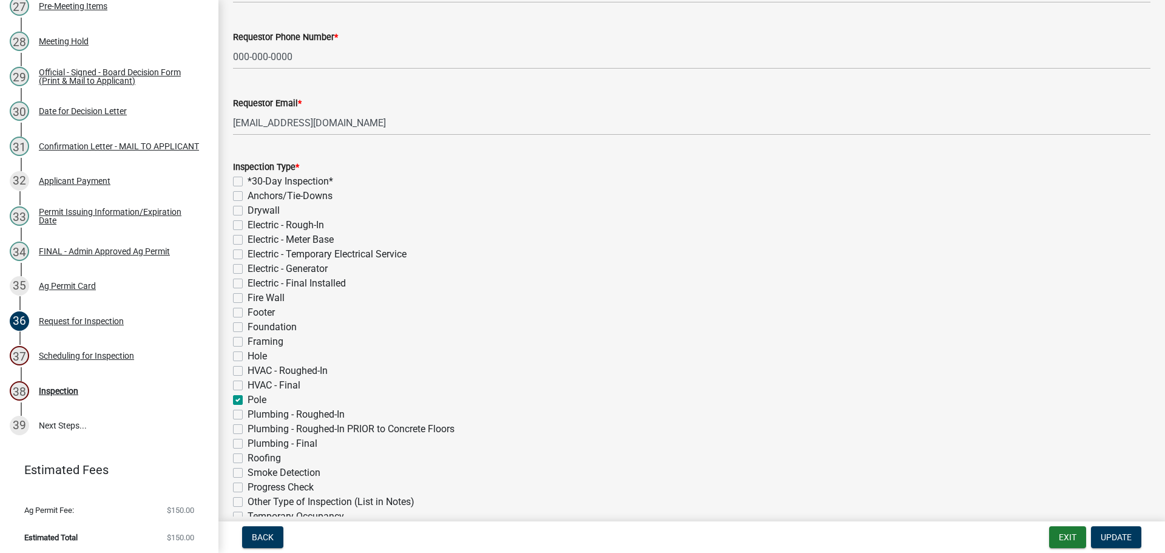
click at [248, 339] on label "Framing" at bounding box center [266, 341] width 36 height 15
click at [248, 339] on input "Framing" at bounding box center [252, 338] width 8 height 8
click at [248, 354] on label "Hole" at bounding box center [257, 356] width 19 height 15
click at [248, 354] on input "Hole" at bounding box center [252, 353] width 8 height 8
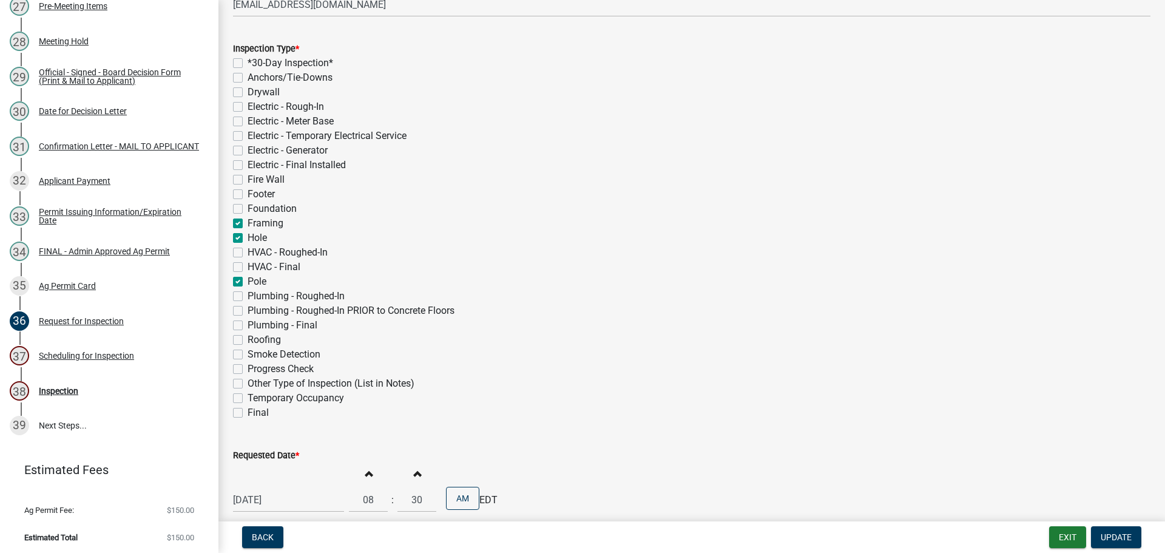
scroll to position [243, 0]
click at [248, 336] on label "Roofing" at bounding box center [264, 336] width 33 height 15
click at [248, 336] on input "Roofing" at bounding box center [252, 333] width 8 height 8
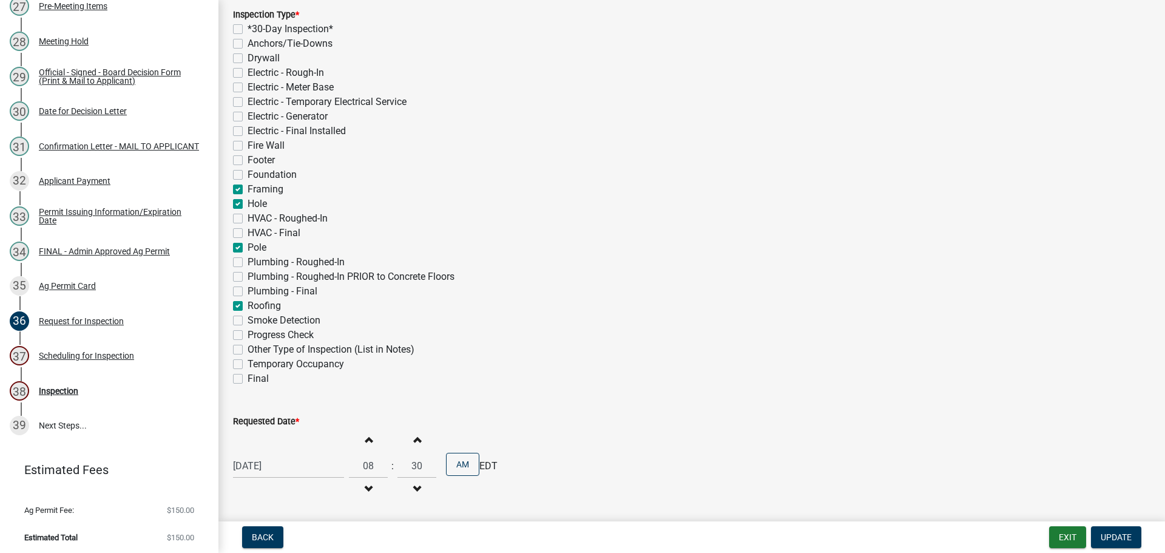
scroll to position [303, 0]
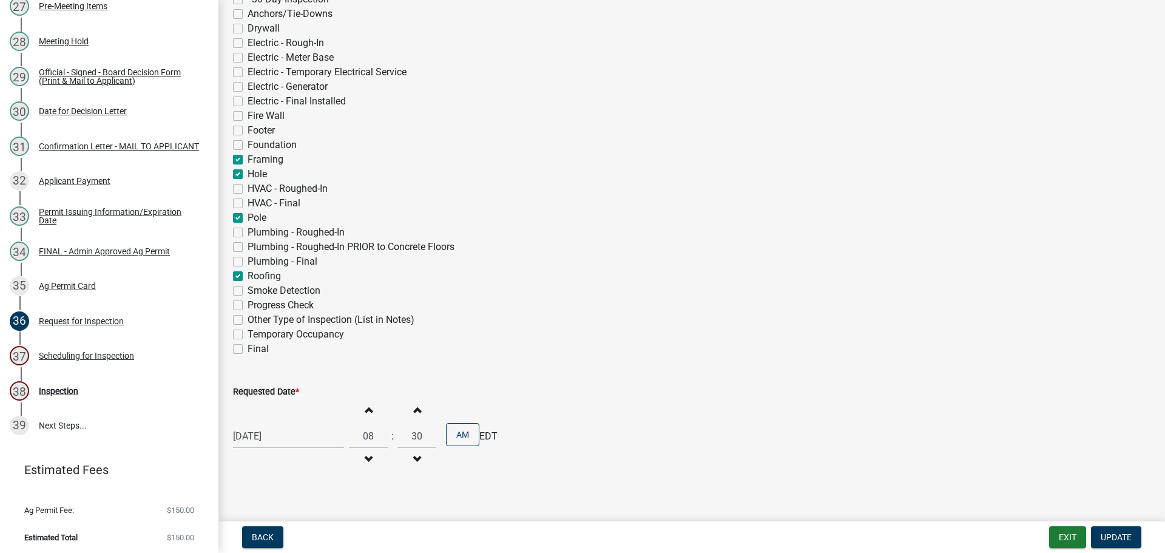
click at [268, 390] on label "Requested Date *" at bounding box center [266, 392] width 66 height 8
click at [268, 423] on input "[DATE]" at bounding box center [288, 435] width 111 height 25
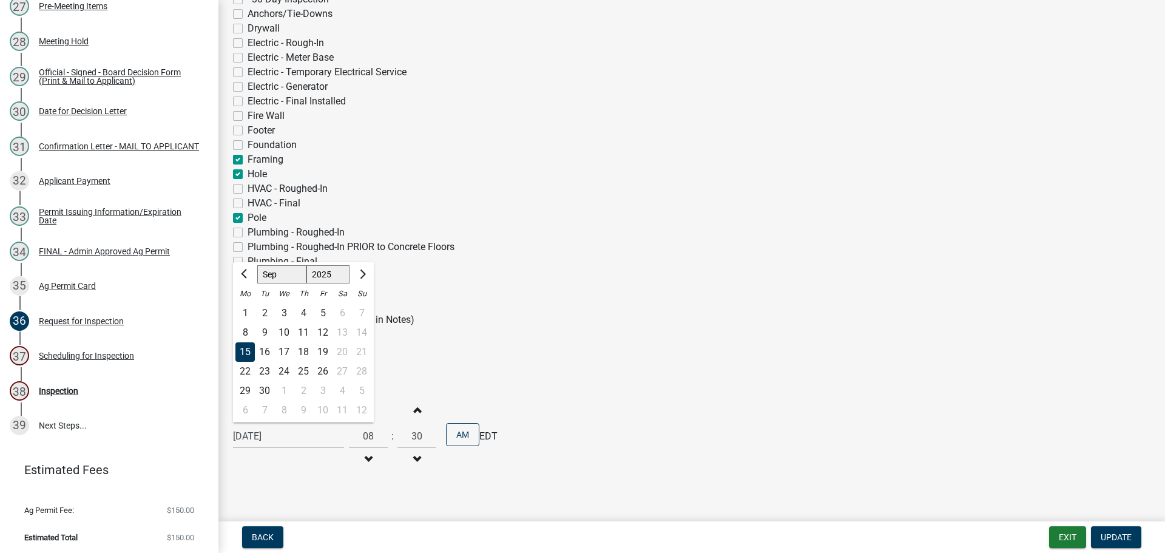
click at [305, 351] on div "18" at bounding box center [303, 351] width 19 height 19
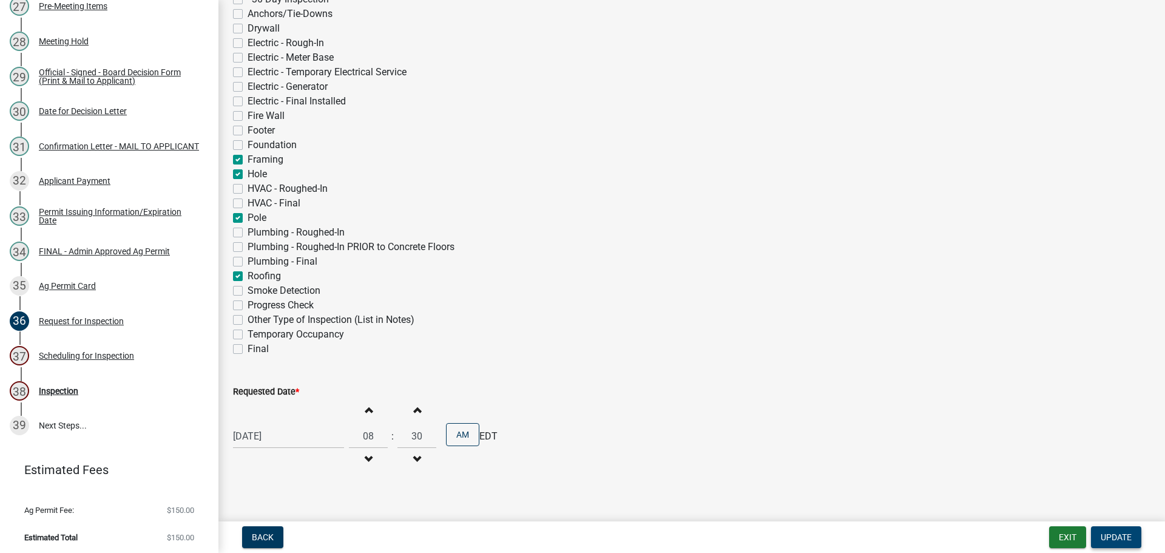
click at [1126, 535] on span "Update" at bounding box center [1116, 537] width 31 height 10
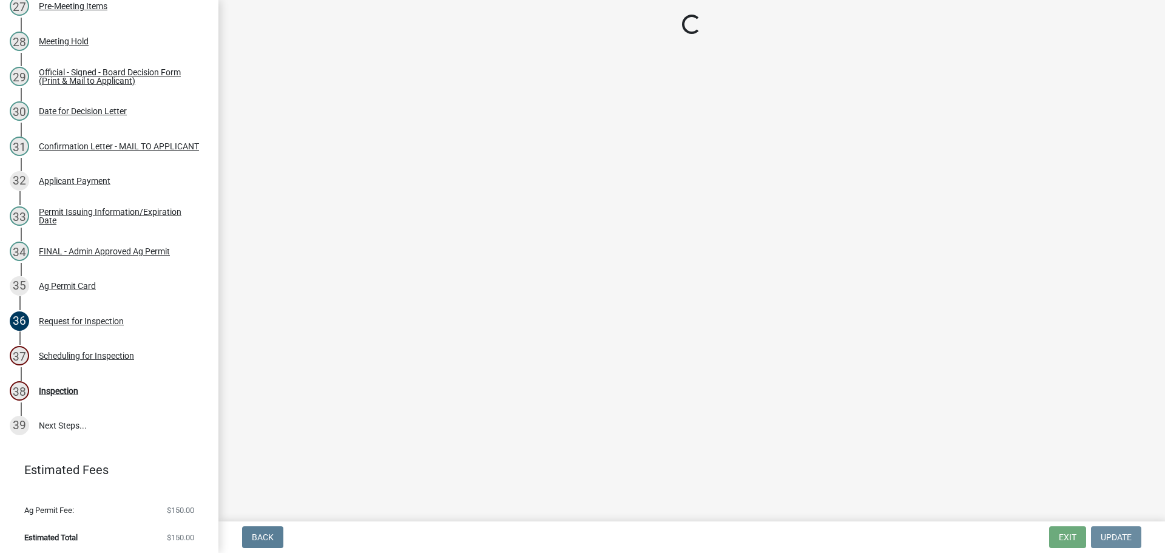
scroll to position [0, 0]
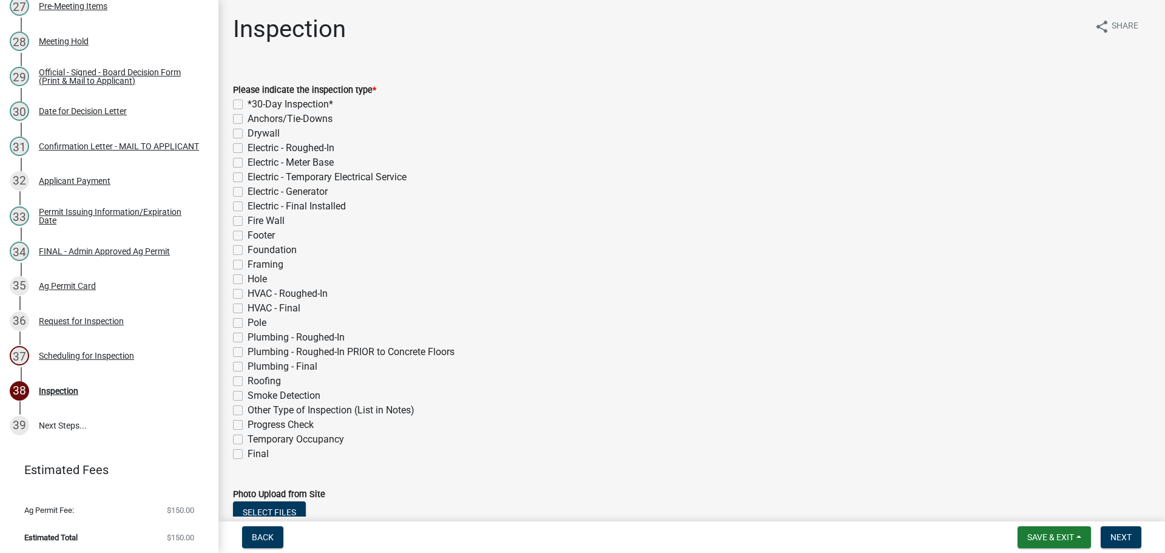
click at [248, 263] on label "Framing" at bounding box center [266, 264] width 36 height 15
click at [248, 263] on input "Framing" at bounding box center [252, 261] width 8 height 8
click at [248, 280] on label "Hole" at bounding box center [257, 279] width 19 height 15
click at [248, 280] on input "Hole" at bounding box center [252, 276] width 8 height 8
click at [248, 320] on label "Pole" at bounding box center [257, 322] width 19 height 15
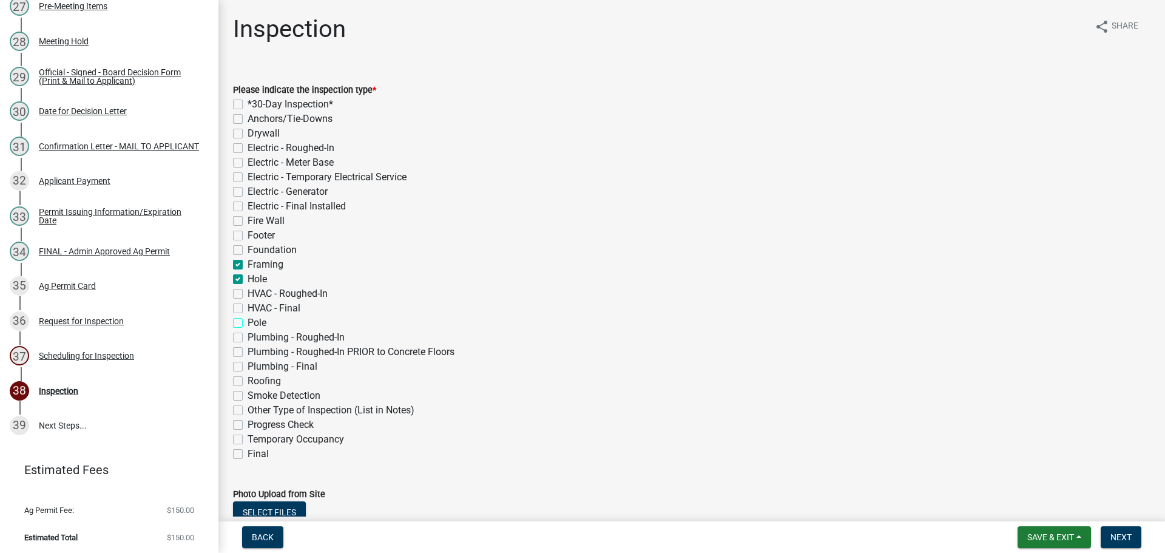
click at [248, 320] on input "Pole" at bounding box center [252, 319] width 8 height 8
click at [248, 379] on label "Roofing" at bounding box center [264, 381] width 33 height 15
click at [248, 379] on input "Roofing" at bounding box center [252, 378] width 8 height 8
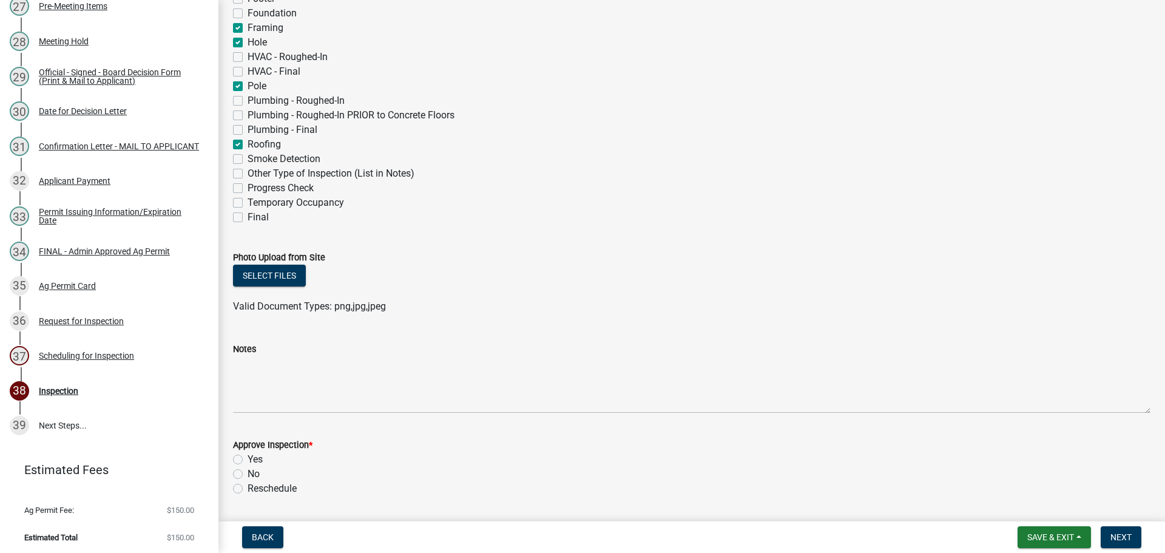
scroll to position [303, 0]
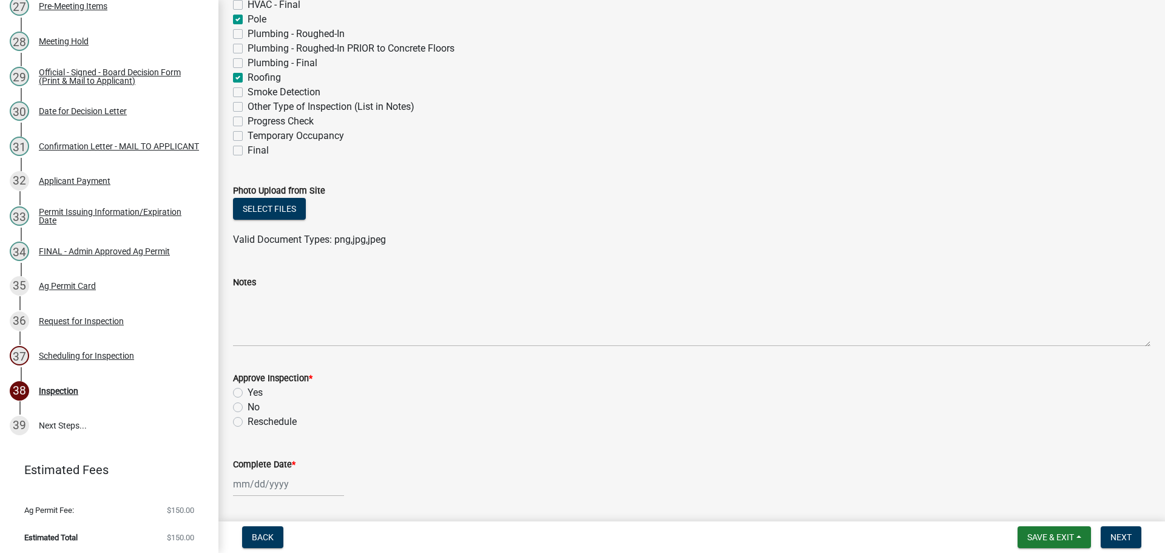
click at [248, 391] on label "Yes" at bounding box center [255, 392] width 15 height 15
click at [248, 391] on input "Yes" at bounding box center [252, 389] width 8 height 8
click at [282, 464] on label "Complete Date *" at bounding box center [264, 464] width 62 height 8
click at [282, 471] on input "Complete Date *" at bounding box center [288, 483] width 111 height 25
click at [305, 398] on div "18" at bounding box center [303, 399] width 19 height 19
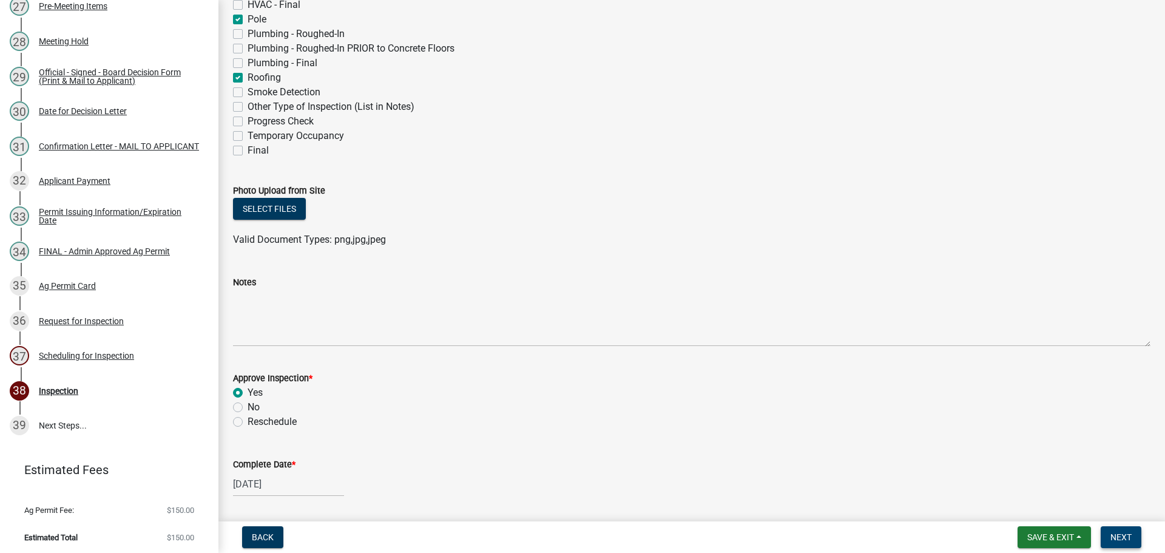
click at [1111, 534] on span "Next" at bounding box center [1120, 537] width 21 height 10
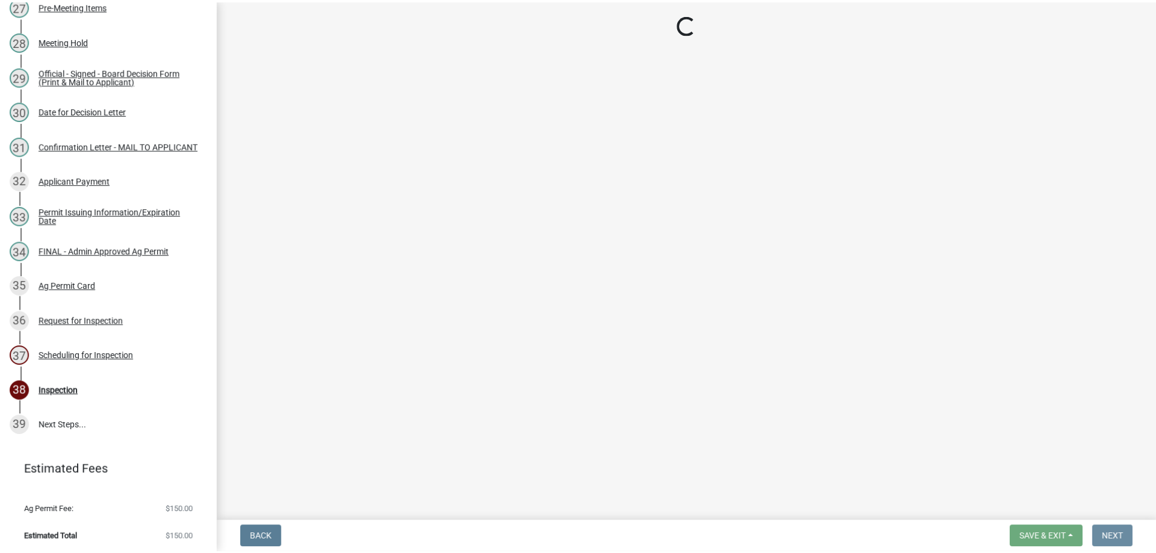
scroll to position [0, 0]
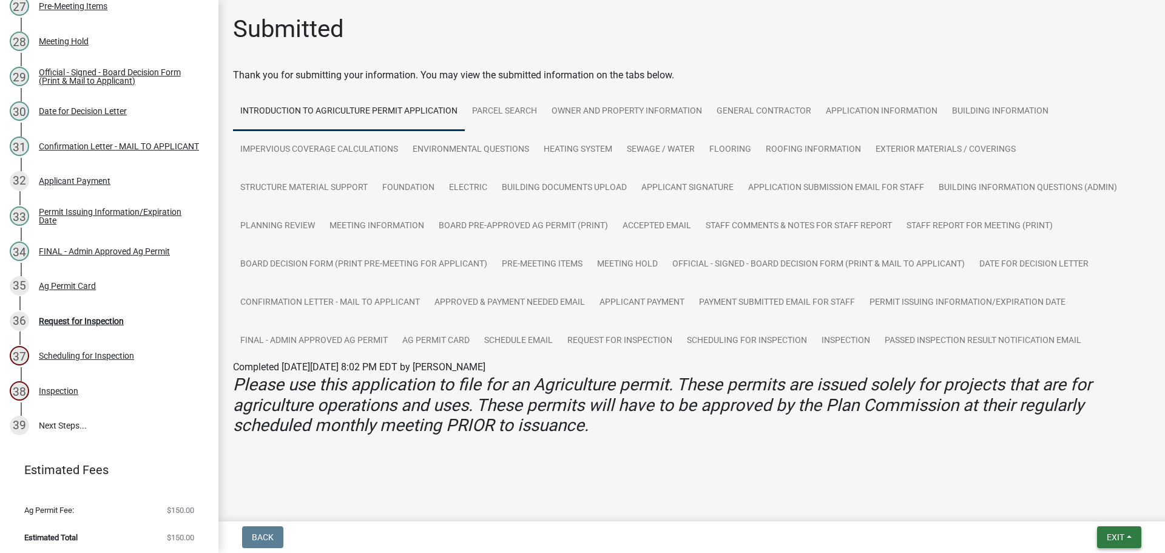
click at [1119, 533] on span "Exit" at bounding box center [1116, 537] width 18 height 10
click at [1109, 514] on button "Save & Exit" at bounding box center [1092, 505] width 97 height 29
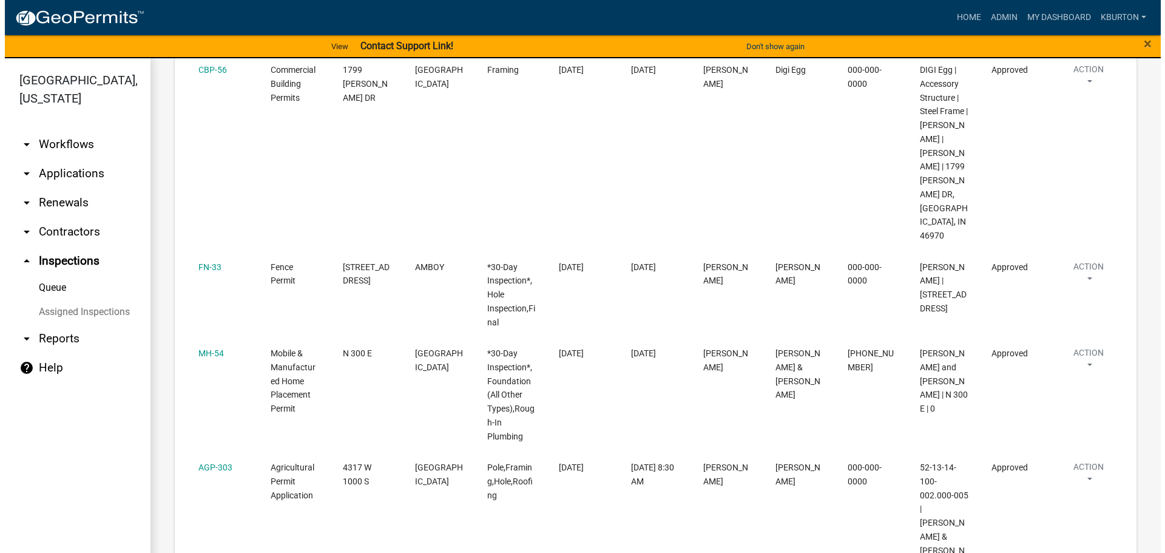
scroll to position [546, 0]
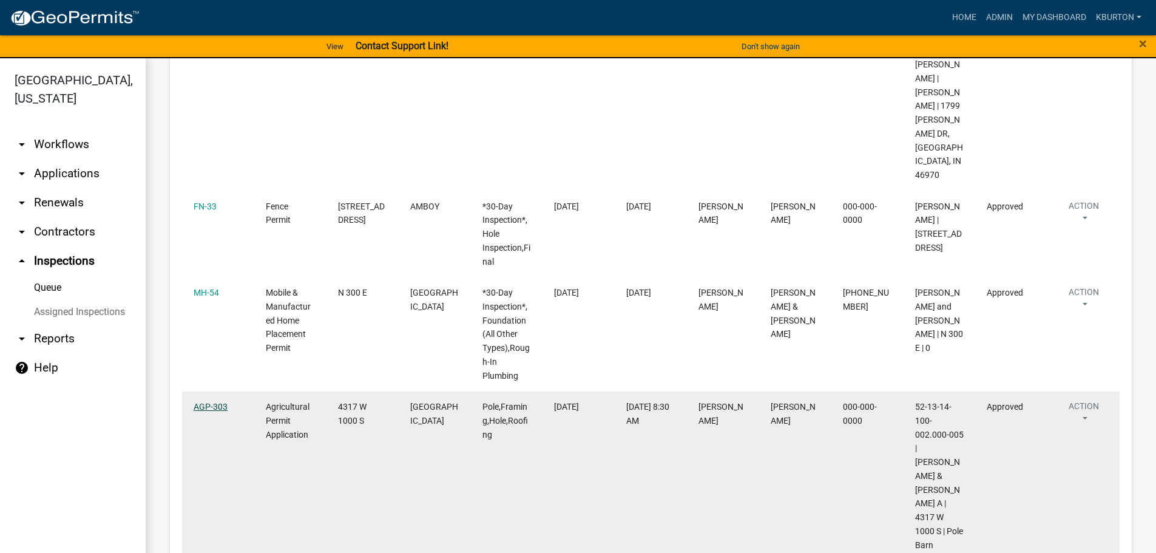
click at [218, 407] on link "AGP-303" at bounding box center [211, 407] width 34 height 10
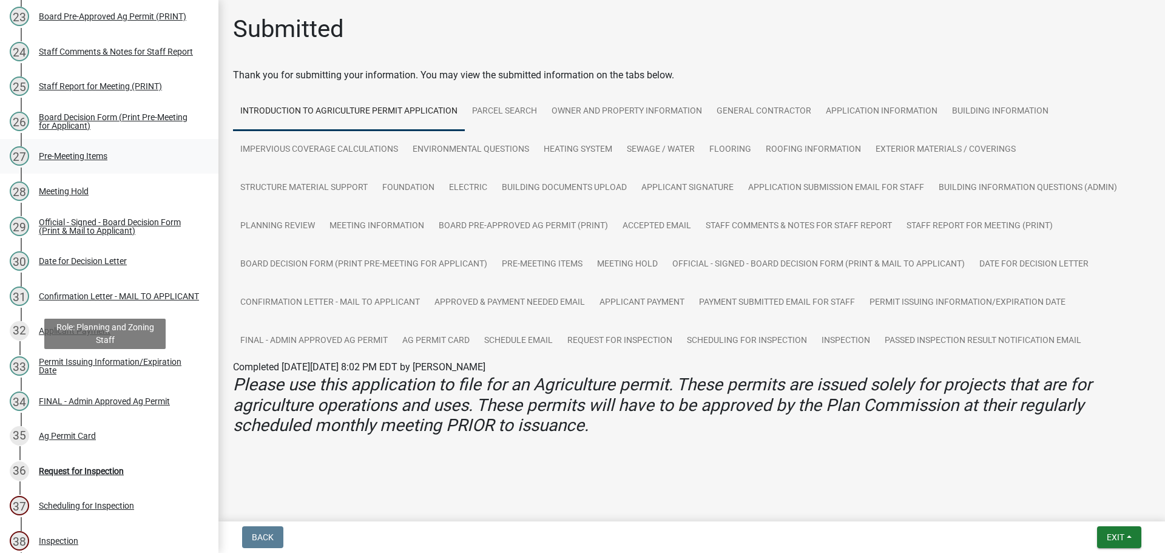
scroll to position [1092, 0]
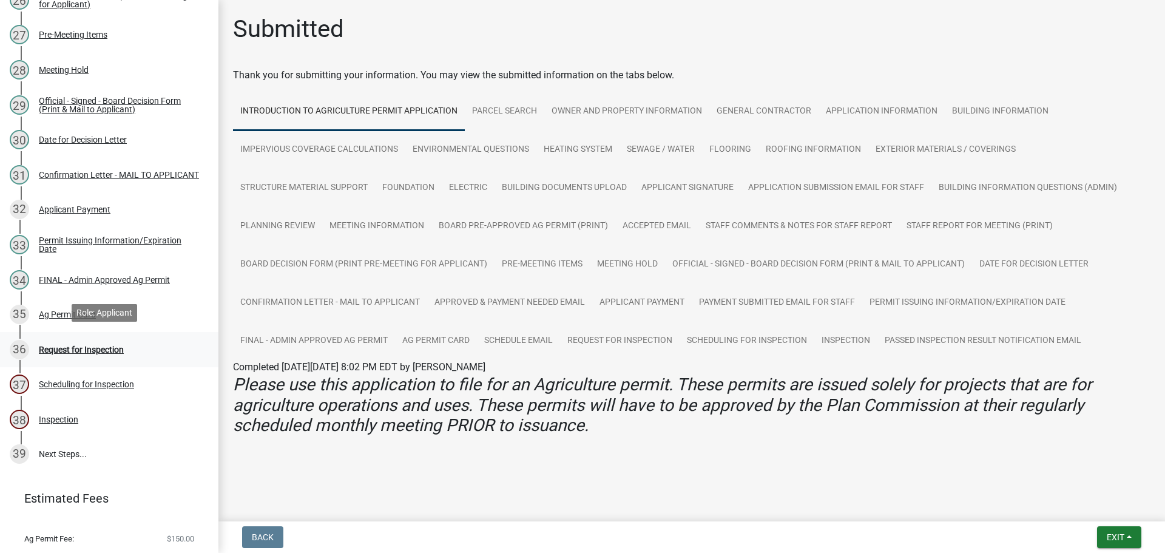
click at [58, 345] on div "Request for Inspection" at bounding box center [81, 349] width 85 height 8
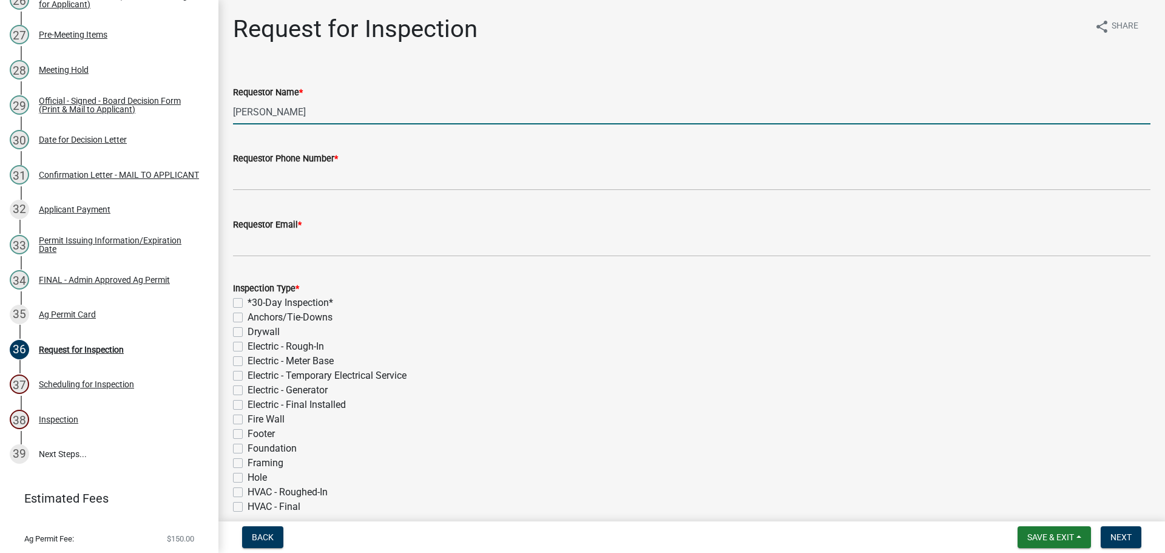
click at [338, 118] on input "[PERSON_NAME]" at bounding box center [691, 111] width 917 height 25
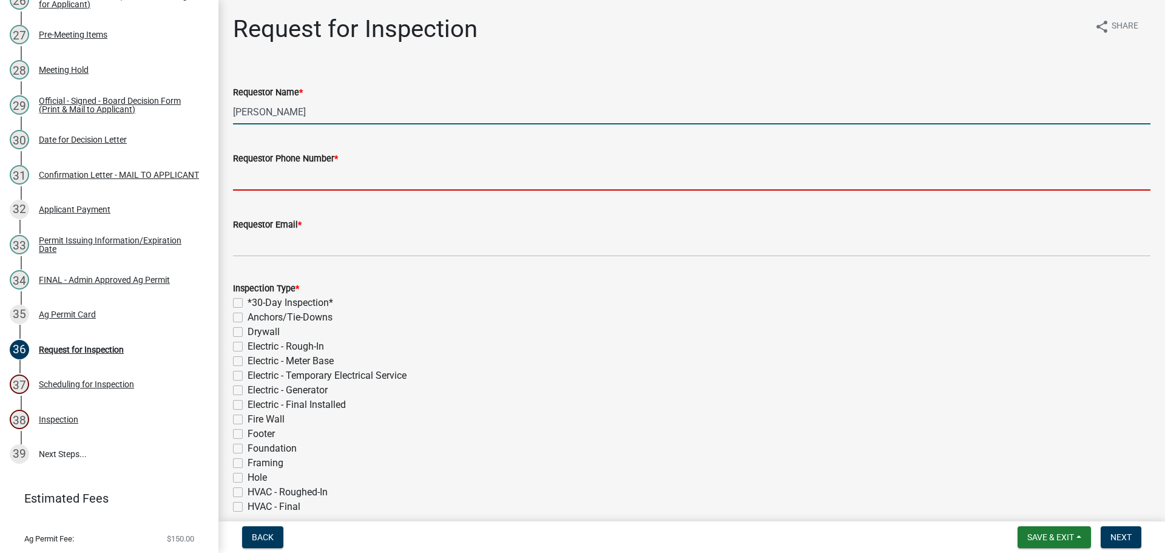
click at [330, 174] on input "Requestor Phone Number *" at bounding box center [691, 178] width 917 height 25
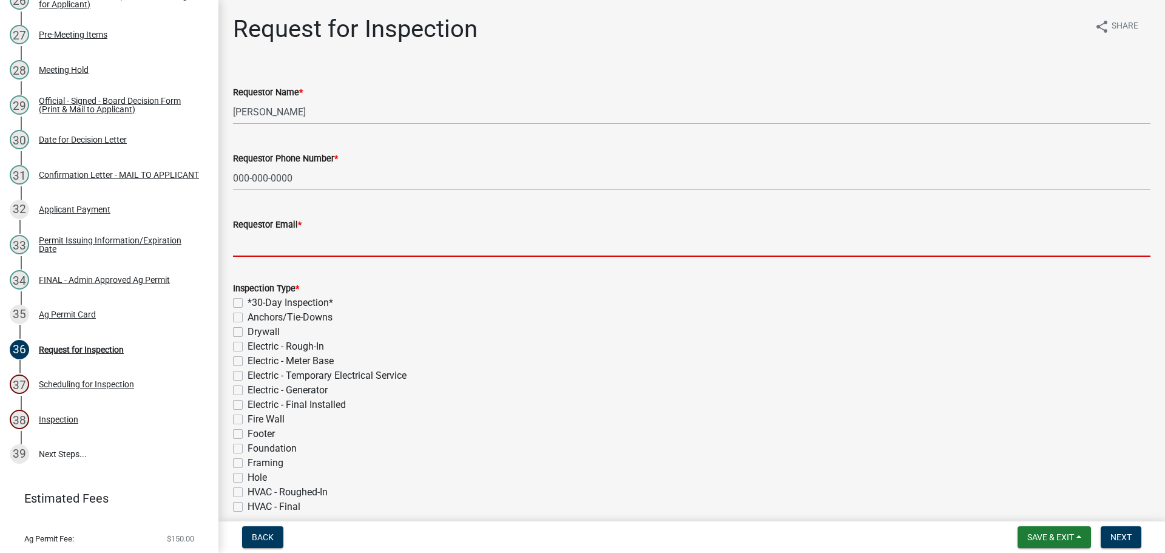
click at [349, 244] on input "Requestor Email *" at bounding box center [691, 244] width 917 height 25
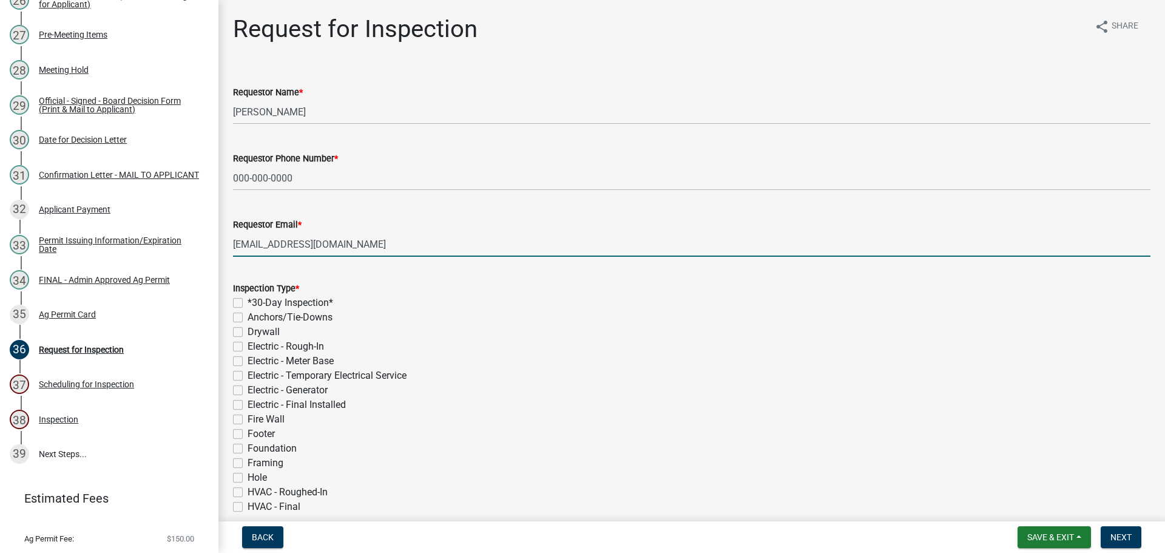
scroll to position [243, 0]
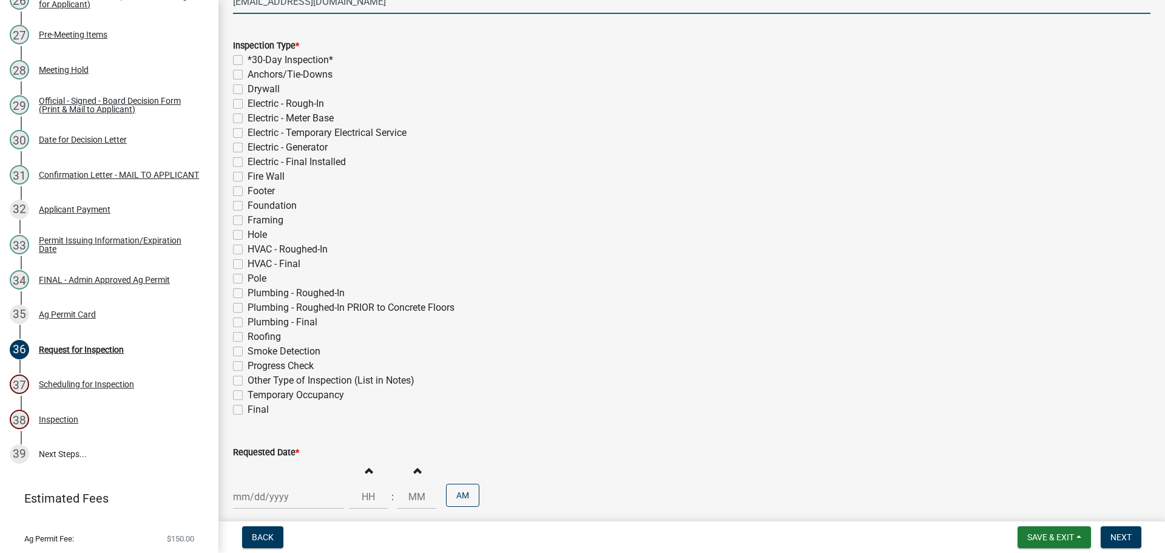
click at [248, 410] on label "Final" at bounding box center [258, 409] width 21 height 15
click at [248, 410] on input "Final" at bounding box center [252, 406] width 8 height 8
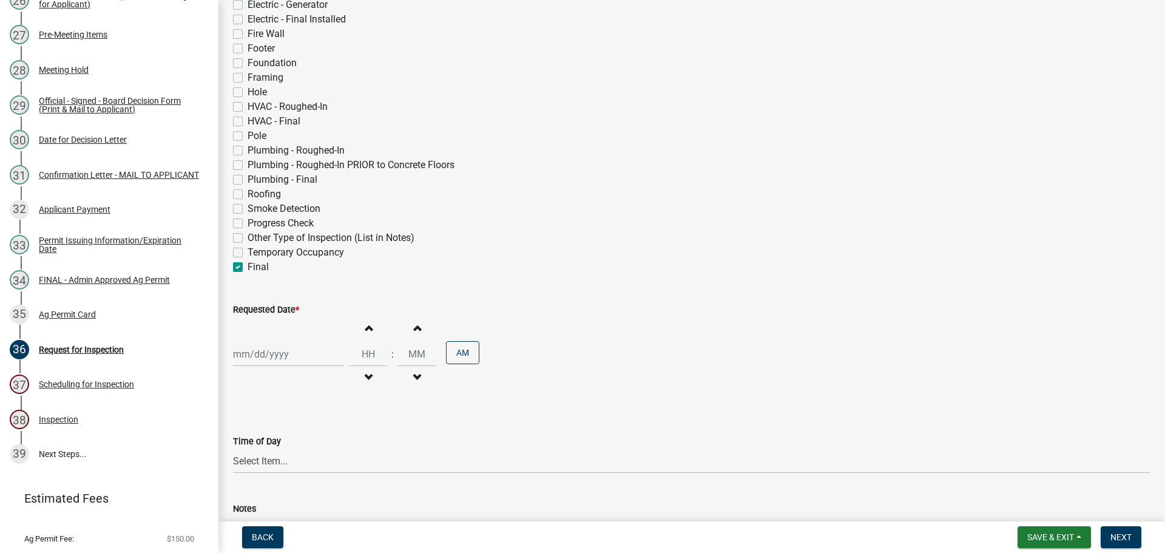
scroll to position [425, 0]
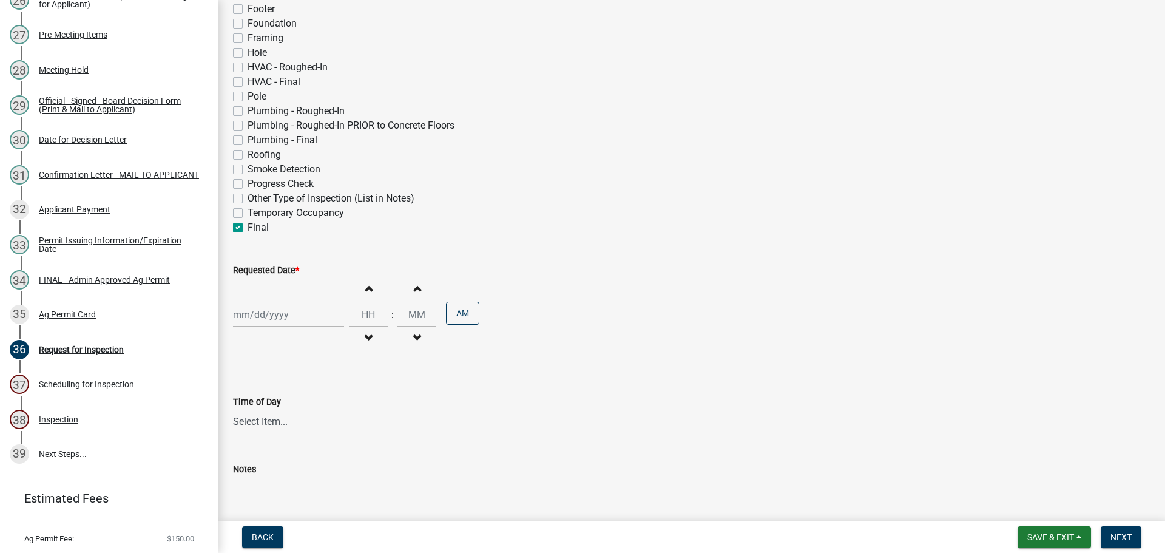
click at [276, 269] on label "Requested Date *" at bounding box center [266, 270] width 66 height 8
click at [276, 302] on input "Requested Date *" at bounding box center [288, 314] width 111 height 25
click at [285, 477] on div "8" at bounding box center [283, 476] width 19 height 19
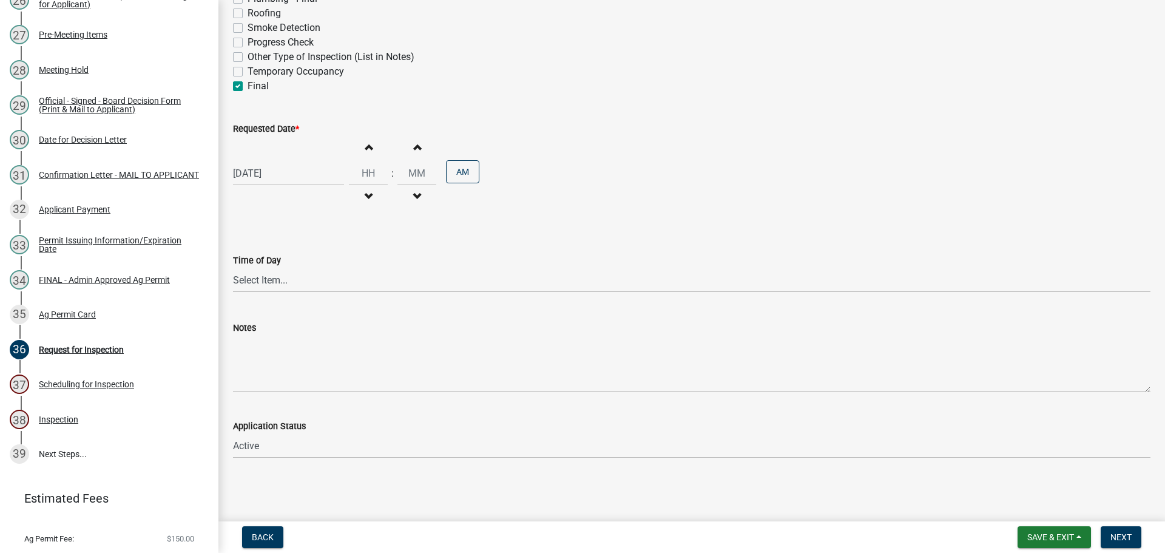
scroll to position [445, 0]
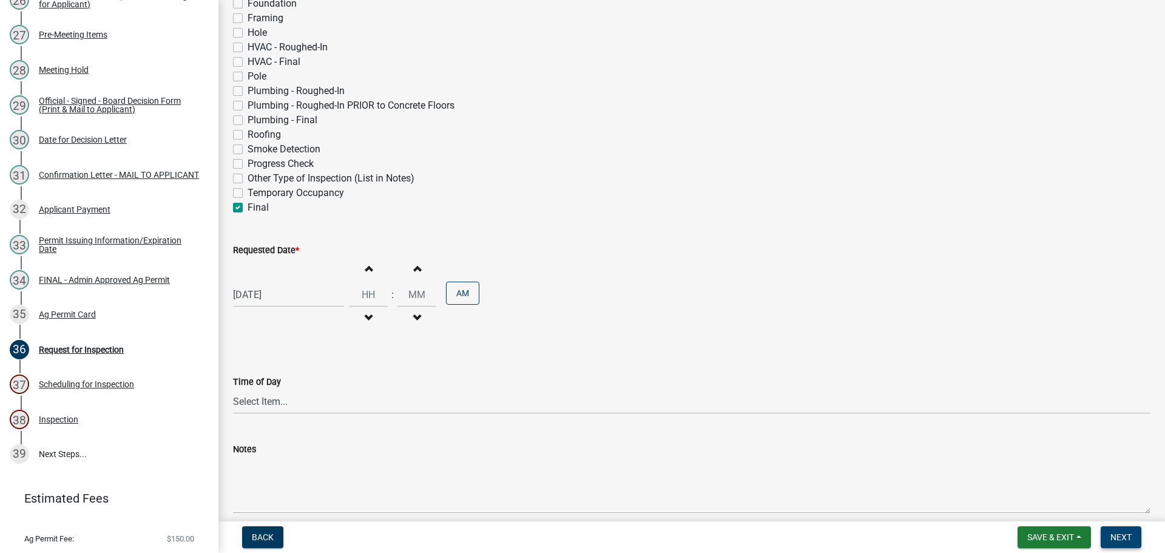
click at [1121, 535] on span "Next" at bounding box center [1120, 537] width 21 height 10
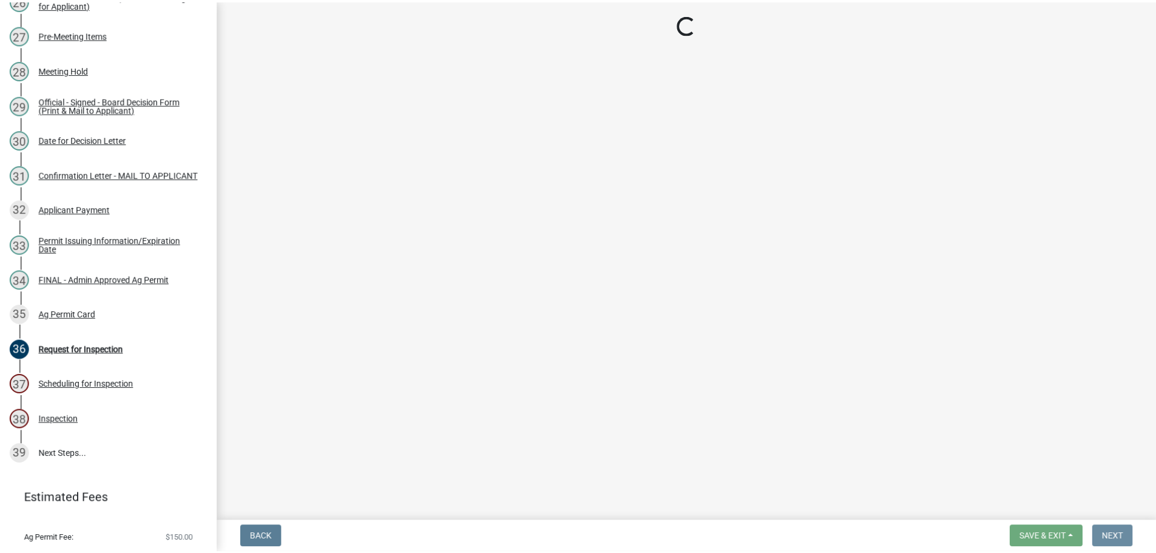
scroll to position [0, 0]
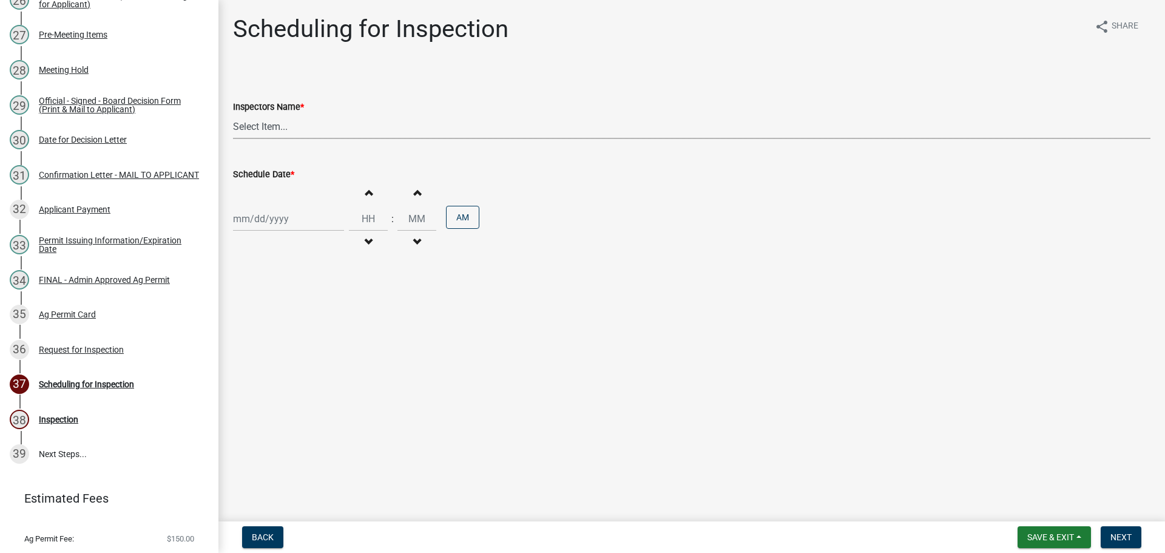
click at [265, 119] on select "Select Item... bmthomas ([PERSON_NAME]) croser ([PERSON_NAME]) [PERSON_NAME] ([…" at bounding box center [691, 126] width 917 height 25
click at [233, 114] on select "Select Item... bmthomas ([PERSON_NAME]) croser ([PERSON_NAME]) [PERSON_NAME] ([…" at bounding box center [691, 126] width 917 height 25
click at [271, 173] on label "Schedule Date *" at bounding box center [263, 174] width 61 height 8
click at [271, 206] on input "Schedule Date *" at bounding box center [288, 218] width 111 height 25
click at [283, 380] on div "8" at bounding box center [283, 380] width 19 height 19
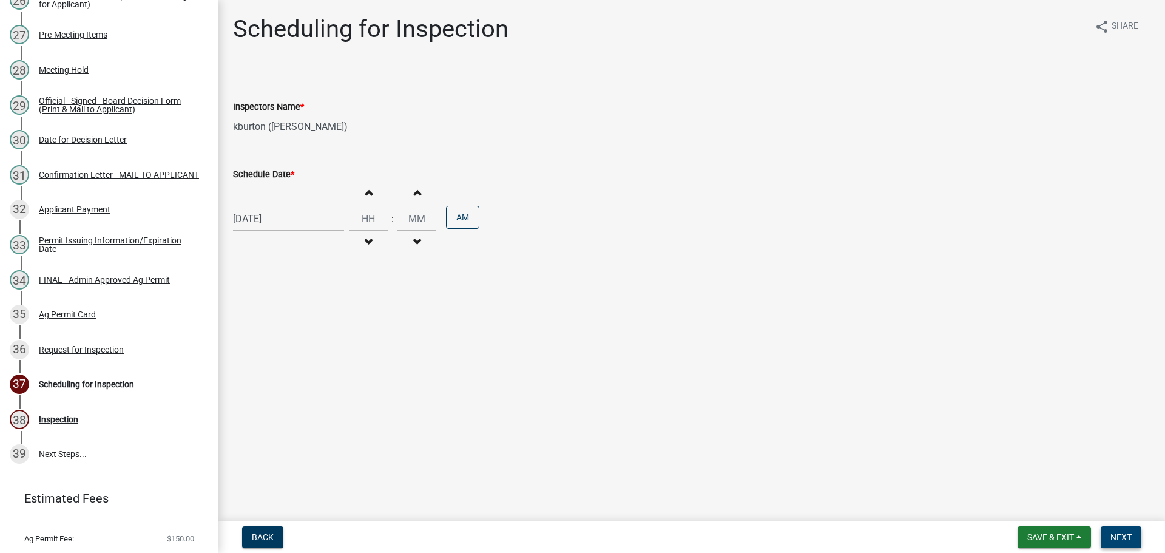
click at [1119, 540] on span "Next" at bounding box center [1120, 537] width 21 height 10
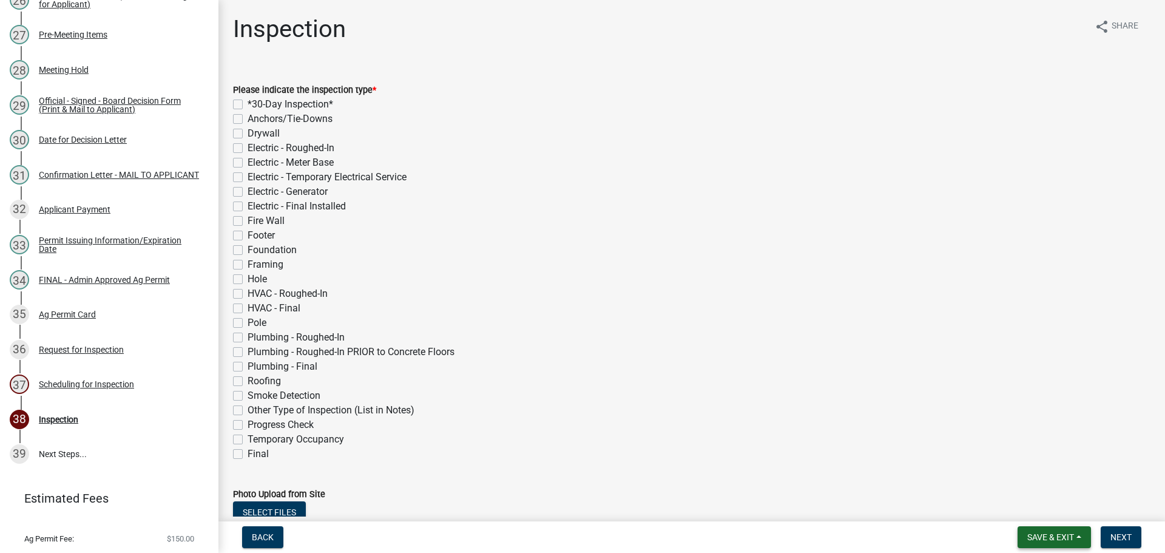
click at [1061, 541] on span "Save & Exit" at bounding box center [1050, 537] width 47 height 10
click at [1053, 518] on button "Save & Exit" at bounding box center [1042, 505] width 97 height 29
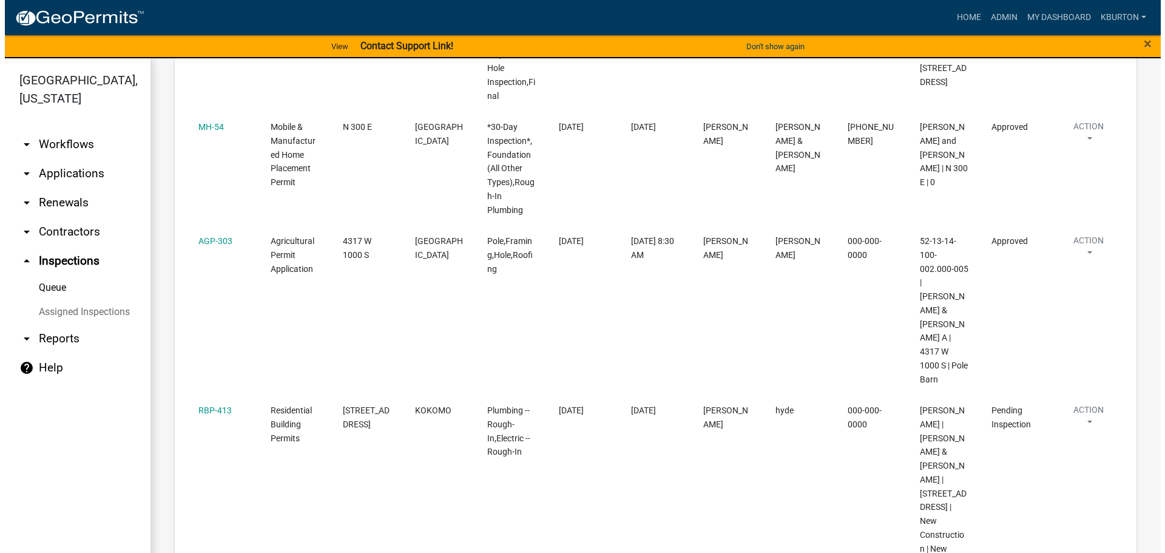
scroll to position [728, 0]
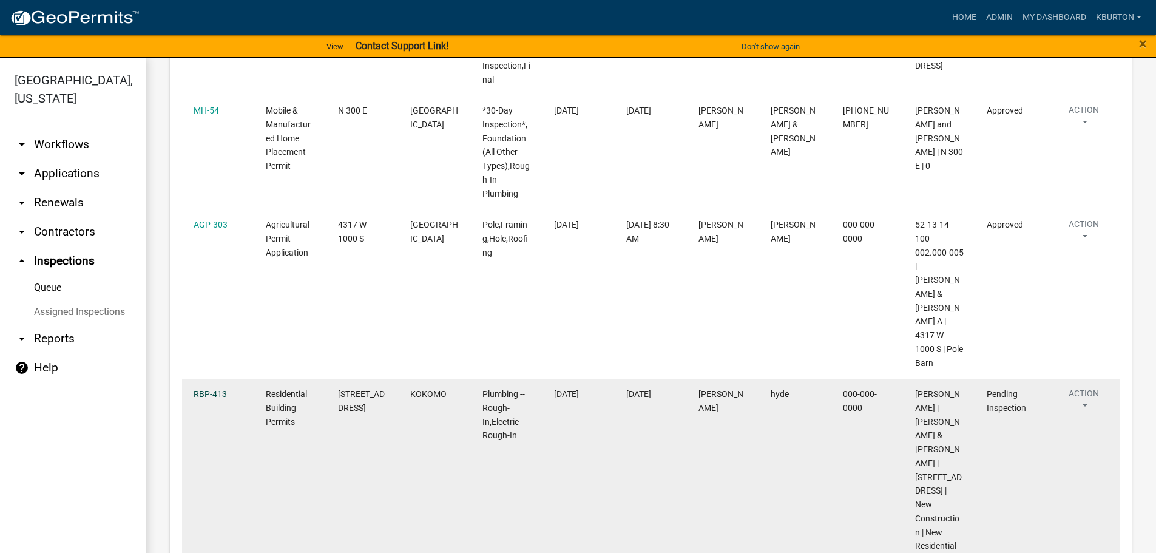
click at [207, 389] on link "RBP-413" at bounding box center [210, 394] width 33 height 10
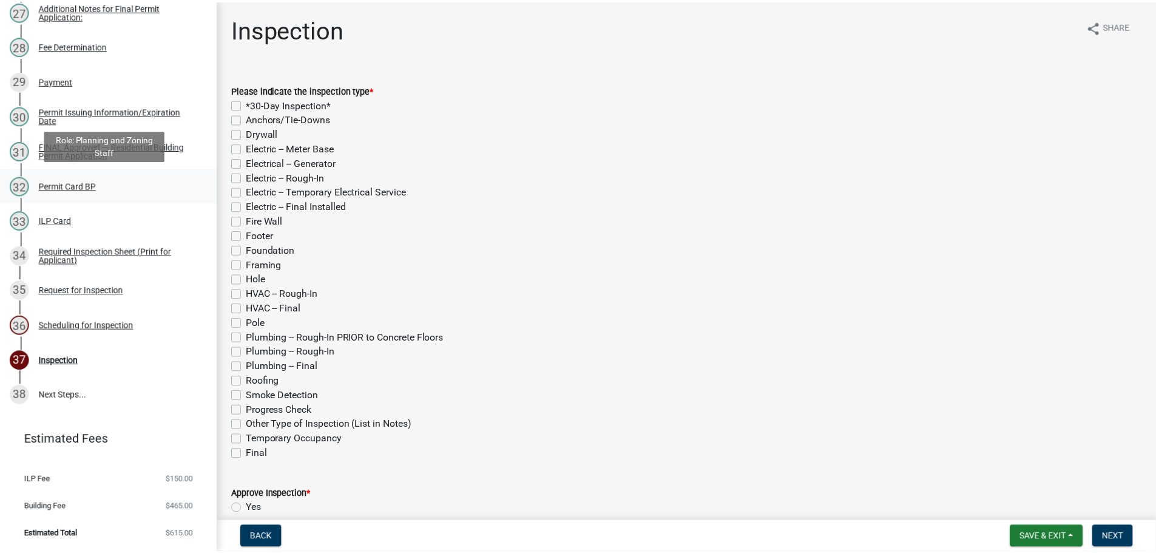
scroll to position [1113, 0]
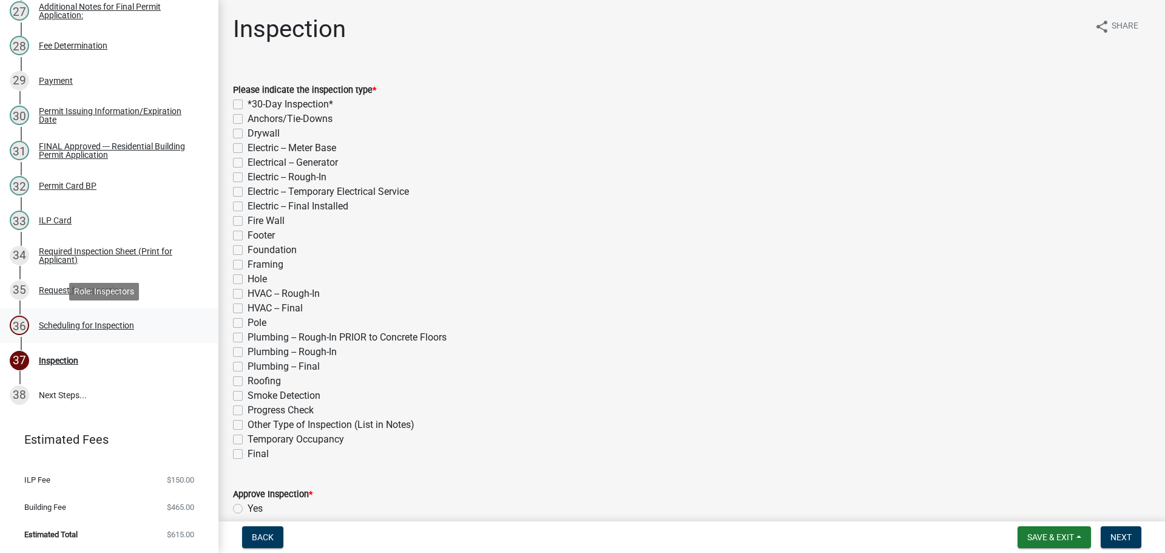
click at [105, 326] on div "Scheduling for Inspection" at bounding box center [86, 325] width 95 height 8
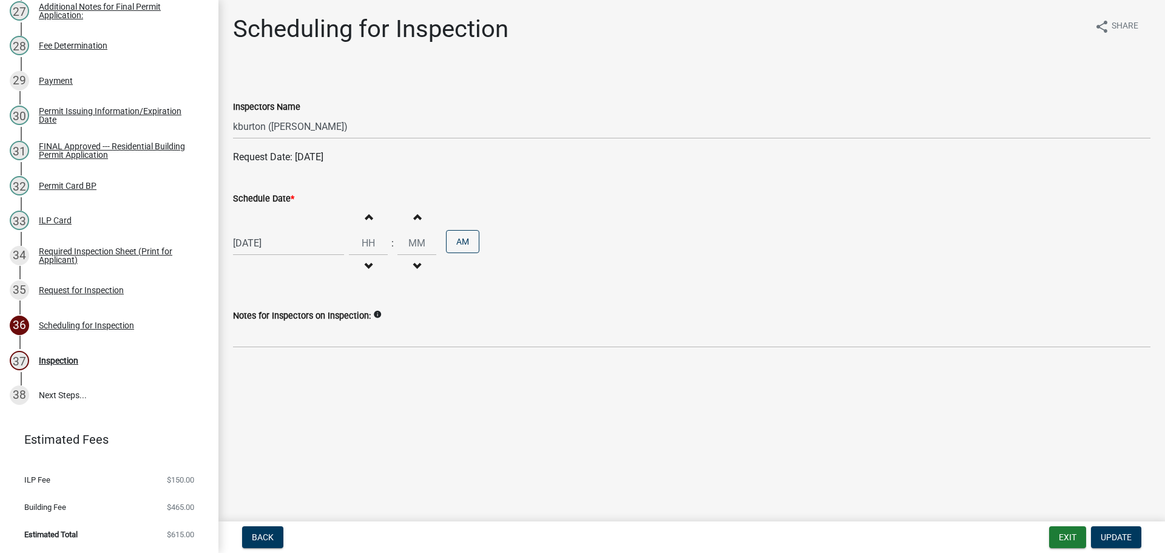
click at [278, 201] on label "Schedule Date *" at bounding box center [263, 199] width 61 height 8
click at [278, 231] on input "[DATE]" at bounding box center [288, 243] width 111 height 25
click at [248, 366] on div "22" at bounding box center [244, 365] width 19 height 19
click at [1107, 530] on button "Update" at bounding box center [1116, 537] width 50 height 22
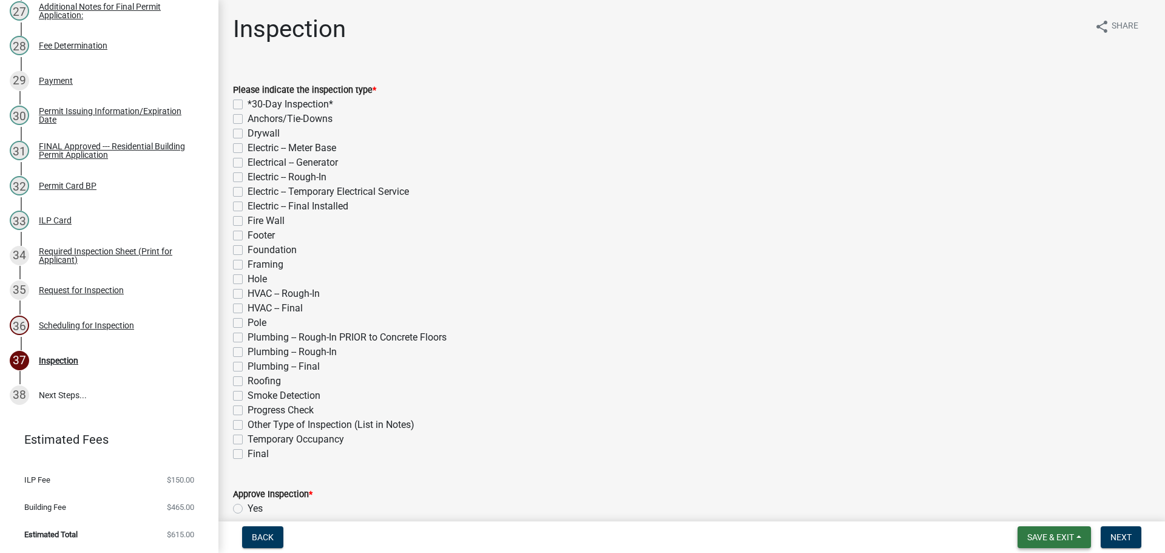
click at [1061, 537] on span "Save & Exit" at bounding box center [1050, 537] width 47 height 10
click at [1057, 512] on button "Save & Exit" at bounding box center [1042, 505] width 97 height 29
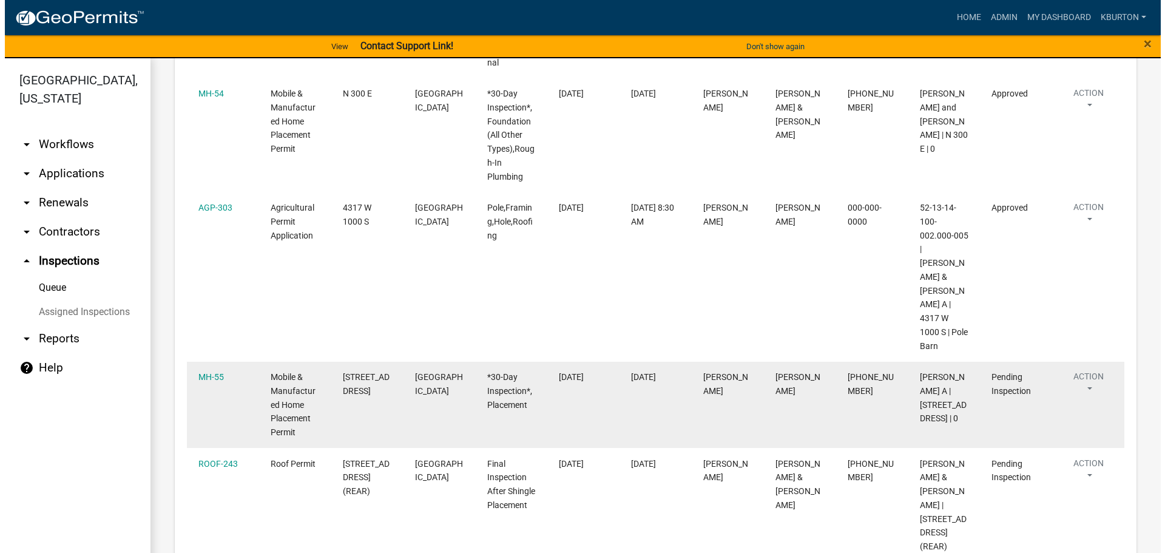
scroll to position [742, 0]
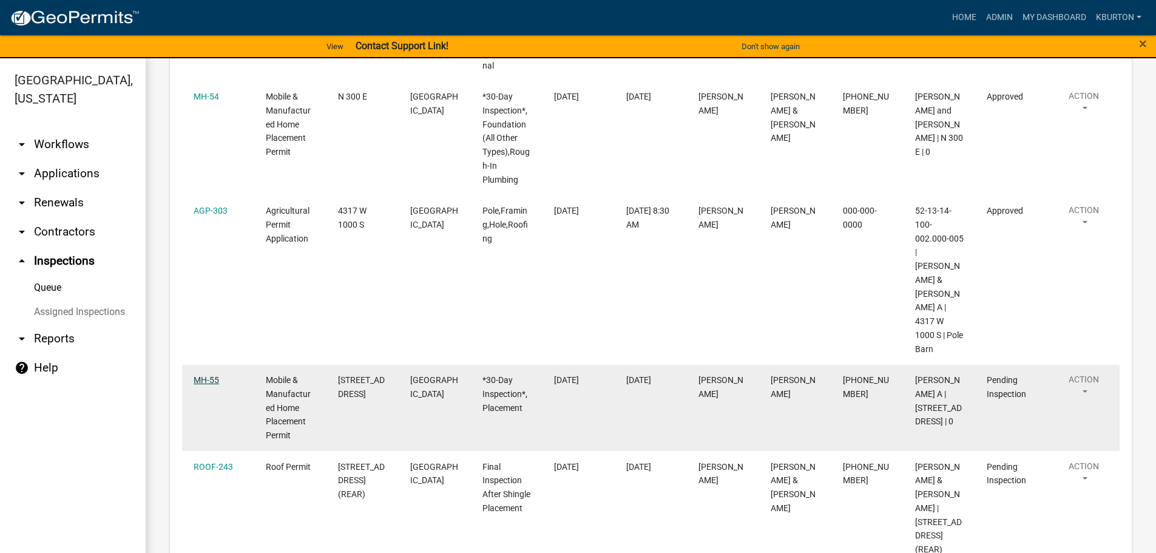
click at [201, 375] on link "MH-55" at bounding box center [206, 380] width 25 height 10
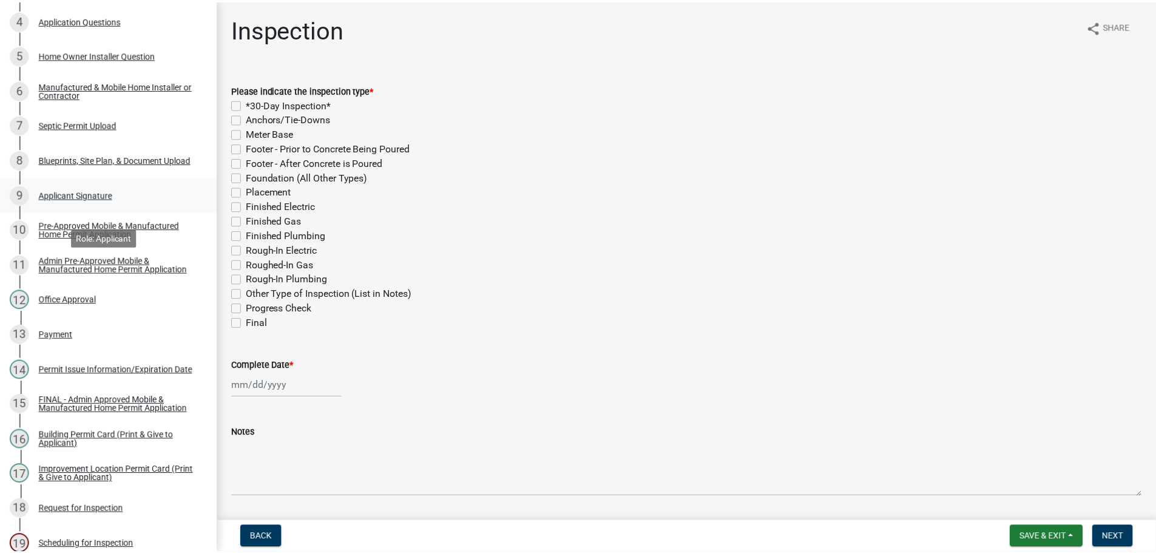
scroll to position [519, 0]
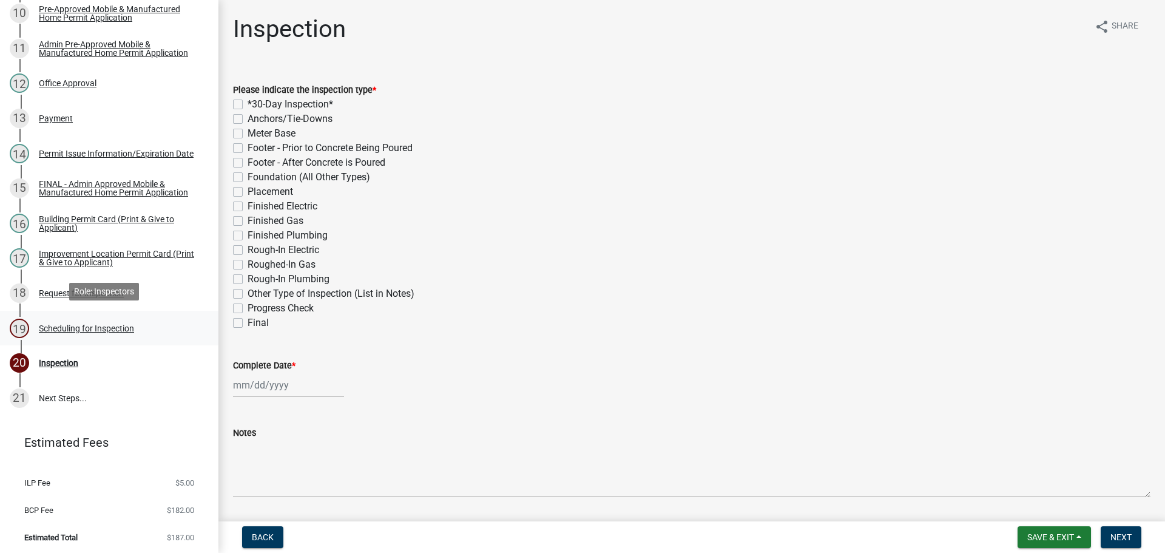
click at [103, 325] on div "Scheduling for Inspection" at bounding box center [86, 328] width 95 height 8
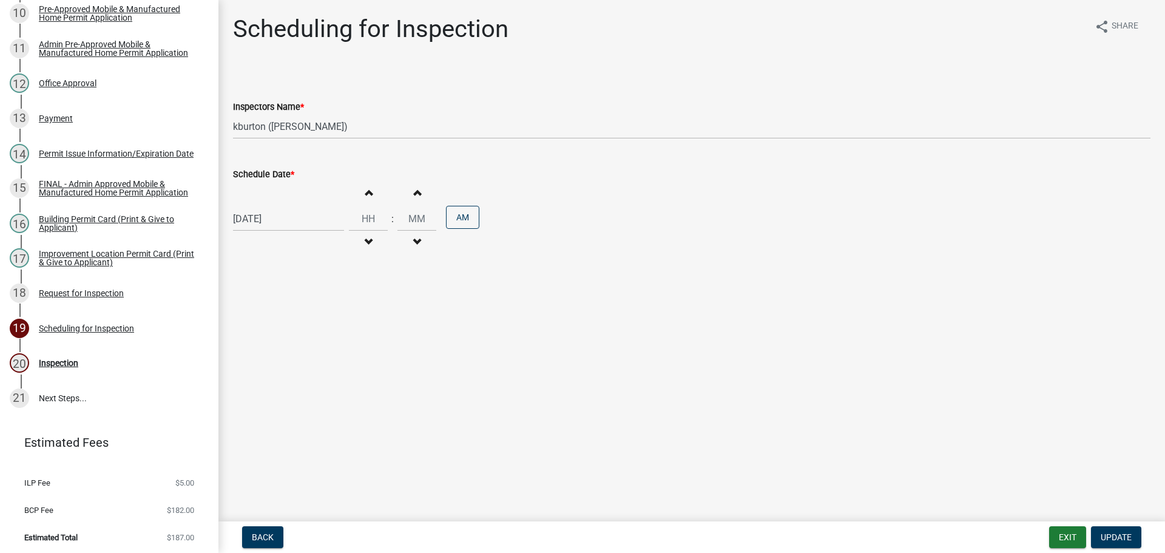
click at [255, 175] on label "Schedule Date *" at bounding box center [263, 174] width 61 height 8
click at [255, 206] on input "[DATE]" at bounding box center [288, 218] width 111 height 25
click at [267, 343] on div "23" at bounding box center [264, 341] width 19 height 19
click at [1107, 532] on span "Update" at bounding box center [1116, 537] width 31 height 10
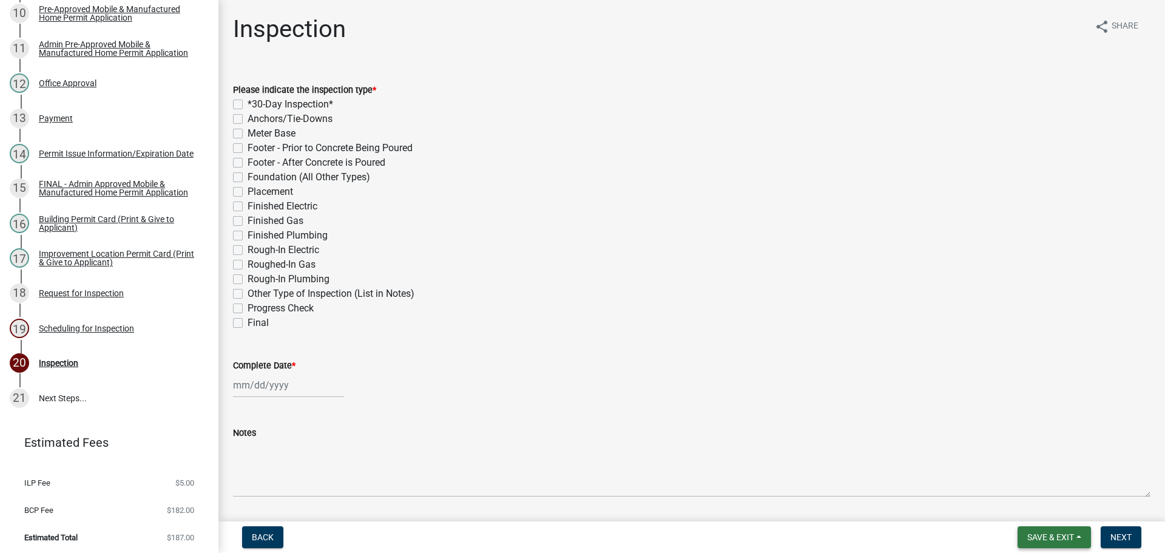
click at [1056, 536] on span "Save & Exit" at bounding box center [1050, 537] width 47 height 10
click at [1058, 516] on button "Save & Exit" at bounding box center [1042, 505] width 97 height 29
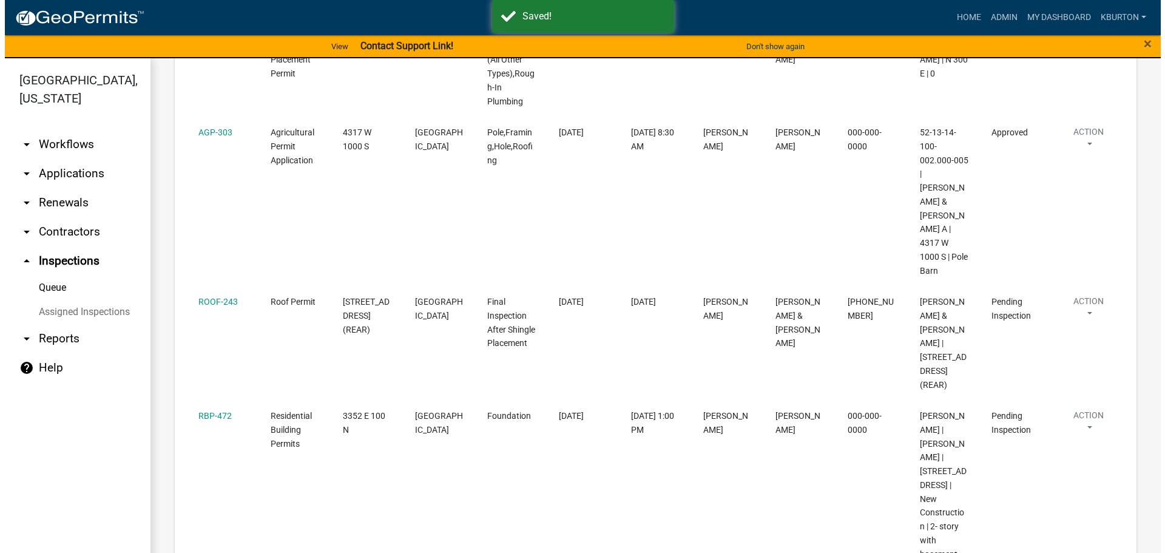
scroll to position [837, 0]
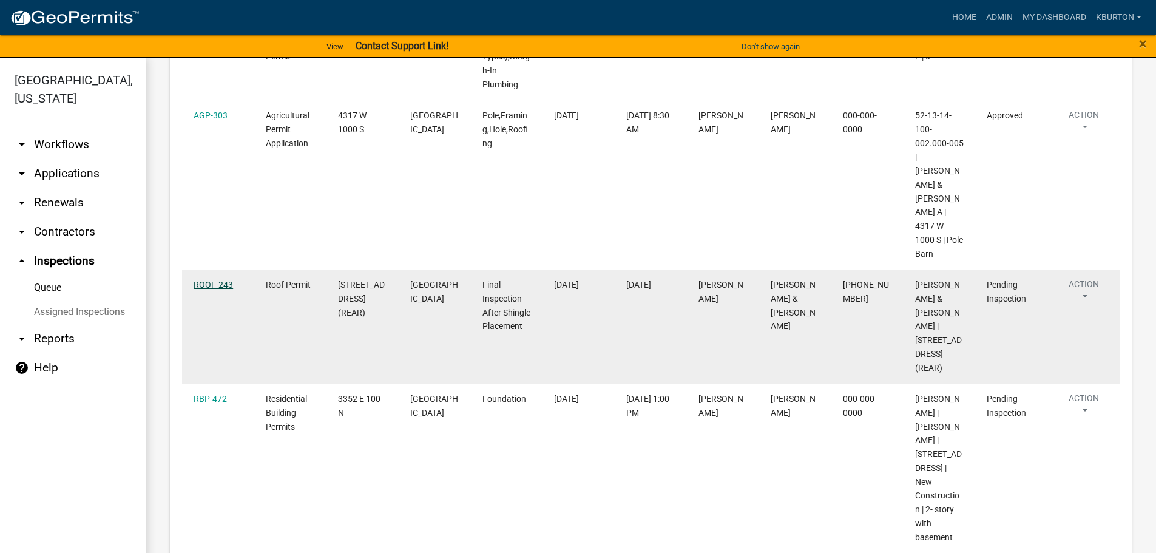
click at [227, 280] on link "ROOF-243" at bounding box center [213, 285] width 39 height 10
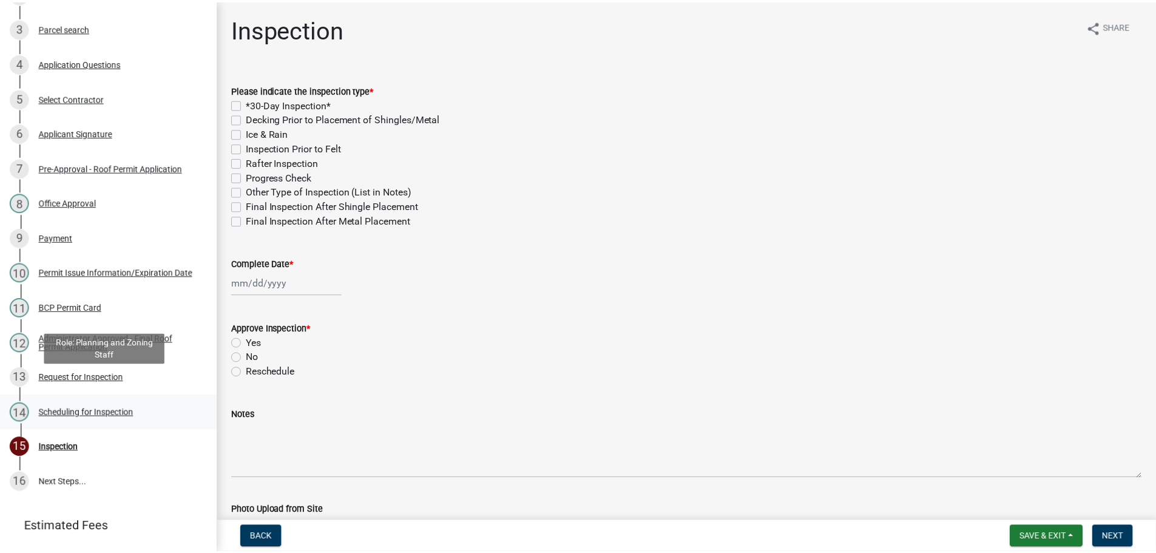
scroll to position [300, 0]
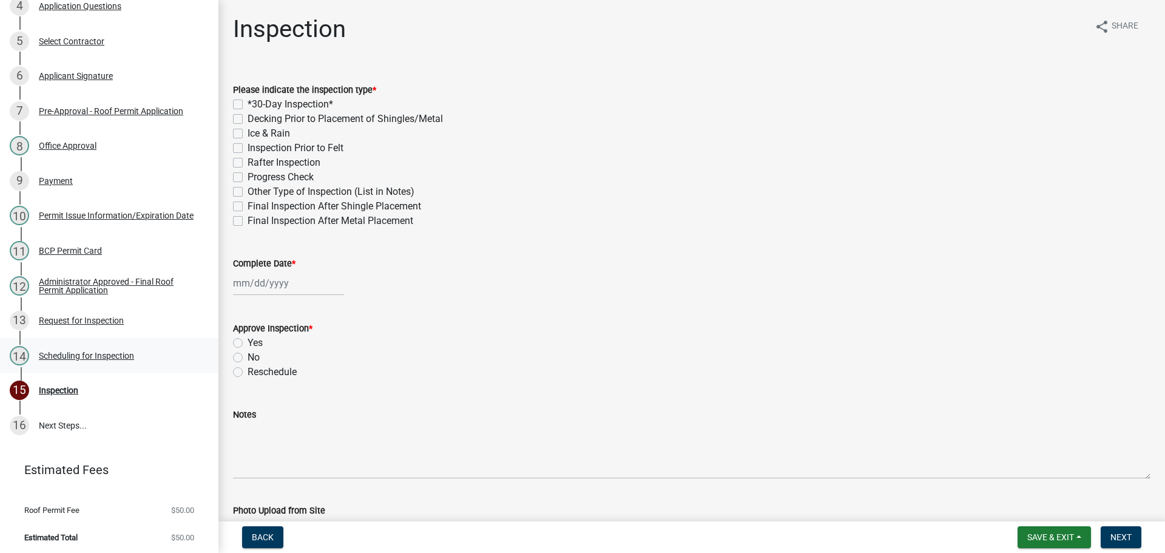
click at [110, 352] on div "Scheduling for Inspection" at bounding box center [86, 355] width 95 height 8
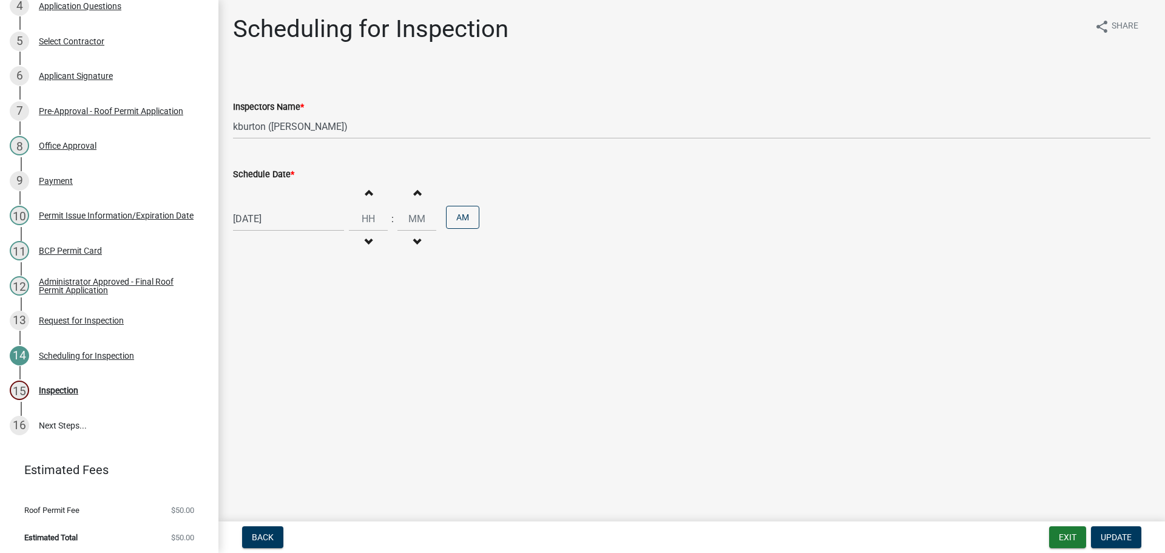
click at [249, 177] on label "Schedule Date *" at bounding box center [263, 174] width 61 height 8
click at [249, 206] on input "[DATE]" at bounding box center [288, 218] width 111 height 25
click at [266, 340] on div "23" at bounding box center [264, 341] width 19 height 19
click at [1110, 533] on span "Update" at bounding box center [1116, 537] width 31 height 10
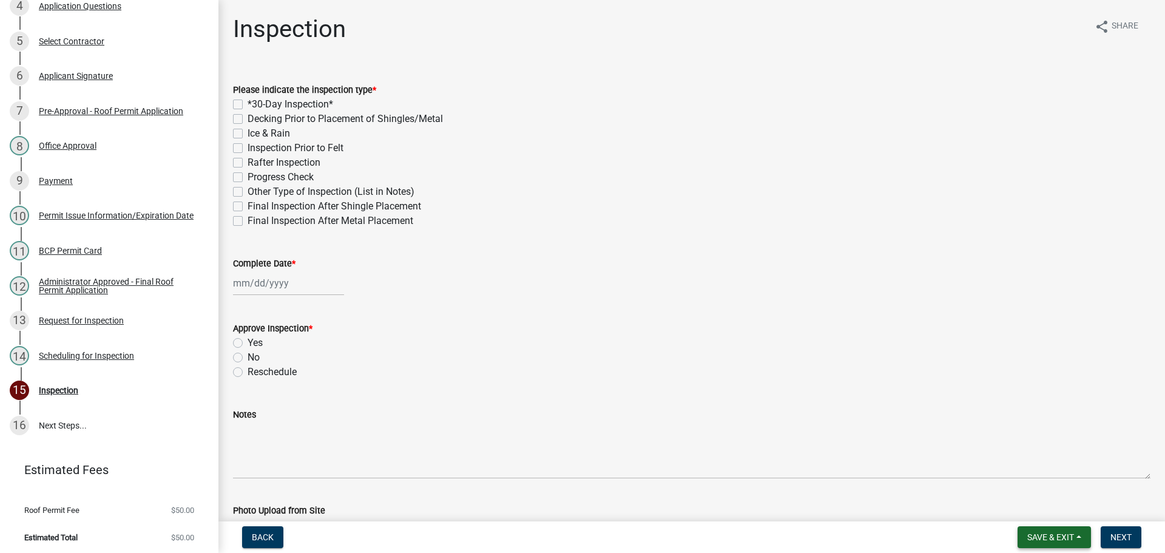
click at [1067, 538] on span "Save & Exit" at bounding box center [1050, 537] width 47 height 10
click at [1061, 516] on button "Save & Exit" at bounding box center [1042, 505] width 97 height 29
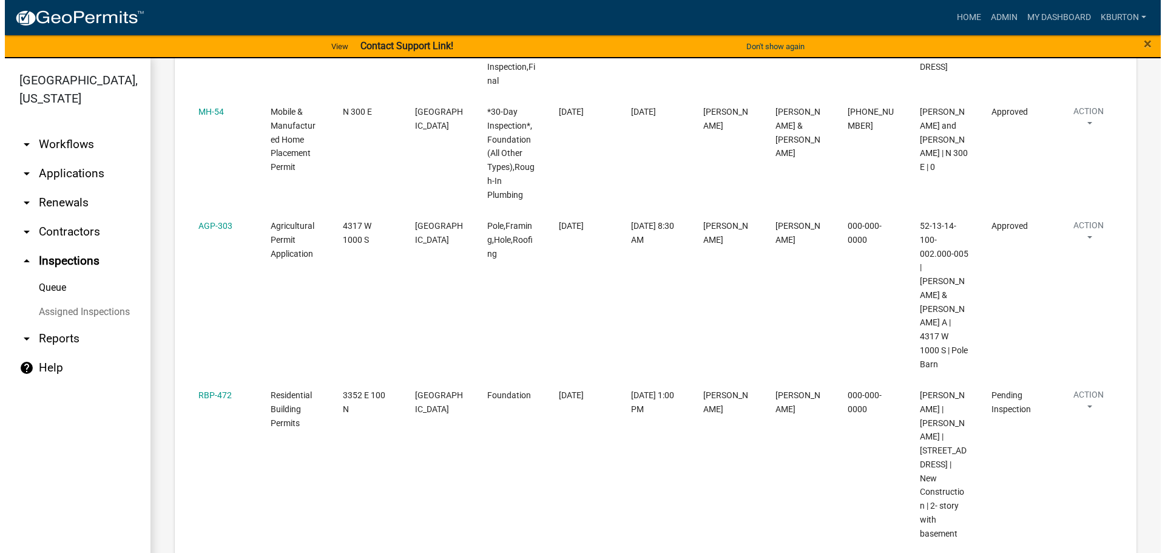
scroll to position [751, 0]
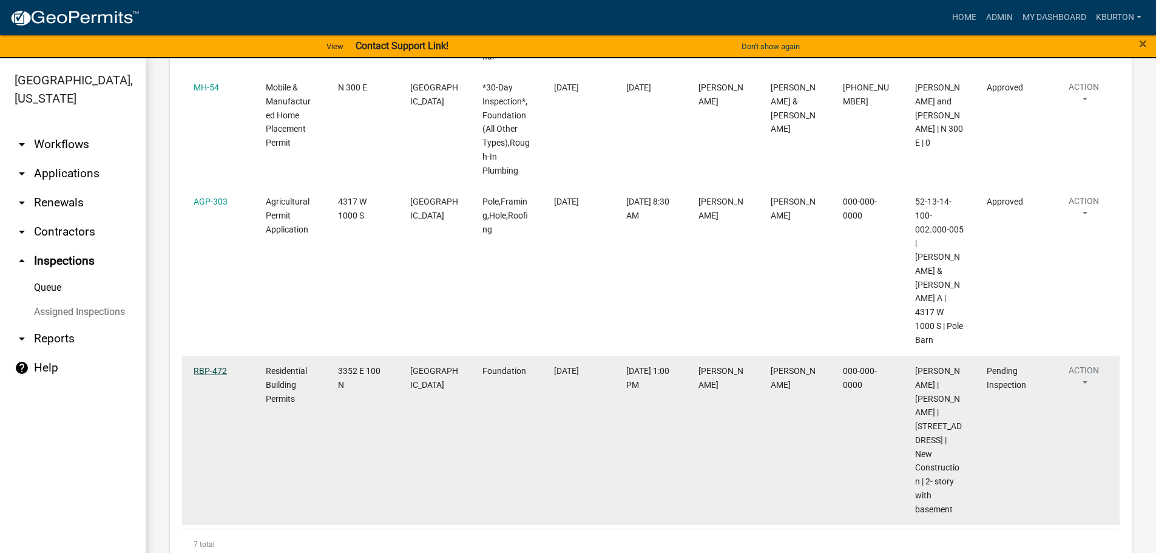
click at [206, 366] on link "RBP-472" at bounding box center [210, 371] width 33 height 10
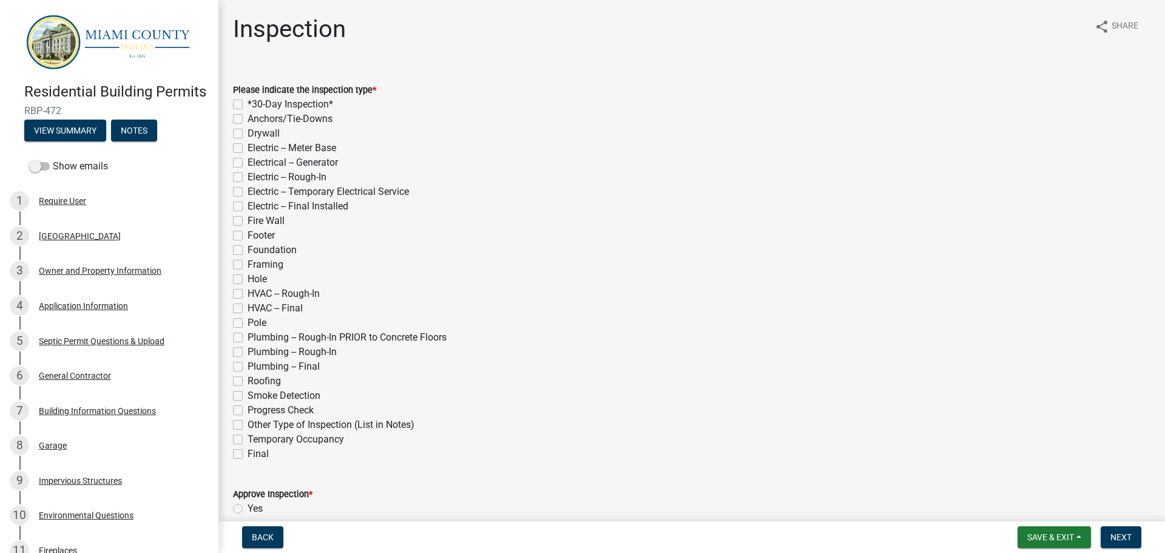
click at [248, 249] on label "Foundation" at bounding box center [272, 250] width 49 height 15
click at [248, 249] on input "Foundation" at bounding box center [252, 247] width 8 height 8
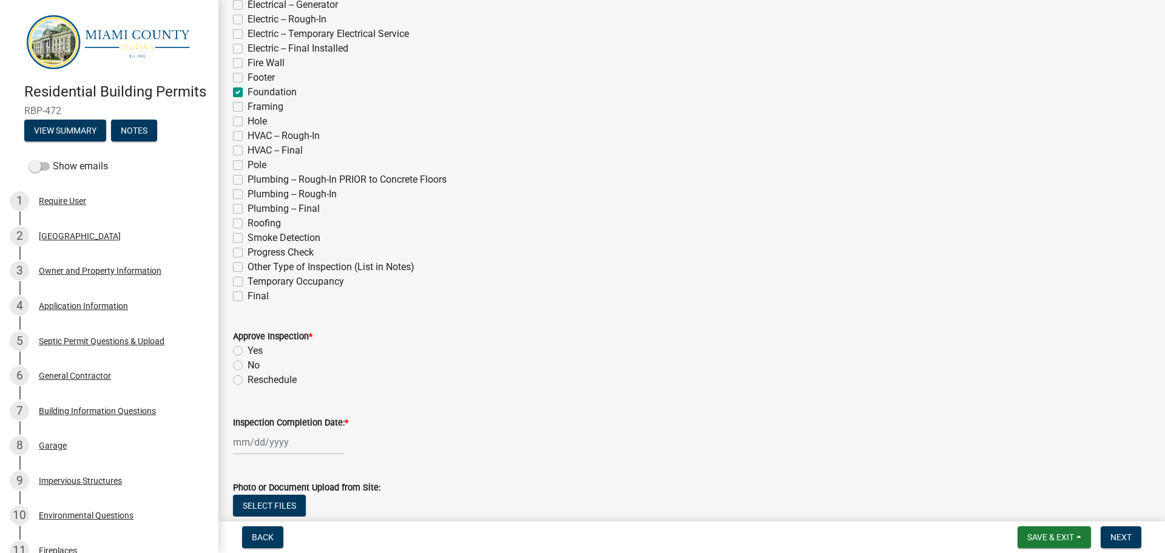
scroll to position [182, 0]
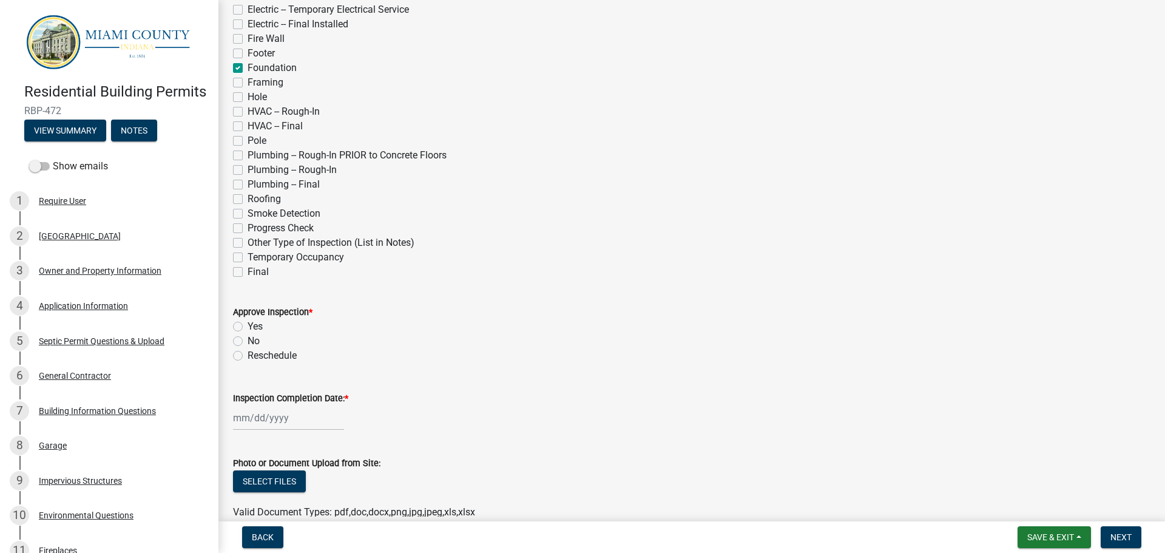
click at [243, 326] on div "Yes" at bounding box center [691, 326] width 917 height 15
click at [248, 328] on label "Yes" at bounding box center [255, 326] width 15 height 15
click at [248, 327] on input "Yes" at bounding box center [252, 323] width 8 height 8
click at [266, 399] on label "Inspection Completion Date: *" at bounding box center [290, 398] width 115 height 8
click at [266, 405] on input "Inspection Completion Date: *" at bounding box center [288, 417] width 111 height 25
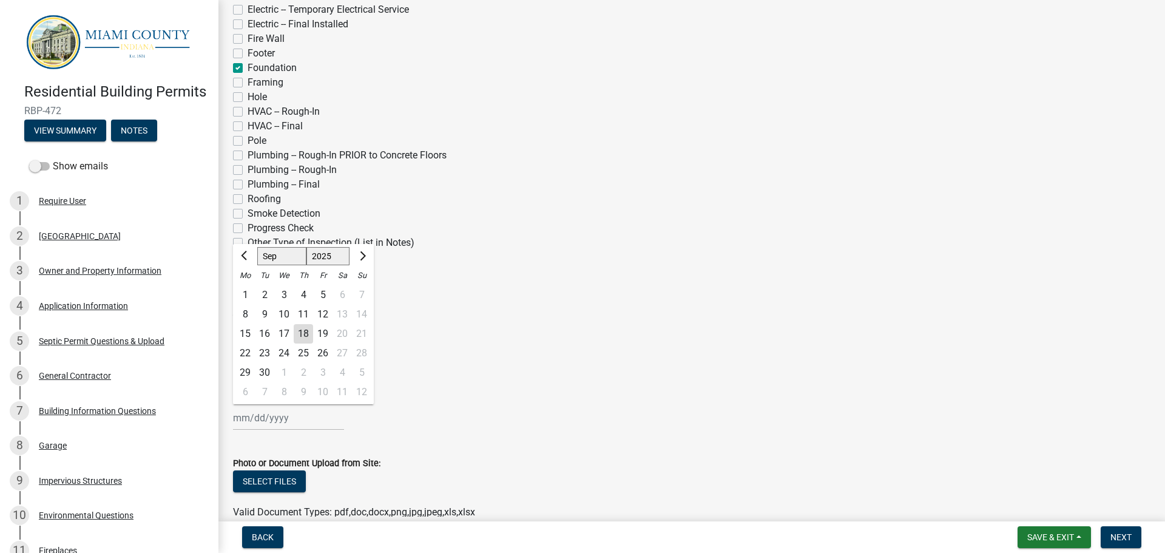
click at [307, 332] on div "18" at bounding box center [303, 333] width 19 height 19
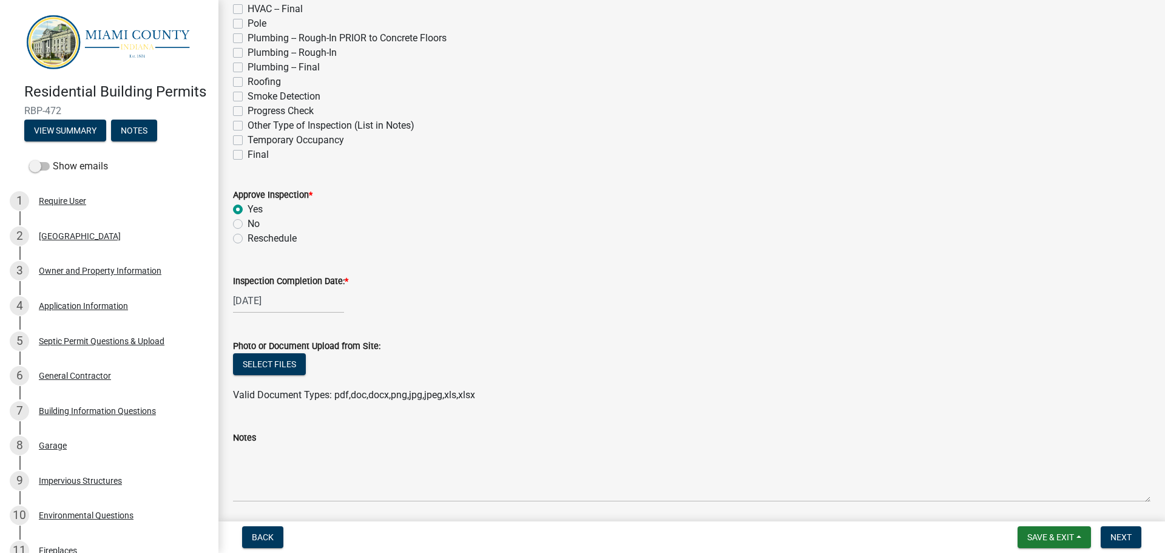
scroll to position [303, 0]
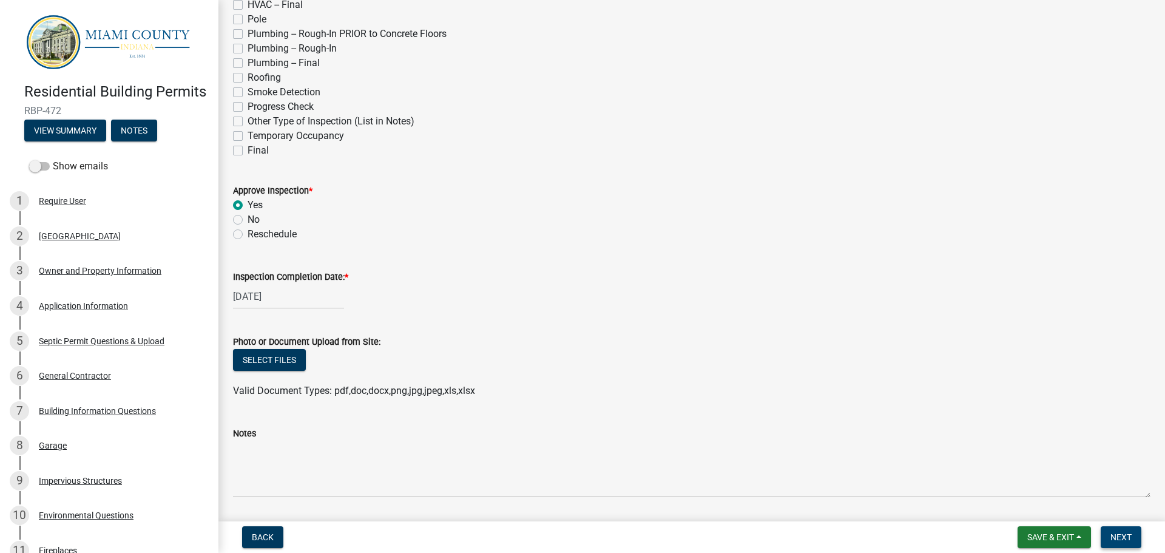
click at [1125, 532] on span "Next" at bounding box center [1120, 537] width 21 height 10
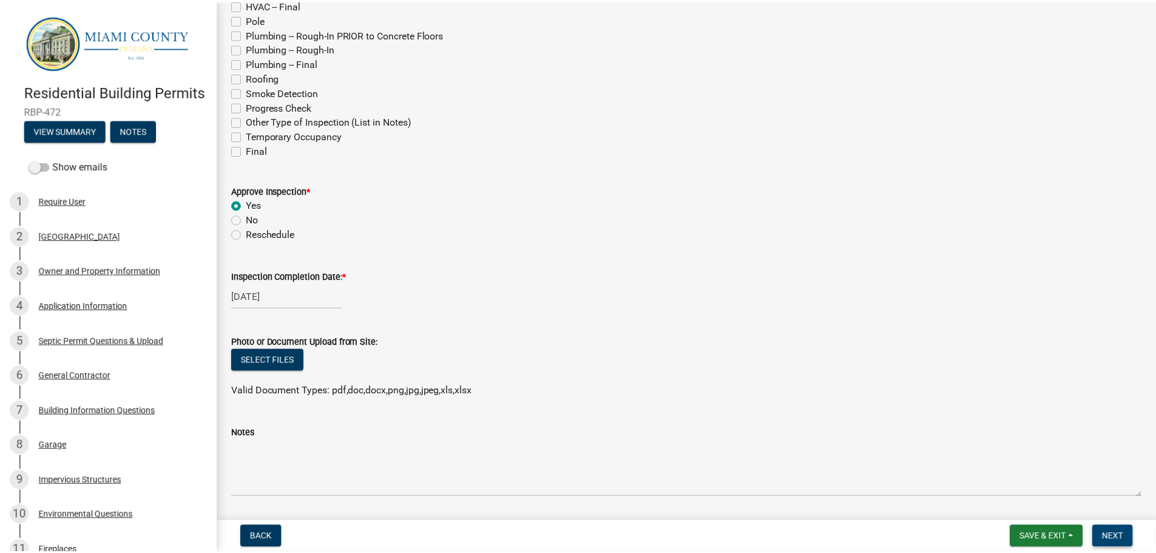
scroll to position [0, 0]
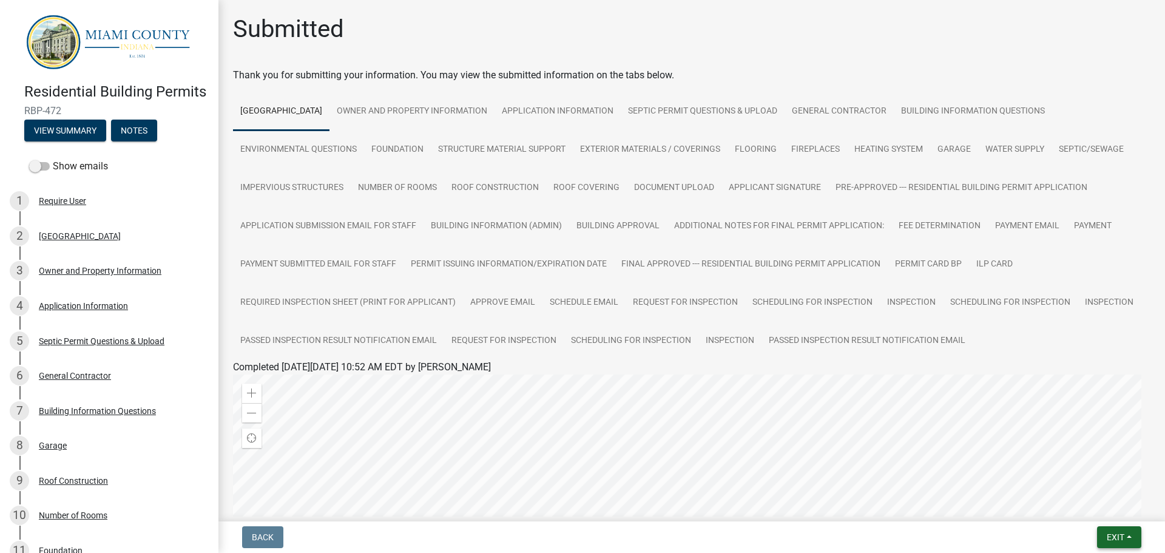
click at [1125, 537] on button "Exit" at bounding box center [1119, 537] width 44 height 22
click at [1102, 513] on button "Save & Exit" at bounding box center [1092, 505] width 97 height 29
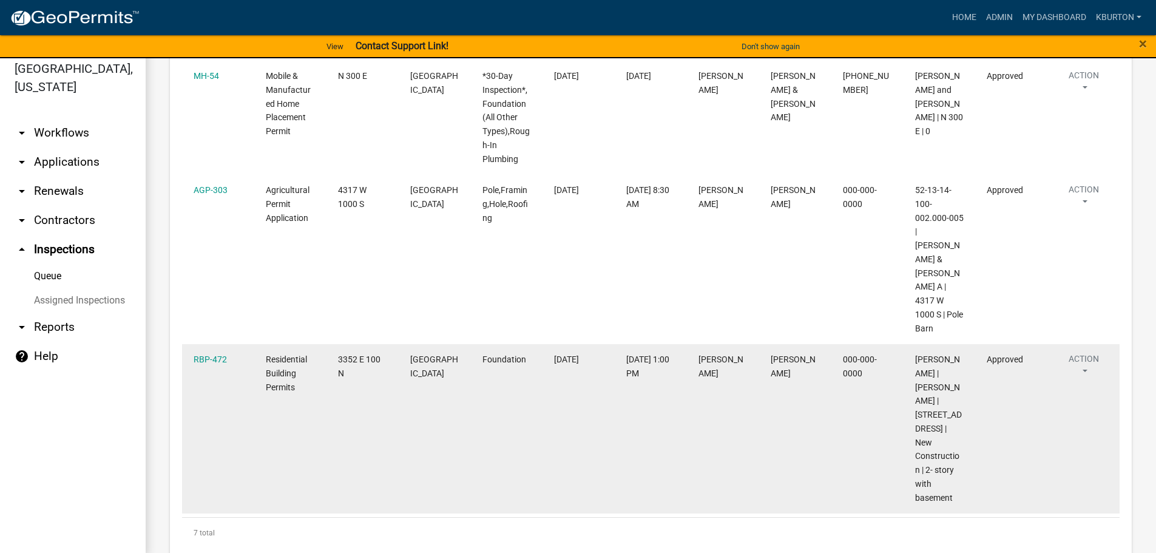
scroll to position [15, 0]
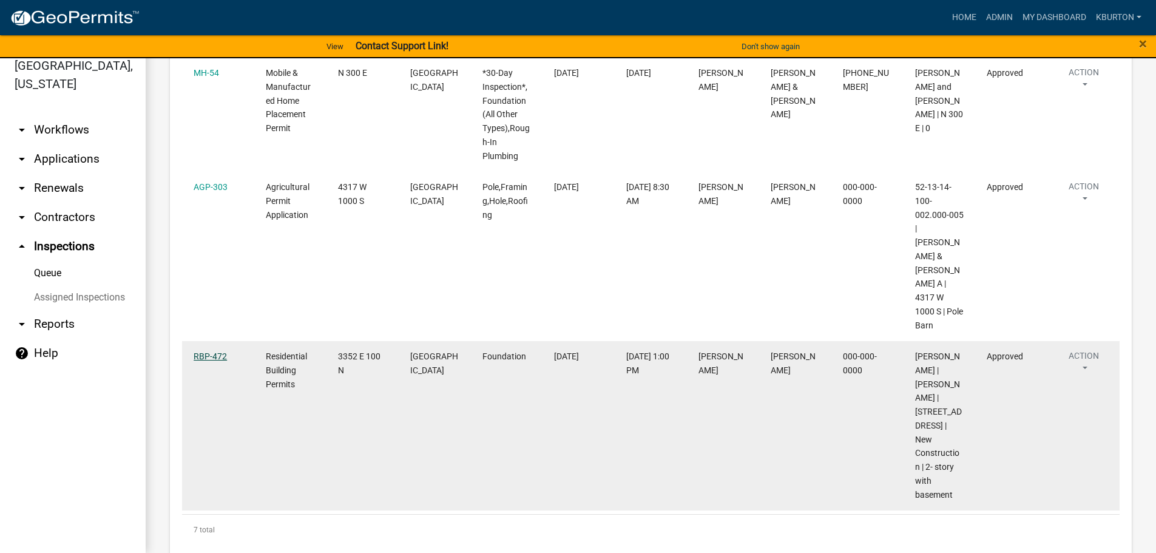
click at [220, 351] on link "RBP-472" at bounding box center [210, 356] width 33 height 10
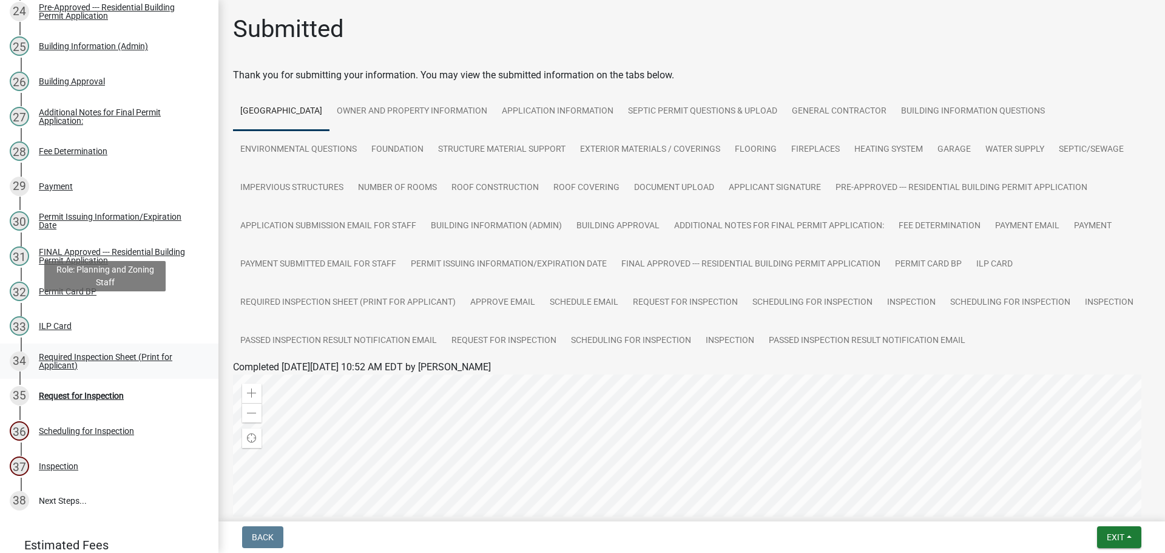
scroll to position [1113, 0]
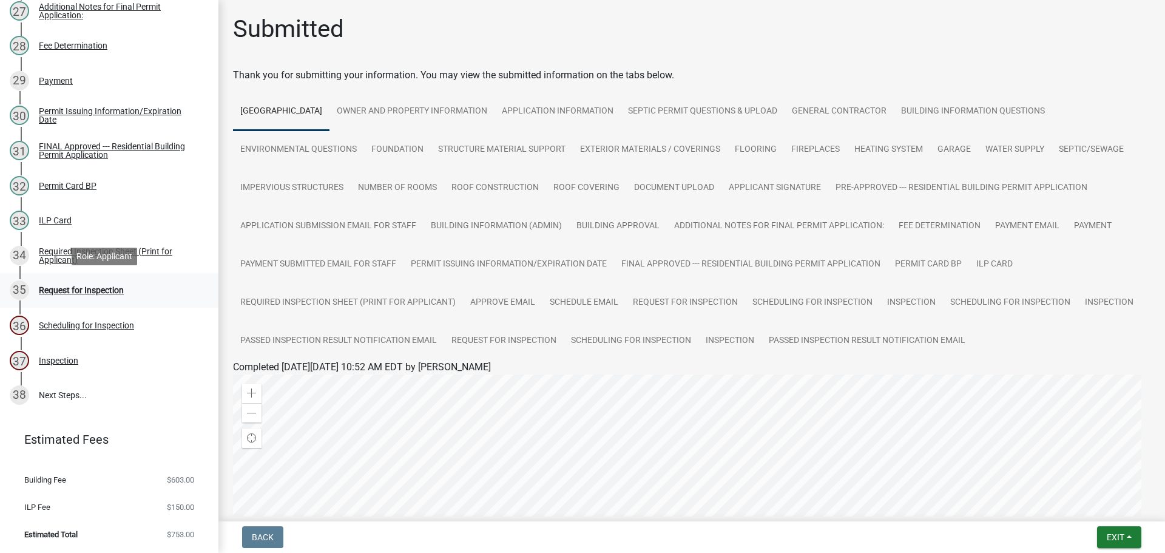
click at [98, 286] on div "Request for Inspection" at bounding box center [81, 290] width 85 height 8
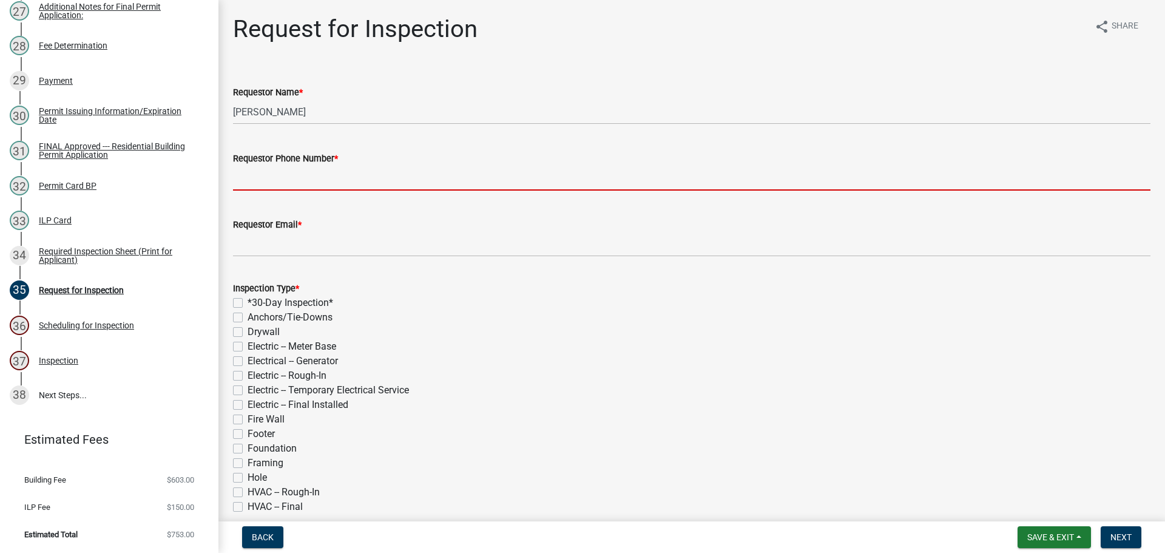
click at [343, 184] on input "Requestor Phone Number *" at bounding box center [691, 178] width 917 height 25
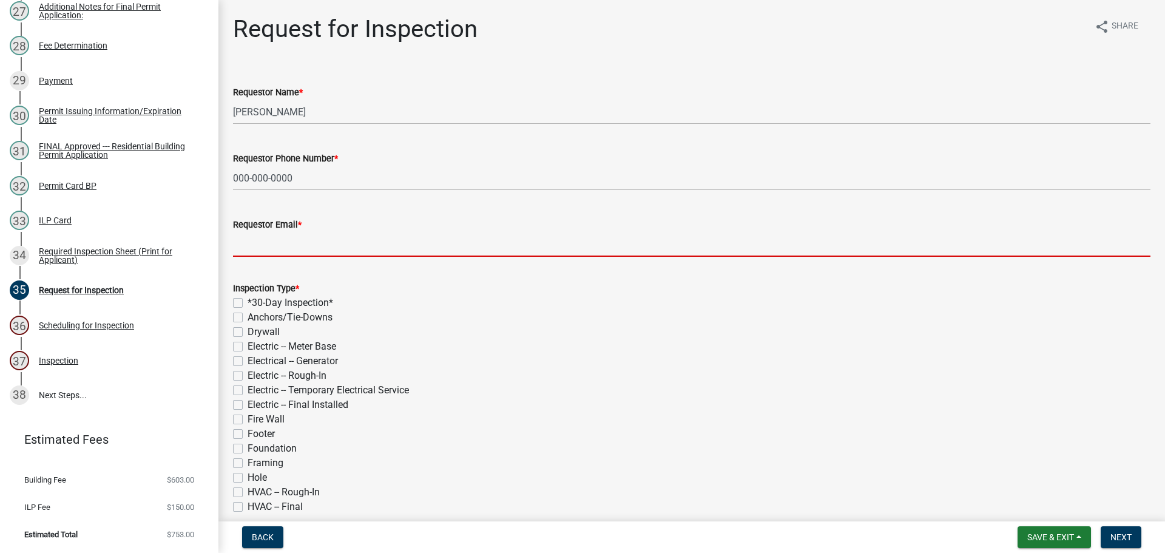
click at [331, 246] on input "Requestor Email *" at bounding box center [691, 244] width 917 height 25
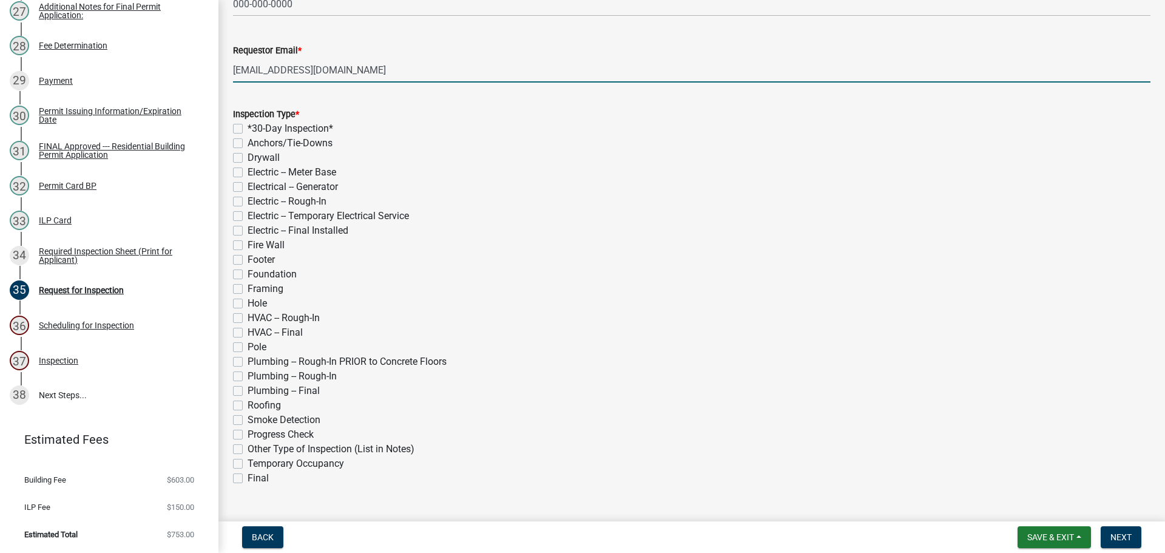
scroll to position [182, 0]
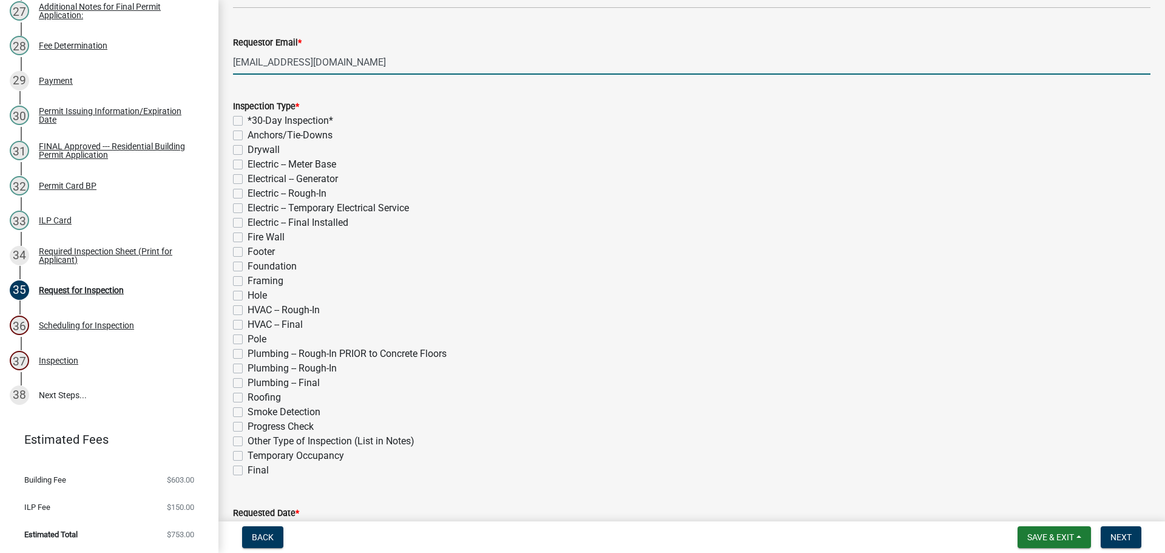
click at [248, 281] on label "Framing" at bounding box center [266, 281] width 36 height 15
click at [248, 281] on input "Framing" at bounding box center [252, 278] width 8 height 8
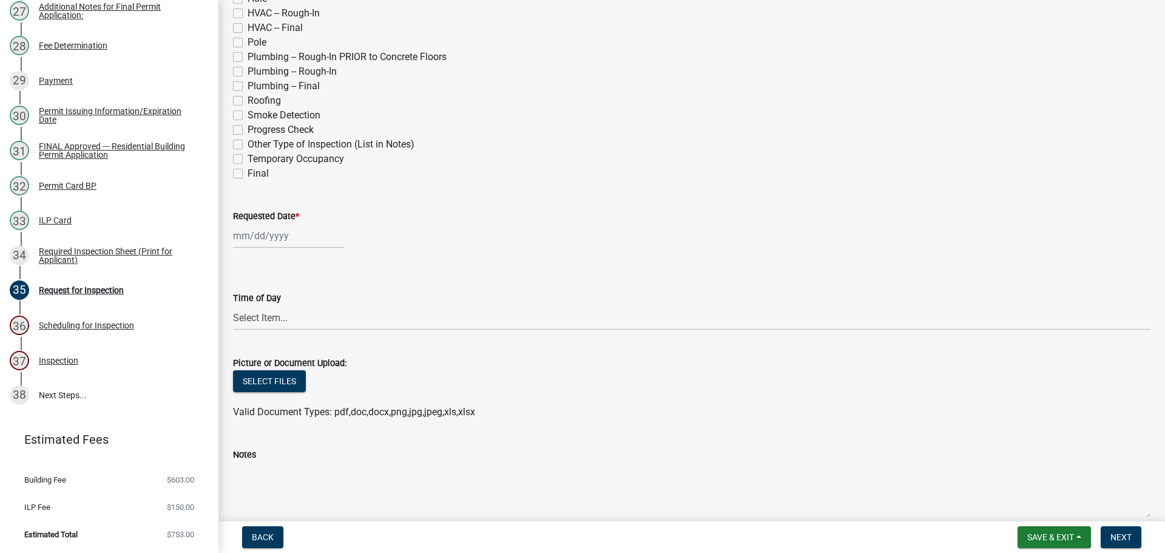
scroll to position [485, 0]
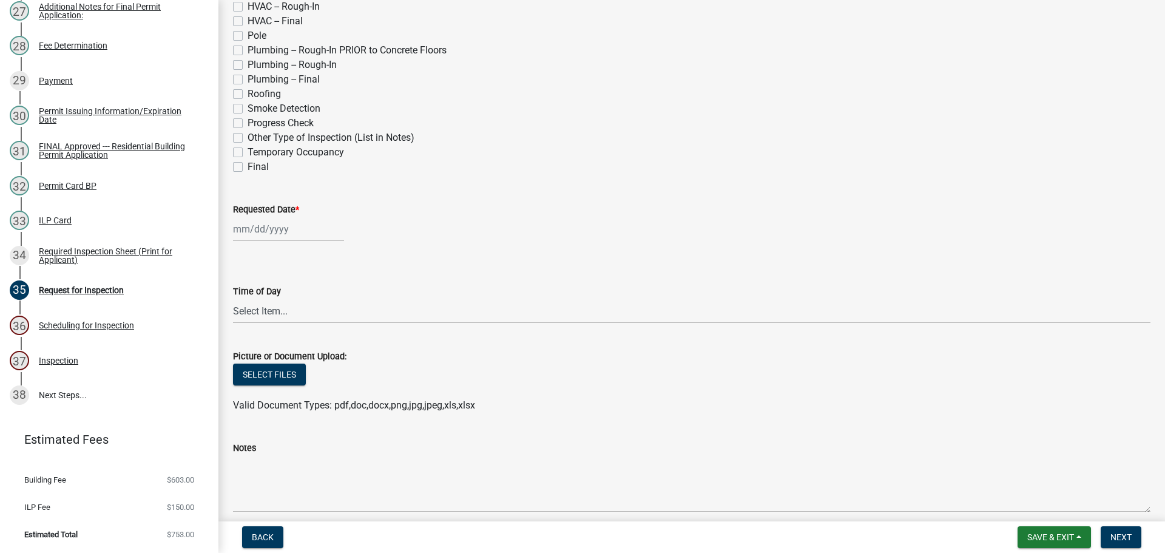
click at [275, 208] on label "Requested Date *" at bounding box center [266, 210] width 66 height 8
click at [275, 217] on input "Requested Date *" at bounding box center [288, 229] width 111 height 25
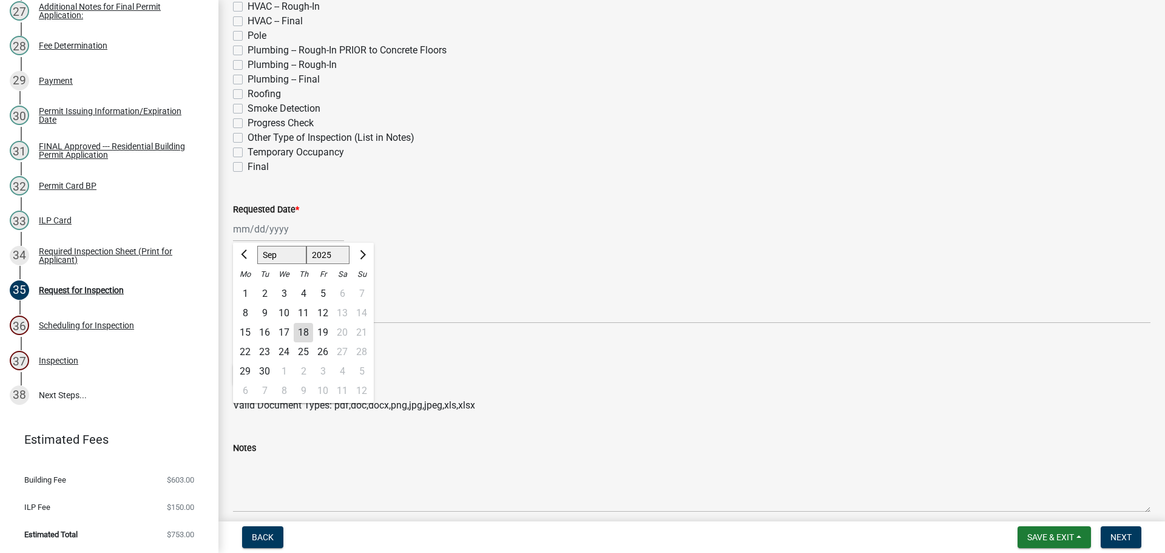
click at [302, 387] on div "9" at bounding box center [303, 390] width 19 height 19
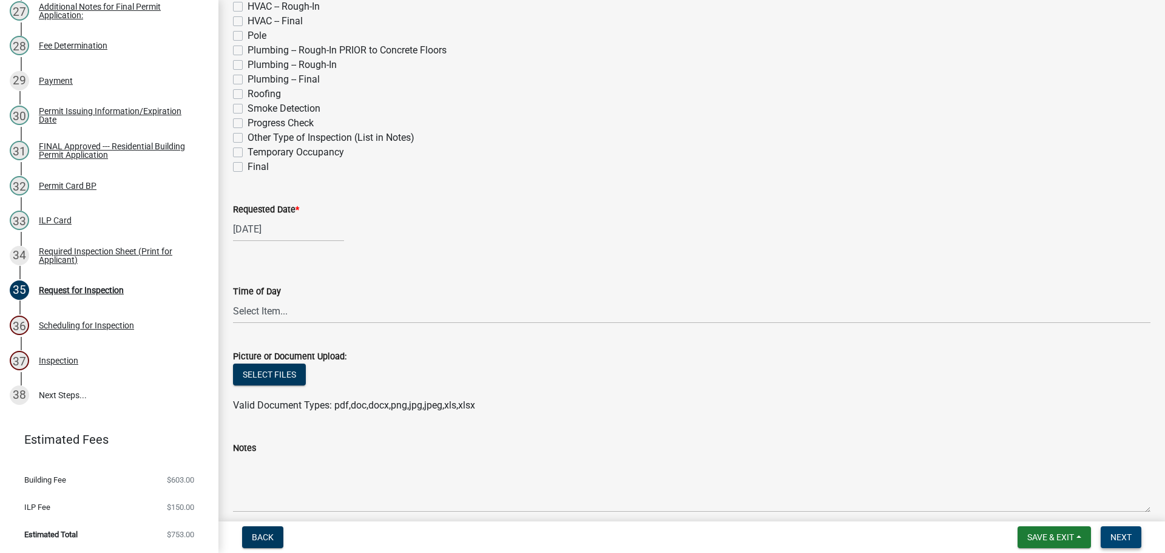
click at [1122, 531] on button "Next" at bounding box center [1121, 537] width 41 height 22
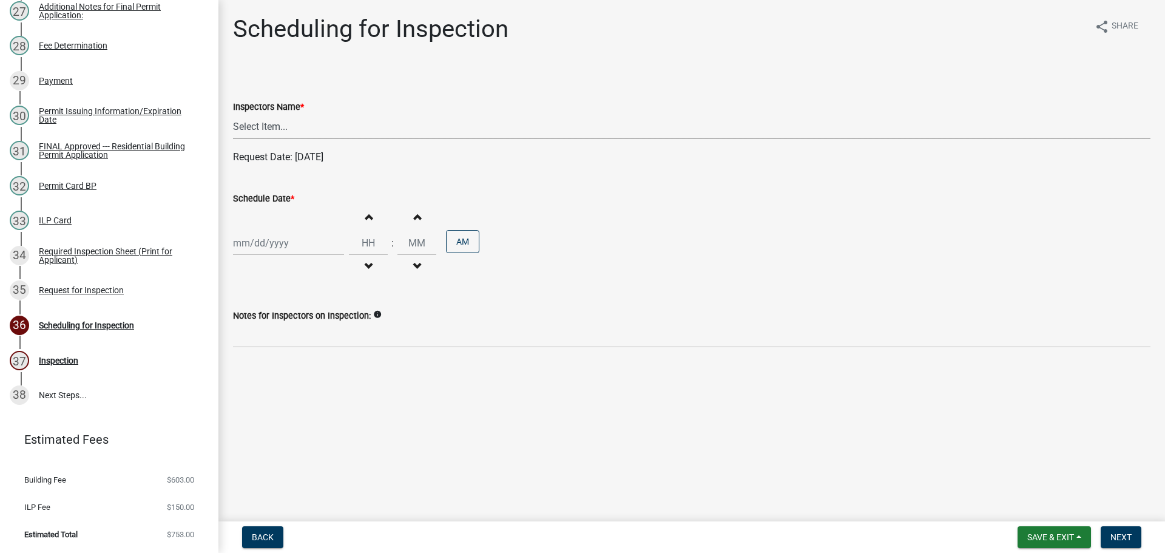
click at [282, 120] on select "Select Item... bmthomas ([PERSON_NAME]) croser ([PERSON_NAME]) [PERSON_NAME] ([…" at bounding box center [691, 126] width 917 height 25
click at [233, 114] on select "Select Item... bmthomas ([PERSON_NAME]) croser ([PERSON_NAME]) [PERSON_NAME] ([…" at bounding box center [691, 126] width 917 height 25
click at [280, 197] on label "Schedule Date *" at bounding box center [263, 199] width 61 height 8
click at [280, 231] on input "Schedule Date *" at bounding box center [288, 243] width 111 height 25
click at [301, 406] on div "9" at bounding box center [303, 404] width 19 height 19
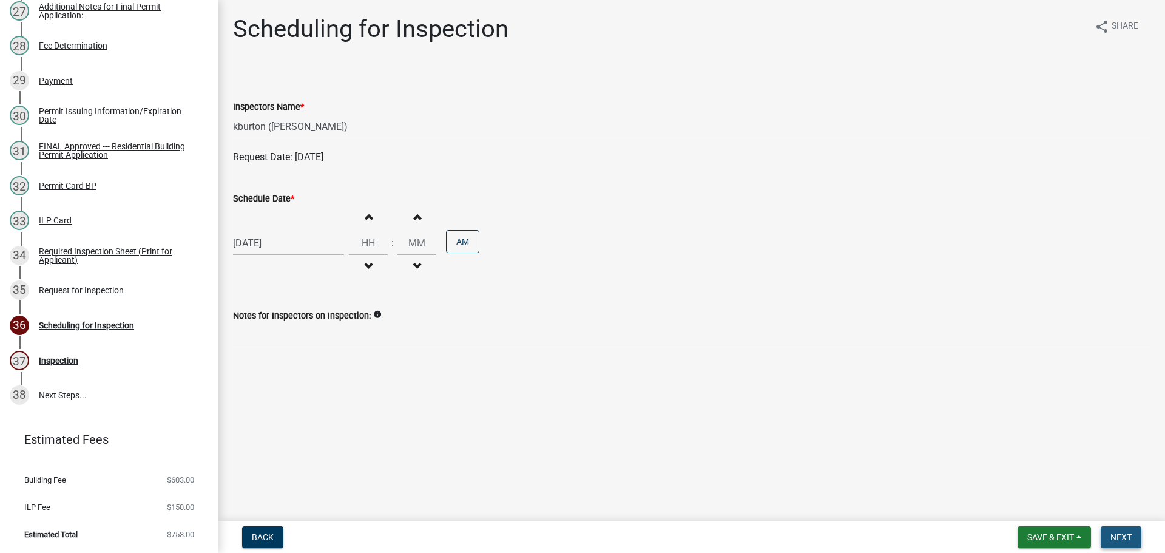
click at [1127, 529] on button "Next" at bounding box center [1121, 537] width 41 height 22
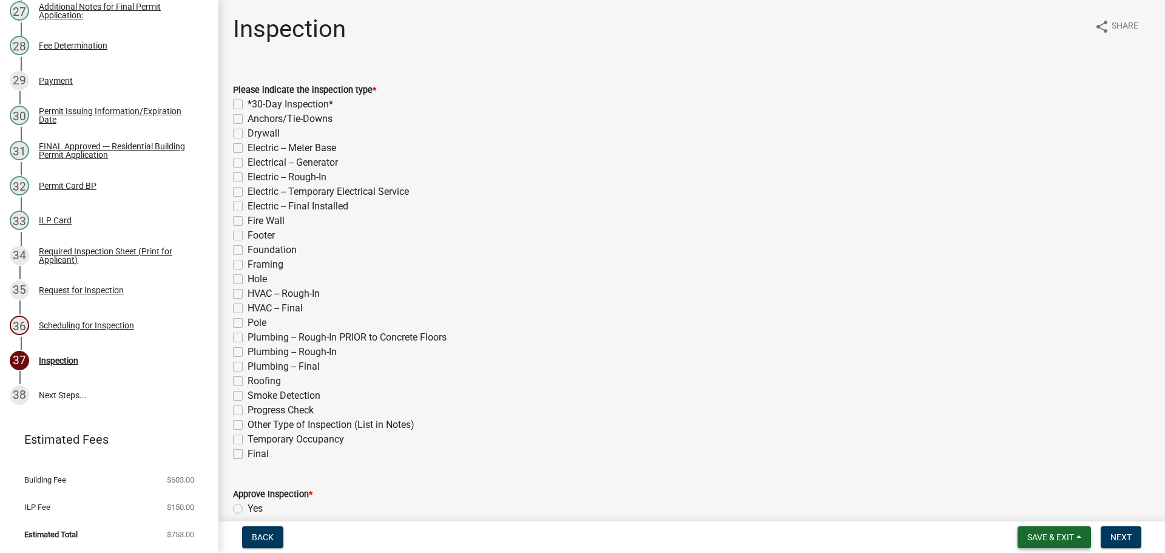
click at [1068, 532] on span "Save & Exit" at bounding box center [1050, 537] width 47 height 10
click at [1070, 516] on button "Save & Exit" at bounding box center [1042, 505] width 97 height 29
